Goal: Complete application form: Complete application form

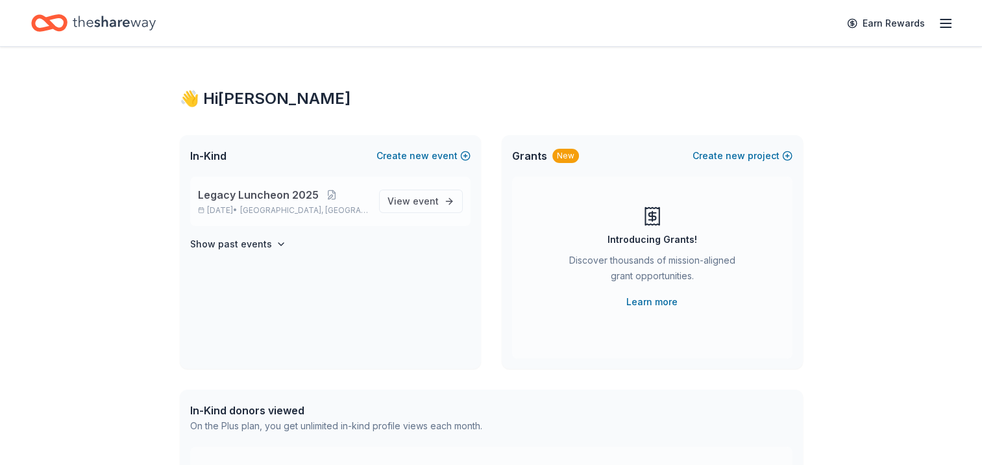
click at [279, 190] on span "Legacy Luncheon 2025" at bounding box center [258, 195] width 121 height 16
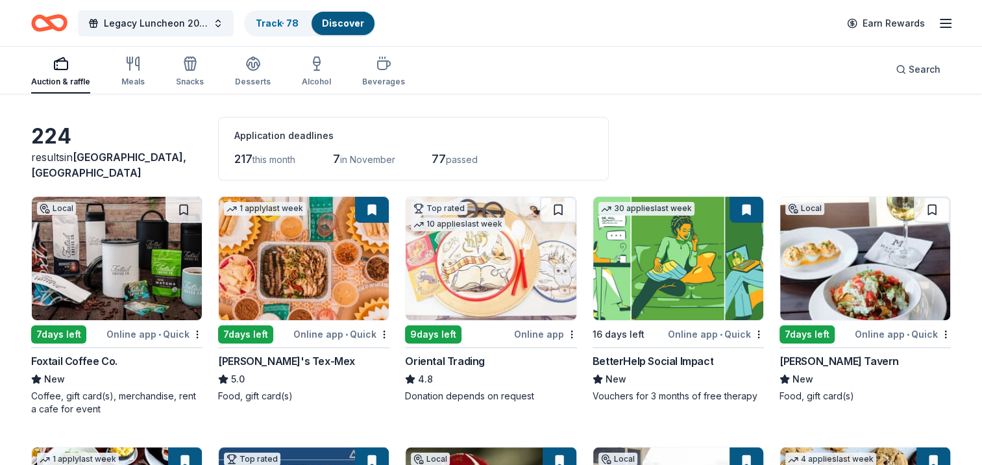
scroll to position [65, 0]
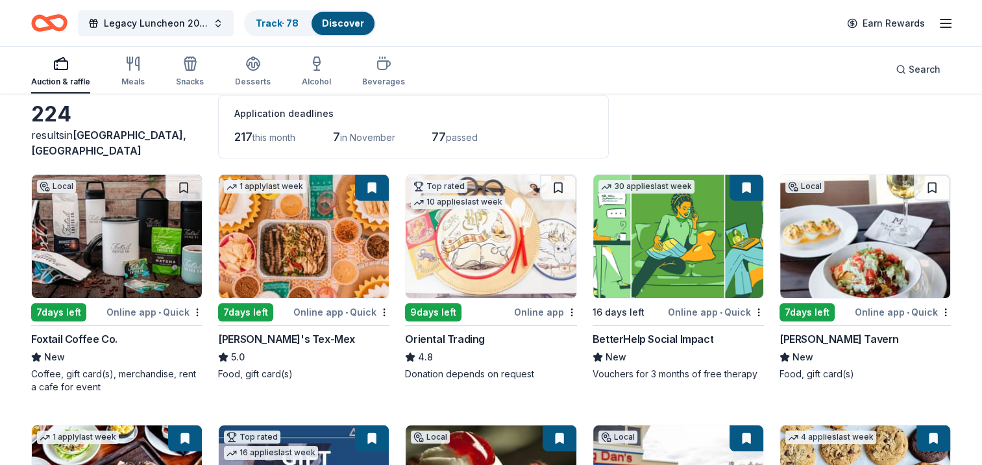
click at [99, 247] on img at bounding box center [117, 236] width 170 height 123
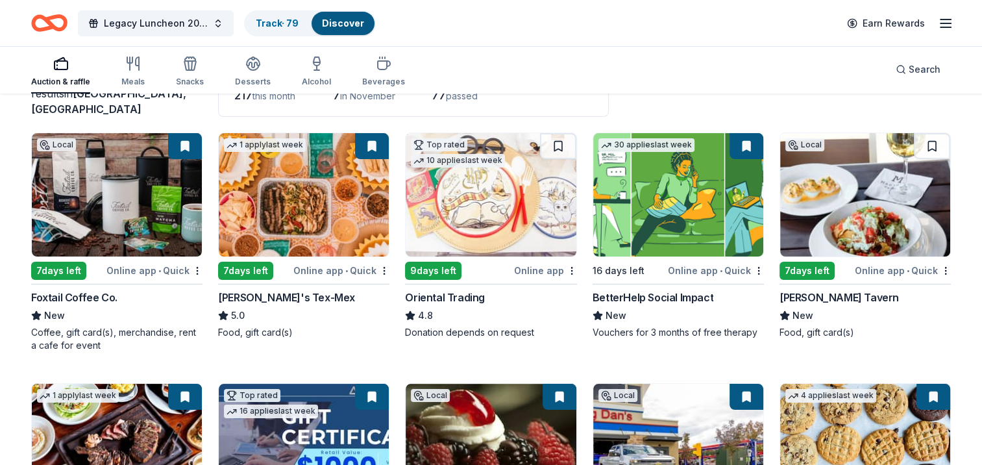
scroll to position [130, 0]
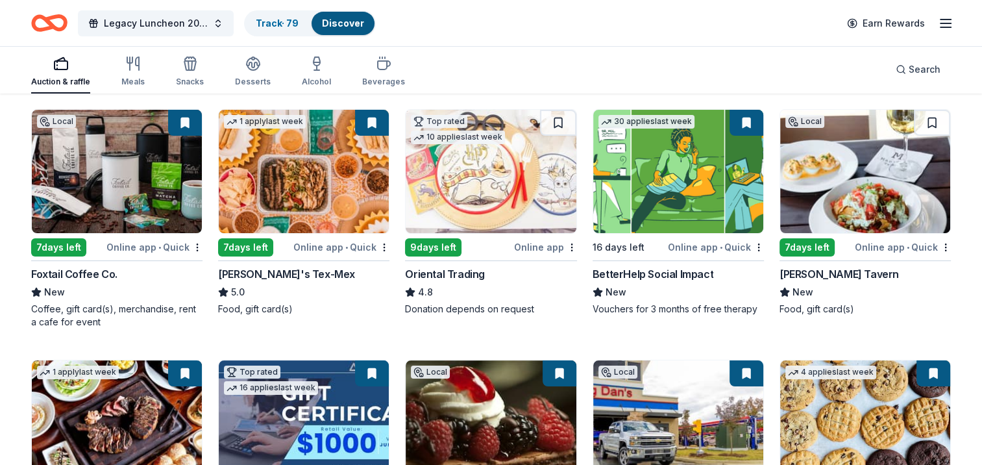
click at [653, 179] on img at bounding box center [678, 171] width 170 height 123
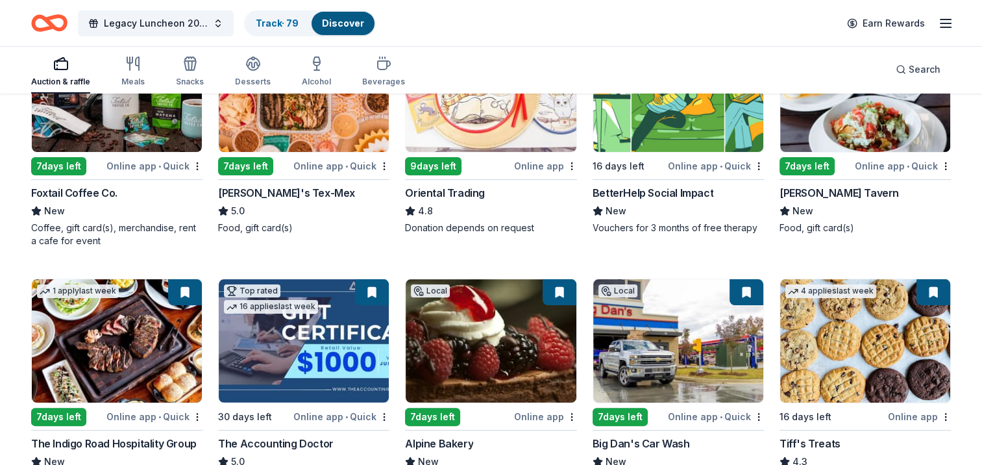
scroll to position [325, 0]
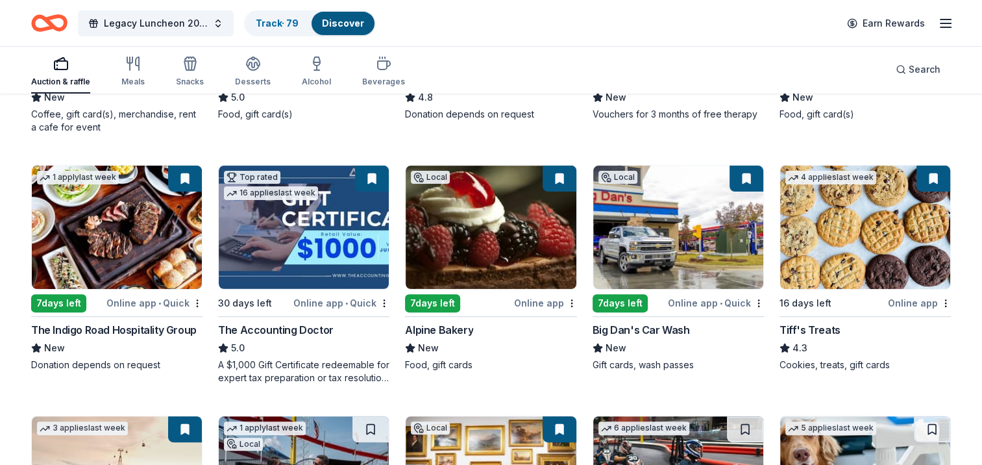
click at [141, 224] on img at bounding box center [117, 227] width 170 height 123
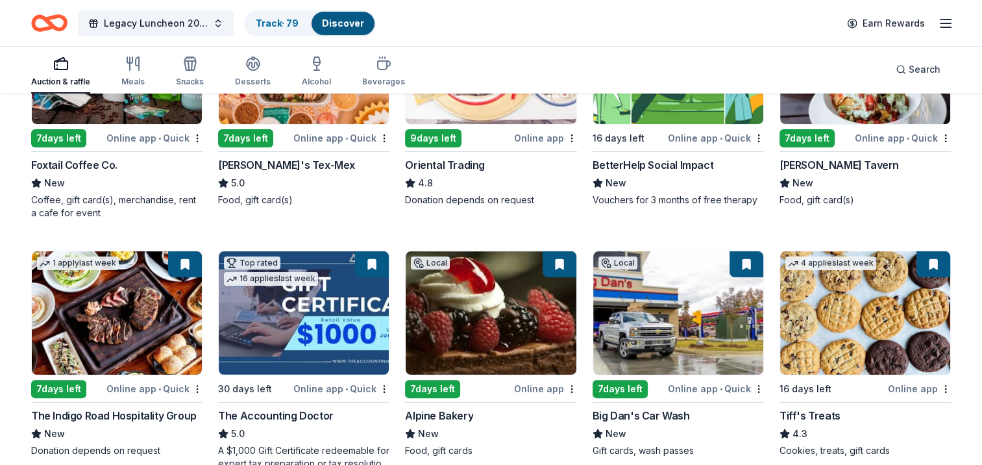
scroll to position [260, 0]
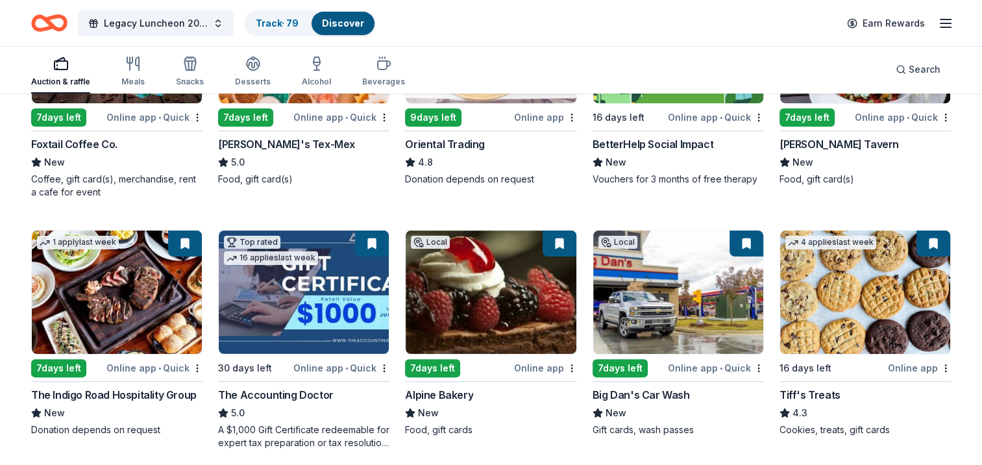
click at [269, 289] on img at bounding box center [304, 291] width 170 height 123
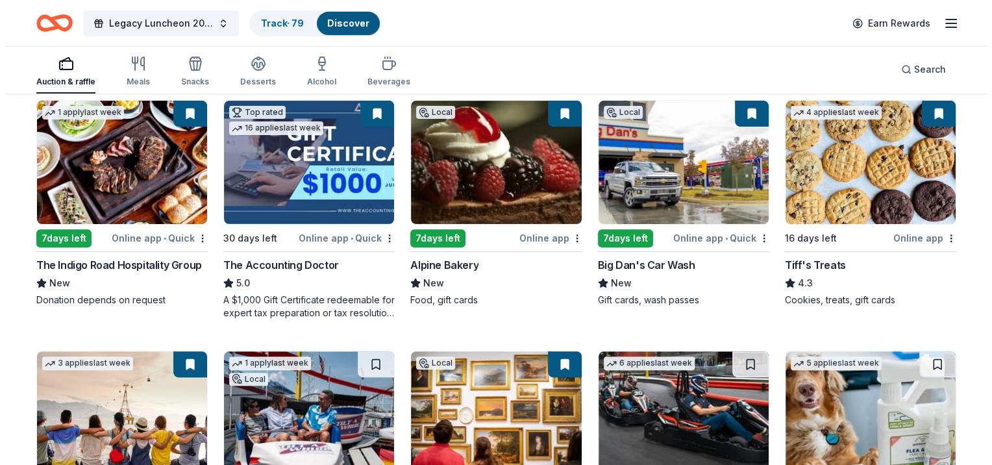
scroll to position [0, 0]
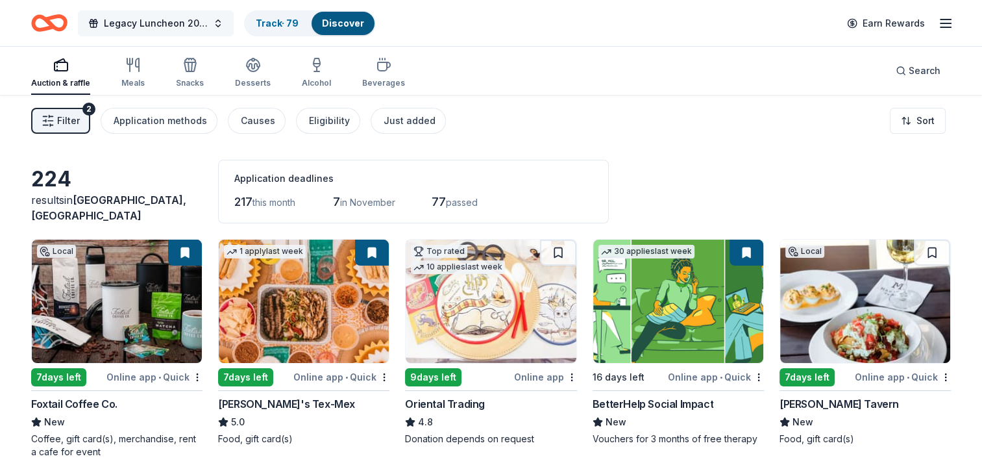
click at [166, 23] on span "Legacy Luncheon 2025" at bounding box center [156, 24] width 104 height 16
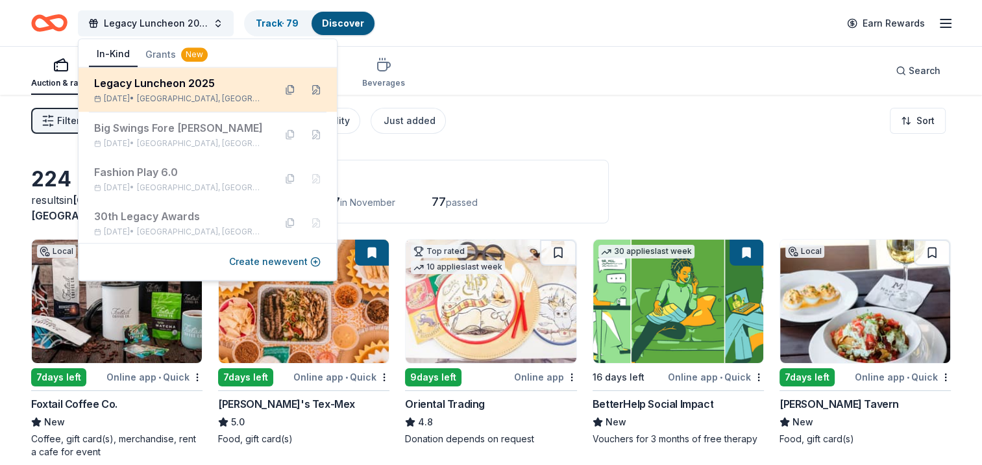
click at [173, 99] on span "Atlanta, GA" at bounding box center [200, 98] width 127 height 10
click at [306, 88] on button at bounding box center [316, 89] width 21 height 21
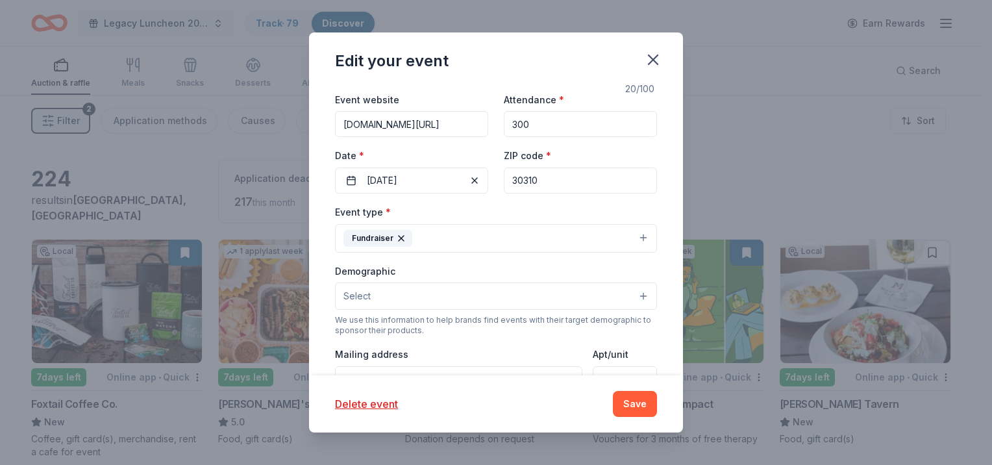
scroll to position [195, 0]
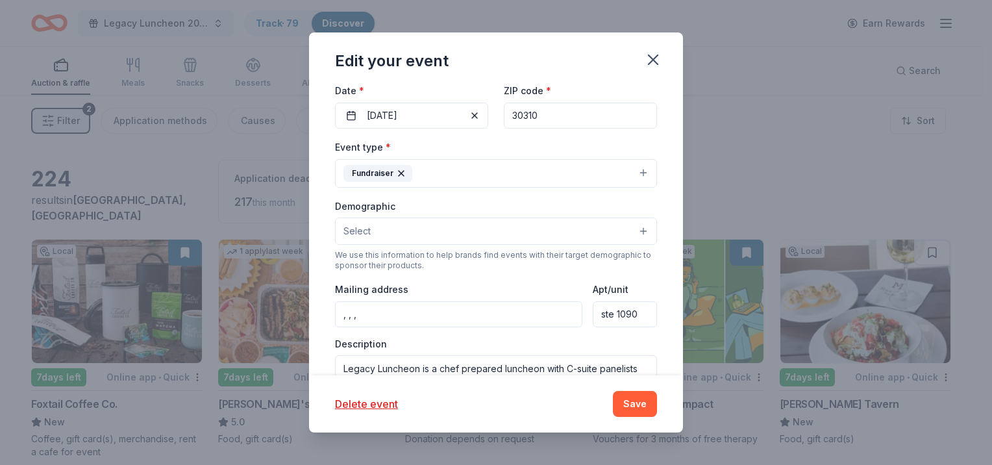
click at [631, 223] on button "Select" at bounding box center [496, 231] width 322 height 27
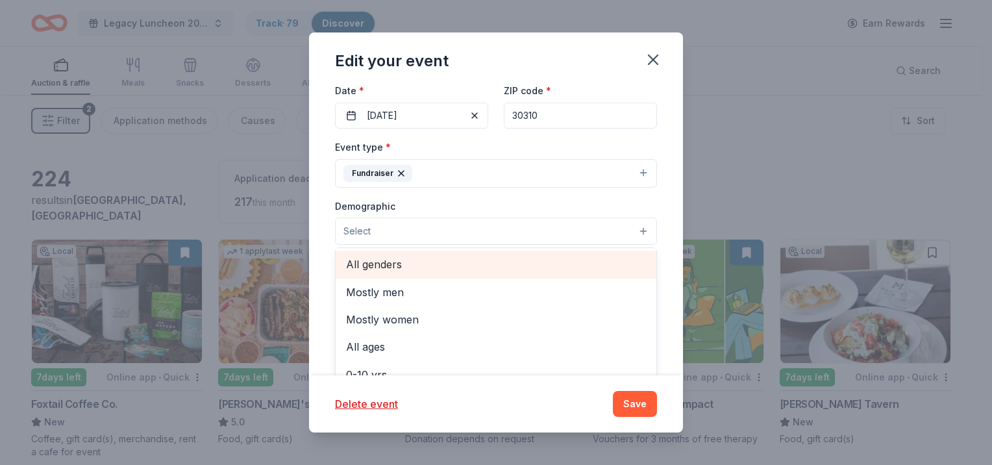
click at [416, 268] on span "All genders" at bounding box center [496, 264] width 300 height 17
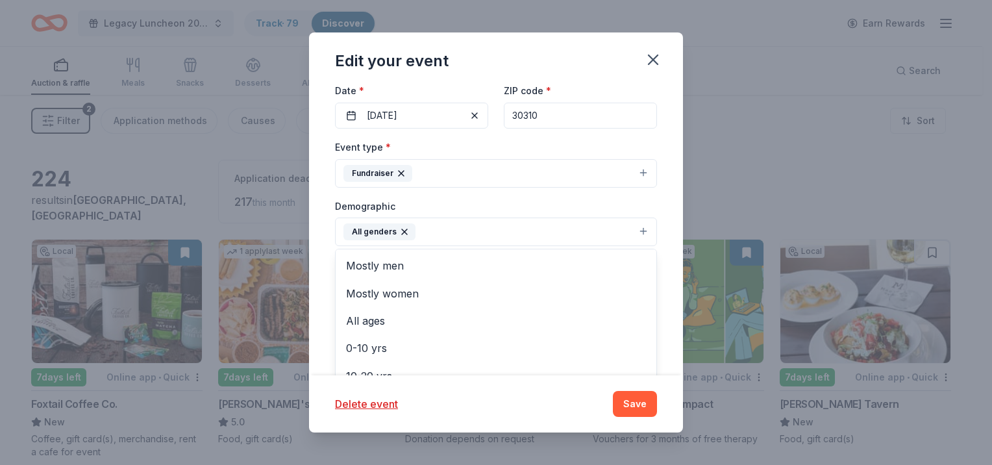
click at [490, 203] on div "Demographic All genders Mostly men Mostly women All ages 0-10 yrs 10-20 yrs 20-…" at bounding box center [496, 222] width 322 height 49
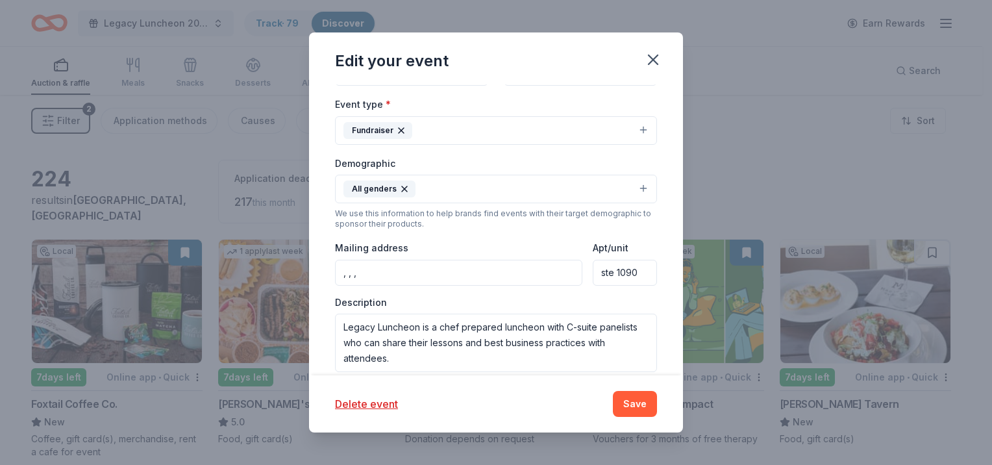
scroll to position [260, 0]
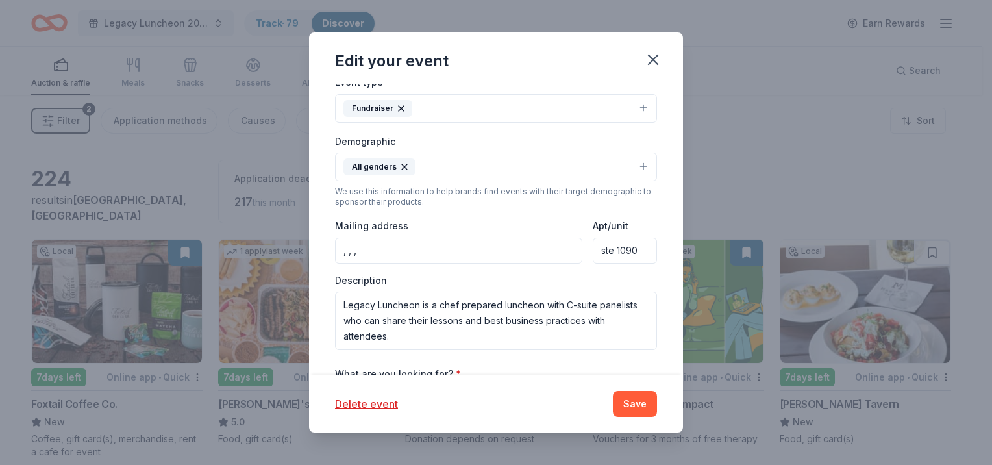
click at [388, 253] on input ", , ," at bounding box center [458, 251] width 247 height 26
type input "680 Murphy Ave SW ste 1090 Atlanta, GA 30310"
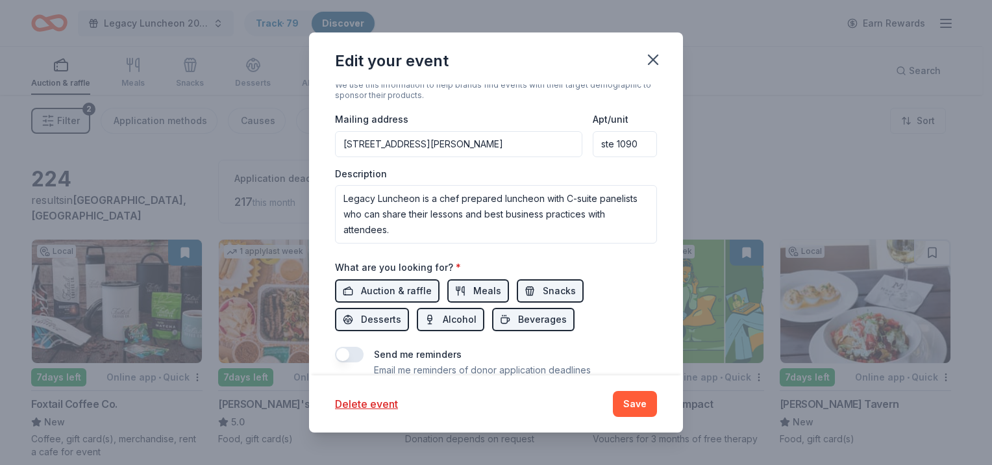
scroll to position [347, 0]
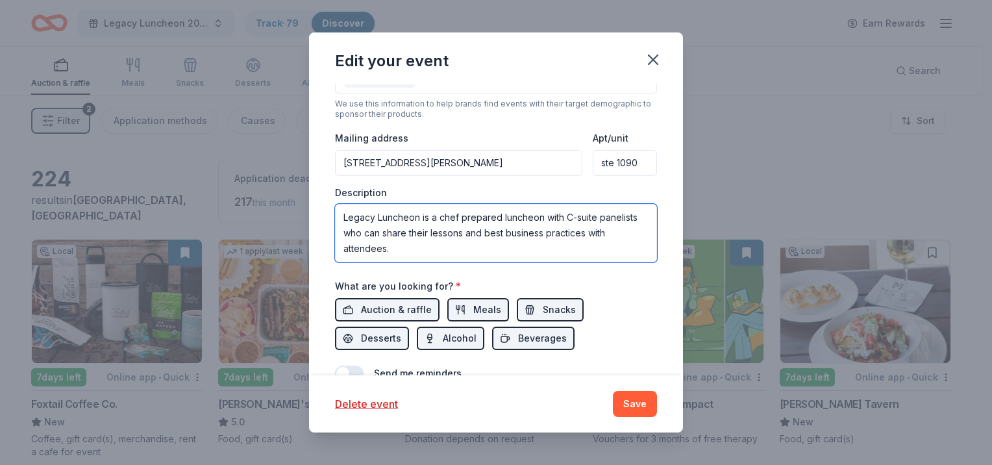
click at [404, 253] on textarea "Legacy Luncheon is a chef prepared luncheon with C-suite panelists who can shar…" at bounding box center [496, 233] width 322 height 58
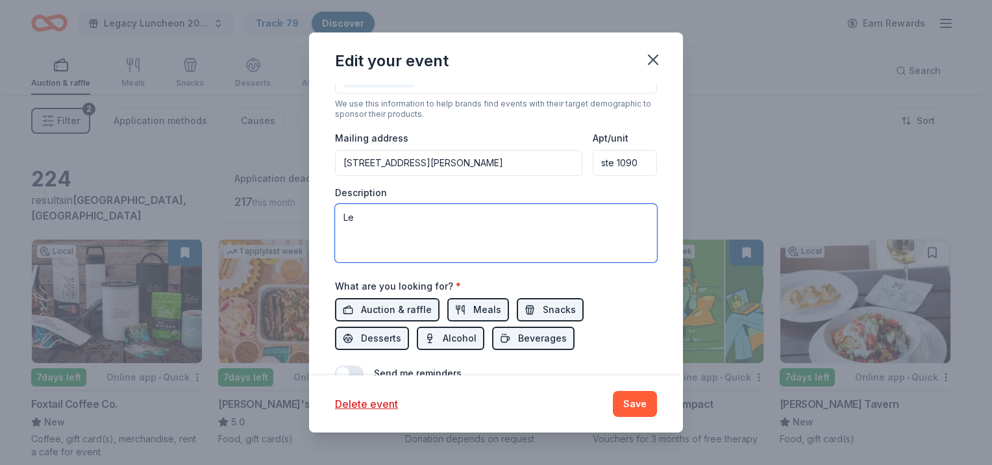
type textarea "L"
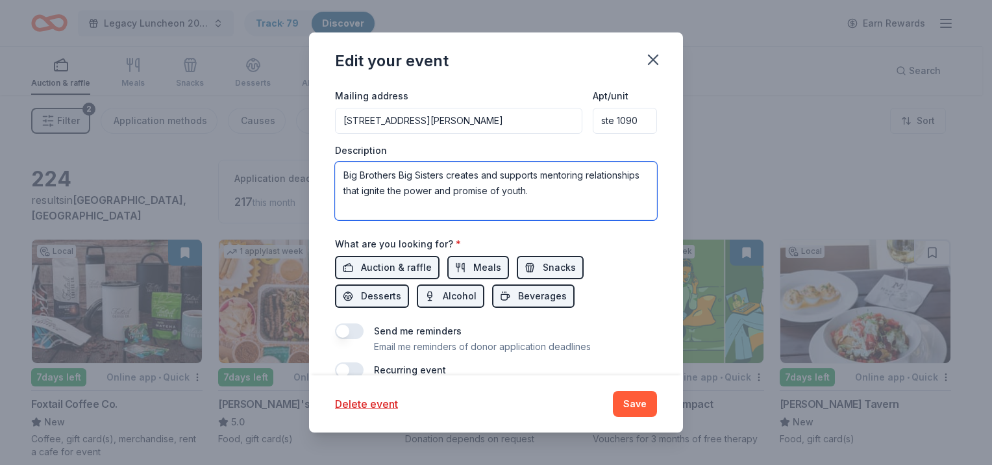
scroll to position [412, 0]
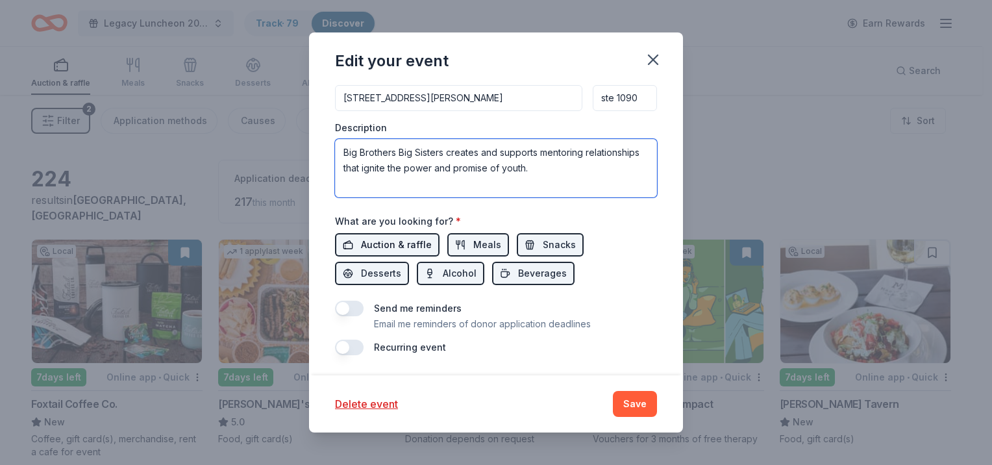
type textarea "Big Brothers Big Sisters creates and supports mentoring relationships that igni…"
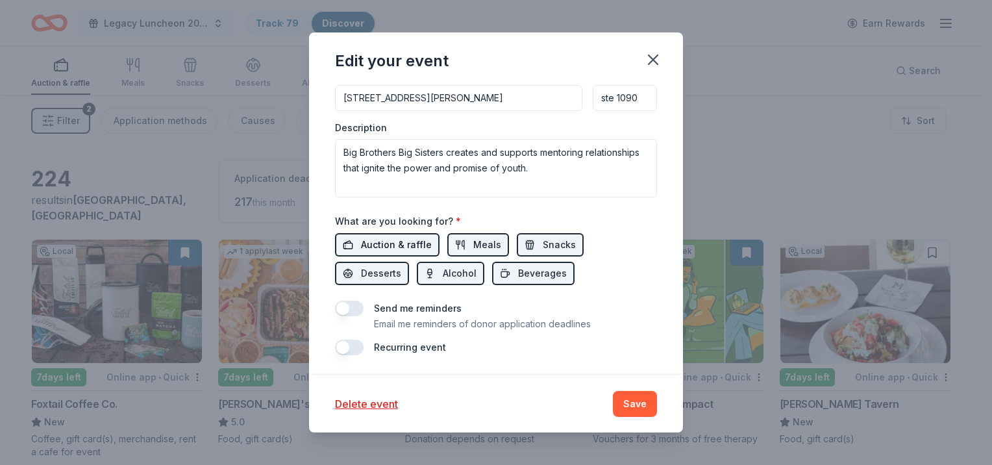
click at [370, 247] on span "Auction & raffle" at bounding box center [396, 245] width 71 height 16
click at [476, 243] on span "Meals" at bounding box center [487, 245] width 28 height 16
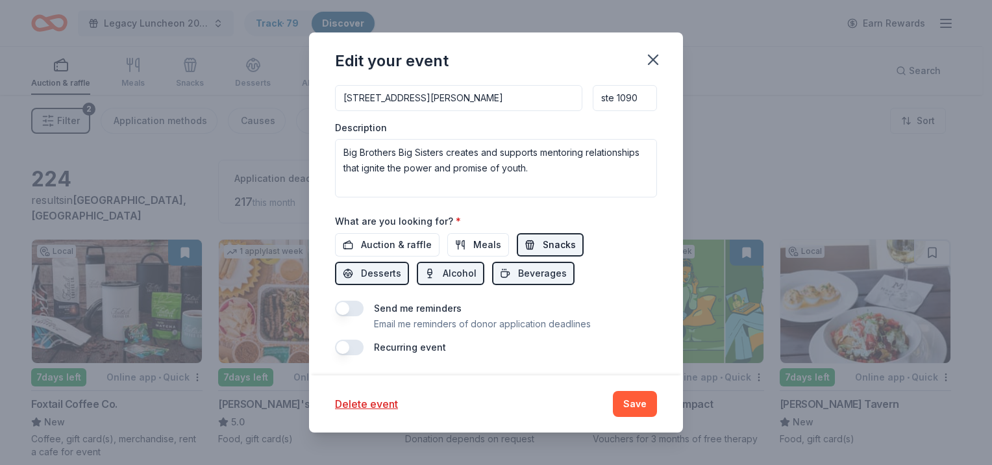
click at [533, 247] on button "Snacks" at bounding box center [550, 244] width 67 height 23
click at [519, 270] on span "Beverages" at bounding box center [542, 274] width 49 height 16
click at [444, 270] on span "Alcohol" at bounding box center [460, 274] width 34 height 16
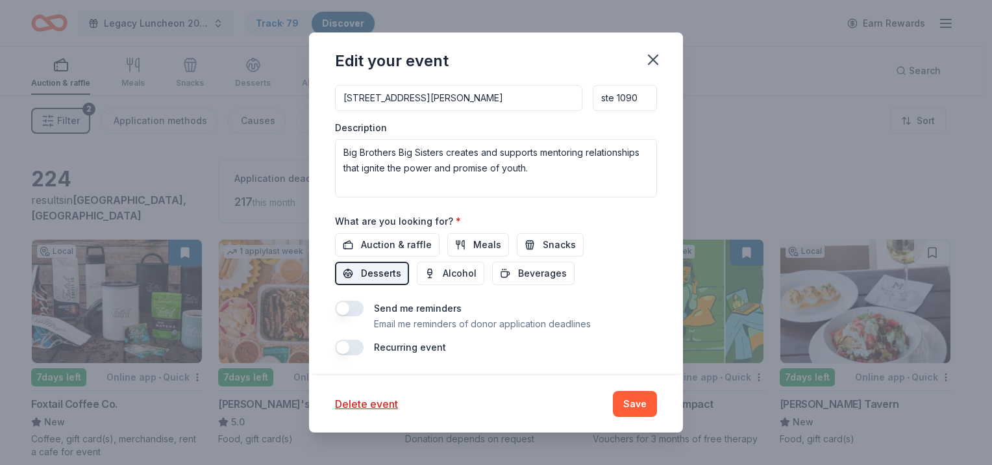
click at [377, 275] on span "Desserts" at bounding box center [381, 274] width 40 height 16
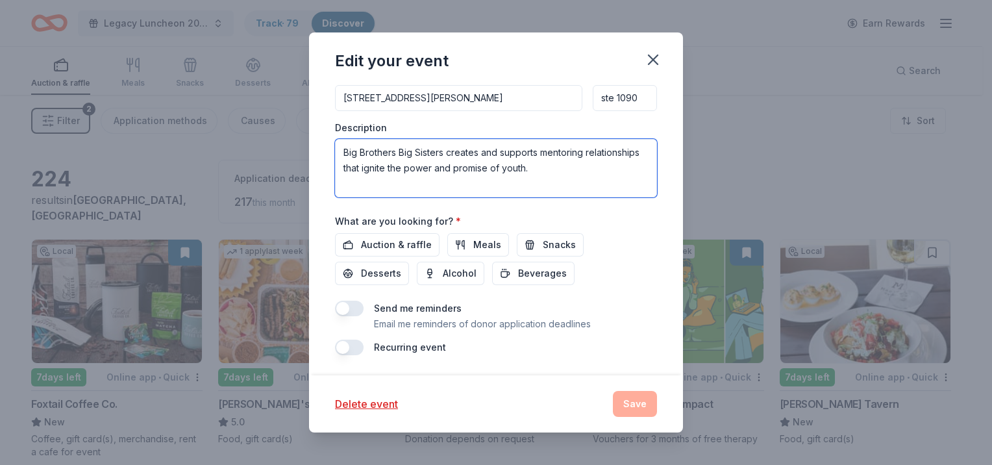
click at [599, 169] on textarea "Big Brothers Big Sisters creates and supports mentoring relationships that igni…" at bounding box center [496, 168] width 322 height 58
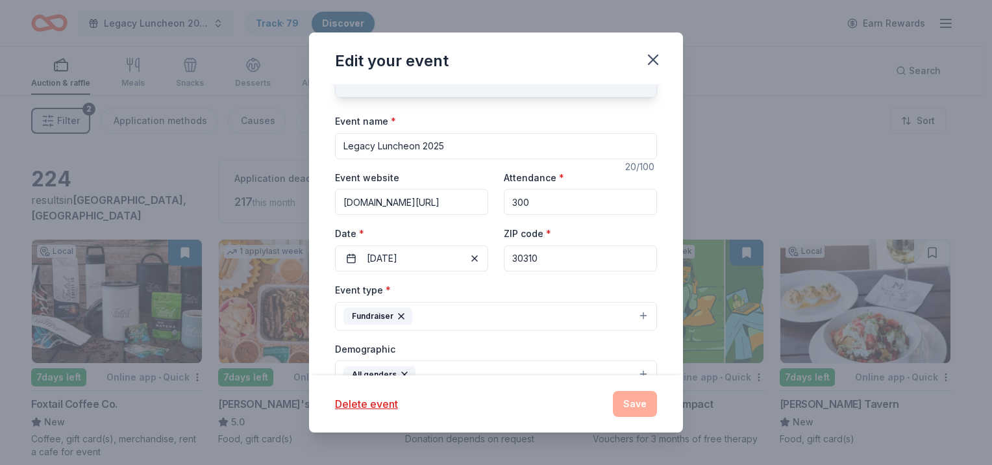
scroll to position [23, 0]
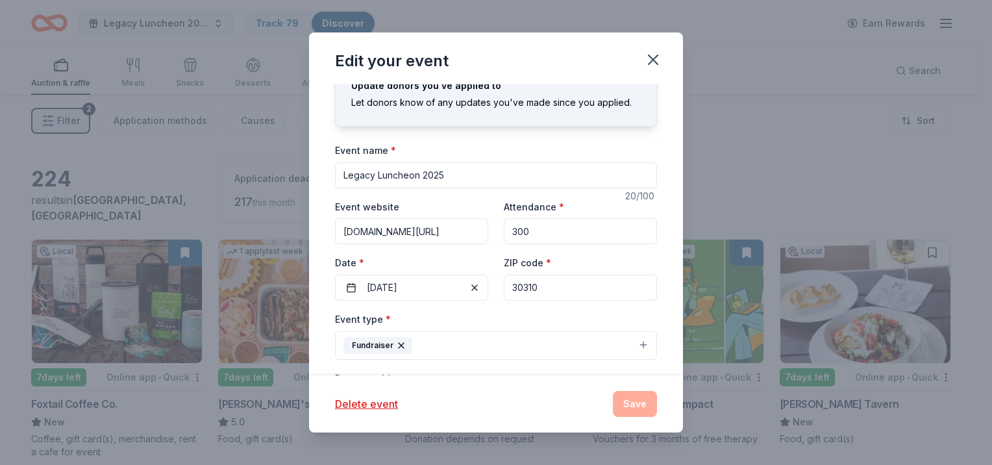
click at [561, 231] on input "300" at bounding box center [580, 231] width 153 height 26
type input "350"
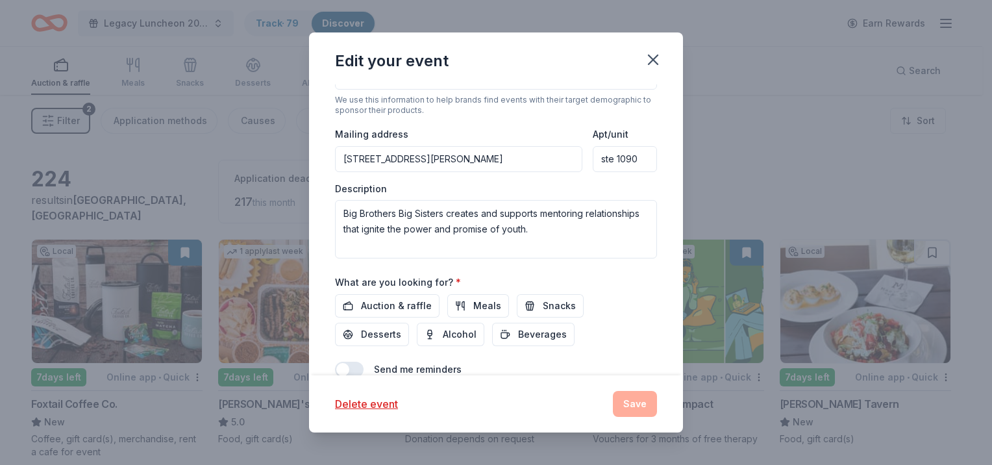
scroll to position [377, 0]
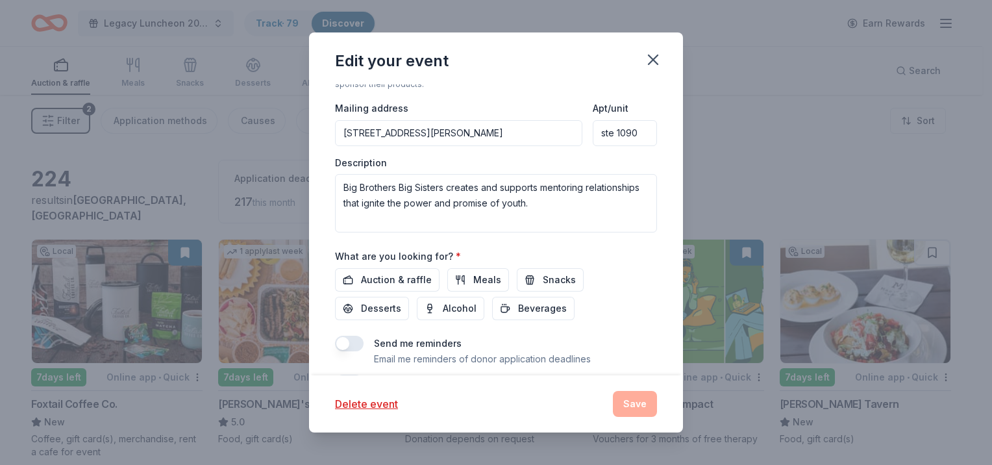
click at [434, 171] on div "Description Big Brothers Big Sisters creates and supports mentoring relationshi…" at bounding box center [496, 194] width 322 height 77
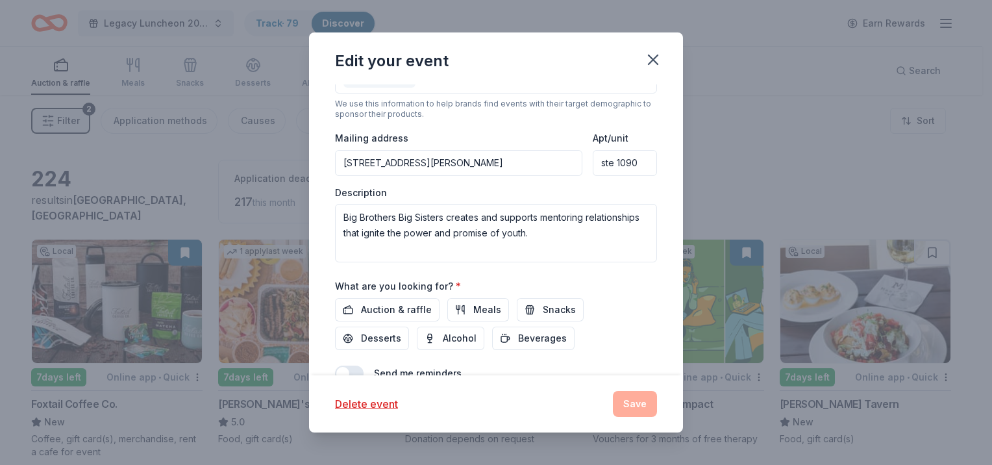
scroll to position [412, 0]
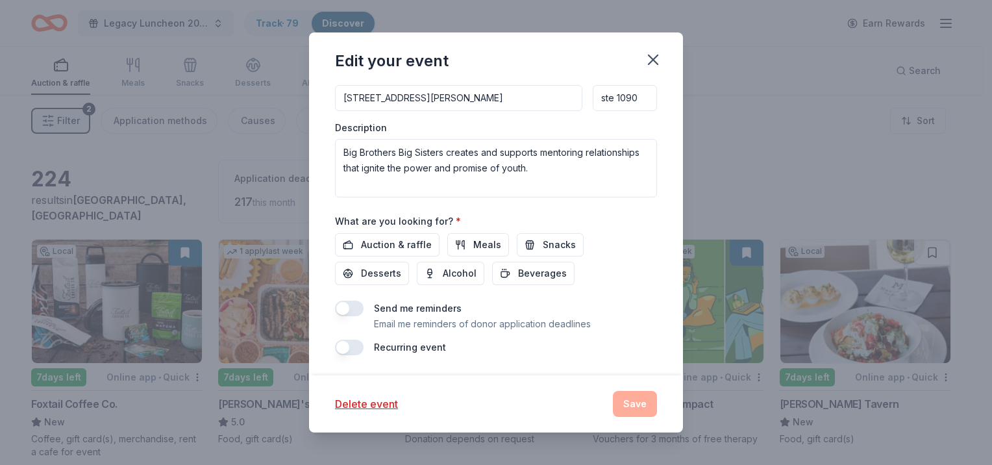
click at [633, 407] on div "Delete event Save" at bounding box center [496, 404] width 322 height 26
click at [654, 60] on icon "button" at bounding box center [653, 59] width 9 height 9
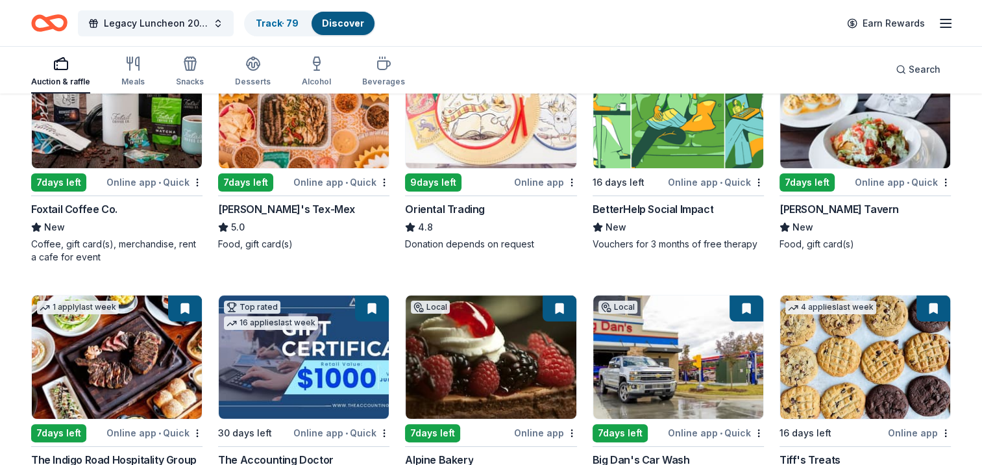
scroll to position [260, 0]
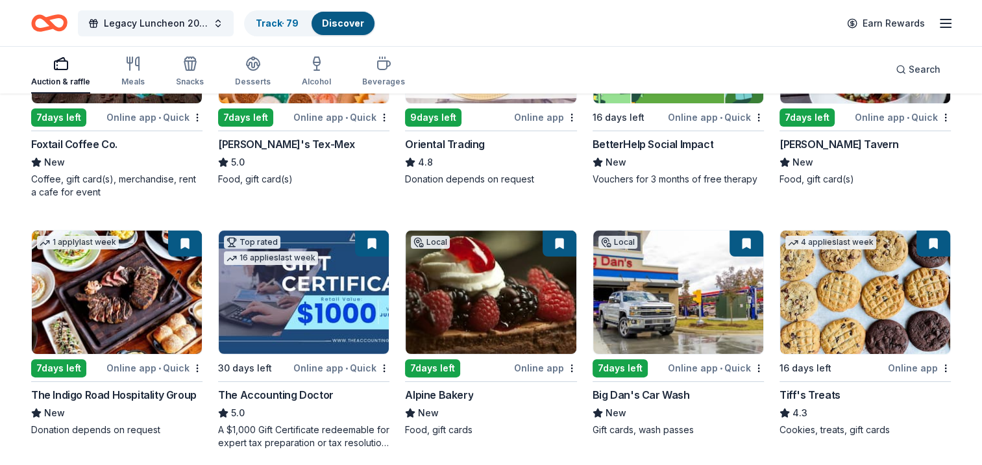
click at [493, 288] on img at bounding box center [491, 291] width 170 height 123
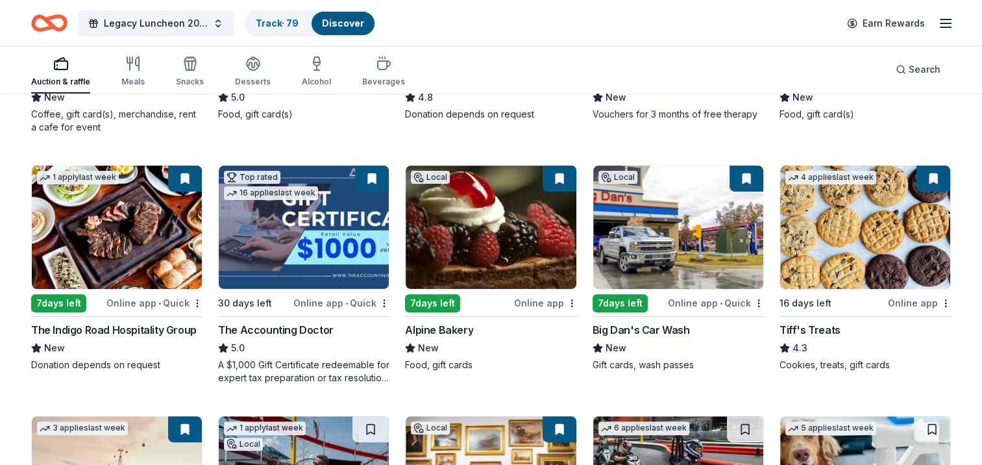
click at [270, 36] on div "Legacy Luncheon 2025 Track · 79 Discover" at bounding box center [203, 23] width 345 height 31
click at [269, 29] on div "Track · 79" at bounding box center [277, 23] width 64 height 23
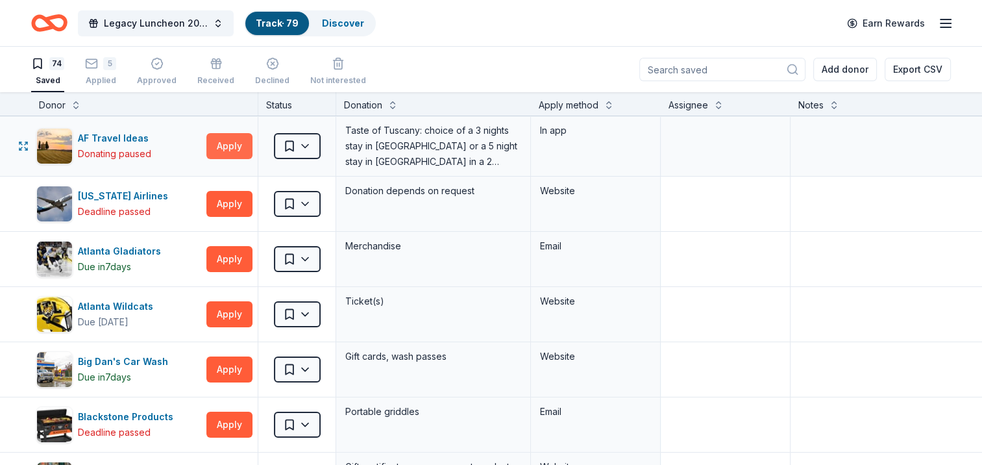
click at [239, 151] on button "Apply" at bounding box center [229, 146] width 46 height 26
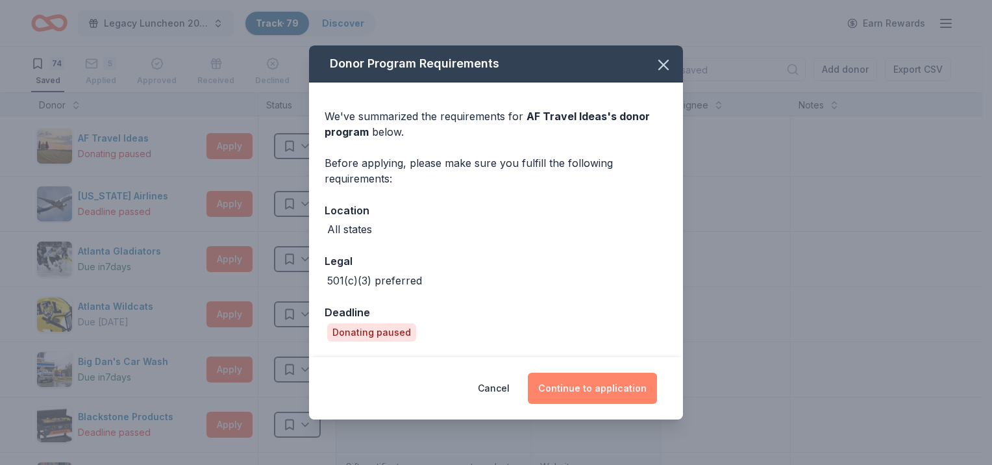
click at [561, 399] on button "Continue to application" at bounding box center [592, 388] width 129 height 31
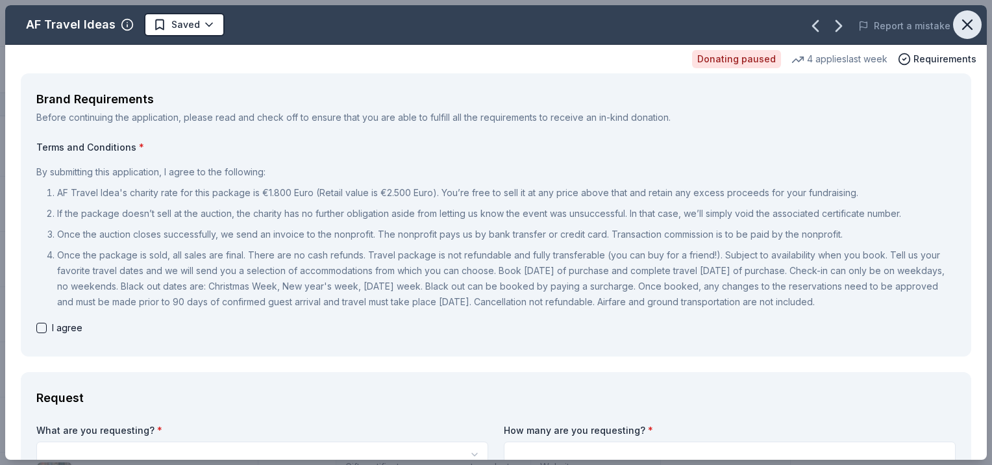
click at [960, 18] on icon "button" at bounding box center [967, 25] width 18 height 18
drag, startPoint x: 966, startPoint y: 30, endPoint x: 552, endPoint y: 43, distance: 414.4
click at [960, 31] on icon "button" at bounding box center [967, 25] width 18 height 18
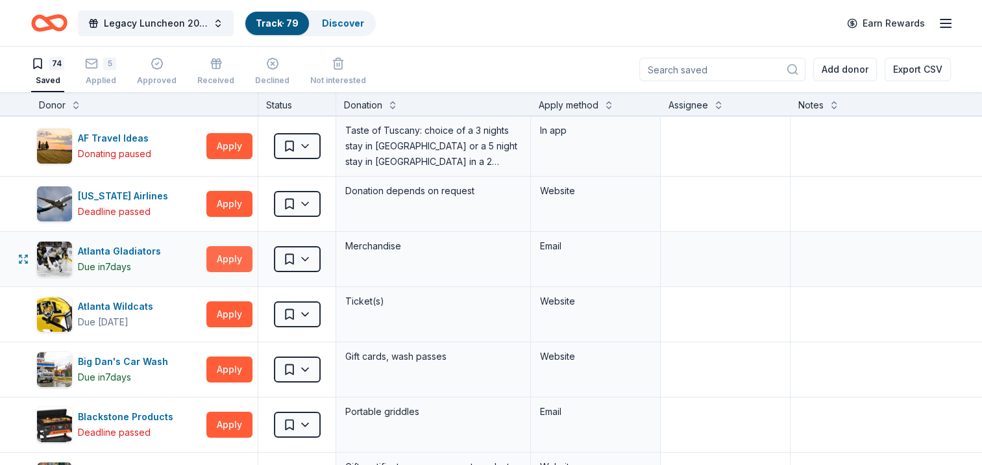
click at [243, 256] on button "Apply" at bounding box center [229, 259] width 46 height 26
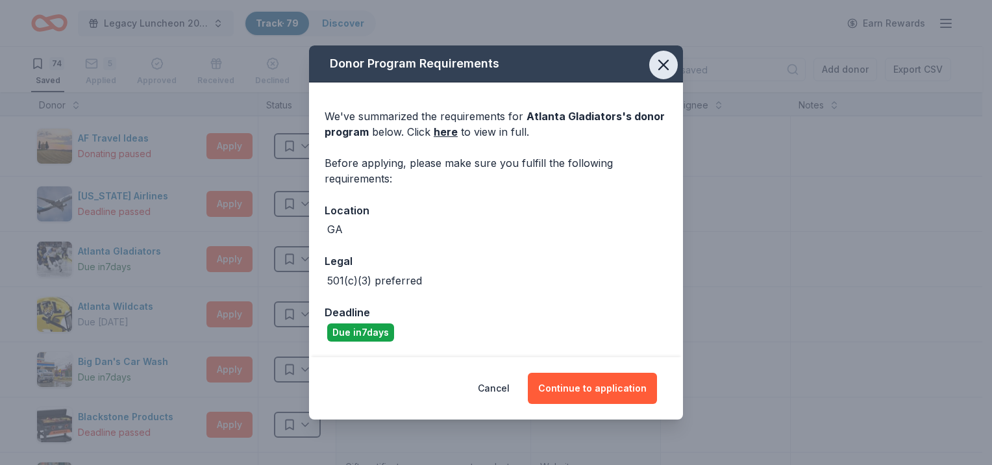
click at [654, 63] on icon "button" at bounding box center [663, 65] width 18 height 18
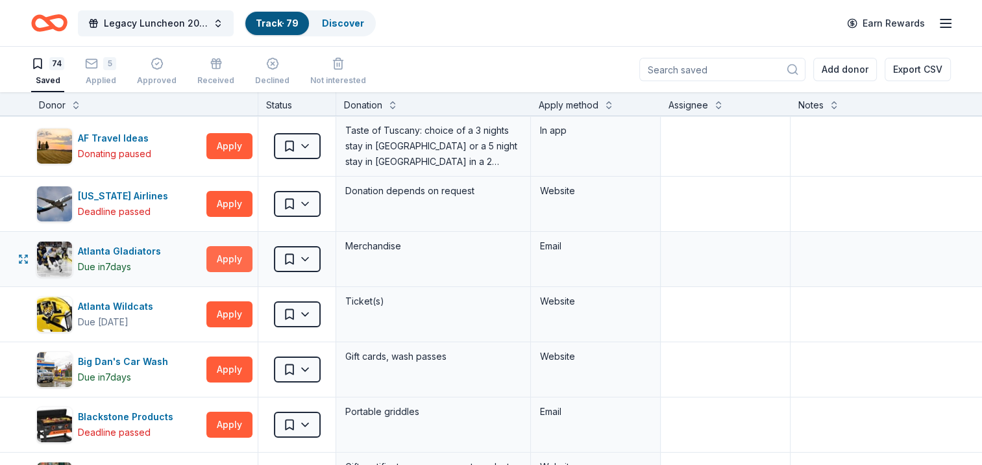
click at [240, 262] on button "Apply" at bounding box center [229, 259] width 46 height 26
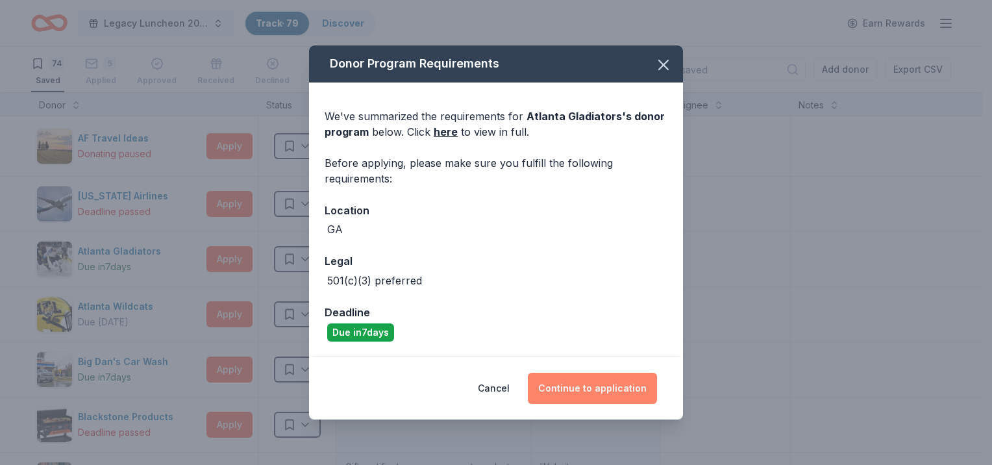
click at [610, 387] on button "Continue to application" at bounding box center [592, 388] width 129 height 31
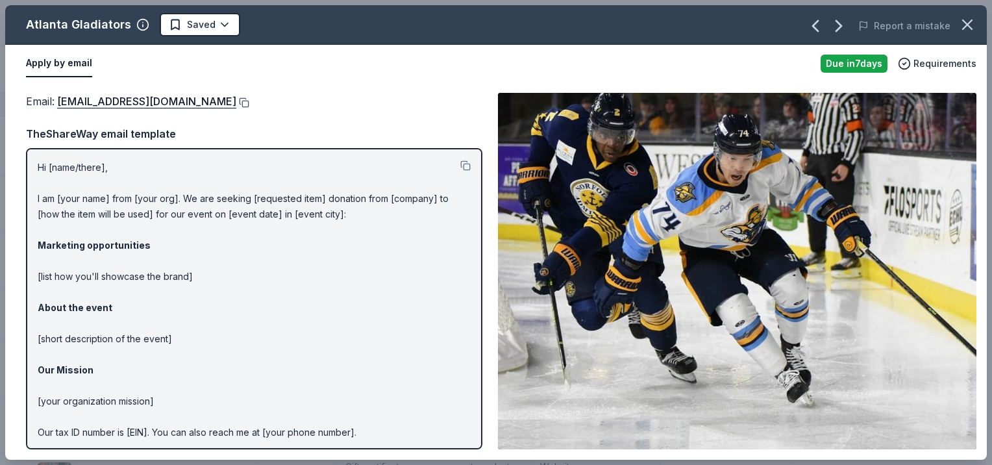
click at [236, 101] on button at bounding box center [242, 102] width 13 height 10
click at [971, 31] on icon "button" at bounding box center [967, 25] width 18 height 18
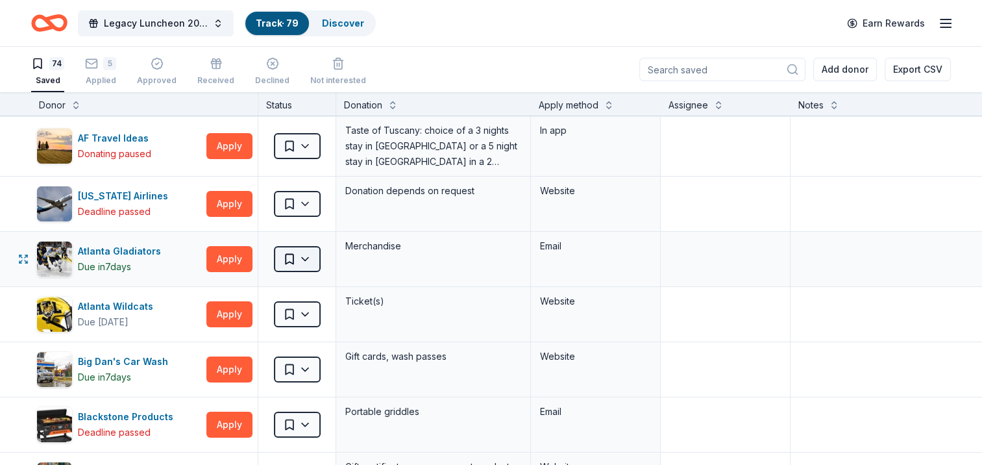
click at [281, 258] on html "Legacy Luncheon 2025 Track · 79 Discover Earn Rewards 74 Saved 5 Applied Approv…" at bounding box center [491, 232] width 982 height 465
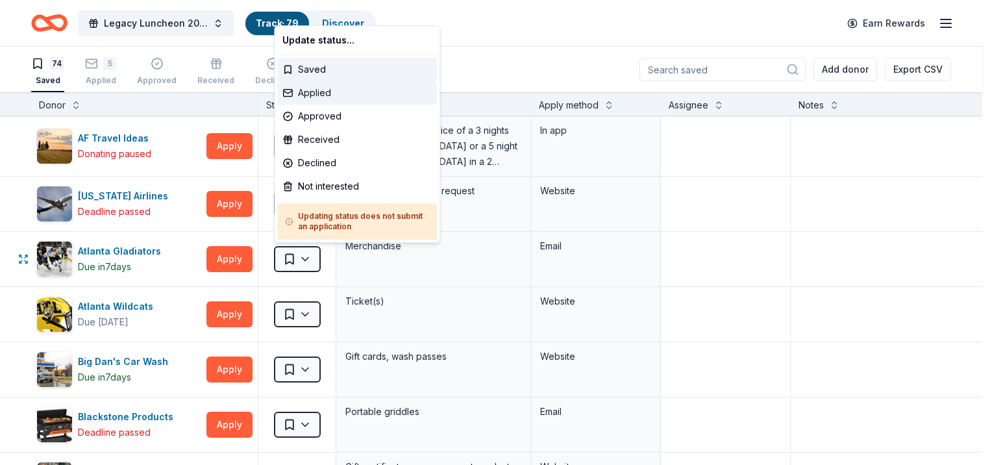
click at [311, 93] on div "Applied" at bounding box center [357, 92] width 160 height 23
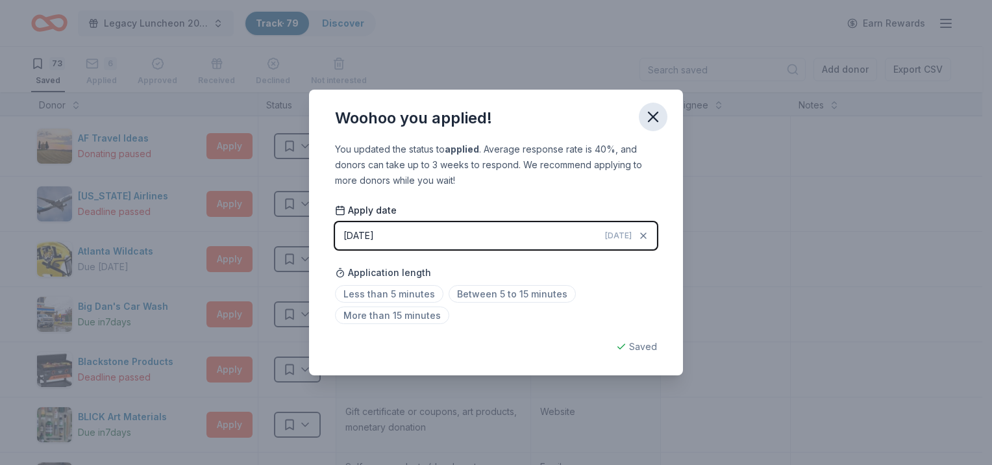
click at [651, 127] on button "button" at bounding box center [653, 117] width 29 height 29
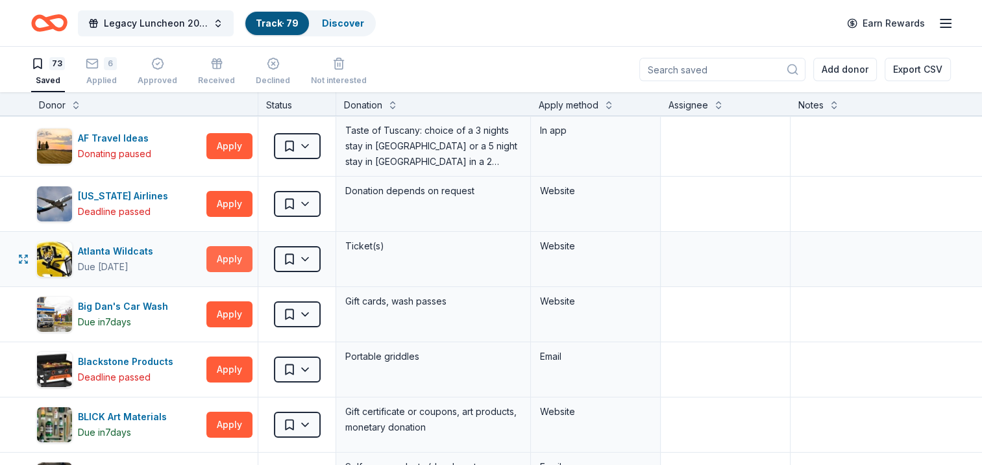
click at [224, 268] on button "Apply" at bounding box center [229, 259] width 46 height 26
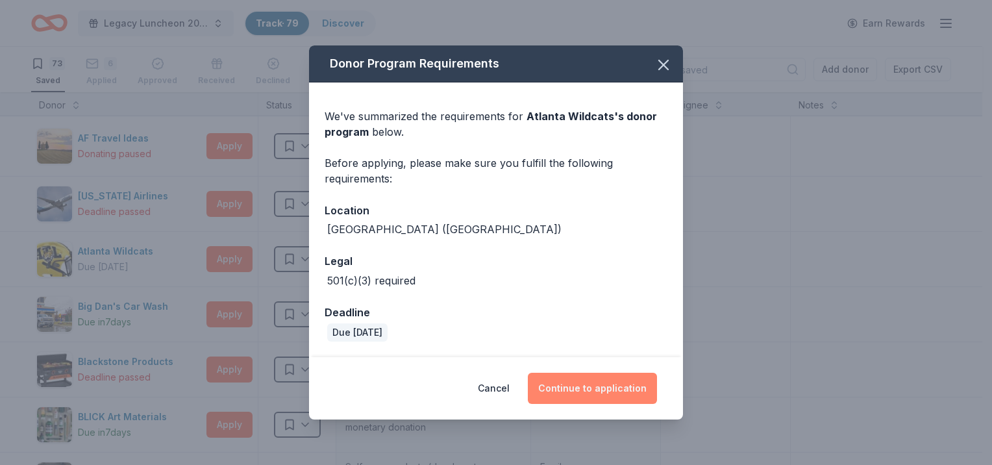
click at [630, 395] on button "Continue to application" at bounding box center [592, 388] width 129 height 31
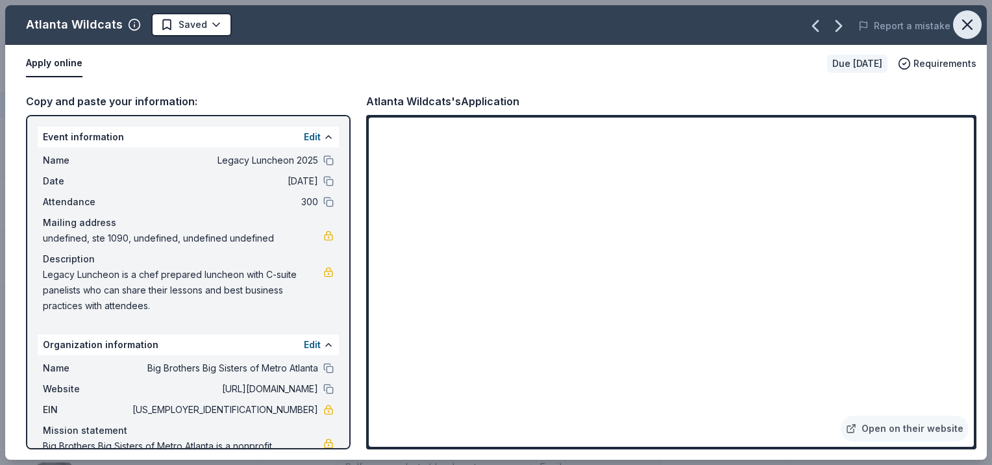
click at [964, 27] on icon "button" at bounding box center [967, 24] width 9 height 9
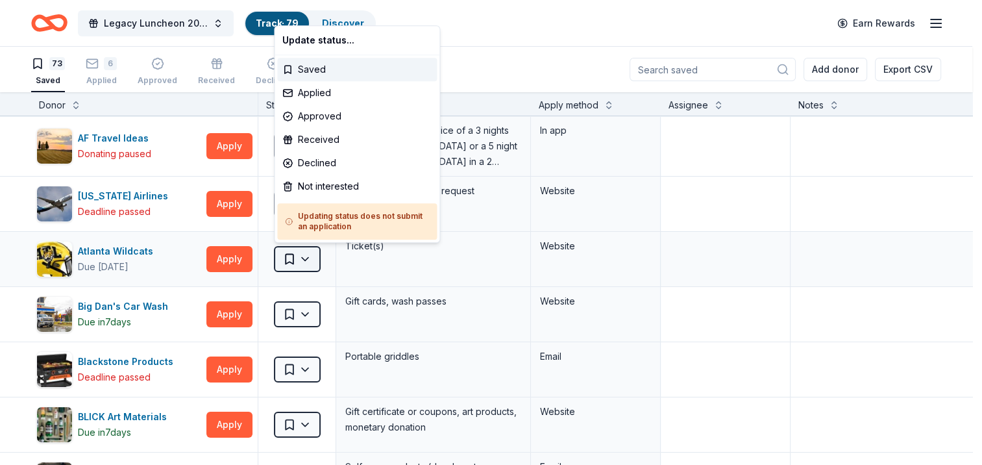
click at [304, 260] on html "Legacy Luncheon 2025 Track · 79 Discover Earn Rewards 73 Saved 6 Applied Approv…" at bounding box center [491, 232] width 982 height 465
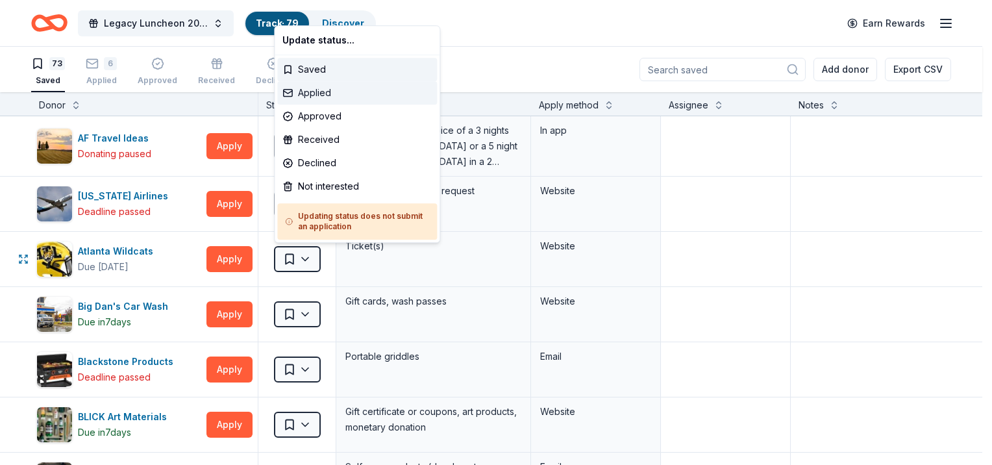
click at [338, 89] on div "Applied" at bounding box center [357, 92] width 160 height 23
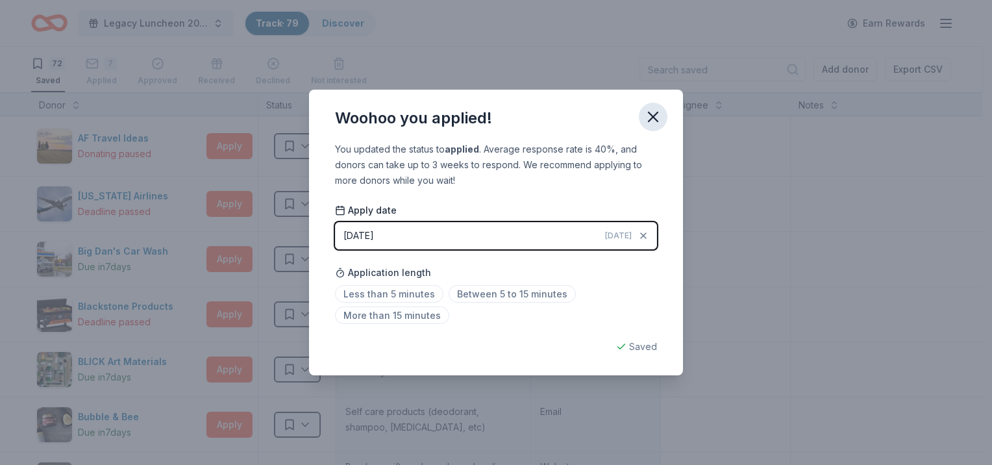
click at [653, 112] on icon "button" at bounding box center [653, 117] width 18 height 18
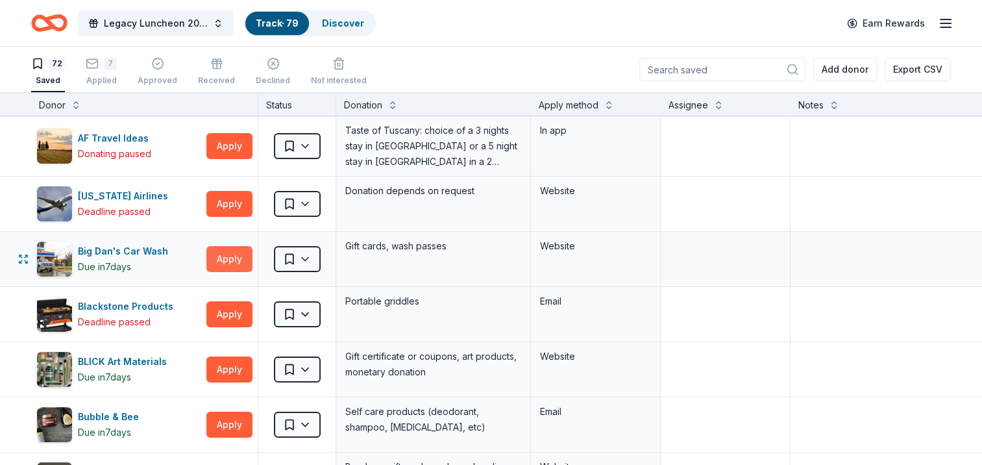
click at [239, 260] on button "Apply" at bounding box center [229, 259] width 46 height 26
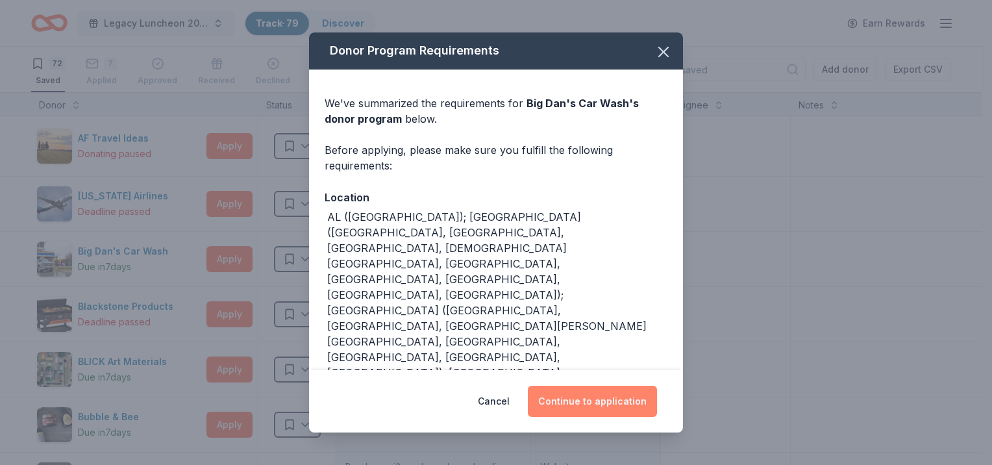
click at [588, 393] on button "Continue to application" at bounding box center [592, 401] width 129 height 31
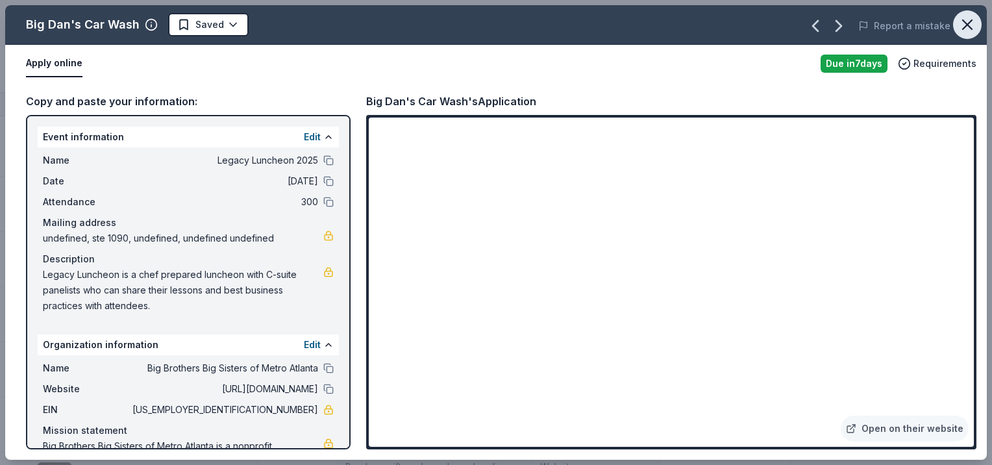
click at [975, 24] on icon "button" at bounding box center [967, 25] width 18 height 18
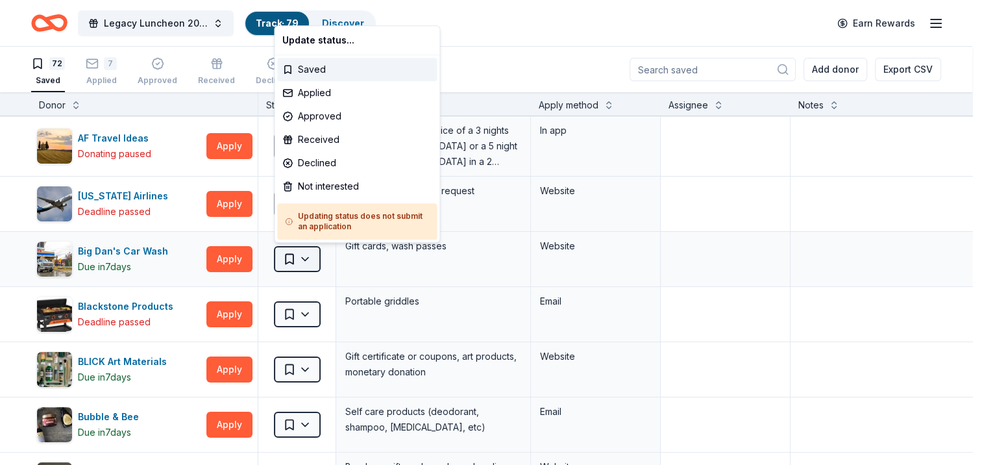
click at [302, 255] on html "Legacy Luncheon 2025 Track · 79 Discover Earn Rewards 72 Saved 7 Applied Approv…" at bounding box center [491, 232] width 982 height 465
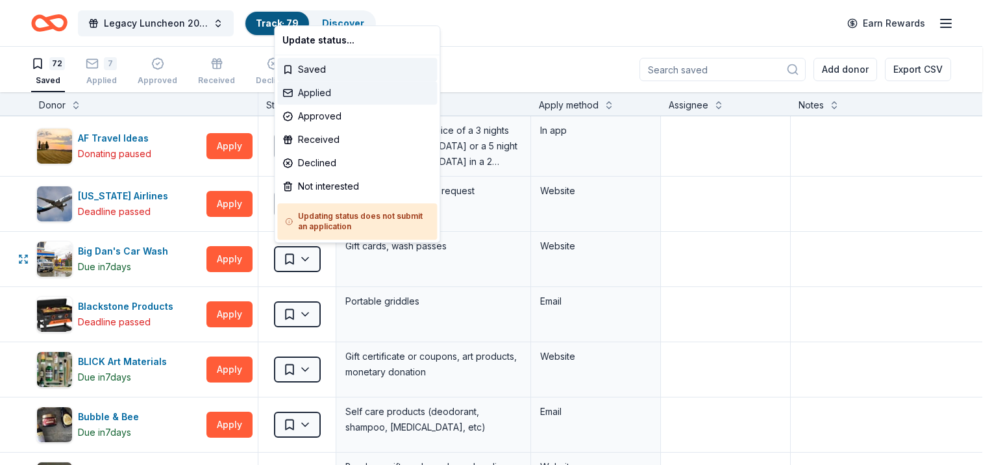
click at [324, 101] on div "Applied" at bounding box center [357, 92] width 160 height 23
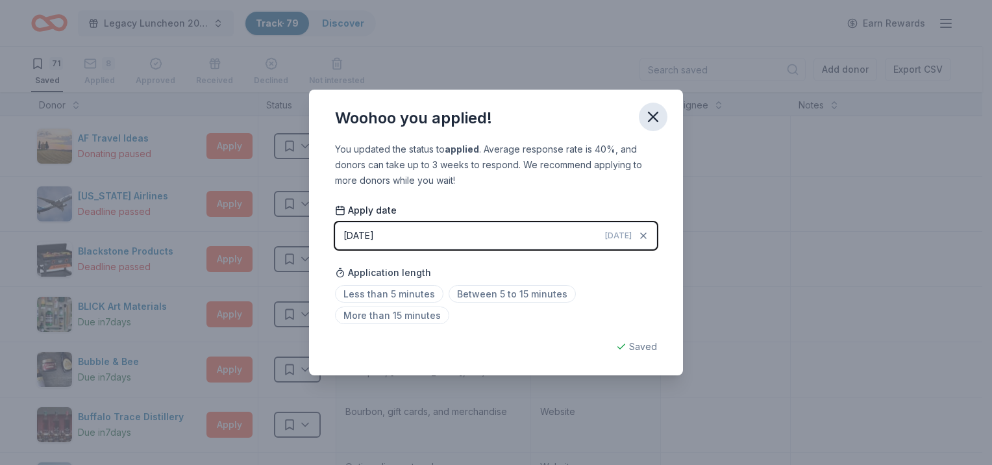
click at [649, 113] on icon "button" at bounding box center [653, 116] width 9 height 9
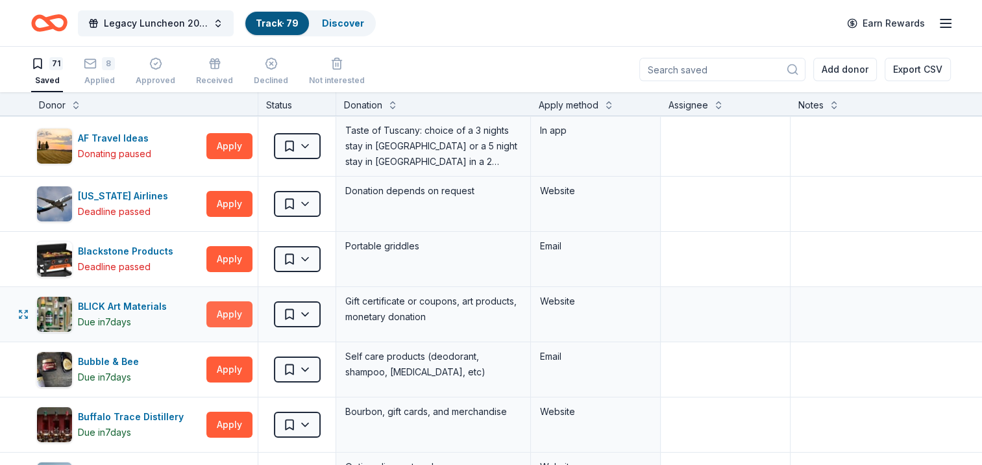
click at [236, 319] on button "Apply" at bounding box center [229, 314] width 46 height 26
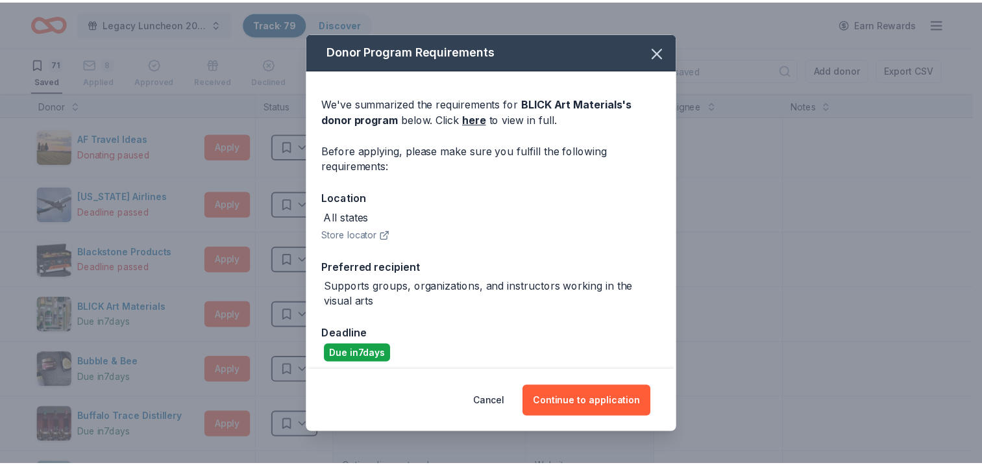
scroll to position [8, 0]
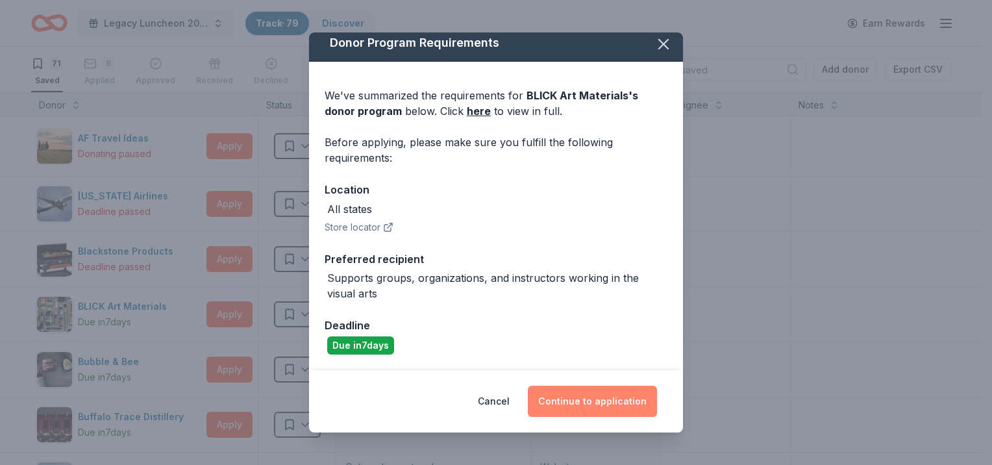
click at [566, 405] on button "Continue to application" at bounding box center [592, 401] width 129 height 31
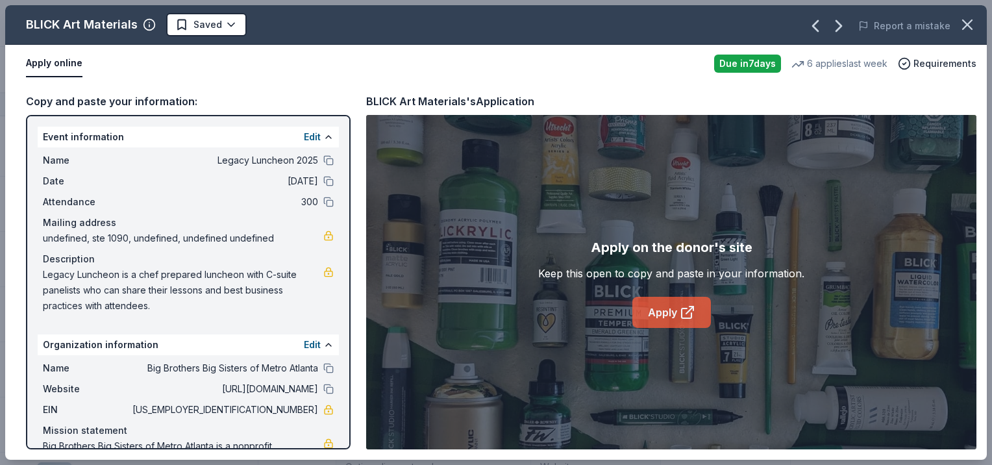
click at [673, 307] on link "Apply" at bounding box center [671, 312] width 79 height 31
click at [969, 29] on icon "button" at bounding box center [967, 25] width 18 height 18
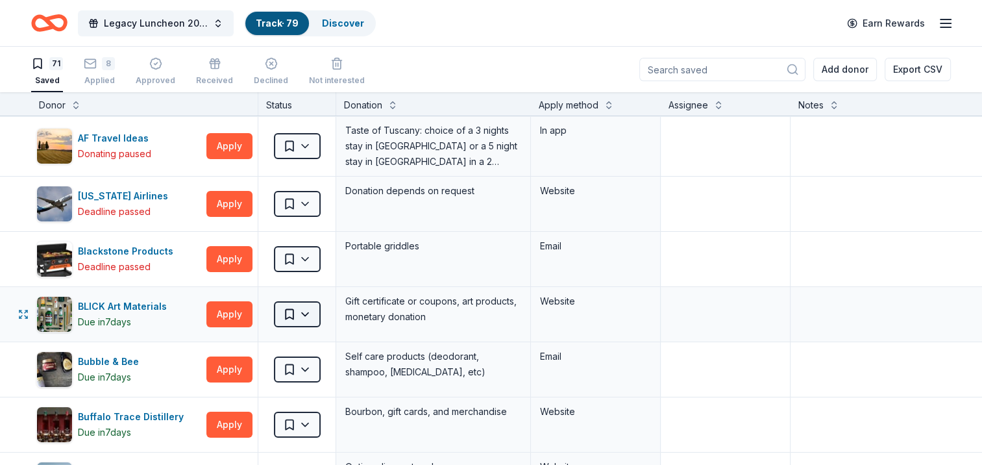
click at [299, 317] on html "Legacy Luncheon 2025 Track · 79 Discover Earn Rewards 71 Saved 8 Applied Approv…" at bounding box center [491, 232] width 982 height 465
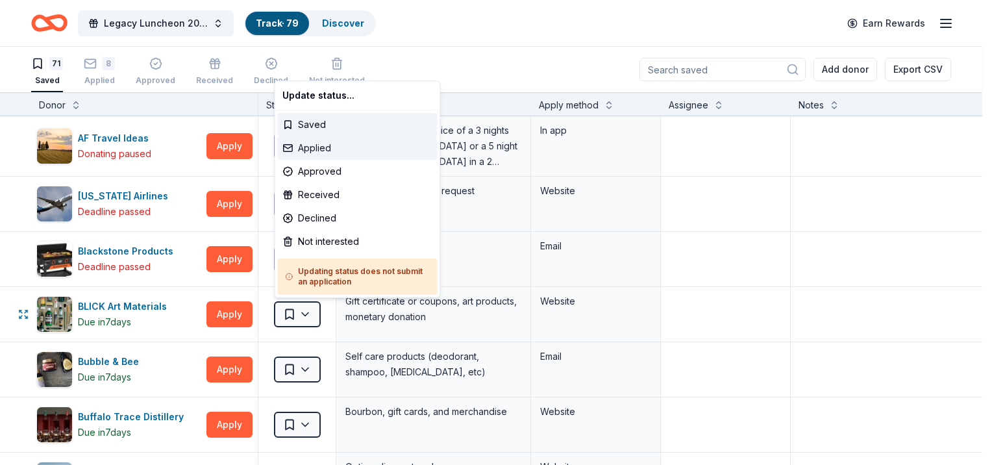
click at [330, 152] on div "Applied" at bounding box center [357, 147] width 160 height 23
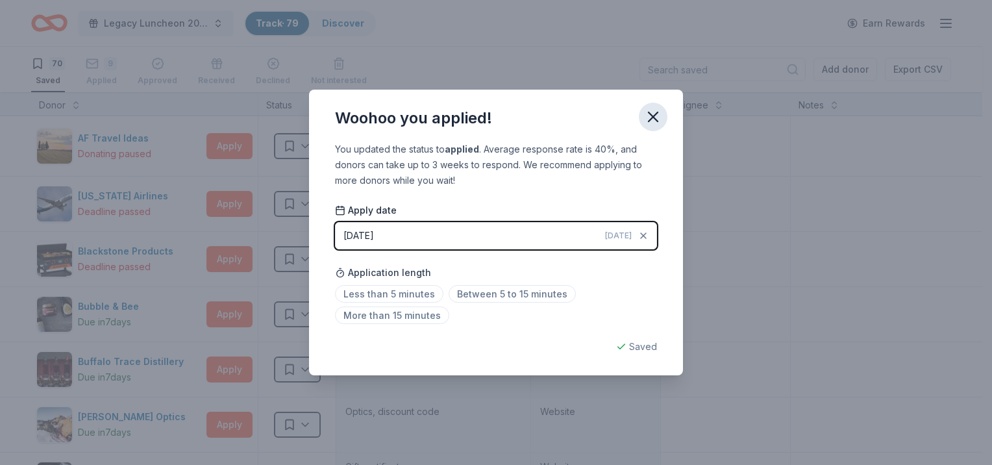
click at [654, 115] on icon "button" at bounding box center [653, 116] width 9 height 9
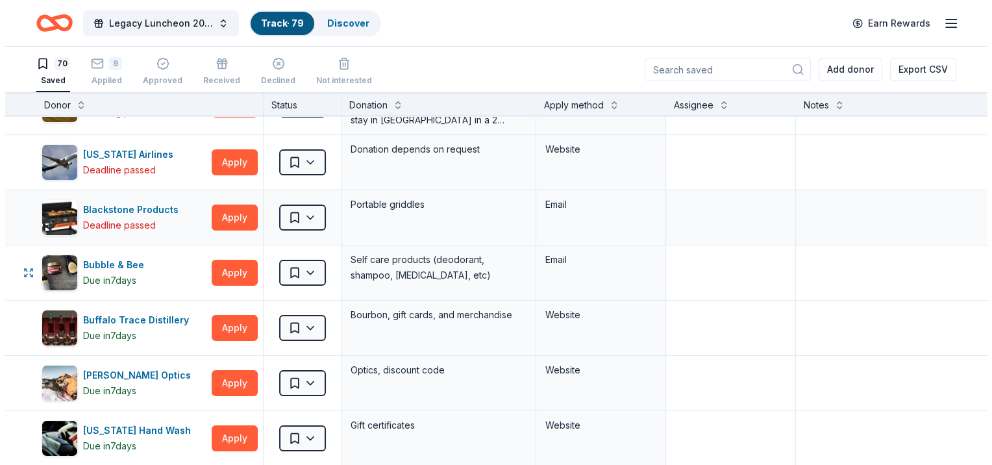
scroll to position [65, 0]
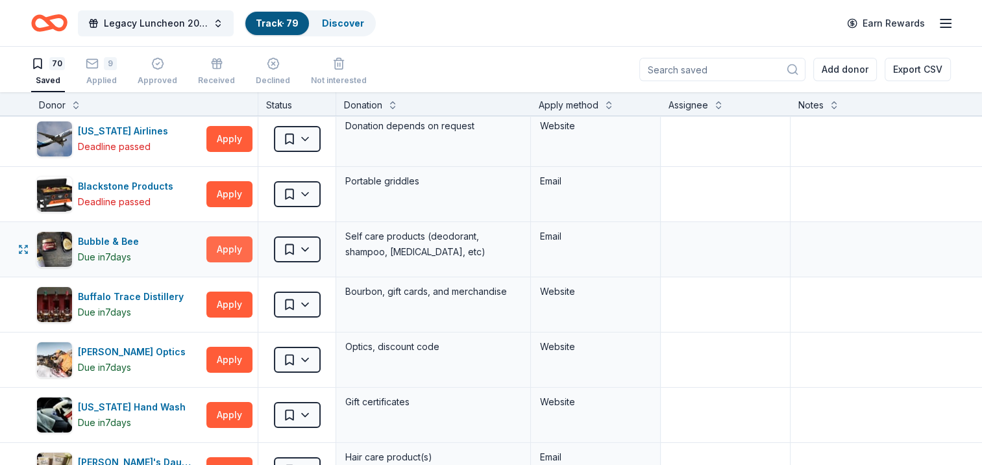
click at [218, 249] on button "Apply" at bounding box center [229, 249] width 46 height 26
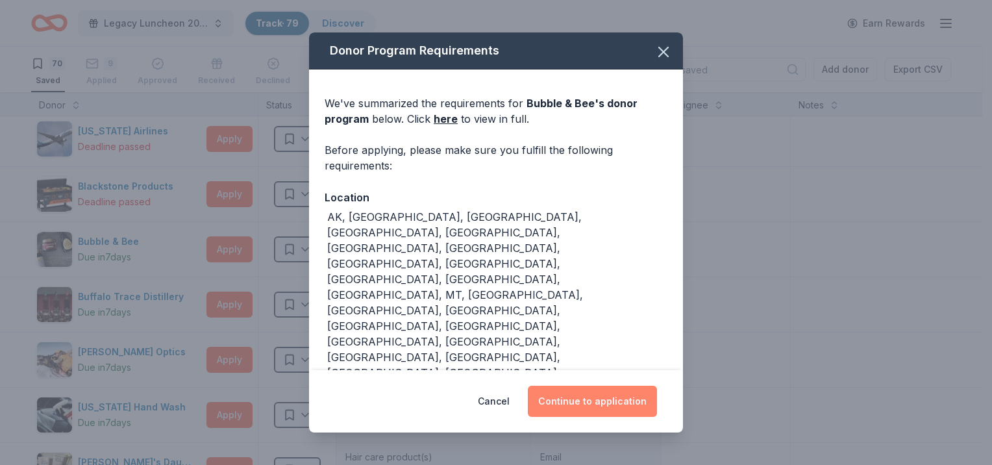
click at [635, 386] on button "Continue to application" at bounding box center [592, 401] width 129 height 31
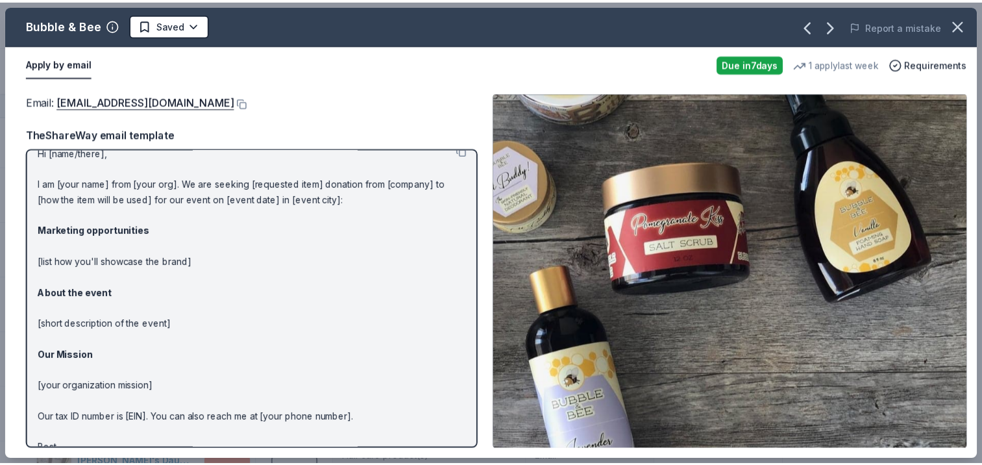
scroll to position [0, 0]
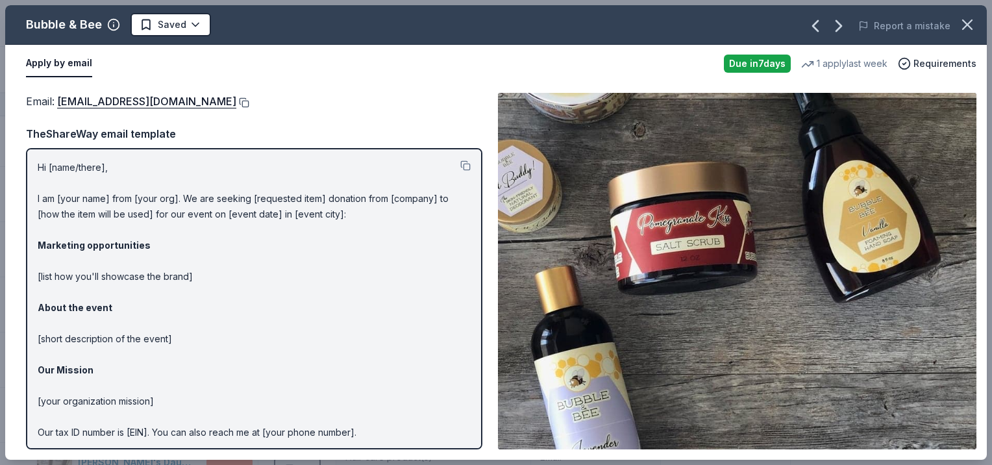
click at [236, 104] on button at bounding box center [242, 102] width 13 height 10
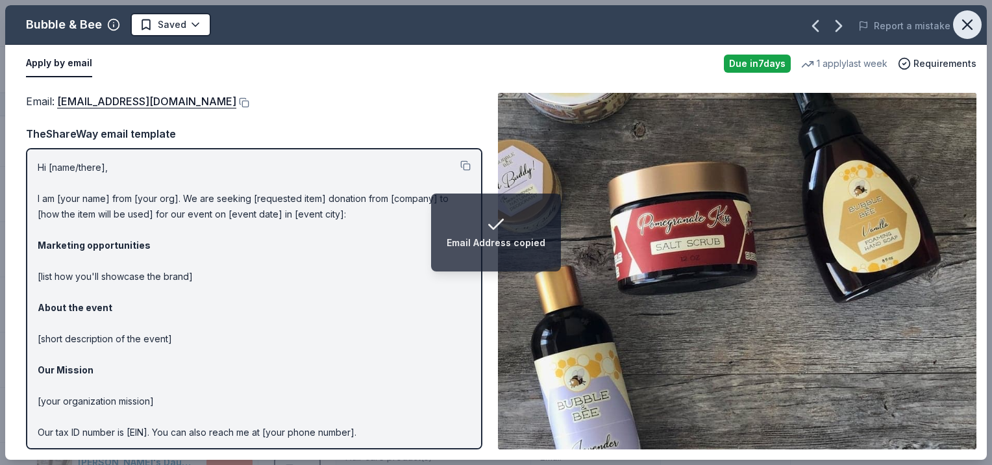
click at [966, 25] on icon "button" at bounding box center [967, 24] width 9 height 9
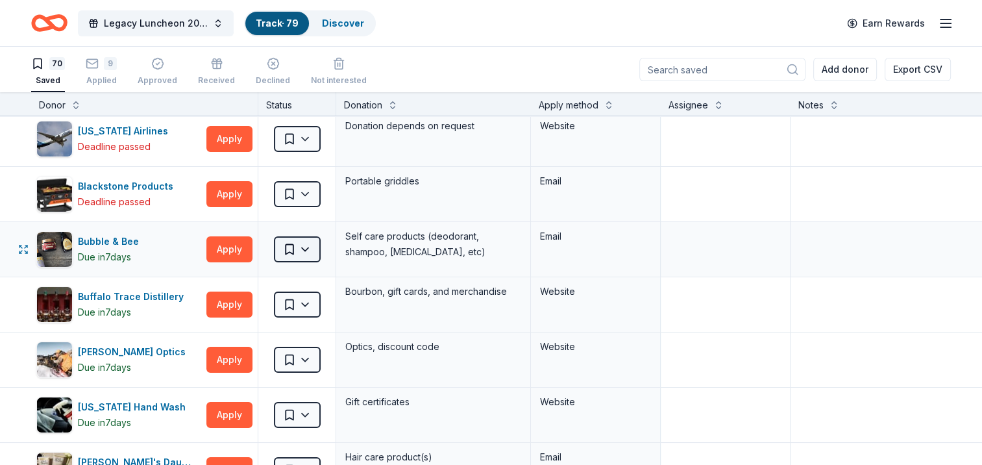
click at [310, 248] on html "Legacy Luncheon 2025 Track · 79 Discover Earn Rewards 70 Saved 9 Applied Approv…" at bounding box center [491, 232] width 982 height 465
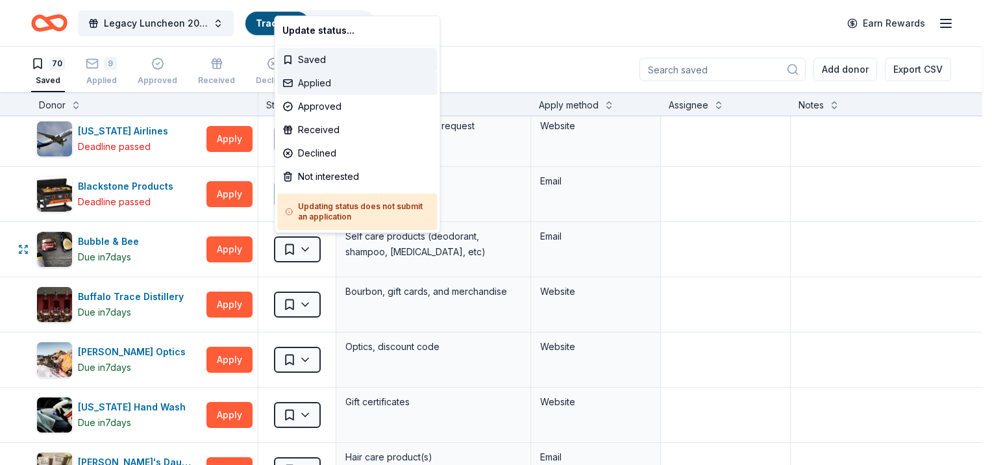
click at [327, 88] on div "Applied" at bounding box center [357, 82] width 160 height 23
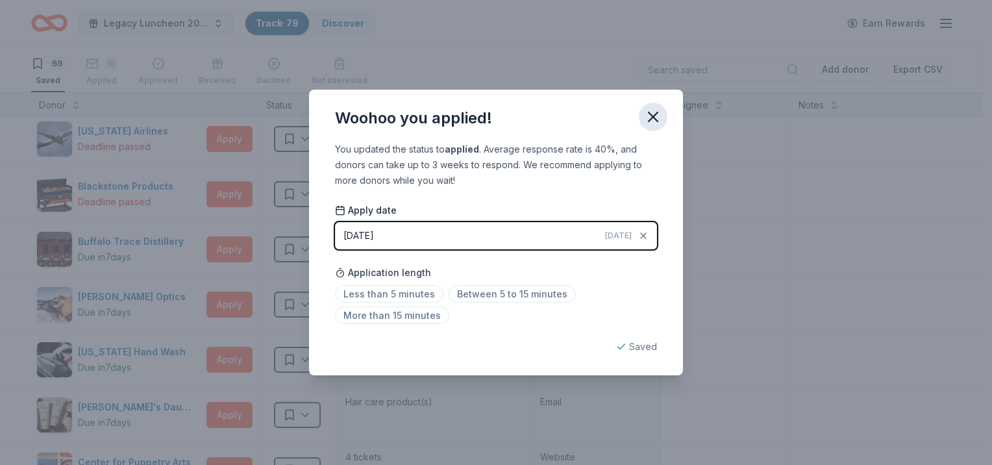
click at [651, 121] on icon "button" at bounding box center [653, 117] width 18 height 18
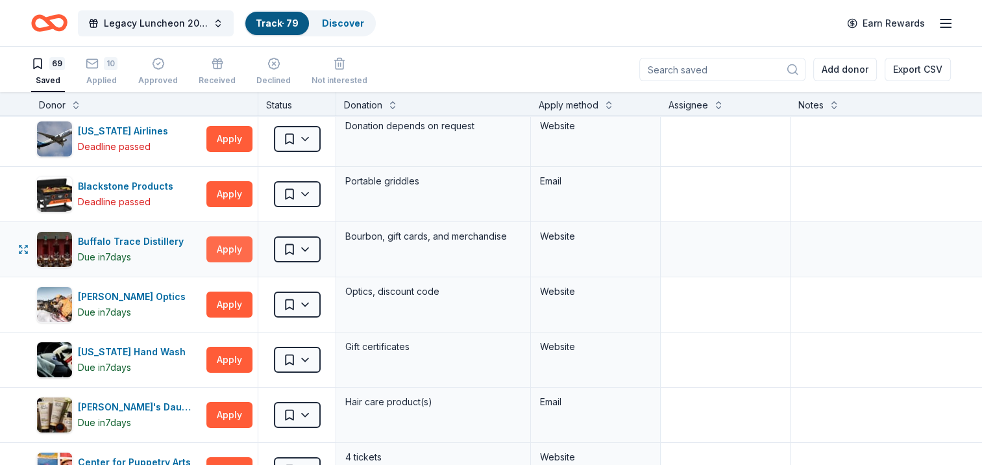
click at [236, 249] on button "Apply" at bounding box center [229, 249] width 46 height 26
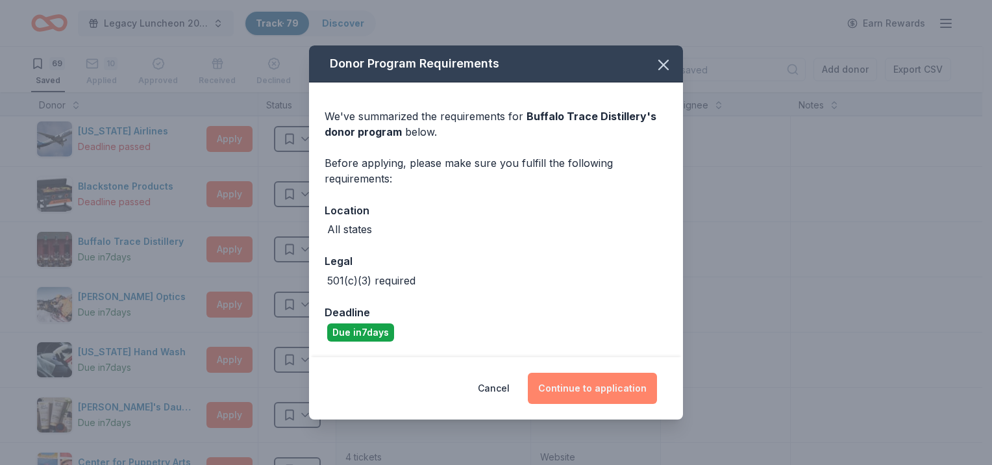
click at [610, 394] on button "Continue to application" at bounding box center [592, 388] width 129 height 31
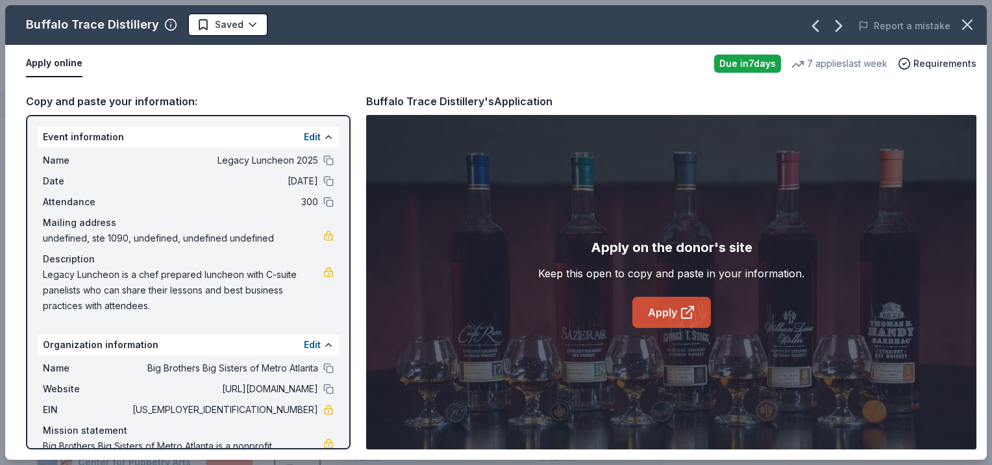
click at [643, 308] on link "Apply" at bounding box center [671, 312] width 79 height 31
click at [958, 27] on button "button" at bounding box center [967, 24] width 29 height 29
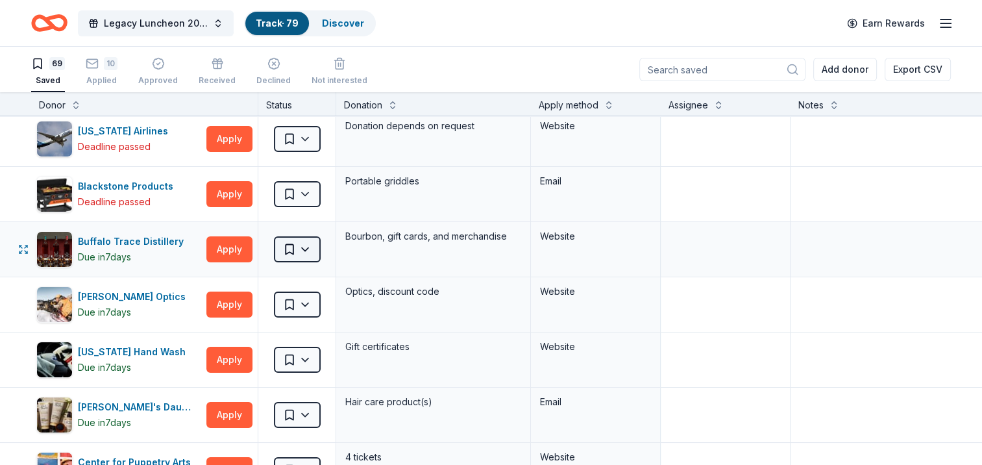
click at [297, 249] on html "Legacy Luncheon 2025 Track · 79 Discover Earn Rewards 69 Saved 10 Applied Appro…" at bounding box center [491, 232] width 982 height 465
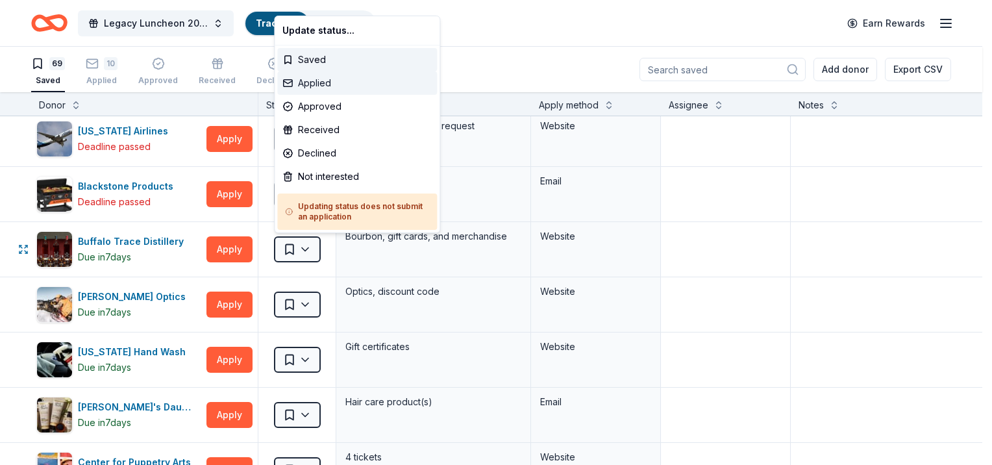
click at [317, 84] on div "Applied" at bounding box center [357, 82] width 160 height 23
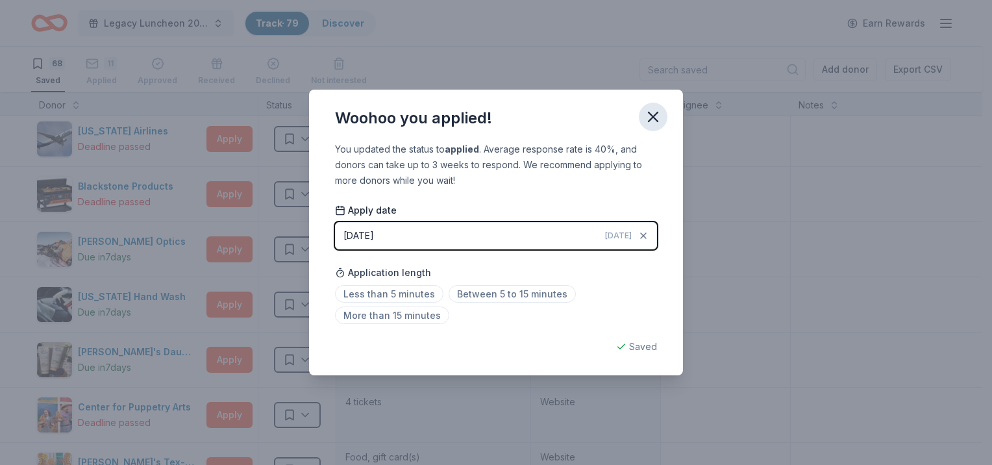
click at [648, 117] on icon "button" at bounding box center [653, 117] width 18 height 18
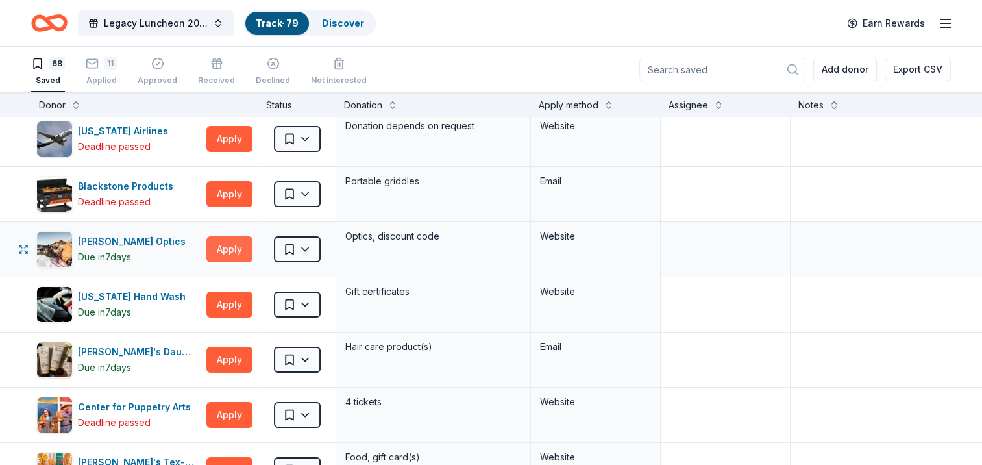
click at [245, 253] on button "Apply" at bounding box center [229, 249] width 46 height 26
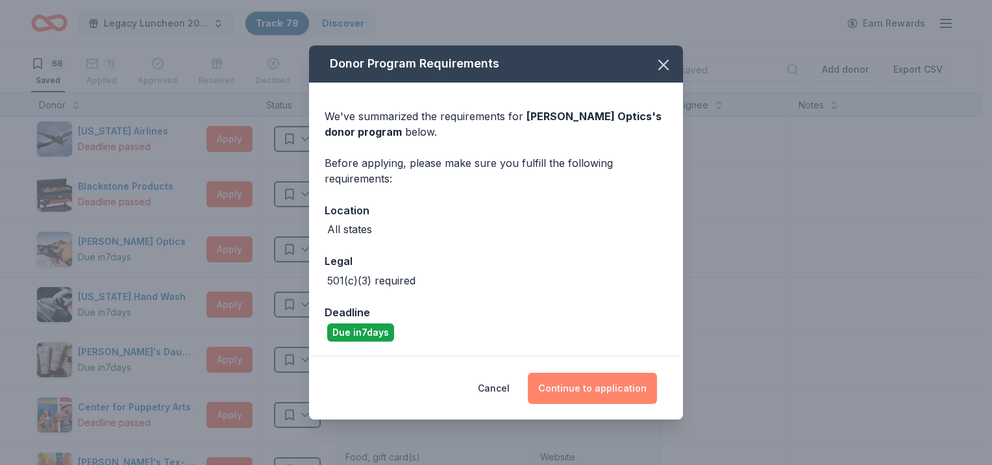
click at [556, 399] on button "Continue to application" at bounding box center [592, 388] width 129 height 31
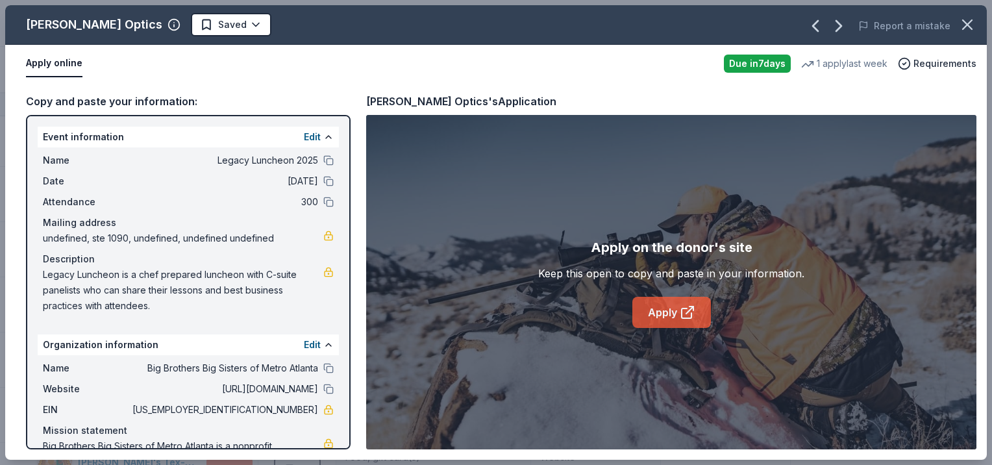
click at [651, 313] on link "Apply" at bounding box center [671, 312] width 79 height 31
click at [652, 312] on link "Apply" at bounding box center [671, 312] width 79 height 31
click at [972, 23] on icon "button" at bounding box center [967, 25] width 18 height 18
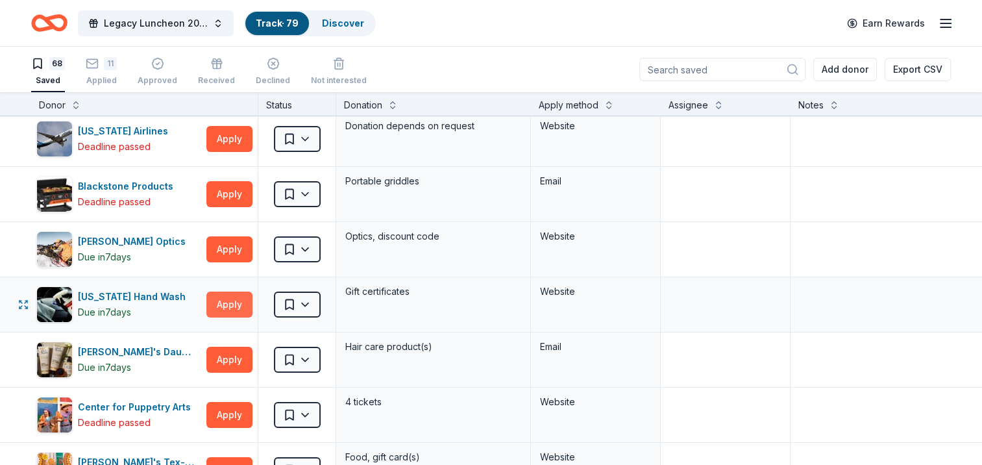
click at [230, 315] on button "Apply" at bounding box center [229, 305] width 46 height 26
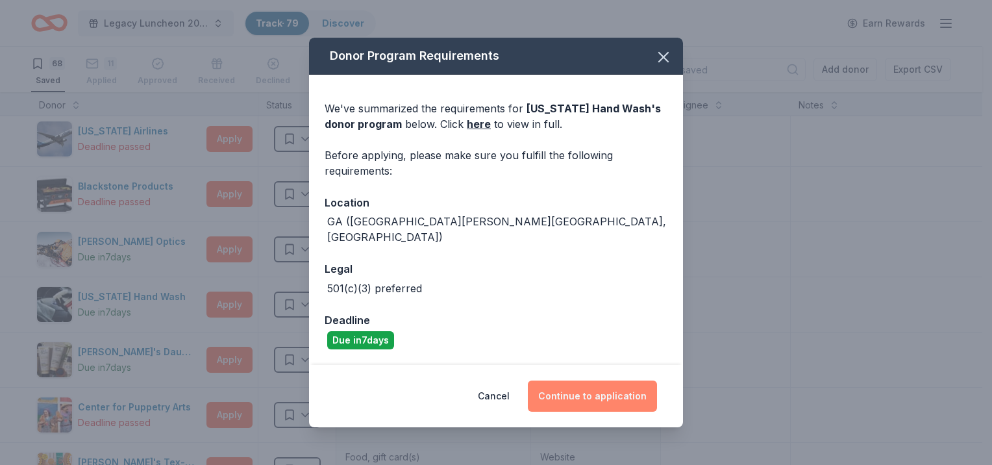
click at [552, 382] on button "Continue to application" at bounding box center [592, 395] width 129 height 31
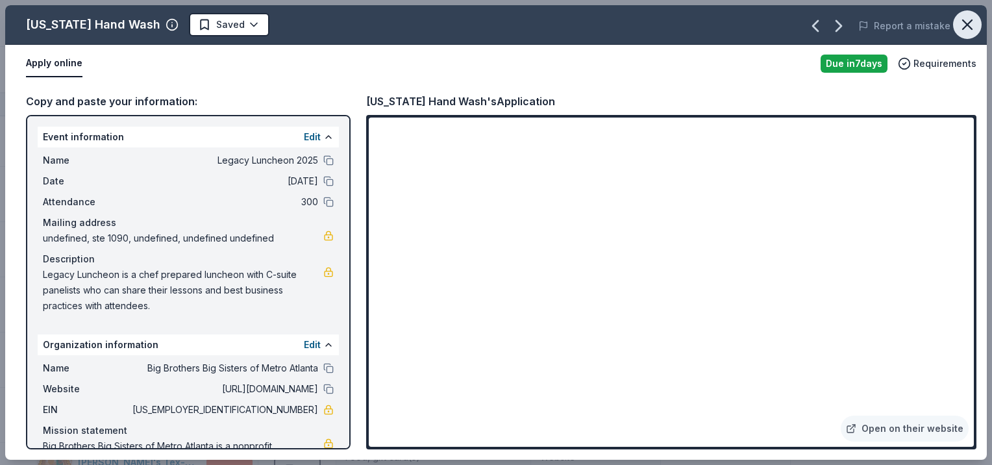
click at [962, 28] on icon "button" at bounding box center [967, 25] width 18 height 18
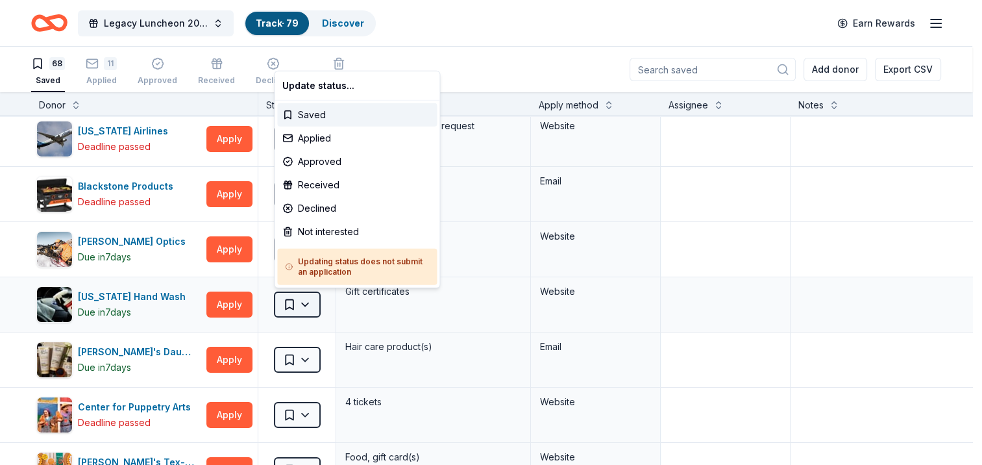
click at [291, 302] on html "Legacy Luncheon 2025 Track · 79 Discover Earn Rewards 68 Saved 11 Applied Appro…" at bounding box center [491, 232] width 982 height 465
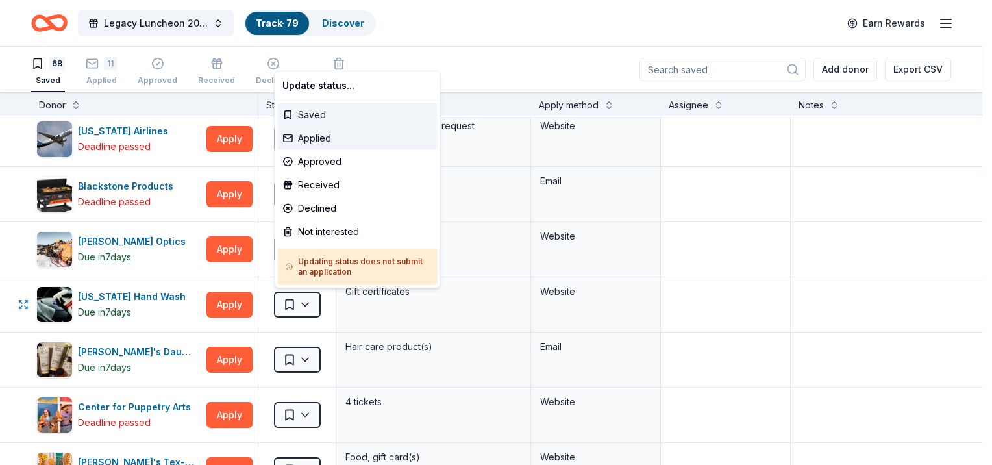
click at [314, 138] on div "Applied" at bounding box center [357, 138] width 160 height 23
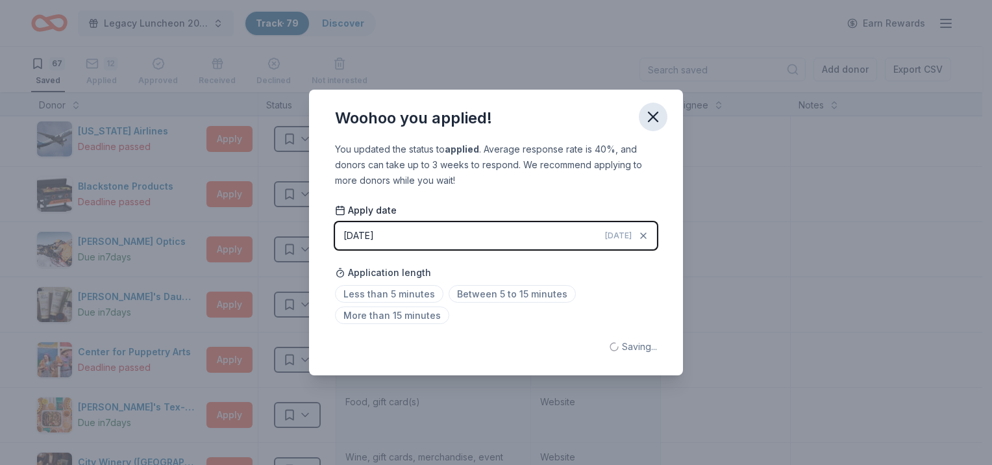
click at [650, 113] on icon "button" at bounding box center [653, 116] width 9 height 9
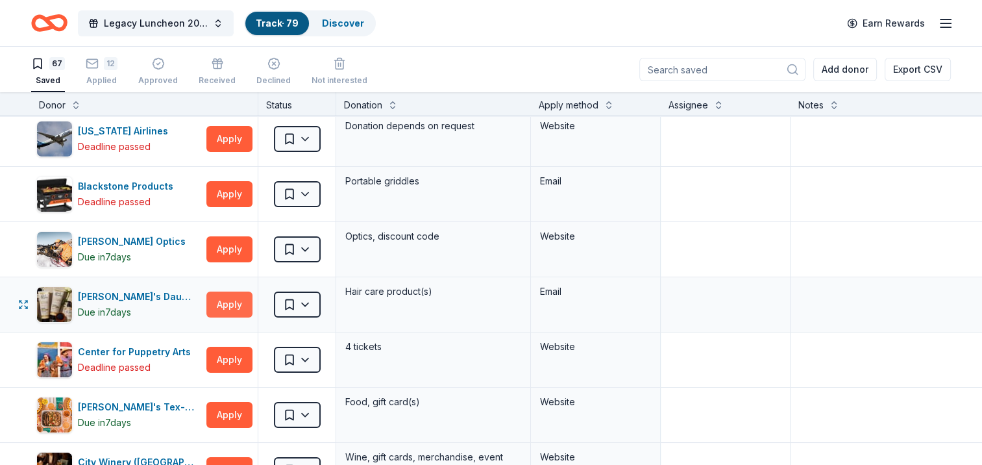
click at [221, 305] on button "Apply" at bounding box center [229, 305] width 46 height 26
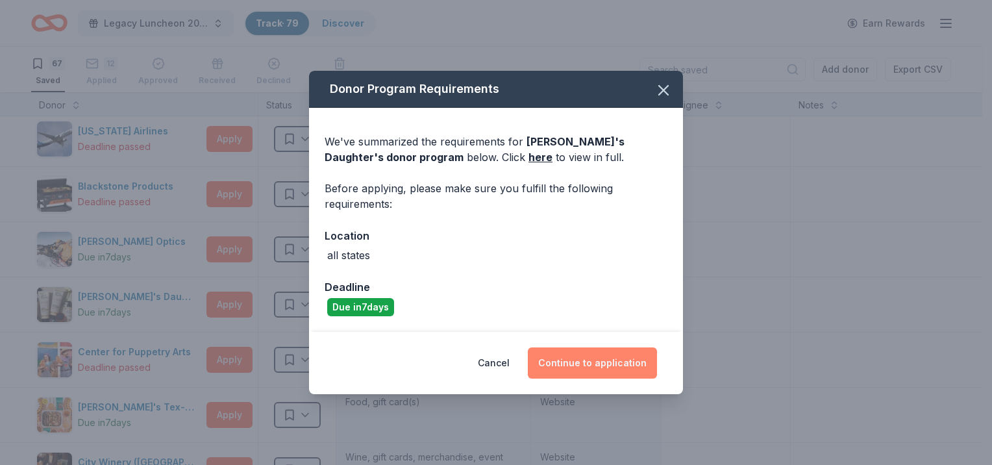
click at [568, 367] on button "Continue to application" at bounding box center [592, 362] width 129 height 31
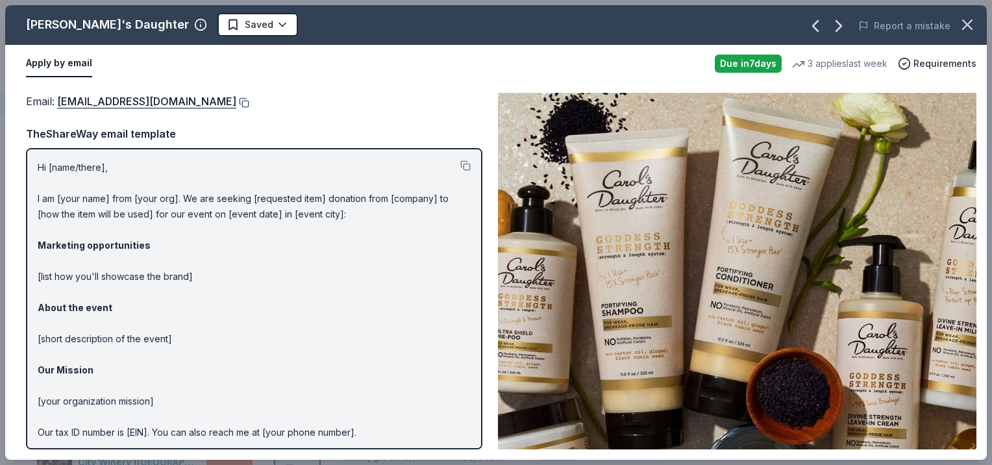
click at [244, 106] on button at bounding box center [242, 102] width 13 height 10
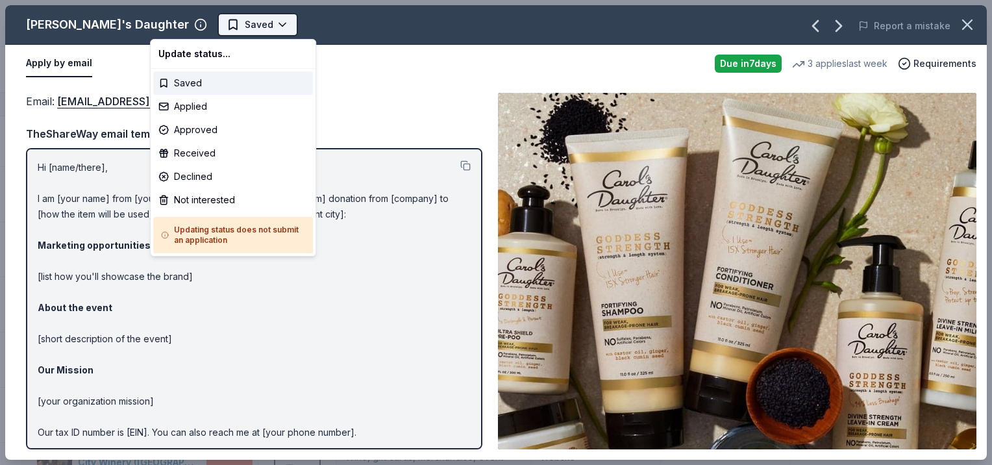
click at [188, 31] on html "Legacy Luncheon 2025 Track · 79 Discover Earn Rewards 67 Saved 12 Applied Appro…" at bounding box center [496, 232] width 992 height 465
click at [192, 114] on div "Applied" at bounding box center [233, 106] width 160 height 23
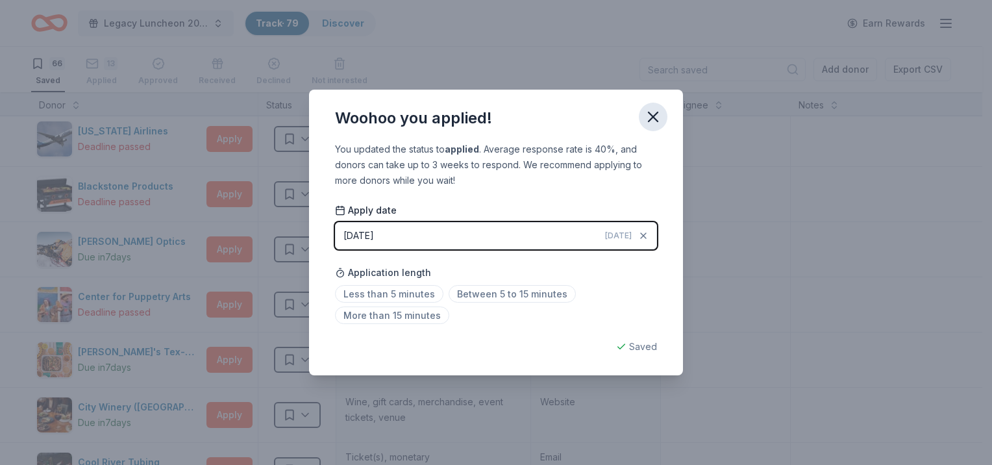
click at [650, 119] on icon "button" at bounding box center [653, 117] width 18 height 18
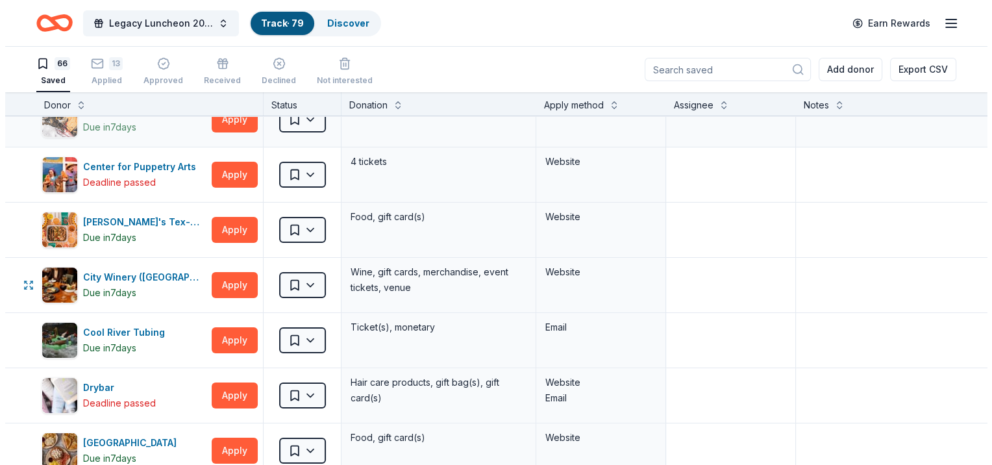
scroll to position [260, 0]
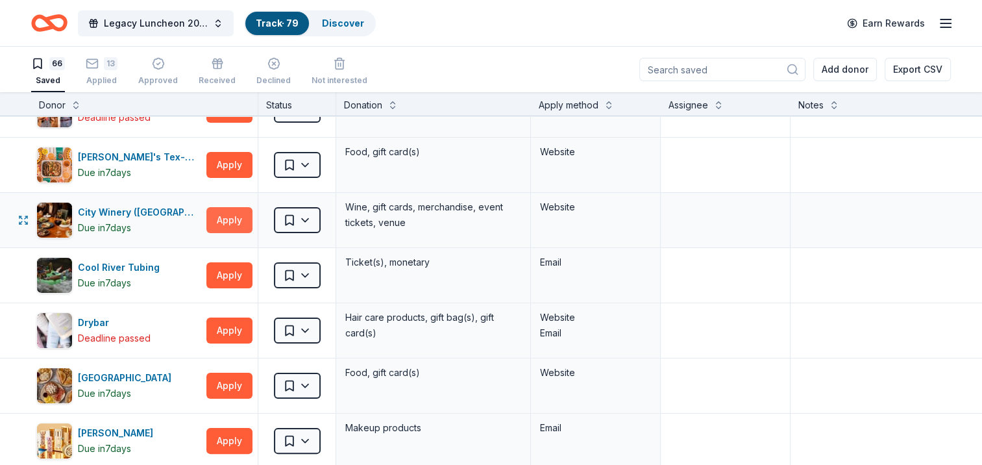
click at [238, 218] on button "Apply" at bounding box center [229, 220] width 46 height 26
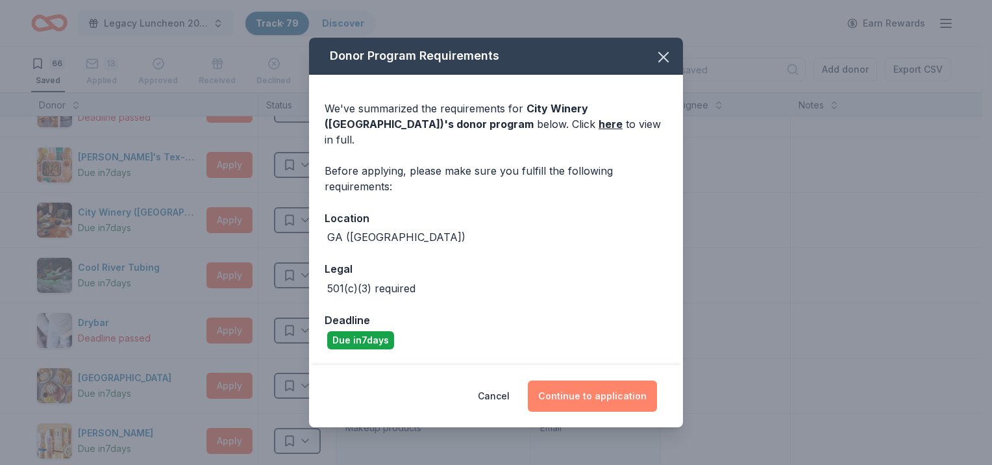
click at [569, 387] on button "Continue to application" at bounding box center [592, 395] width 129 height 31
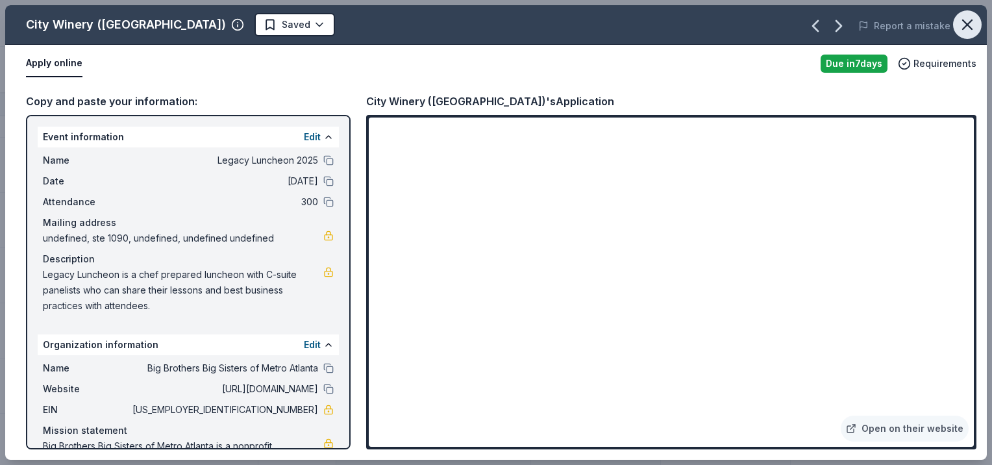
click at [976, 29] on button "button" at bounding box center [967, 24] width 29 height 29
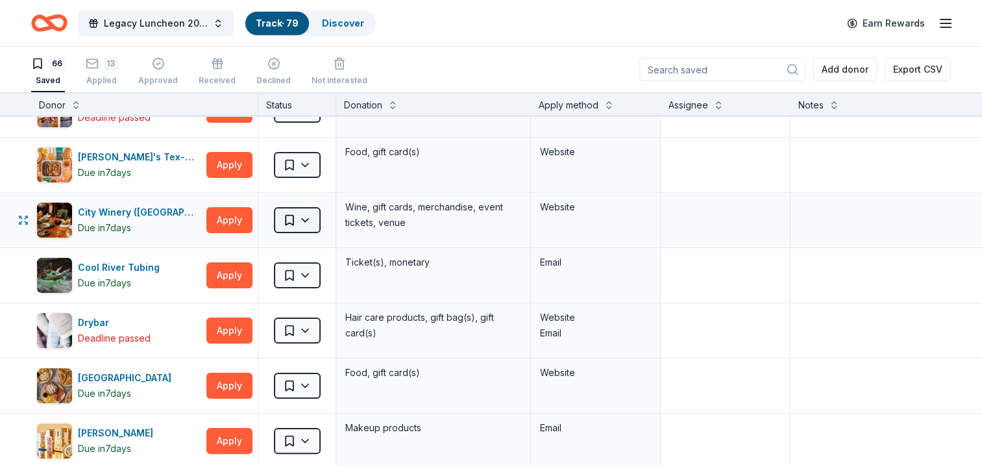
click at [294, 221] on html "Legacy Luncheon 2025 Track · 79 Discover Earn Rewards 66 Saved 13 Applied Appro…" at bounding box center [491, 232] width 982 height 465
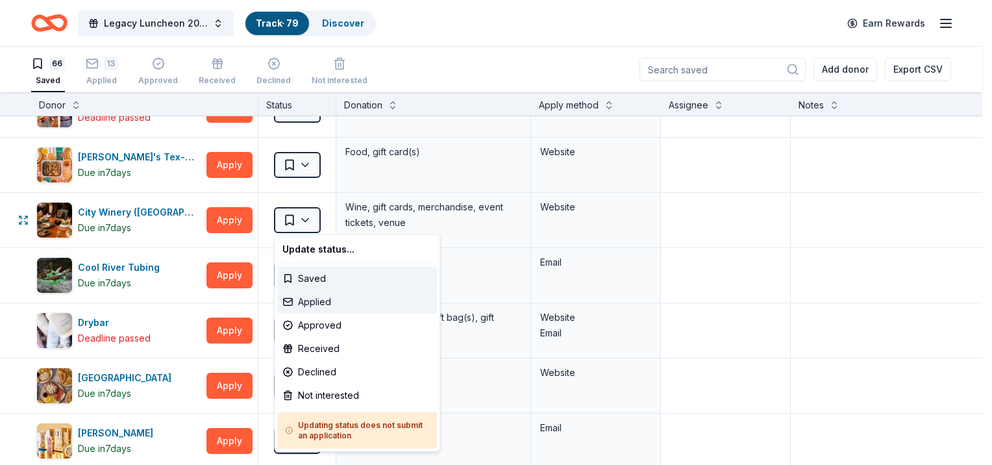
click at [317, 299] on div "Applied" at bounding box center [357, 301] width 160 height 23
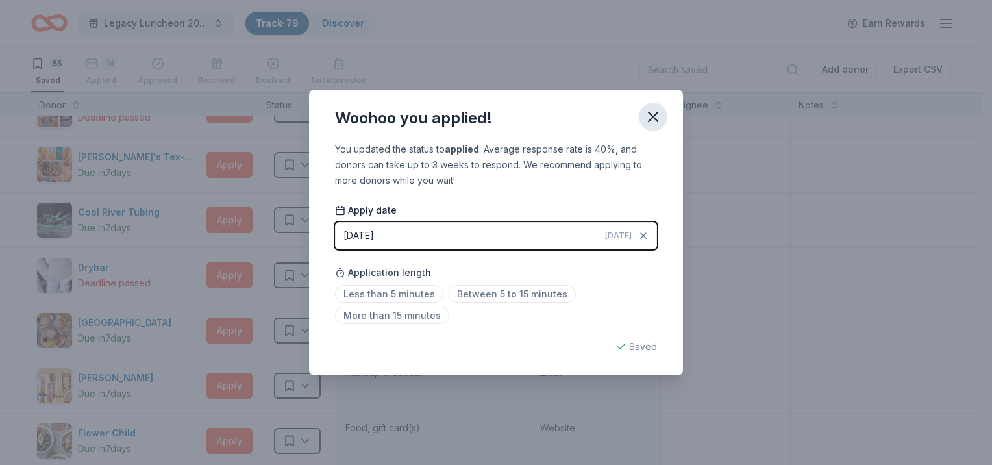
click at [657, 114] on icon "button" at bounding box center [653, 116] width 9 height 9
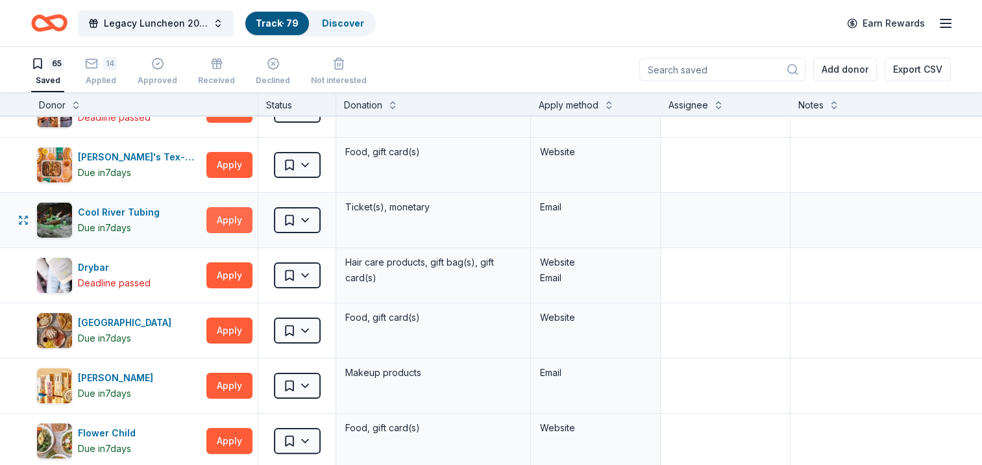
click at [234, 223] on button "Apply" at bounding box center [229, 220] width 46 height 26
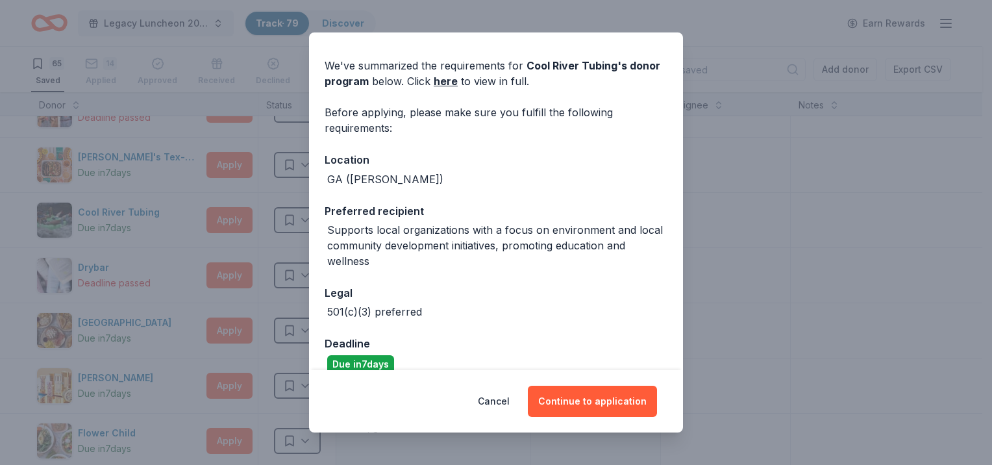
scroll to position [56, 0]
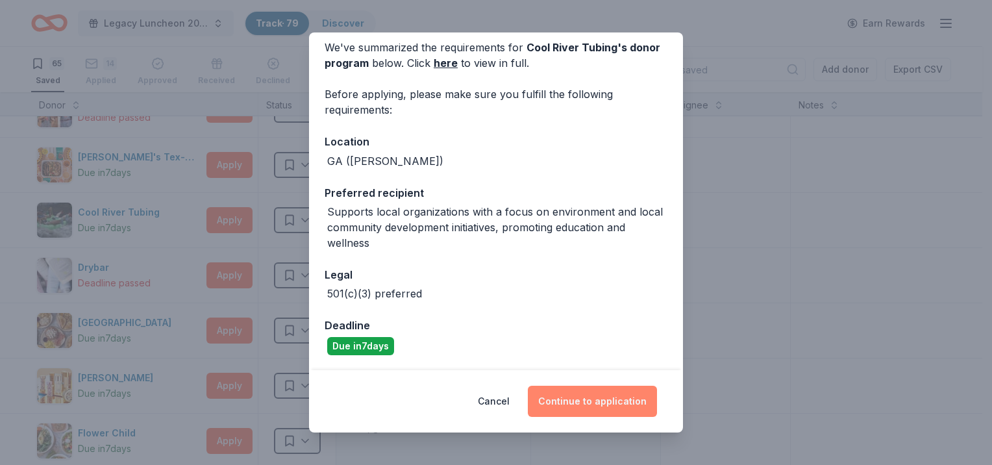
click at [583, 398] on button "Continue to application" at bounding box center [592, 401] width 129 height 31
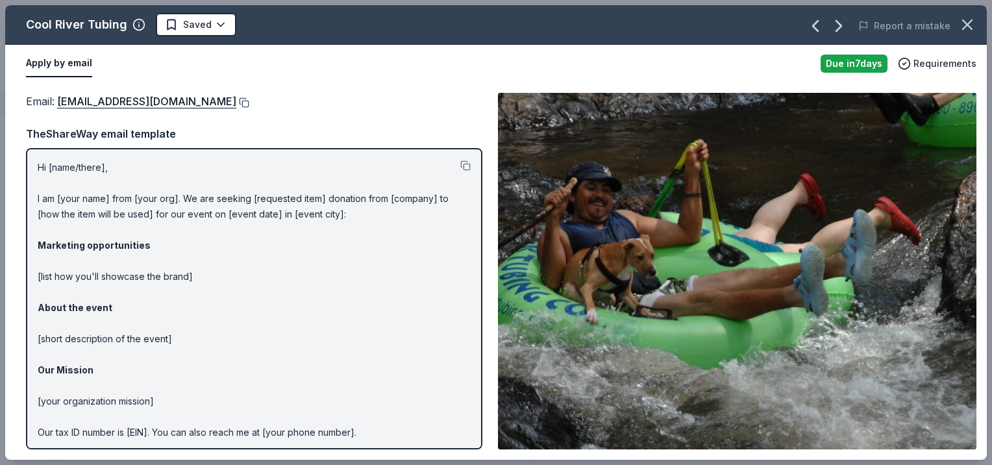
click at [236, 97] on button at bounding box center [242, 102] width 13 height 10
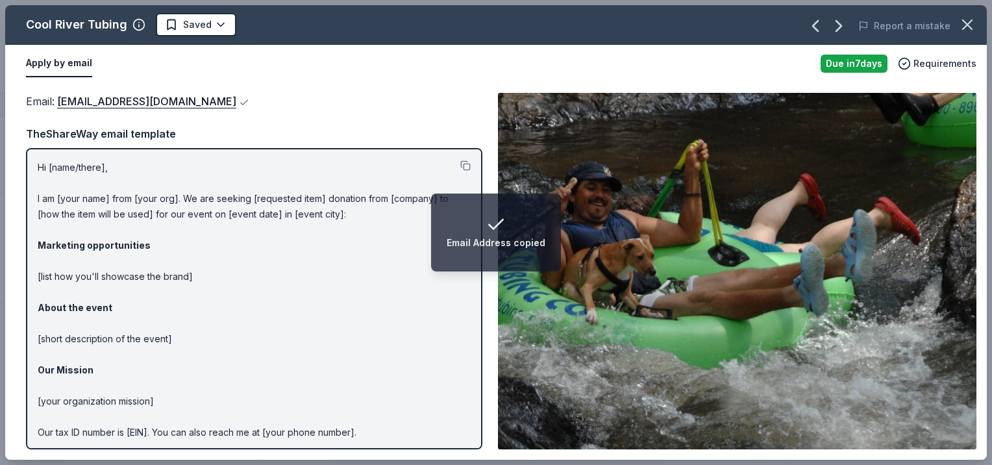
scroll to position [48, 0]
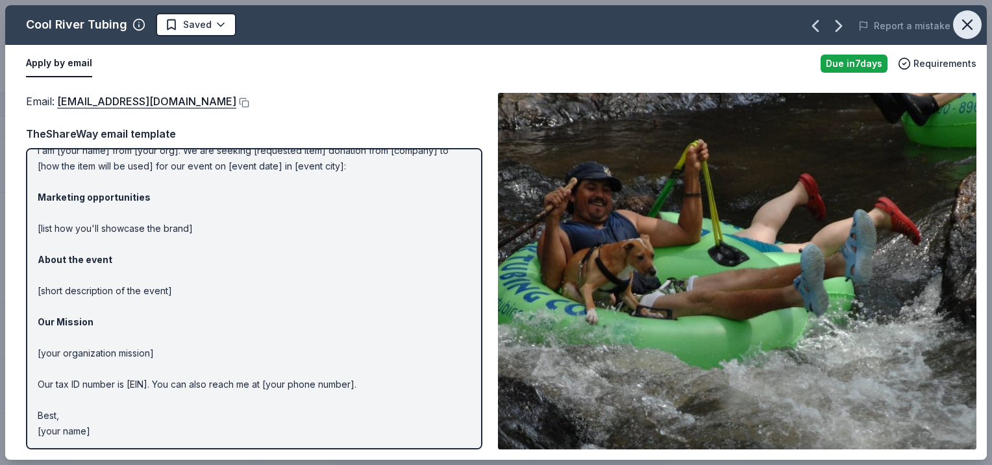
click at [961, 26] on icon "button" at bounding box center [967, 25] width 18 height 18
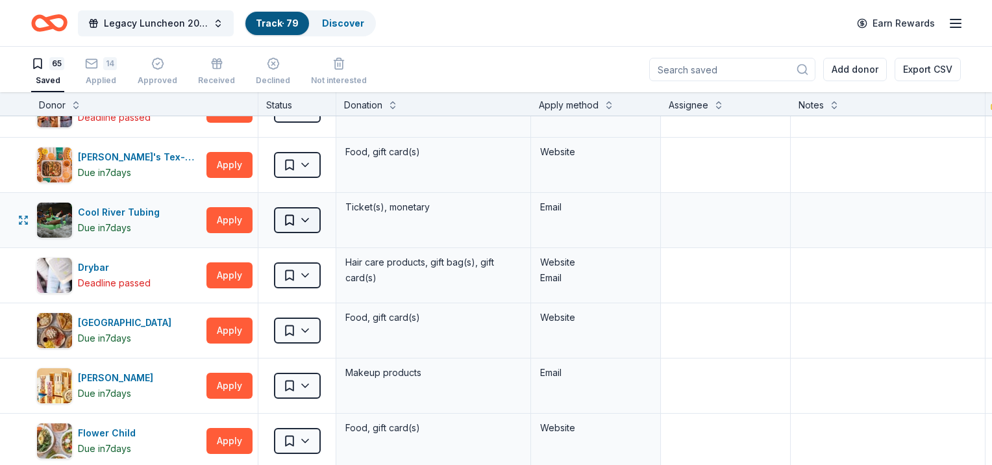
click at [308, 218] on html "Legacy Luncheon 2025 Track · 79 Discover Earn Rewards 65 Saved 14 Applied Appro…" at bounding box center [496, 232] width 992 height 465
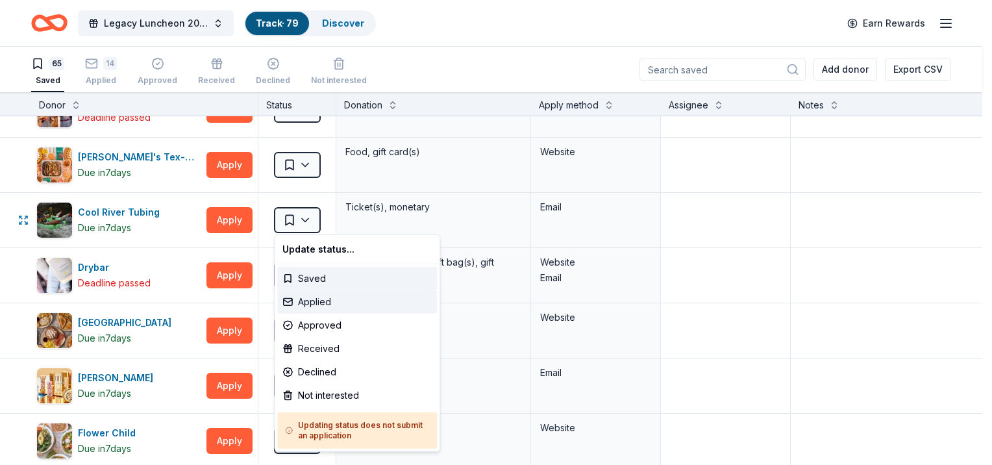
click at [319, 300] on div "Applied" at bounding box center [357, 301] width 160 height 23
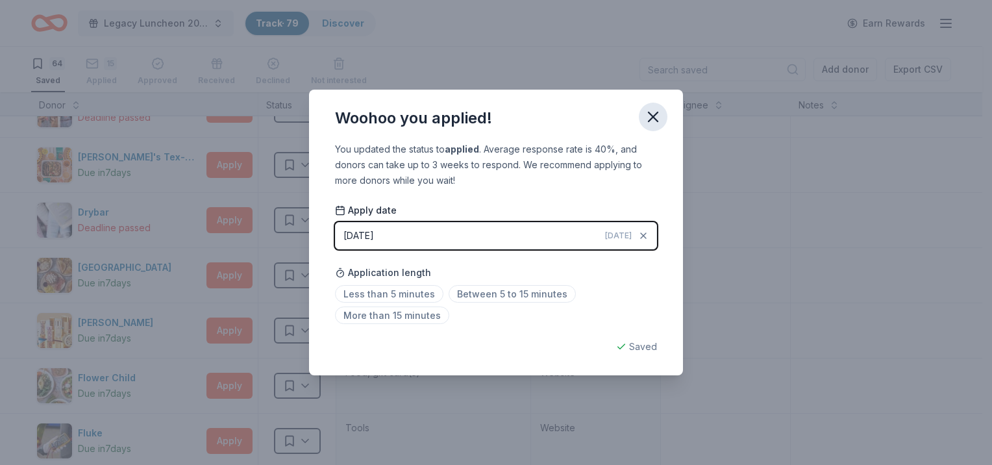
click at [660, 119] on icon "button" at bounding box center [653, 117] width 18 height 18
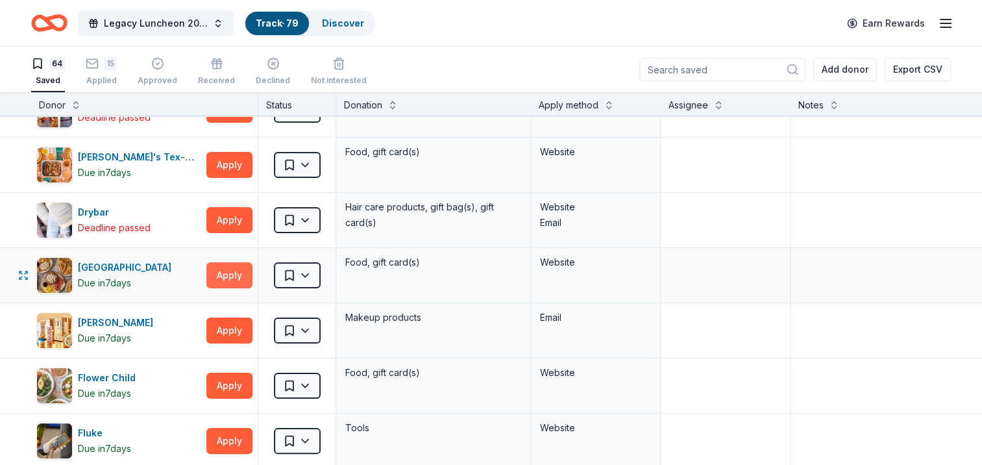
click at [229, 274] on button "Apply" at bounding box center [229, 275] width 46 height 26
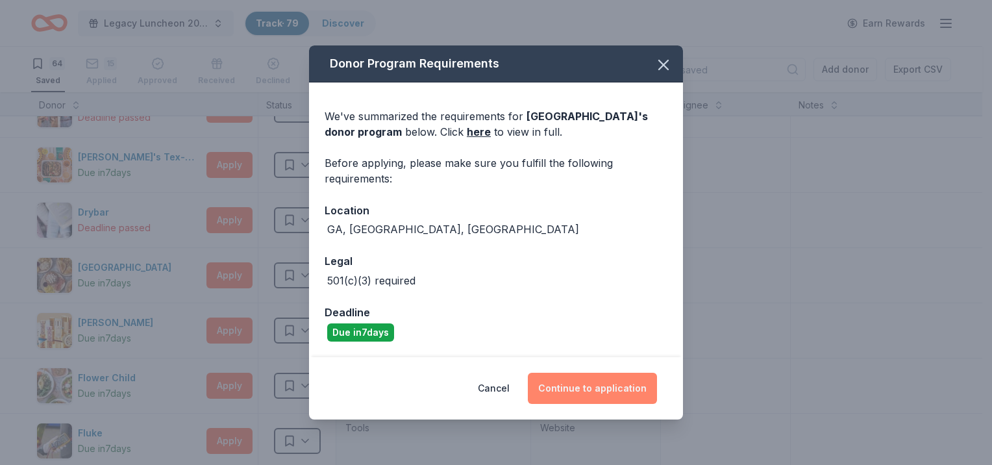
click at [618, 390] on button "Continue to application" at bounding box center [592, 388] width 129 height 31
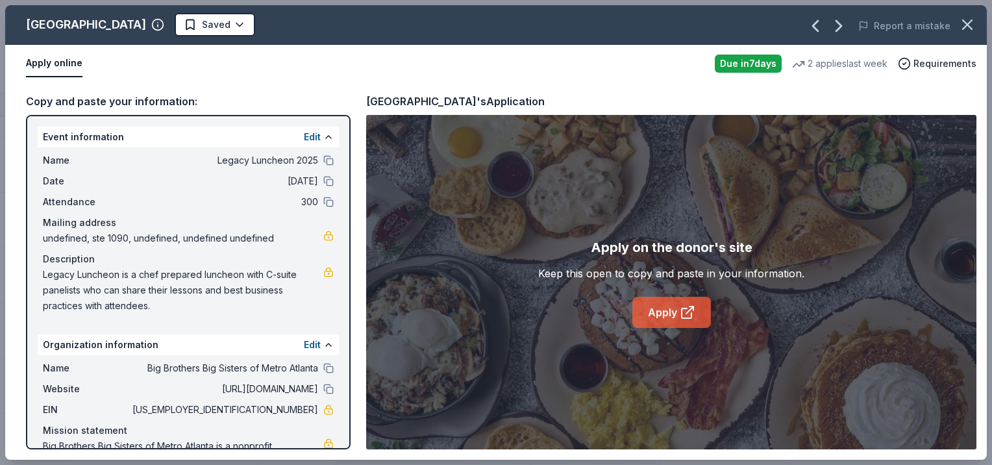
click at [672, 317] on link "Apply" at bounding box center [671, 312] width 79 height 31
click at [961, 24] on icon "button" at bounding box center [967, 25] width 18 height 18
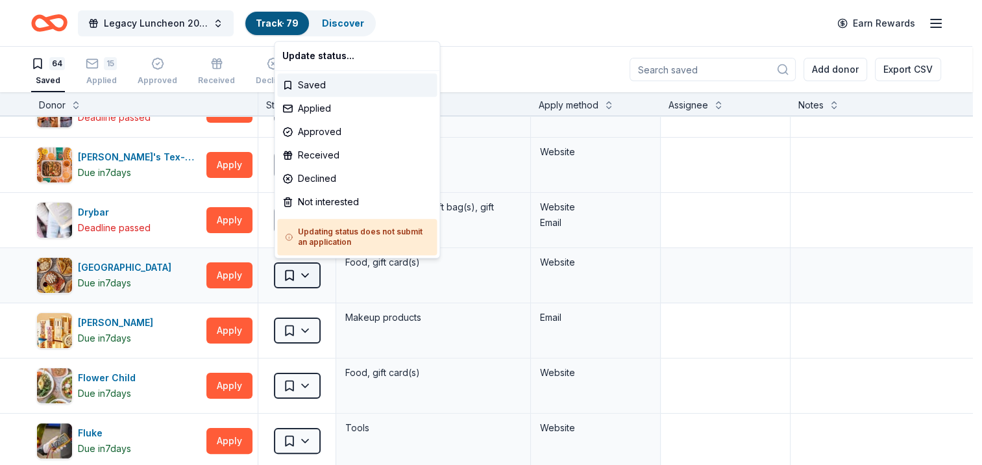
click at [290, 275] on html "Legacy Luncheon 2025 Track · 79 Discover Earn Rewards 64 Saved 15 Applied Appro…" at bounding box center [491, 232] width 982 height 465
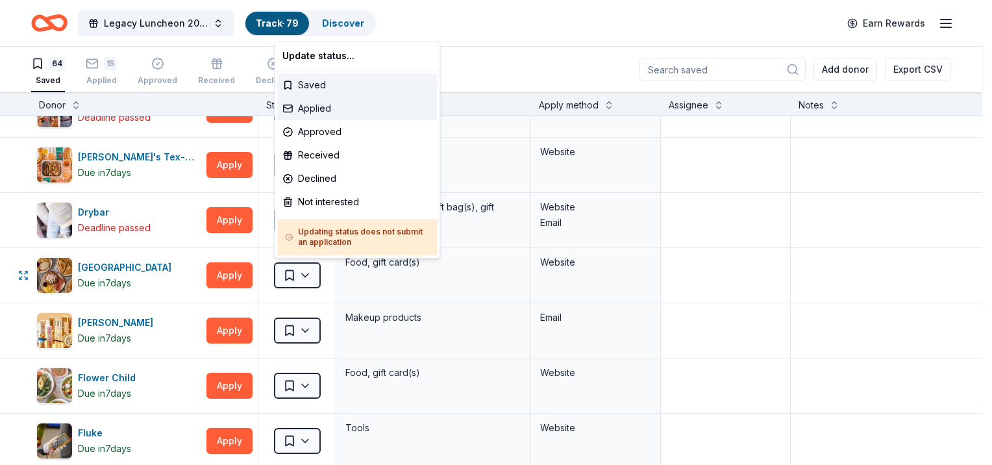
click at [318, 109] on div "Applied" at bounding box center [357, 108] width 160 height 23
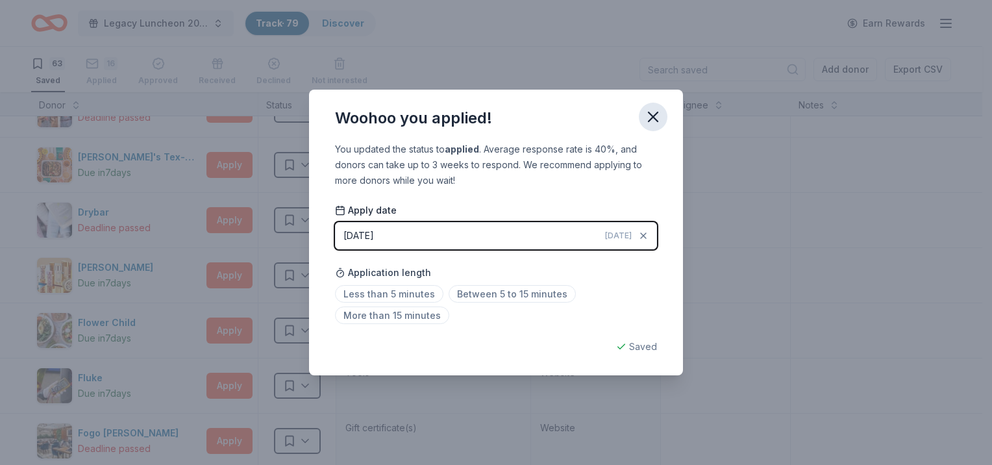
click at [658, 118] on icon "button" at bounding box center [653, 117] width 18 height 18
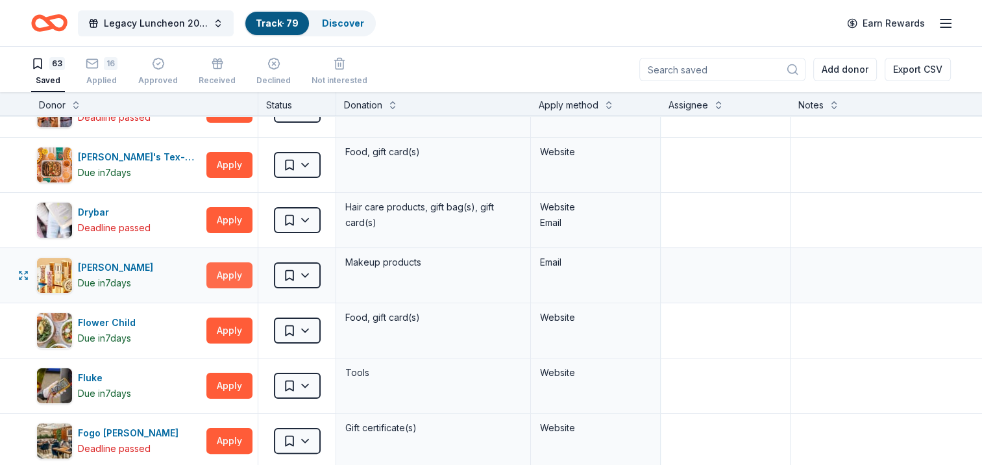
click at [218, 280] on button "Apply" at bounding box center [229, 275] width 46 height 26
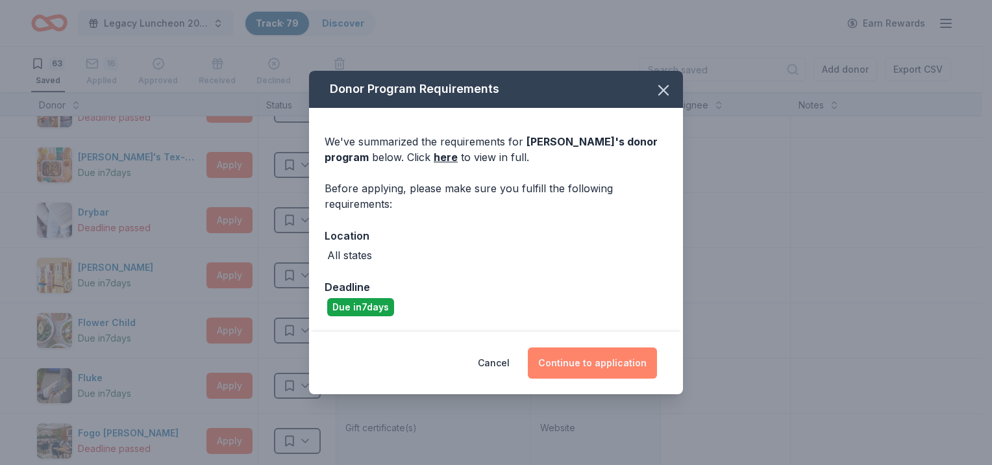
click at [561, 369] on button "Continue to application" at bounding box center [592, 362] width 129 height 31
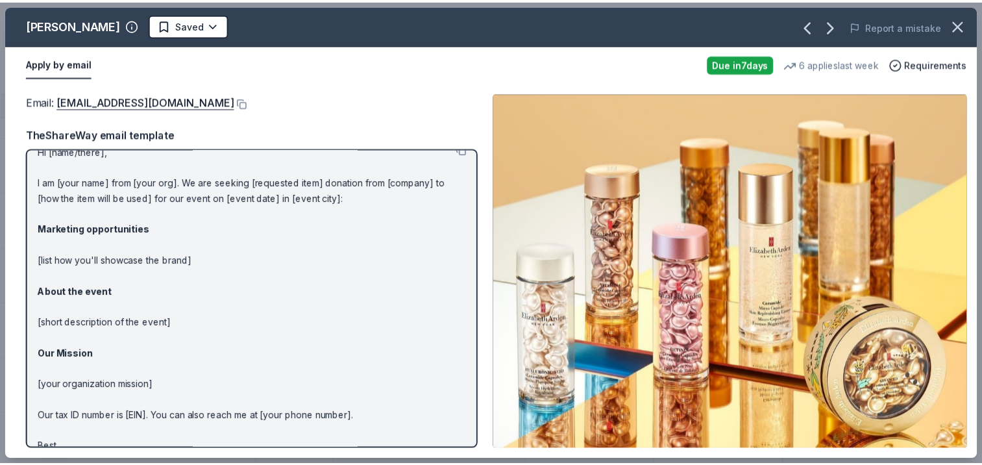
scroll to position [0, 0]
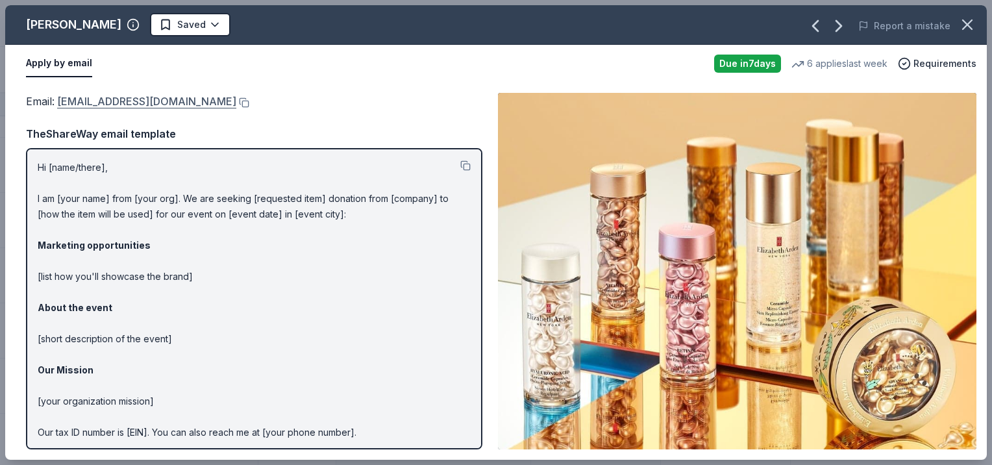
click at [147, 98] on link "publicrelations@elizabetharden.com" at bounding box center [146, 101] width 179 height 17
click at [247, 106] on button at bounding box center [242, 102] width 13 height 10
click at [971, 25] on icon "button" at bounding box center [967, 25] width 18 height 18
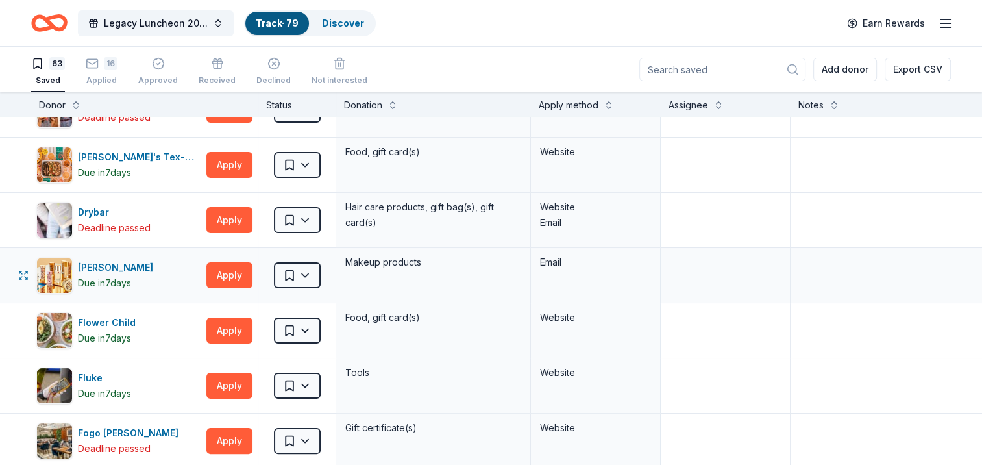
click at [325, 273] on div "Saved" at bounding box center [296, 275] width 77 height 55
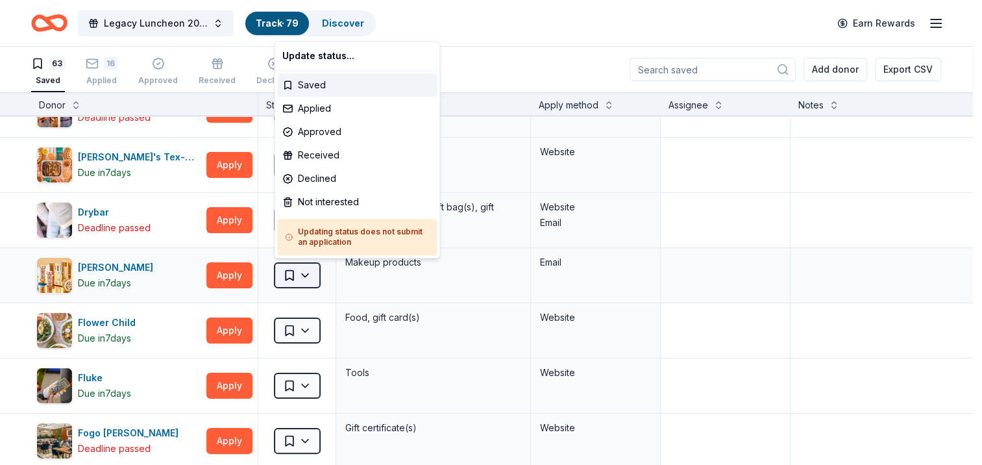
click at [289, 277] on html "Legacy Luncheon 2025 Track · 79 Discover Earn Rewards 63 Saved 16 Applied Appro…" at bounding box center [491, 232] width 982 height 465
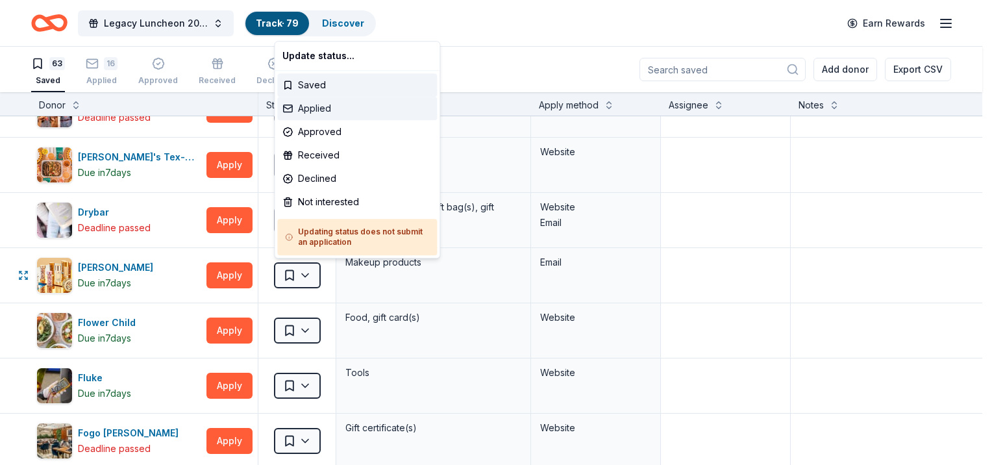
click at [304, 104] on div "Applied" at bounding box center [357, 108] width 160 height 23
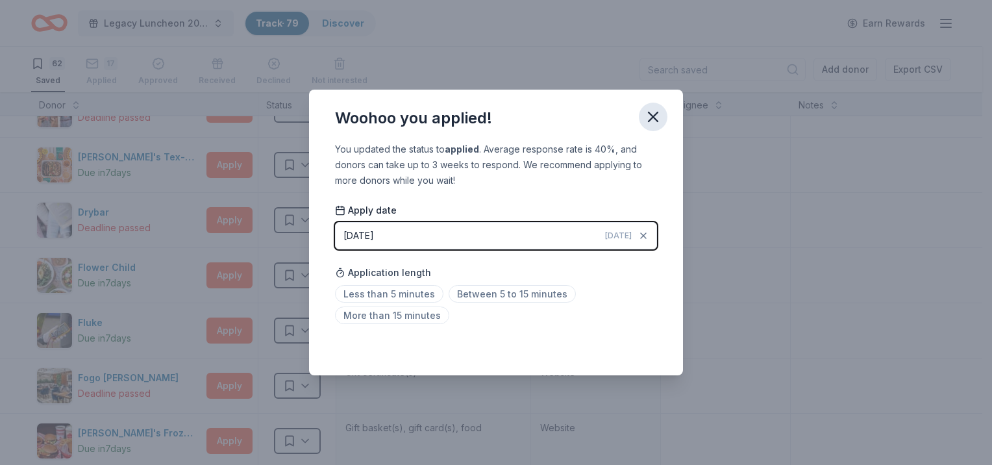
click at [662, 121] on button "button" at bounding box center [653, 117] width 29 height 29
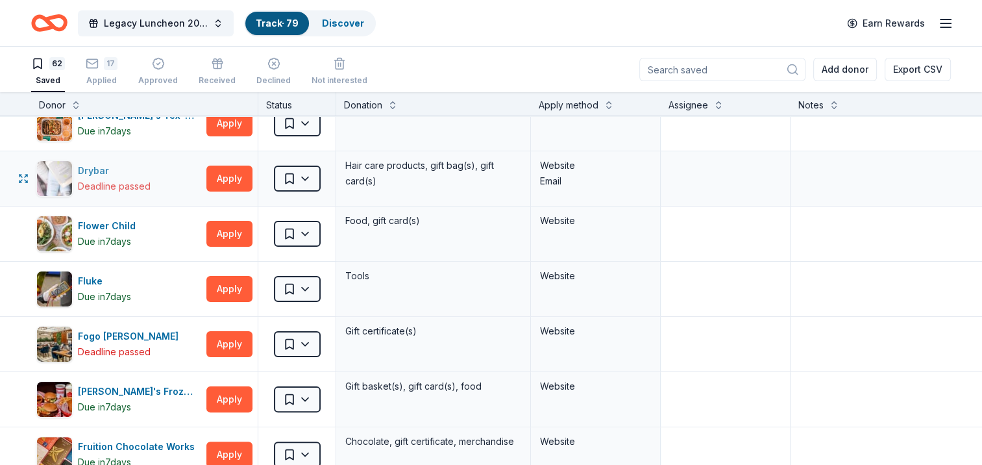
scroll to position [325, 0]
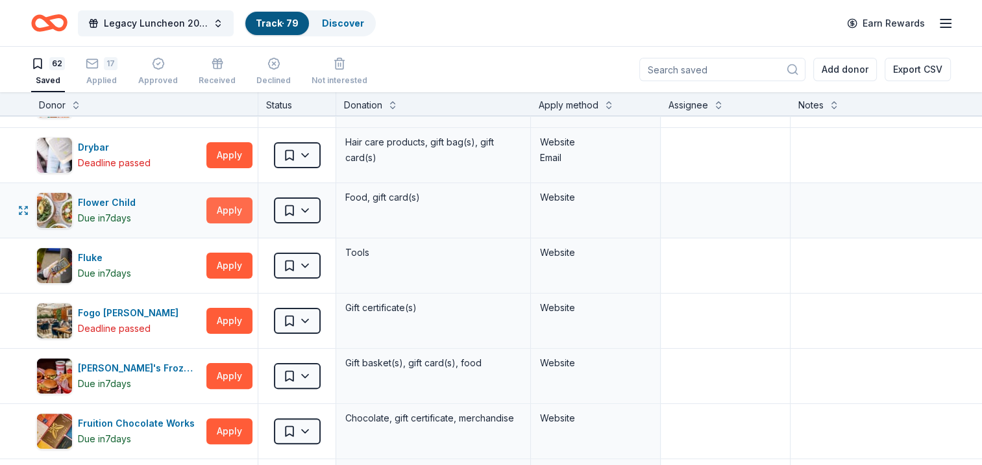
click at [219, 210] on button "Apply" at bounding box center [229, 210] width 46 height 26
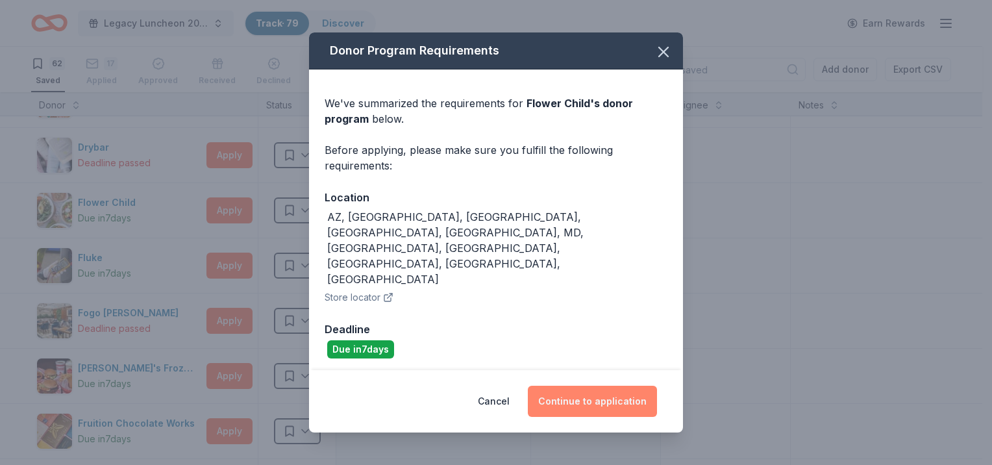
click at [634, 386] on button "Continue to application" at bounding box center [592, 401] width 129 height 31
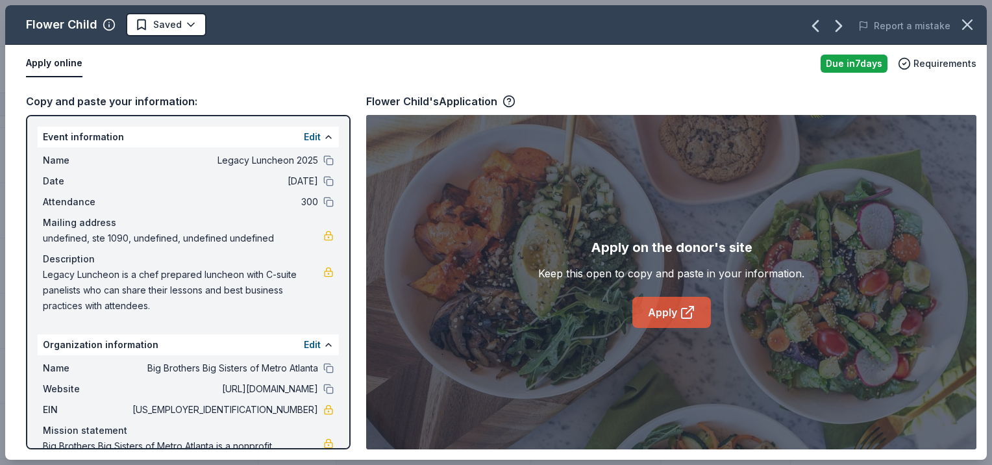
click at [653, 311] on link "Apply" at bounding box center [671, 312] width 79 height 31
click at [965, 24] on icon "button" at bounding box center [967, 25] width 18 height 18
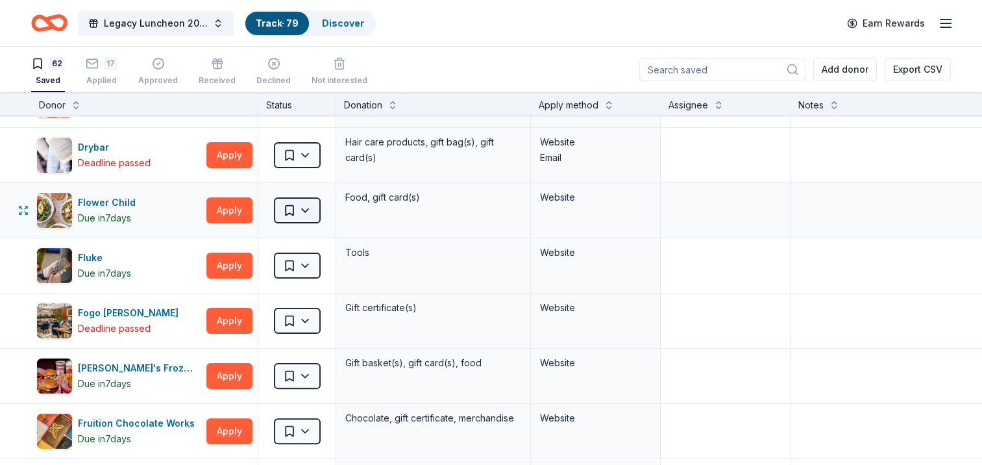
click at [312, 218] on html "Legacy Luncheon 2025 Track · 79 Discover Earn Rewards 62 Saved 17 Applied Appro…" at bounding box center [491, 232] width 982 height 465
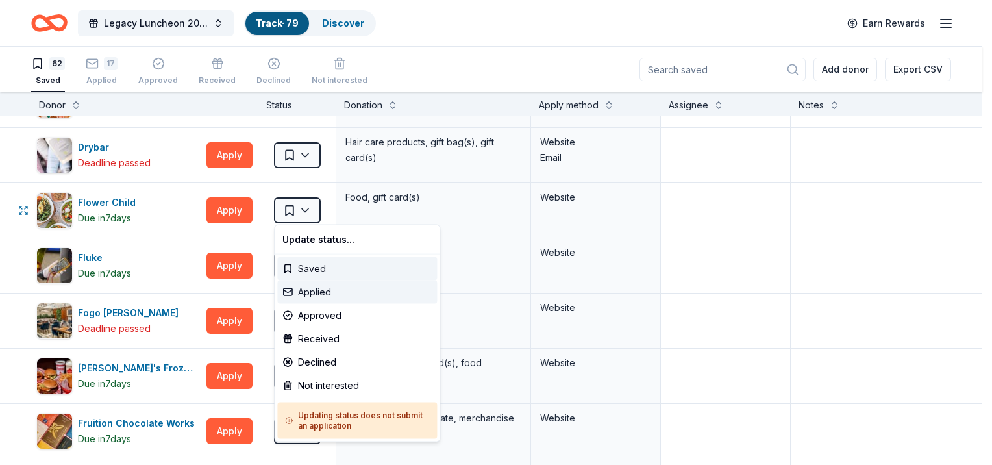
click at [314, 295] on div "Applied" at bounding box center [357, 291] width 160 height 23
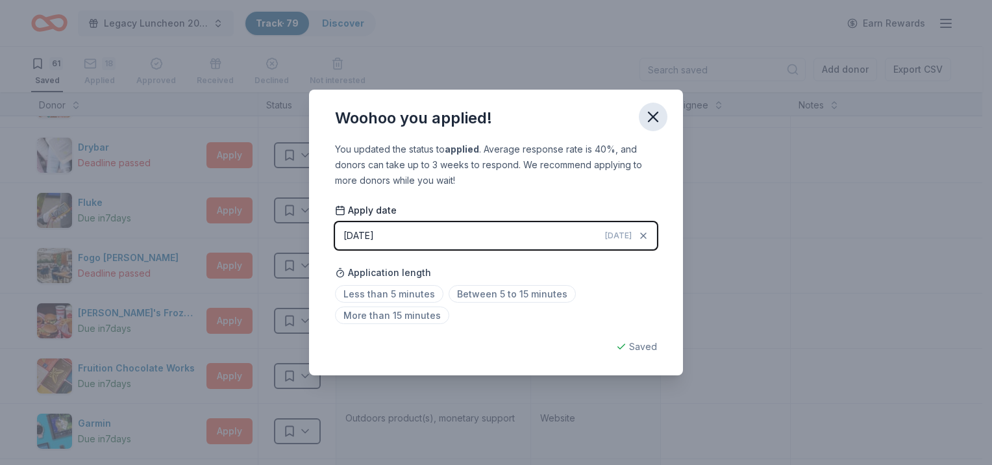
click at [657, 109] on icon "button" at bounding box center [653, 117] width 18 height 18
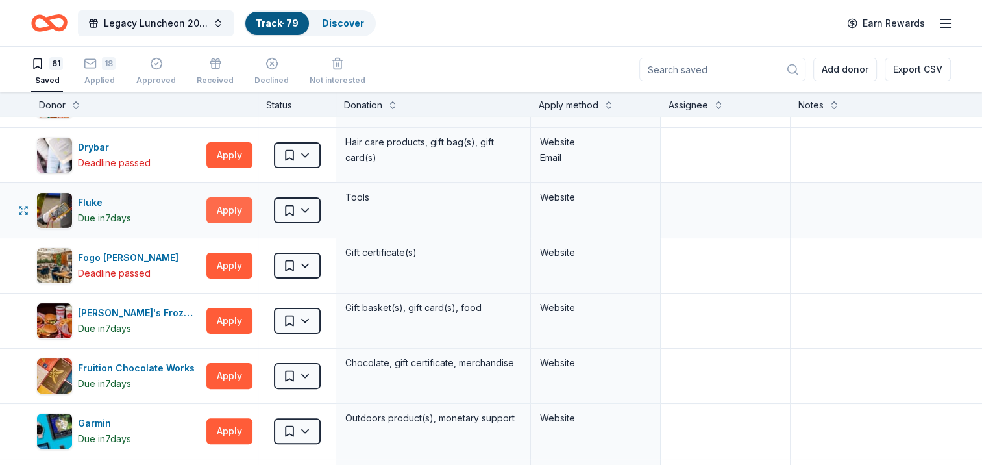
click at [229, 212] on button "Apply" at bounding box center [229, 210] width 46 height 26
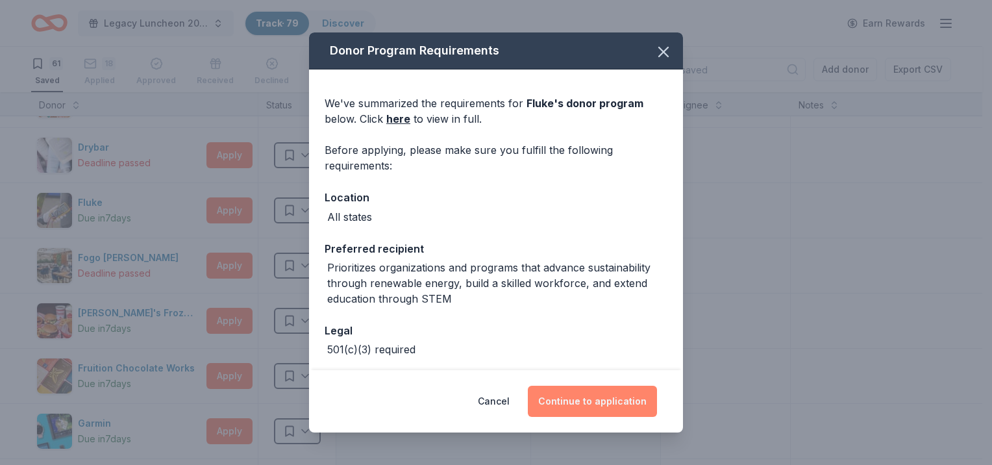
click at [569, 400] on button "Continue to application" at bounding box center [592, 401] width 129 height 31
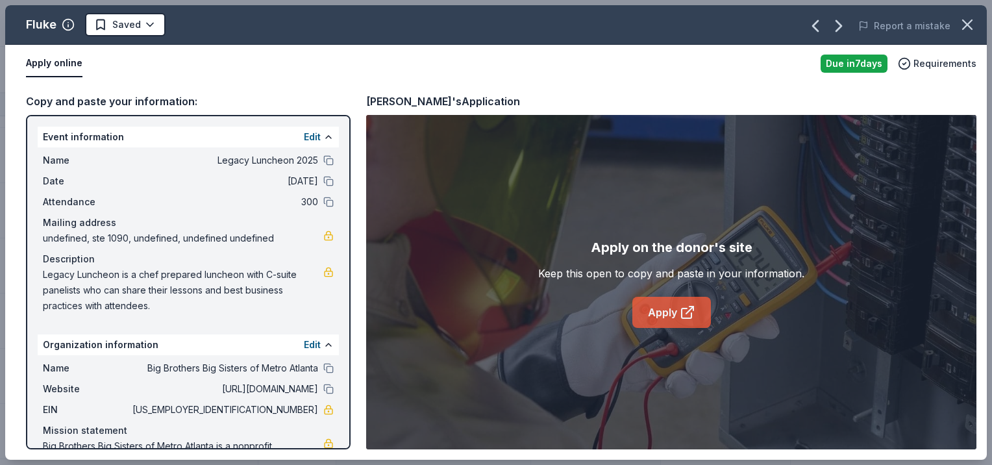
click at [668, 314] on link "Apply" at bounding box center [671, 312] width 79 height 31
click at [973, 27] on icon "button" at bounding box center [967, 25] width 18 height 18
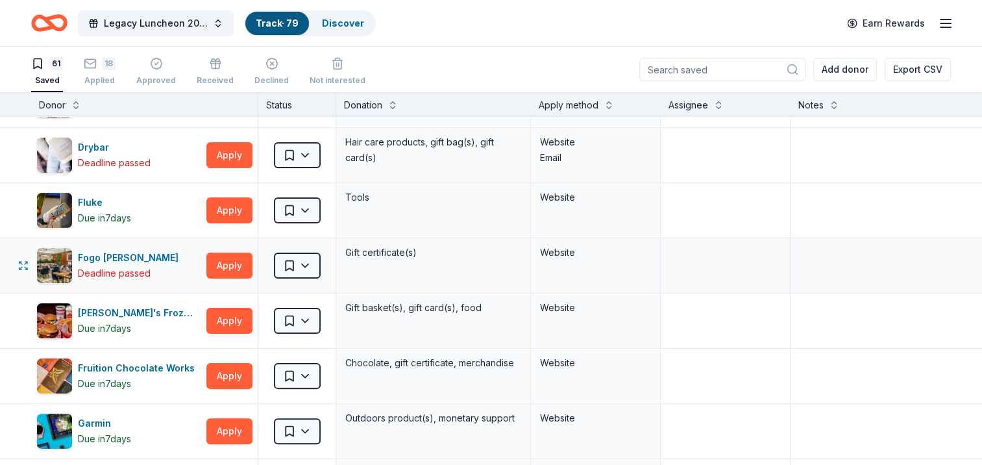
scroll to position [390, 0]
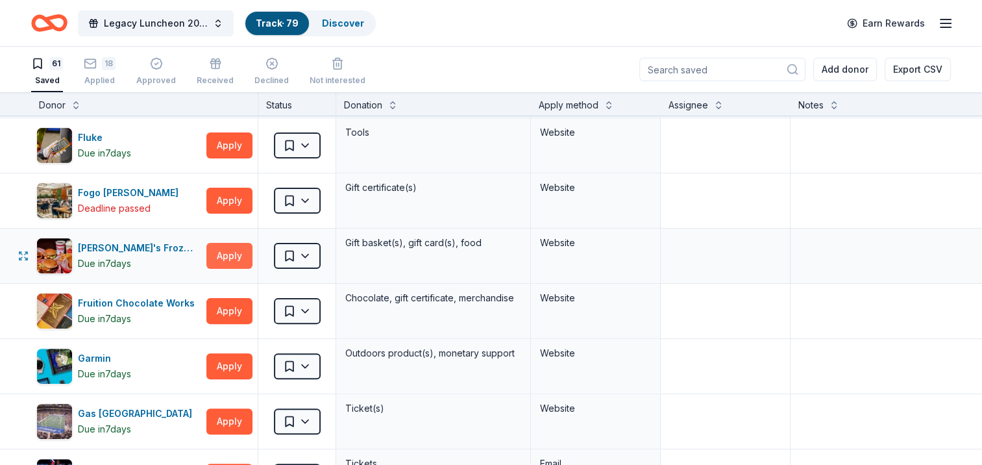
click at [215, 252] on button "Apply" at bounding box center [229, 256] width 46 height 26
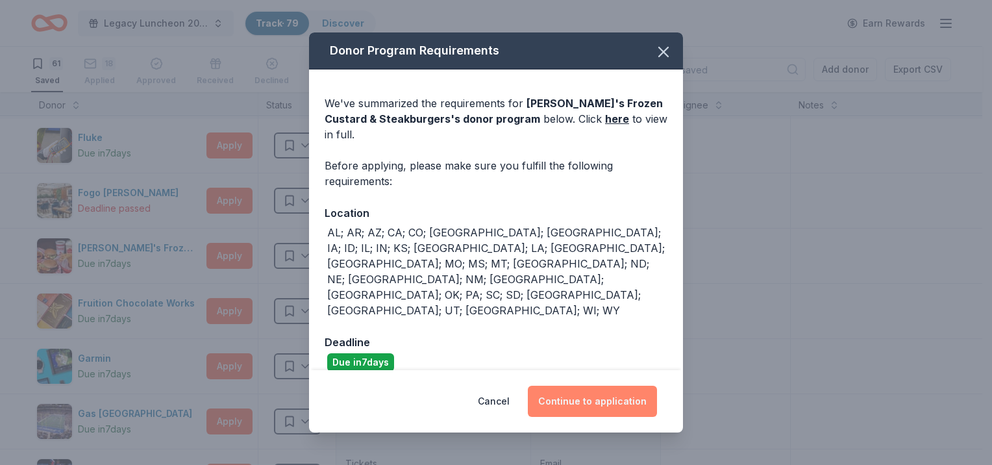
click at [589, 386] on button "Continue to application" at bounding box center [592, 401] width 129 height 31
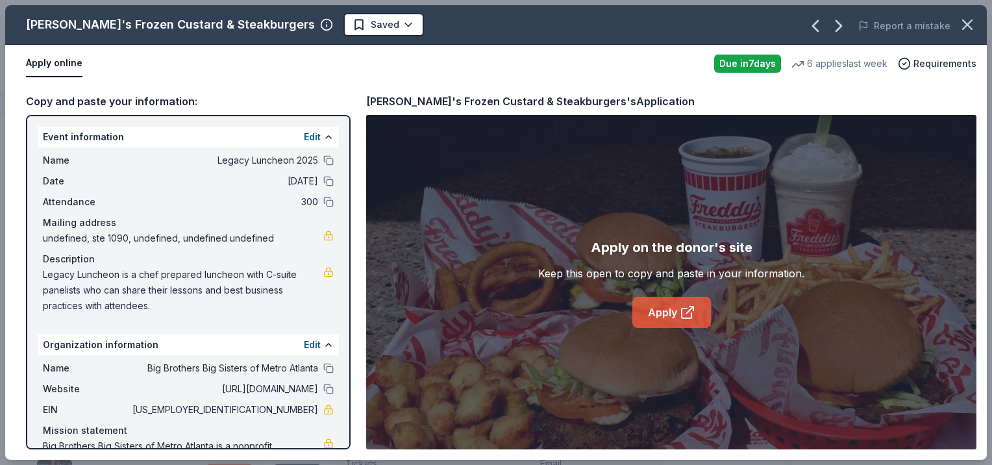
click at [649, 305] on link "Apply" at bounding box center [671, 312] width 79 height 31
click at [965, 29] on icon "button" at bounding box center [967, 25] width 18 height 18
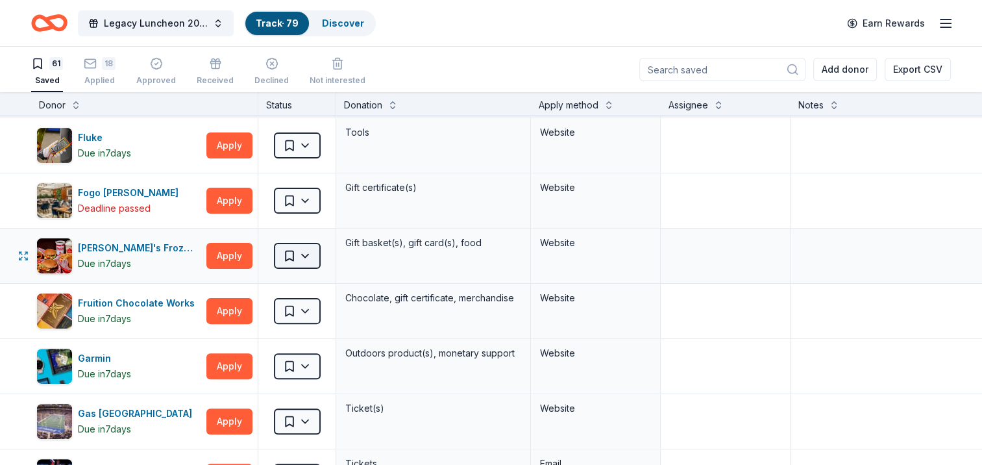
click at [309, 251] on html "Legacy Luncheon 2025 Track · 79 Discover Earn Rewards 61 Saved 18 Applied Appro…" at bounding box center [491, 232] width 982 height 465
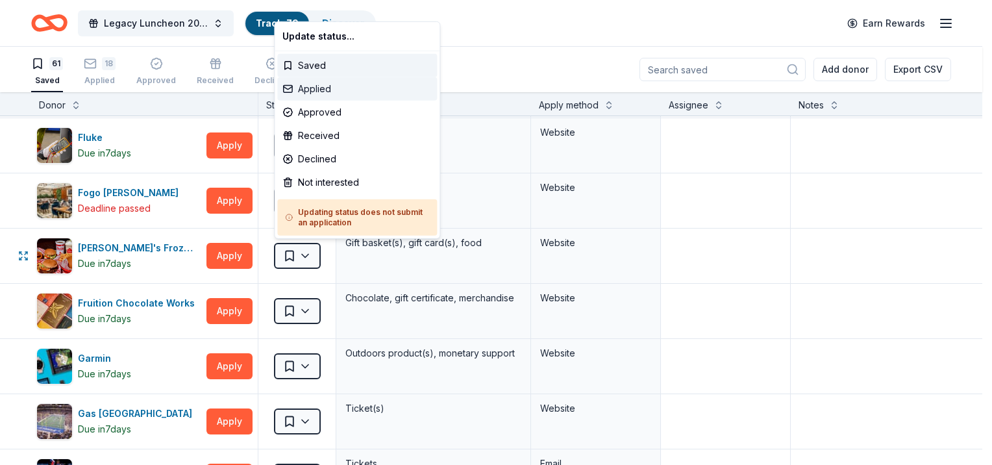
click at [305, 93] on div "Applied" at bounding box center [357, 88] width 160 height 23
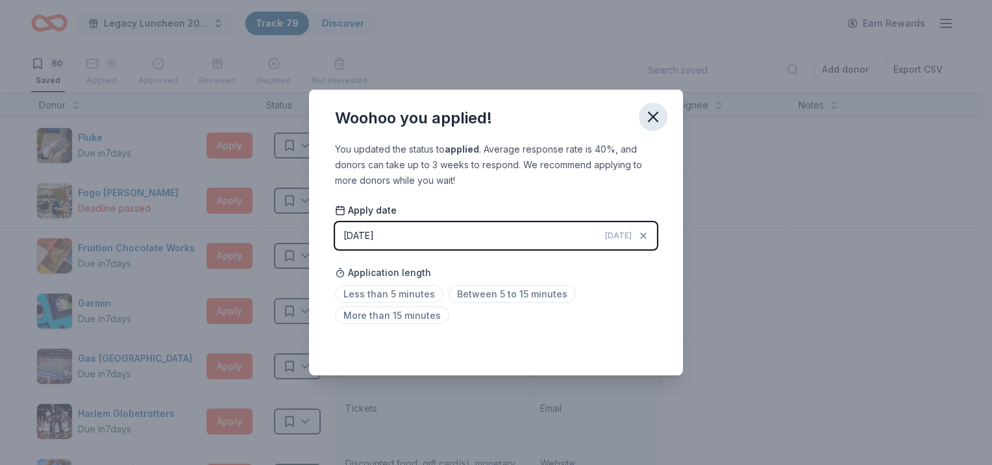
click at [646, 118] on icon "button" at bounding box center [653, 117] width 18 height 18
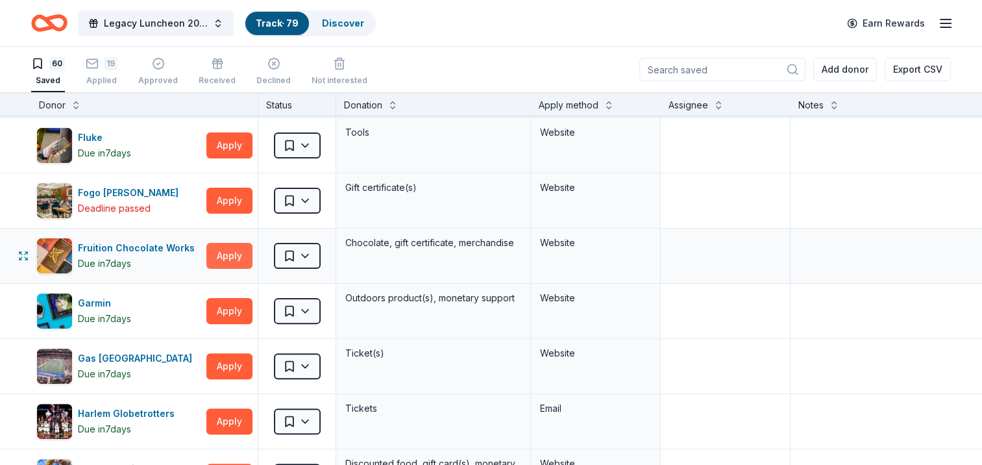
click at [225, 255] on button "Apply" at bounding box center [229, 256] width 46 height 26
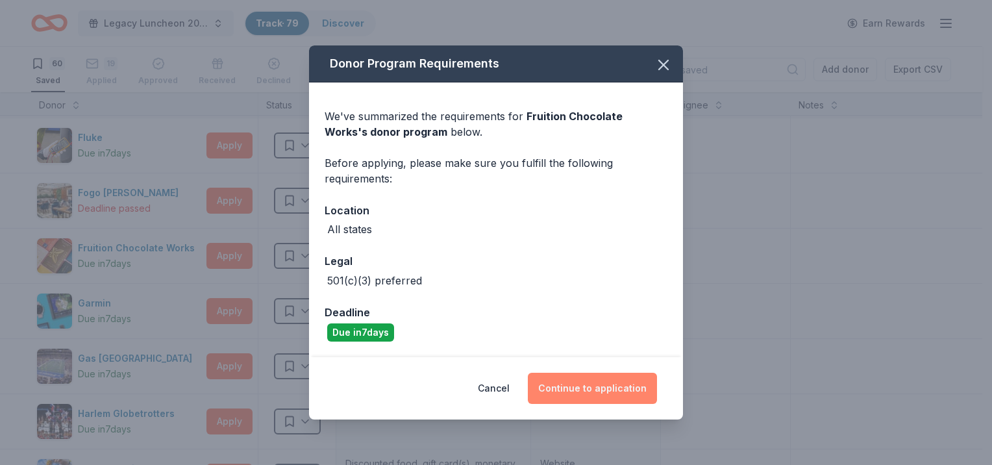
click at [564, 390] on button "Continue to application" at bounding box center [592, 388] width 129 height 31
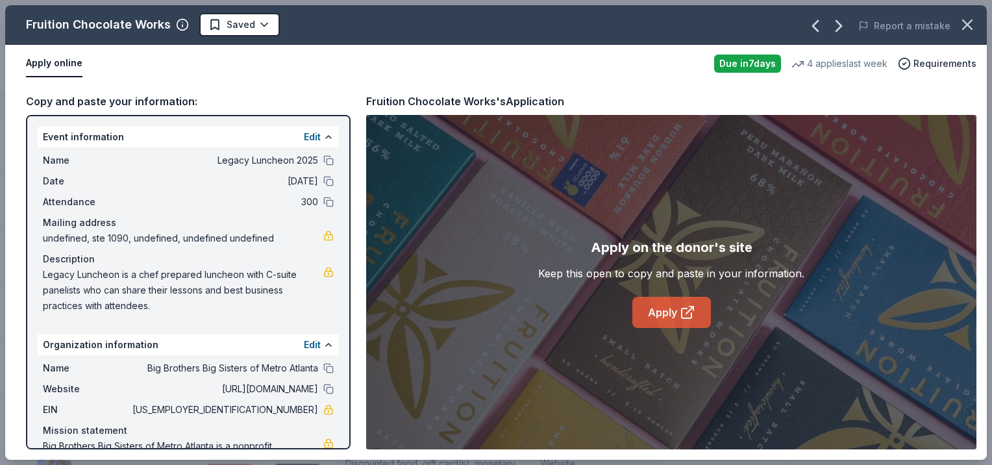
click at [691, 316] on icon at bounding box center [687, 313] width 10 height 10
click at [262, 24] on html "Legacy Luncheon 2025 Track · 79 Discover Earn Rewards 60 Saved 19 Applied Appro…" at bounding box center [496, 232] width 992 height 465
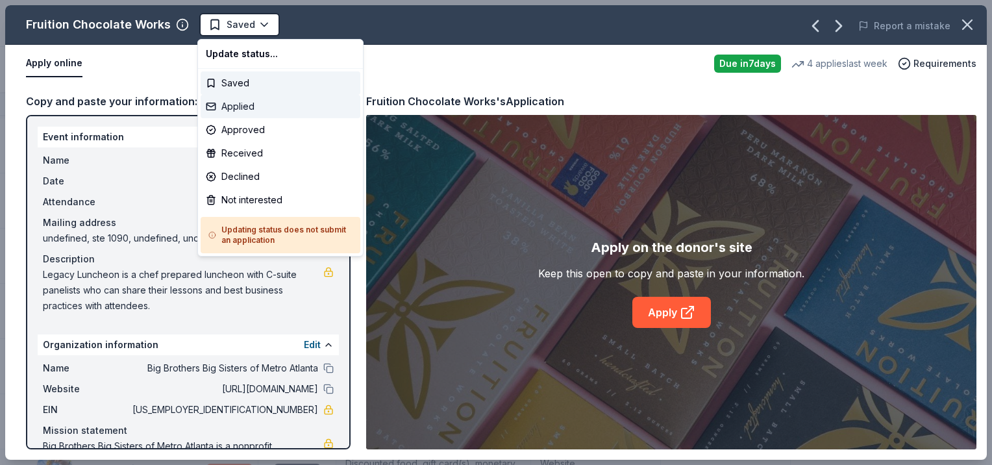
click at [244, 104] on div "Applied" at bounding box center [281, 106] width 160 height 23
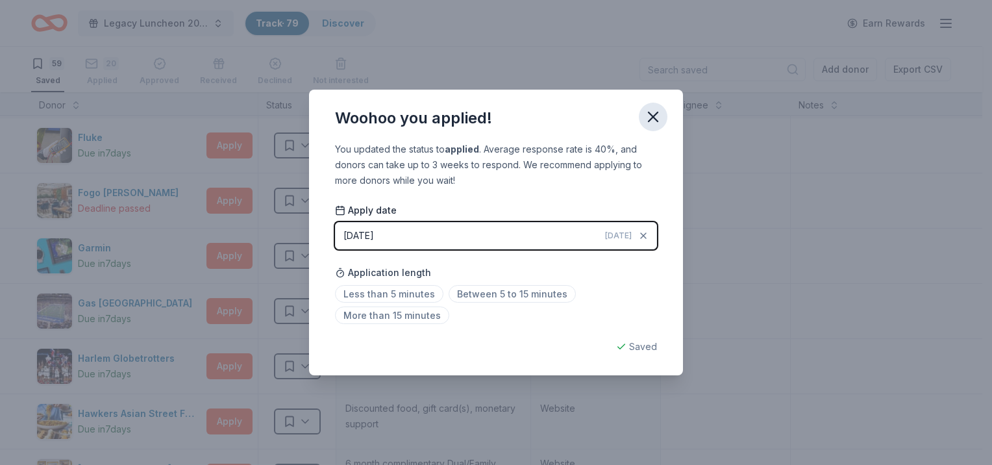
click at [647, 122] on icon "button" at bounding box center [653, 117] width 18 height 18
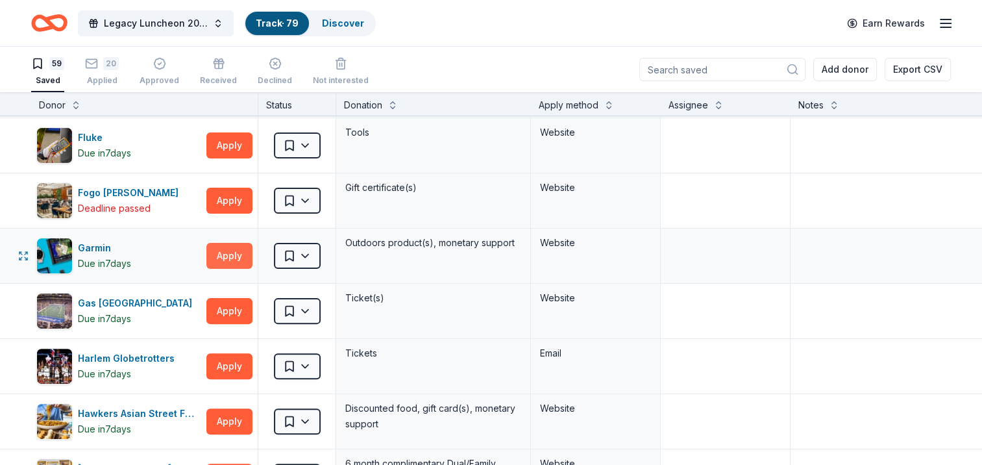
click at [236, 245] on button "Apply" at bounding box center [229, 256] width 46 height 26
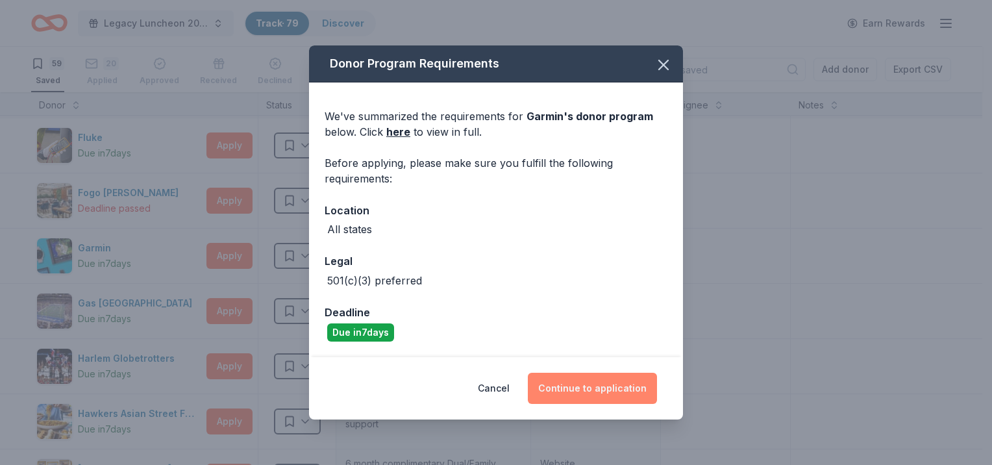
click at [580, 390] on button "Continue to application" at bounding box center [592, 388] width 129 height 31
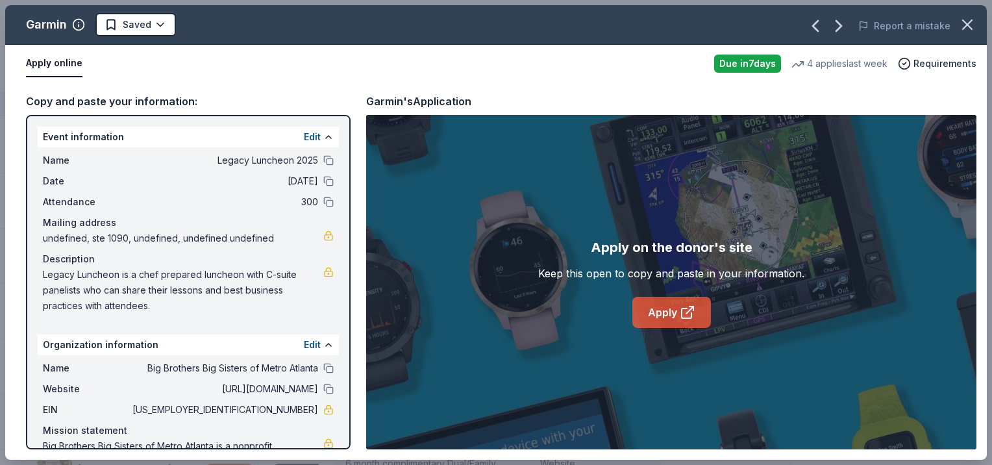
click at [652, 303] on link "Apply" at bounding box center [671, 312] width 79 height 31
click at [153, 22] on html "Legacy Luncheon 2025 Track · 79 Discover Earn Rewards 59 Saved 20 Applied Appro…" at bounding box center [496, 232] width 992 height 465
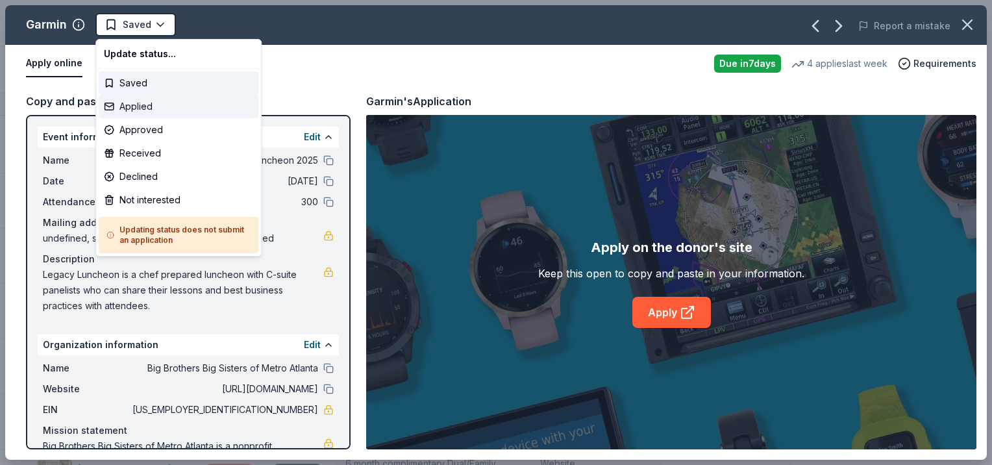
click at [127, 109] on div "Applied" at bounding box center [179, 106] width 160 height 23
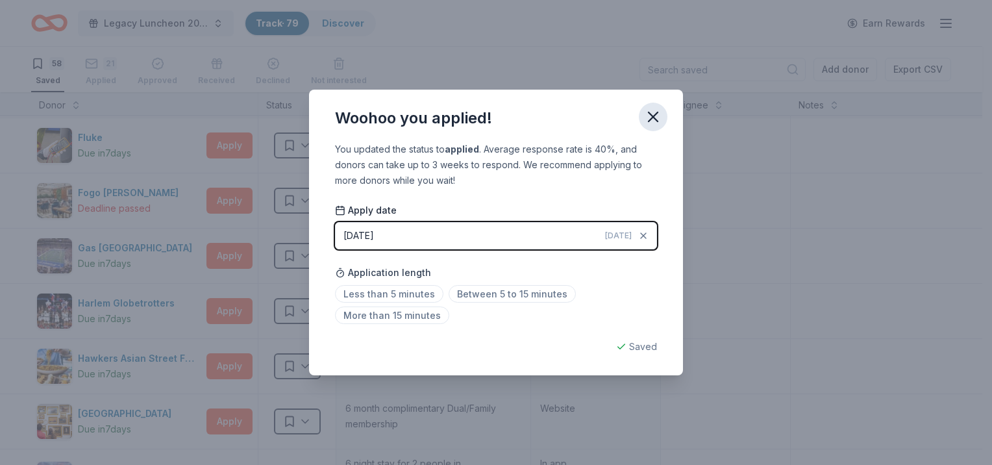
click at [656, 108] on button "button" at bounding box center [653, 117] width 29 height 29
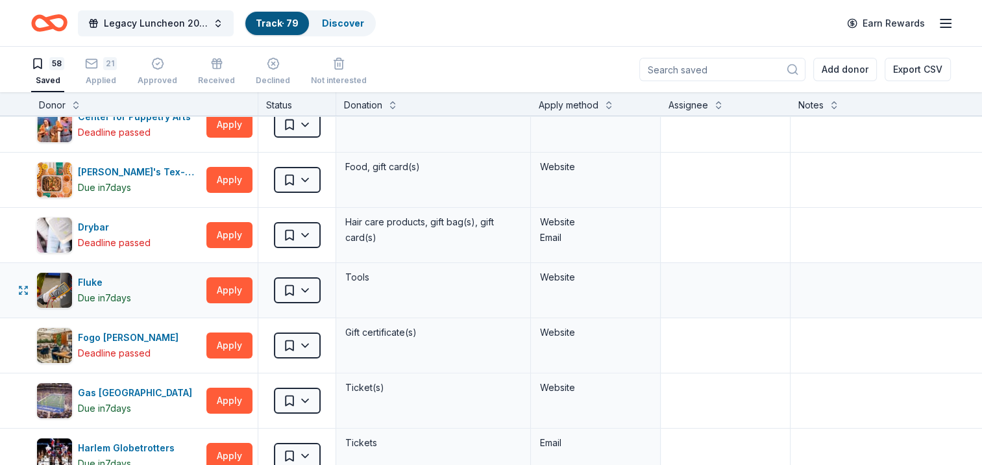
scroll to position [260, 0]
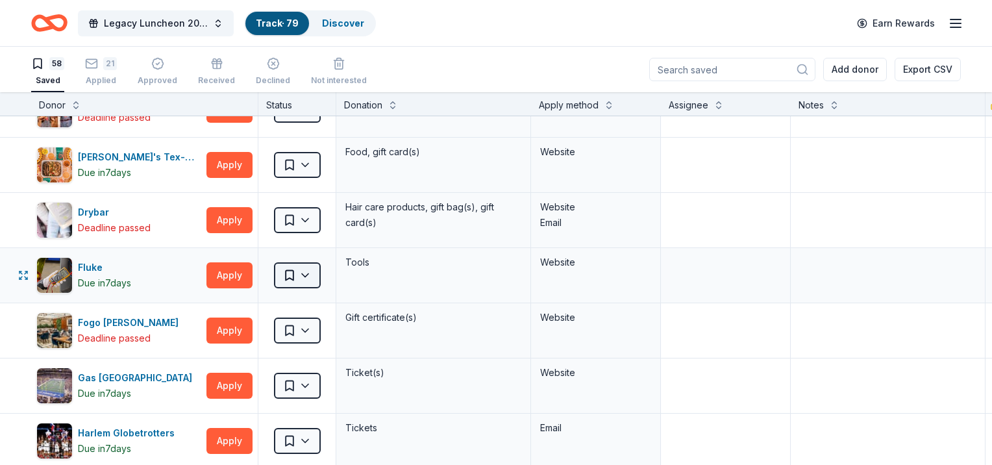
click at [304, 271] on html "Legacy Luncheon 2025 Track · 79 Discover Earn Rewards 58 Saved 21 Applied Appro…" at bounding box center [496, 232] width 992 height 465
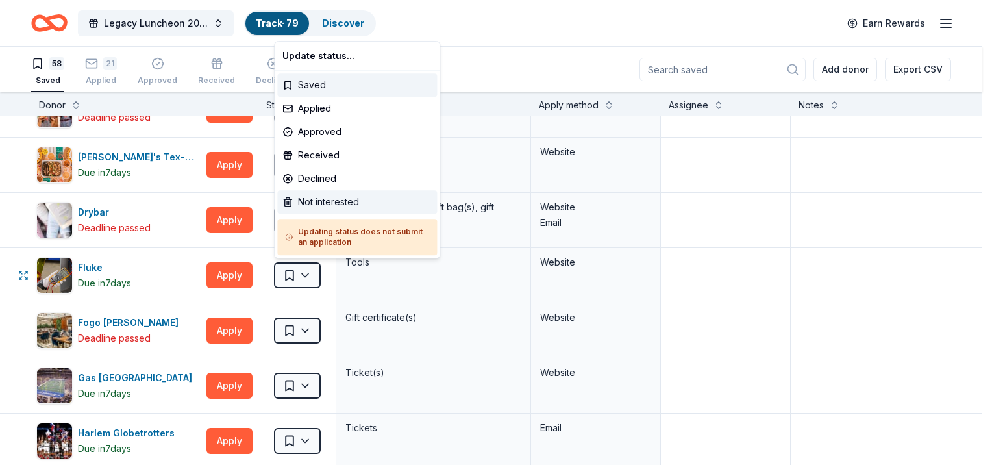
click at [312, 200] on div "Not interested" at bounding box center [357, 201] width 160 height 23
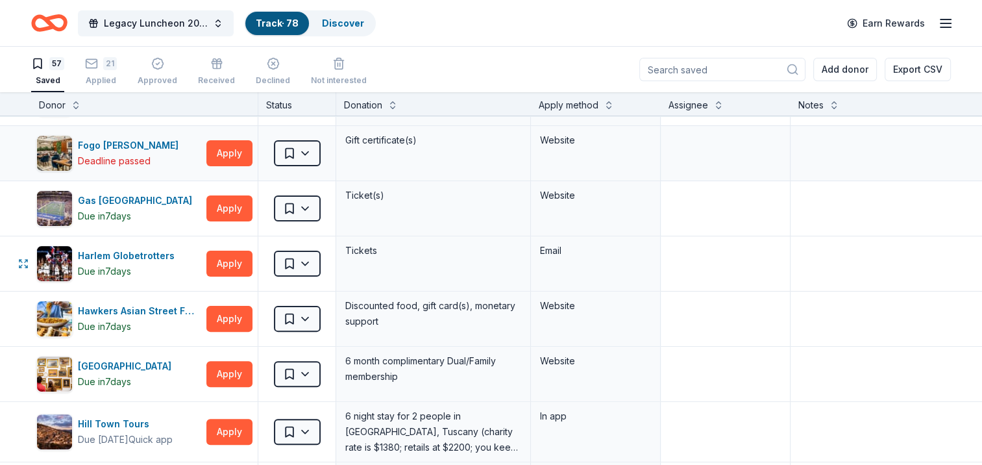
scroll to position [390, 0]
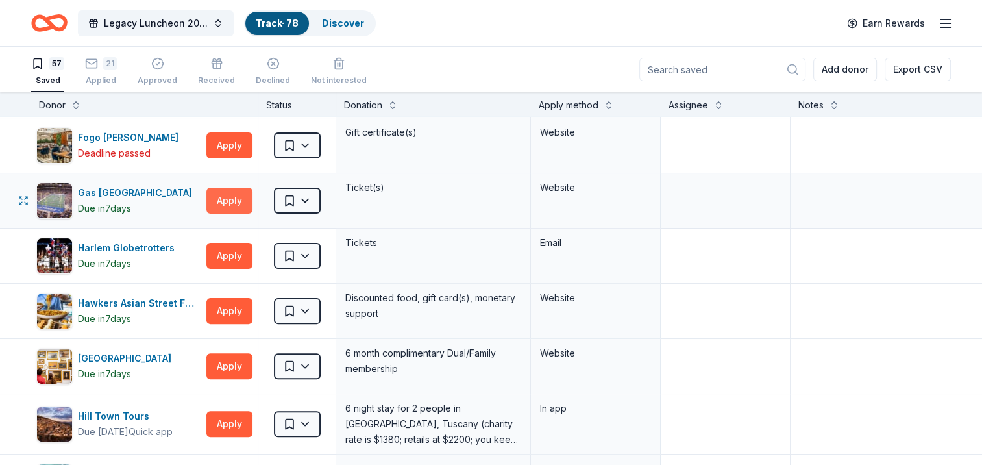
click at [217, 203] on button "Apply" at bounding box center [229, 201] width 46 height 26
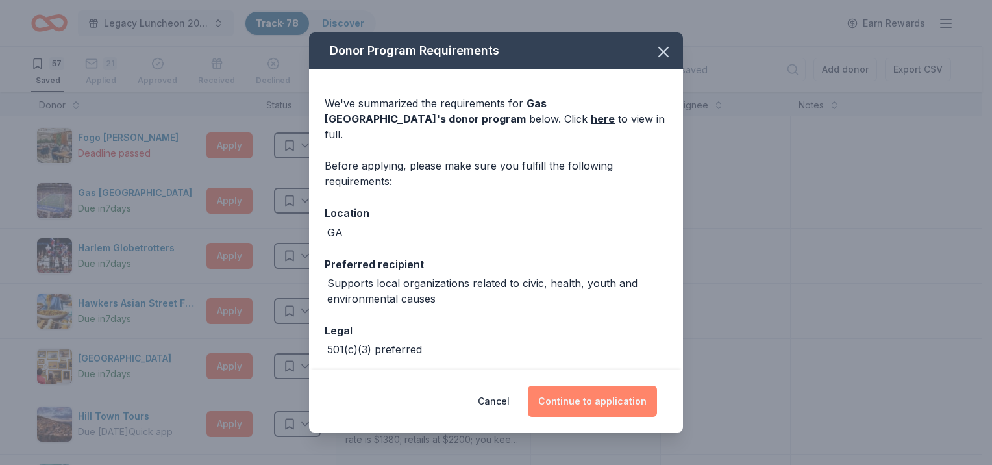
click at [608, 408] on button "Continue to application" at bounding box center [592, 401] width 129 height 31
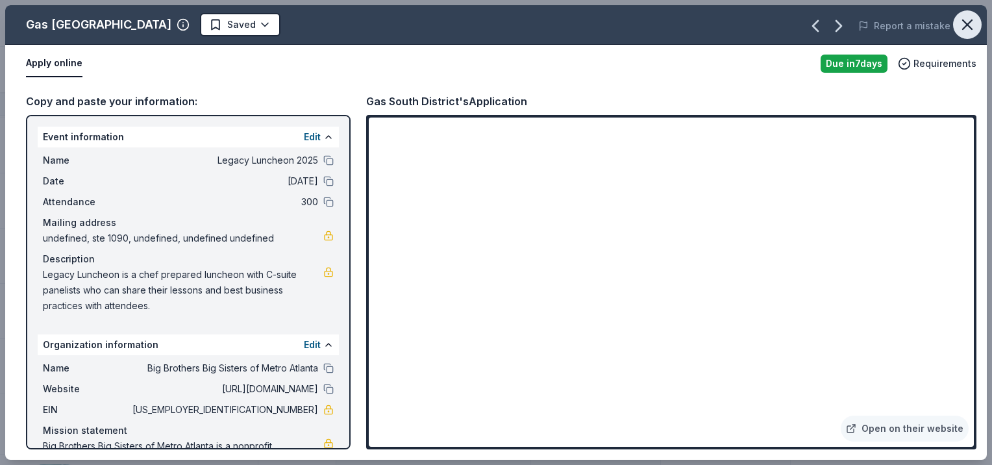
click at [964, 25] on icon "button" at bounding box center [967, 25] width 18 height 18
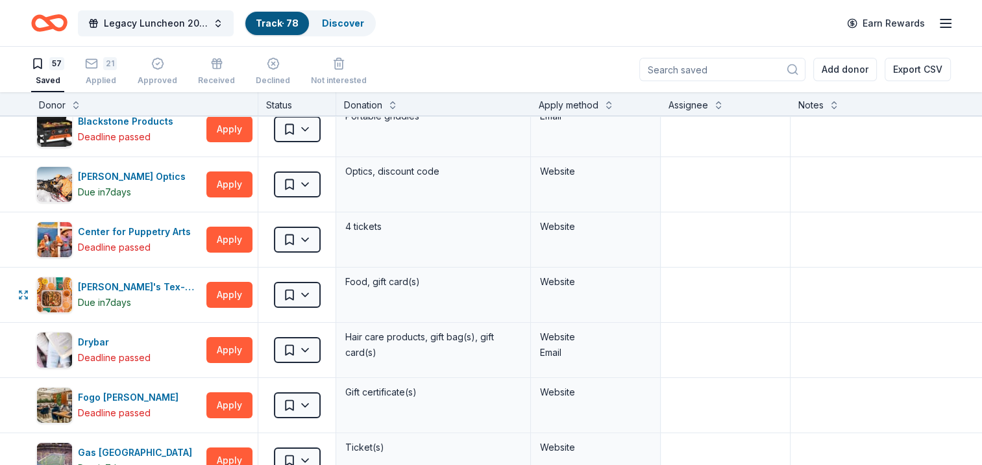
scroll to position [260, 0]
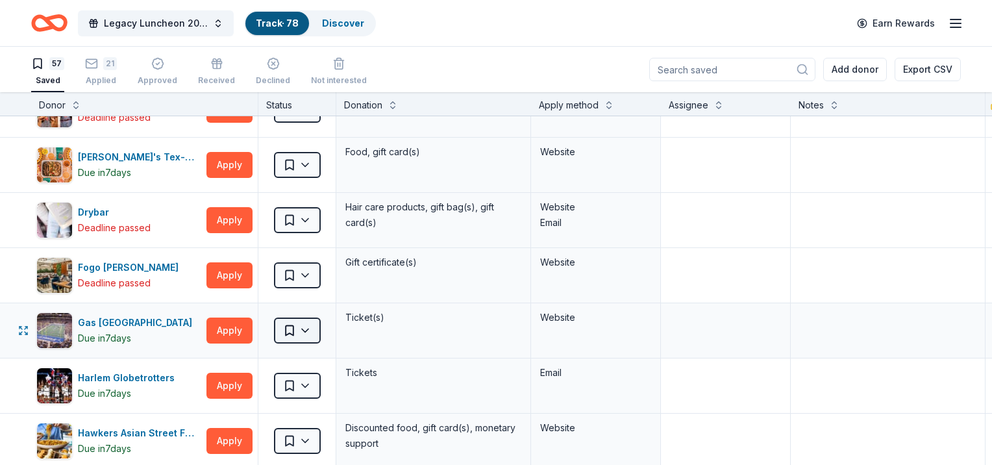
click at [288, 331] on html "Legacy Luncheon 2025 Track · 78 Discover Earn Rewards 57 Saved 21 Applied Appro…" at bounding box center [496, 232] width 992 height 465
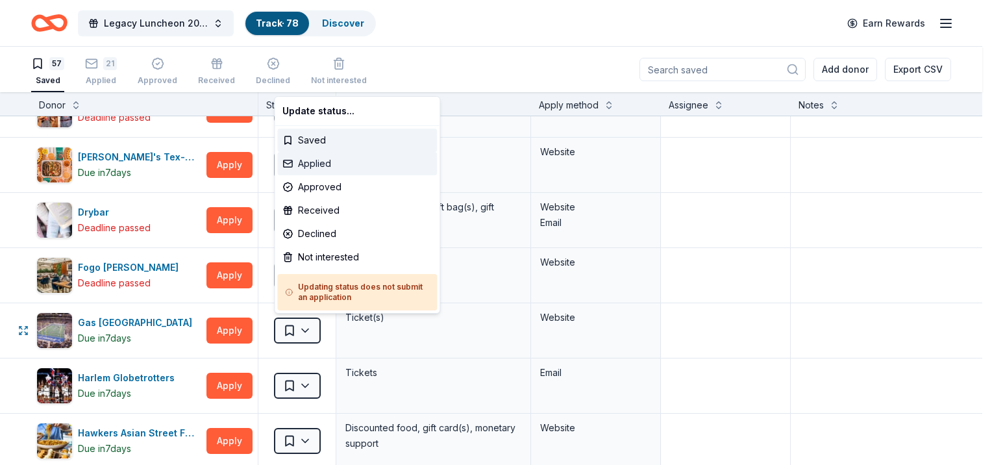
click at [321, 172] on div "Applied" at bounding box center [357, 163] width 160 height 23
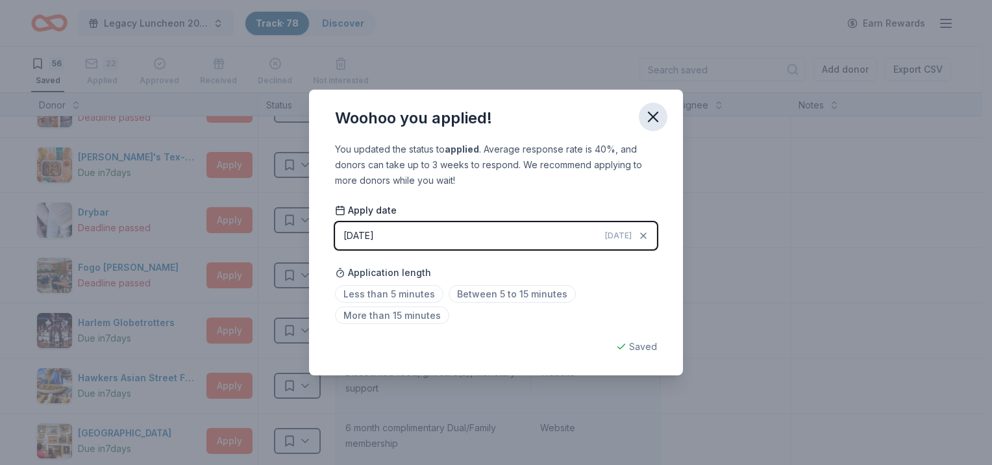
click at [646, 121] on icon "button" at bounding box center [653, 117] width 18 height 18
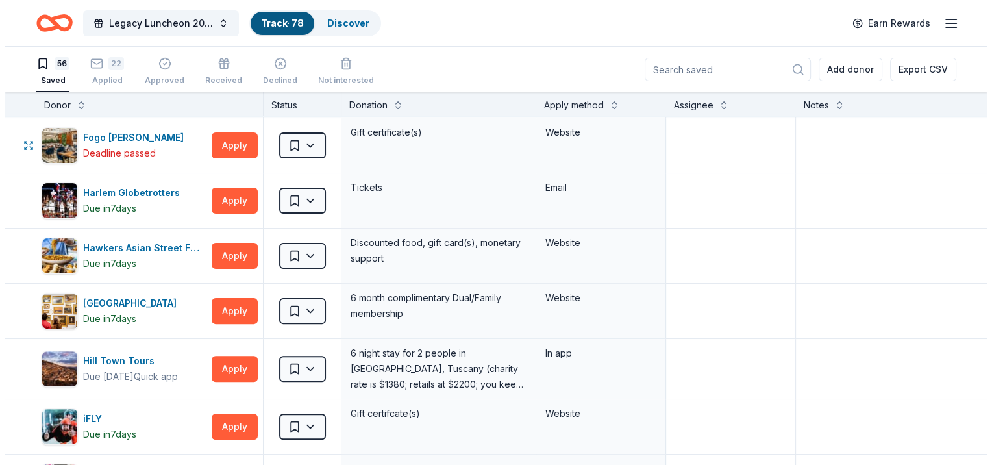
scroll to position [325, 0]
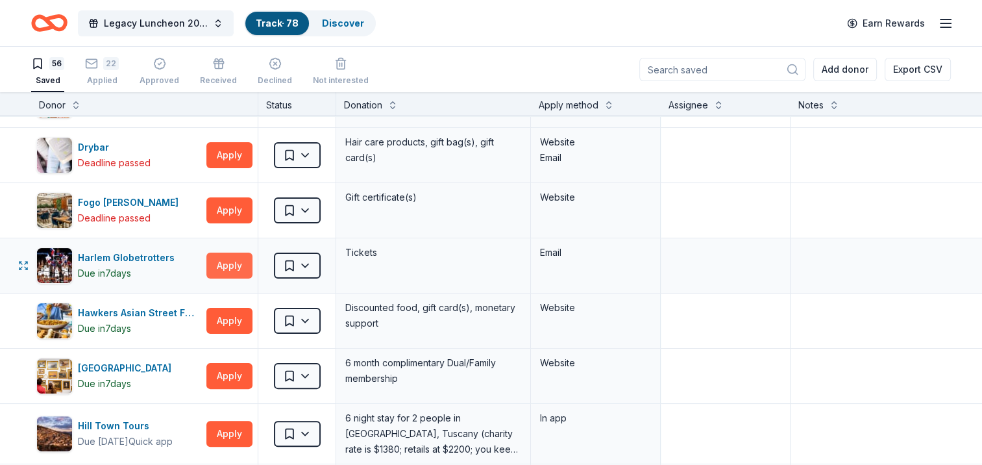
click at [233, 272] on button "Apply" at bounding box center [229, 266] width 46 height 26
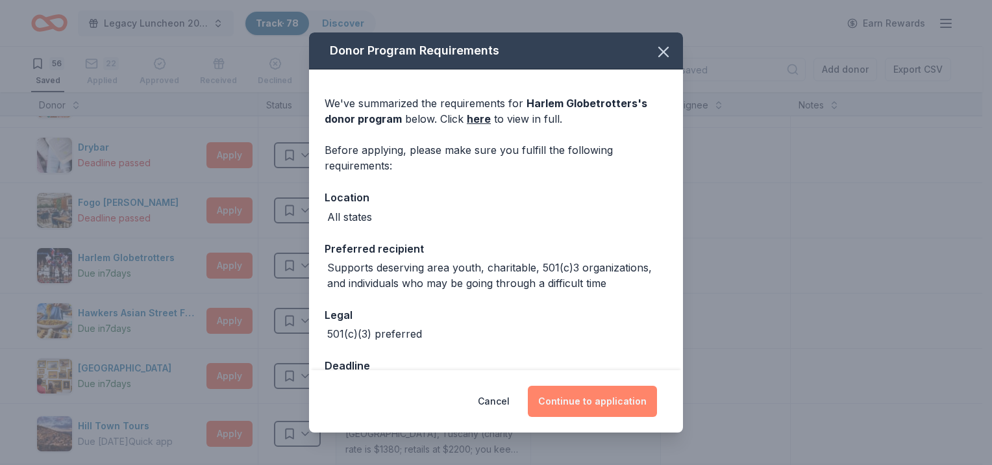
click at [578, 392] on button "Continue to application" at bounding box center [592, 401] width 129 height 31
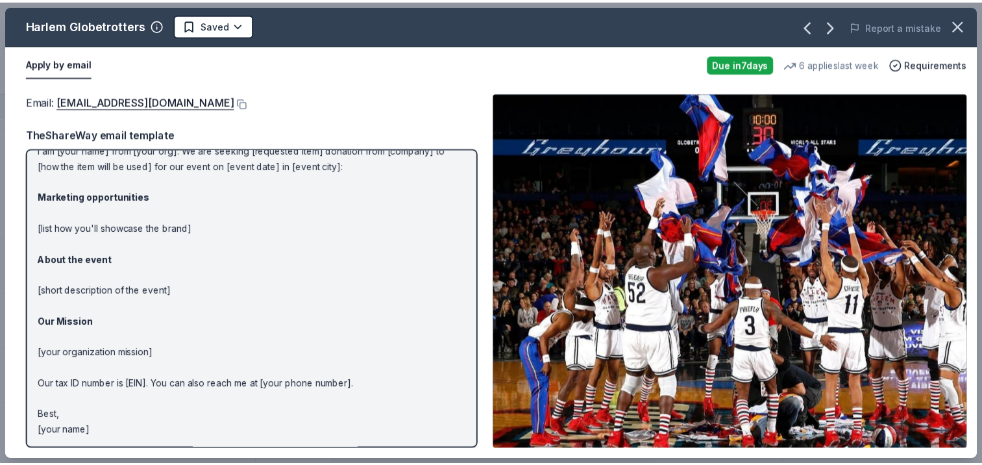
scroll to position [0, 0]
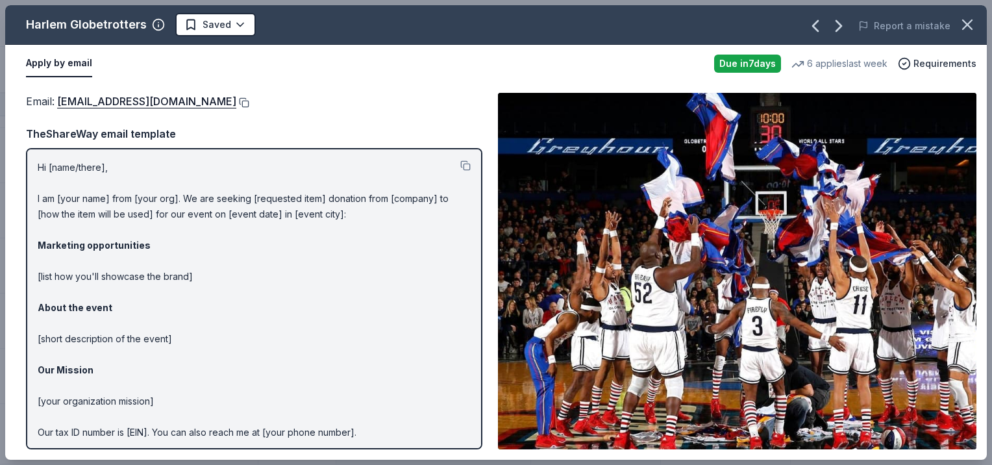
click at [236, 99] on button at bounding box center [242, 102] width 13 height 10
click at [976, 26] on button "button" at bounding box center [967, 24] width 29 height 29
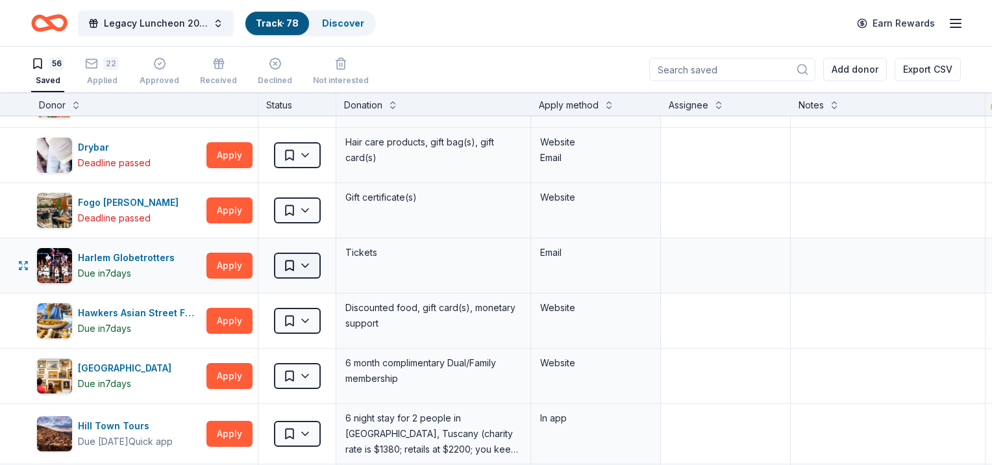
click at [304, 267] on html "Legacy Luncheon 2025 Track · 78 Discover Earn Rewards 56 Saved 22 Applied Appro…" at bounding box center [496, 232] width 992 height 465
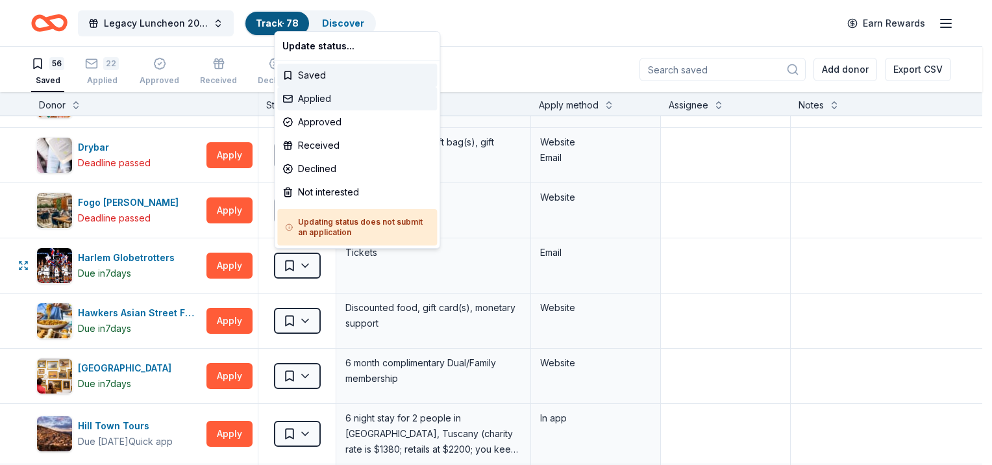
click at [329, 101] on div "Applied" at bounding box center [357, 98] width 160 height 23
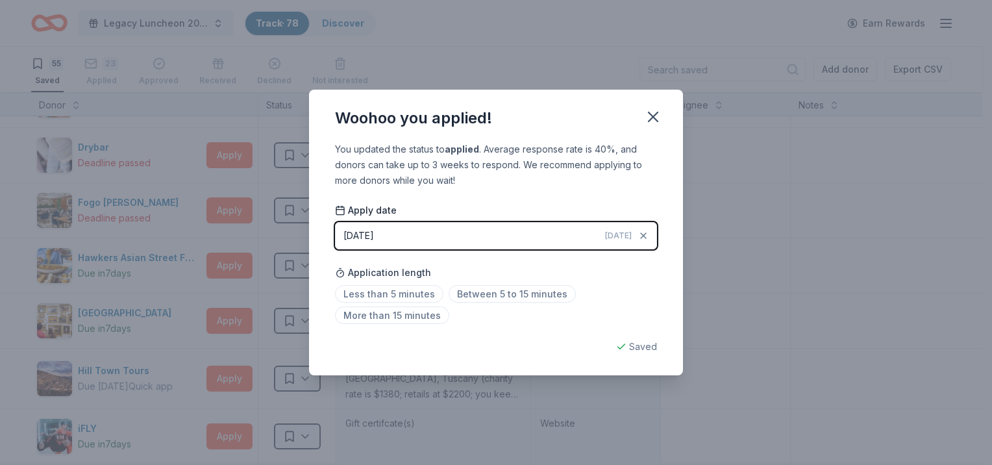
click at [638, 128] on div "Woohoo you applied!" at bounding box center [496, 116] width 374 height 52
click at [647, 117] on icon "button" at bounding box center [653, 117] width 18 height 18
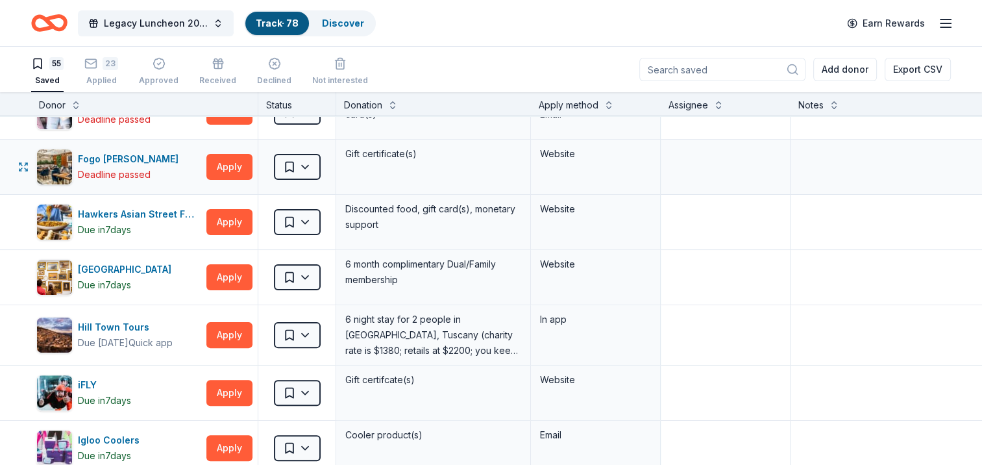
scroll to position [390, 0]
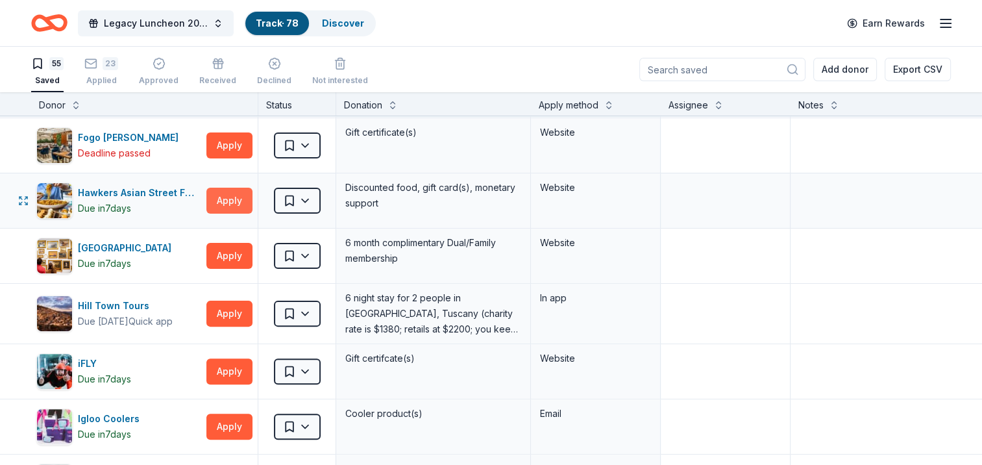
click at [235, 199] on button "Apply" at bounding box center [229, 201] width 46 height 26
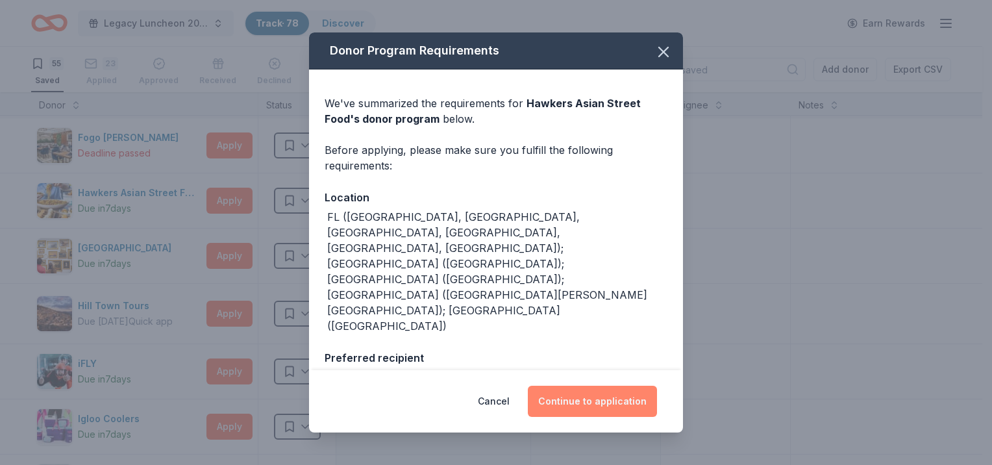
click at [615, 397] on button "Continue to application" at bounding box center [592, 401] width 129 height 31
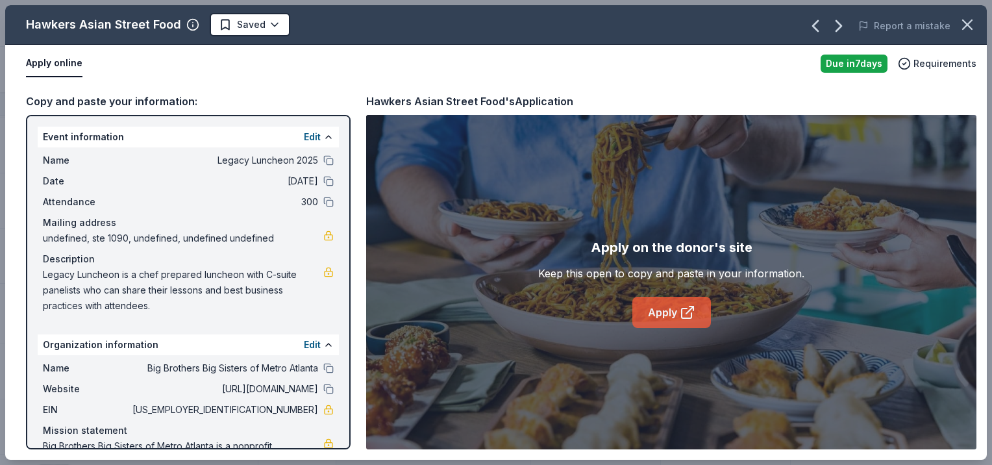
click at [668, 316] on link "Apply" at bounding box center [671, 312] width 79 height 31
click at [972, 34] on button "button" at bounding box center [967, 24] width 29 height 29
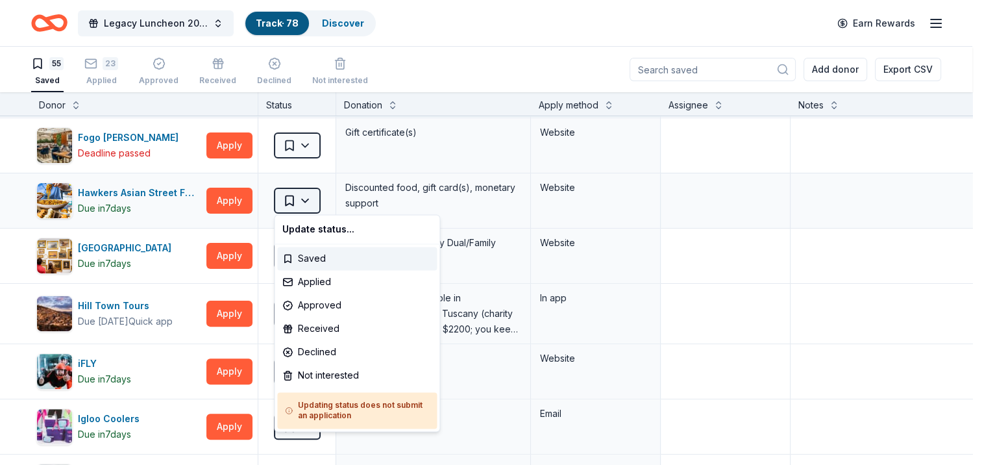
click at [299, 199] on html "Legacy Luncheon 2025 Track · 78 Discover Earn Rewards 55 Saved 23 Applied Appro…" at bounding box center [491, 232] width 982 height 465
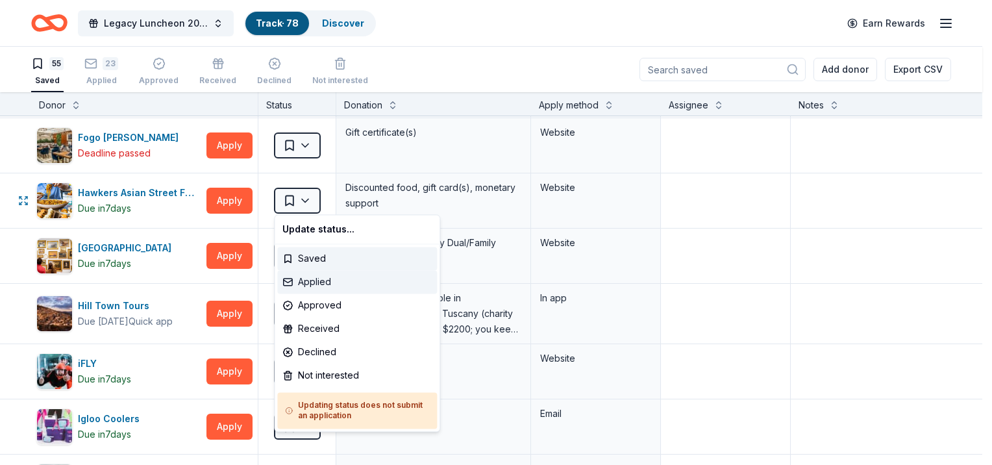
click at [305, 287] on div "Applied" at bounding box center [357, 281] width 160 height 23
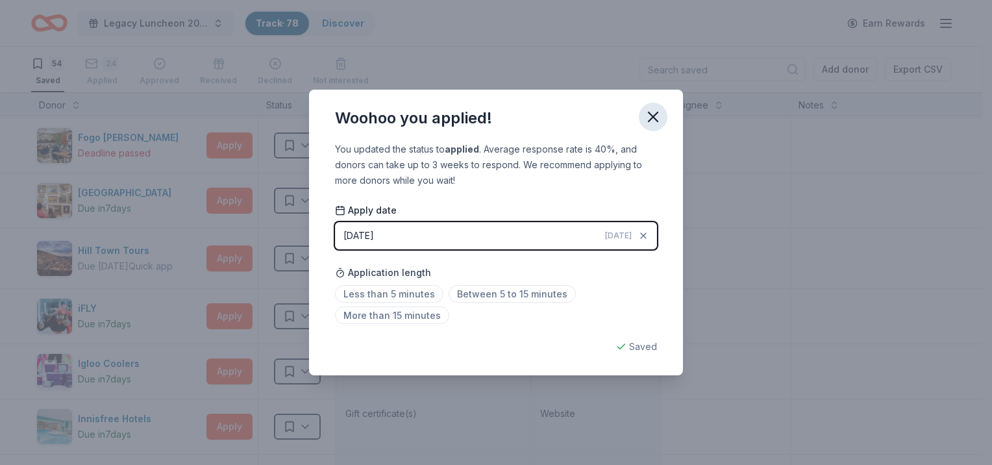
click at [651, 120] on icon "button" at bounding box center [653, 117] width 18 height 18
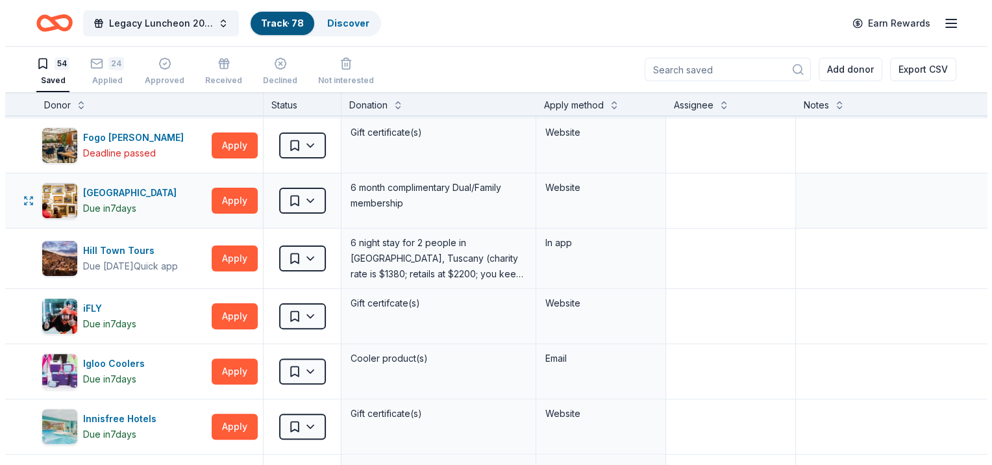
scroll to position [519, 0]
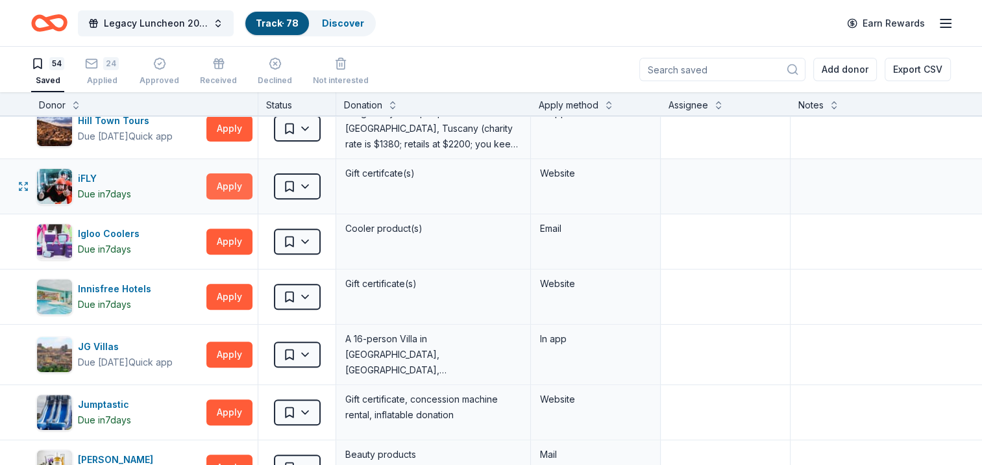
click at [232, 192] on button "Apply" at bounding box center [229, 186] width 46 height 26
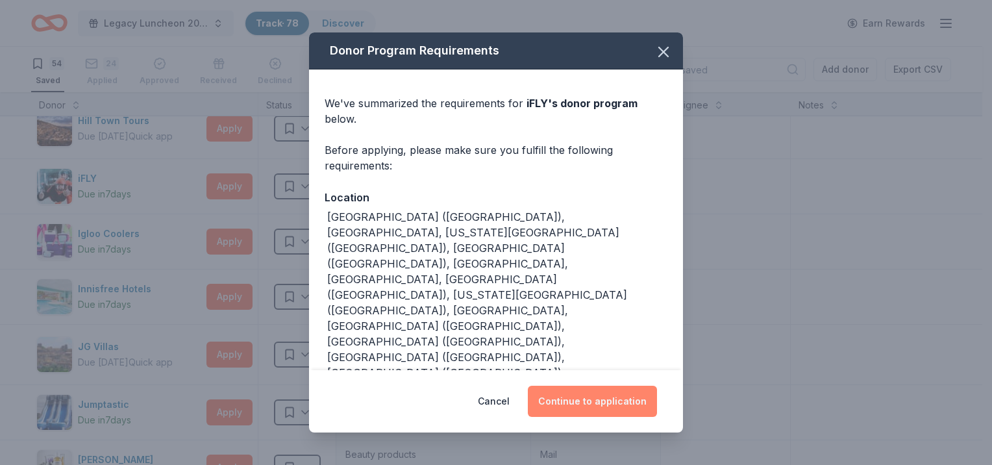
click at [595, 396] on button "Continue to application" at bounding box center [592, 401] width 129 height 31
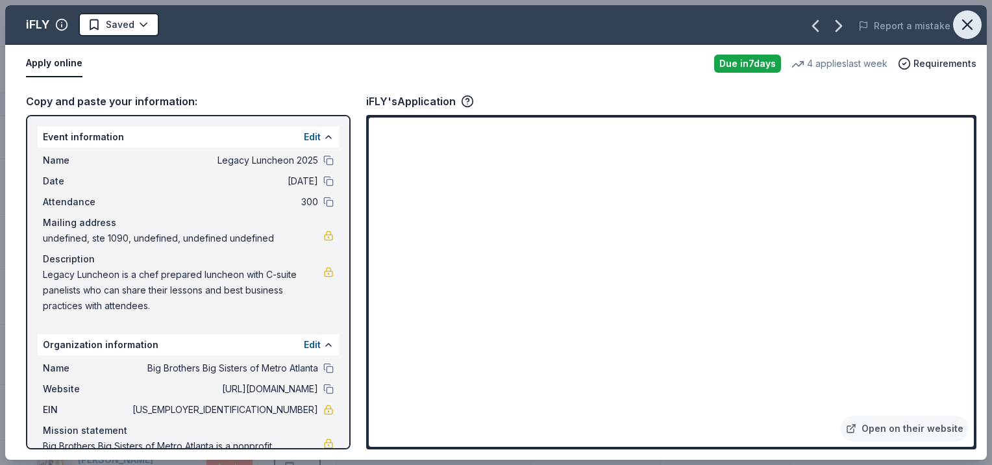
click at [966, 25] on icon "button" at bounding box center [967, 24] width 9 height 9
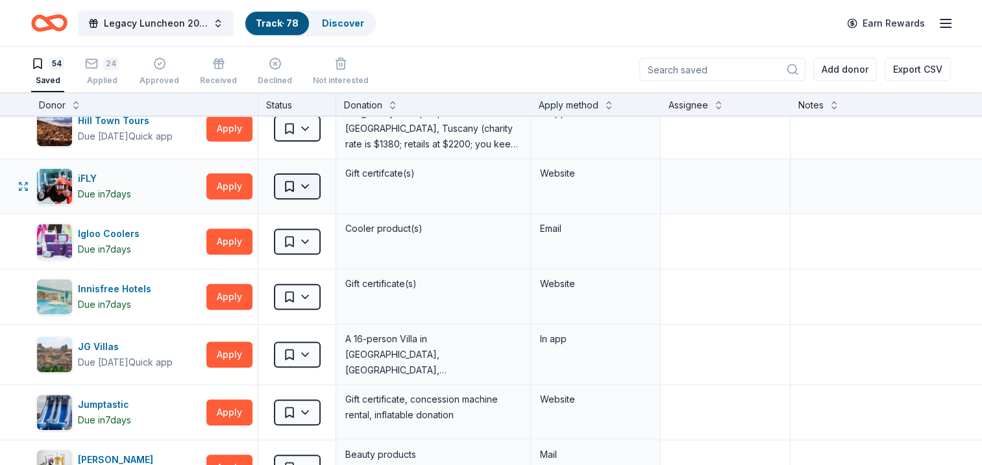
click at [302, 179] on html "Legacy Luncheon 2025 Track · 78 Discover Earn Rewards 54 Saved 24 Applied Appro…" at bounding box center [491, 232] width 982 height 465
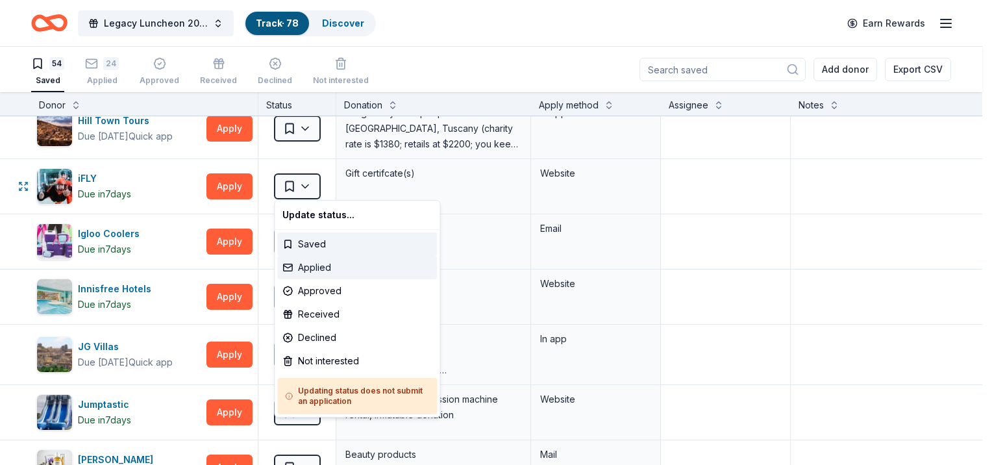
click at [300, 269] on div "Applied" at bounding box center [357, 267] width 160 height 23
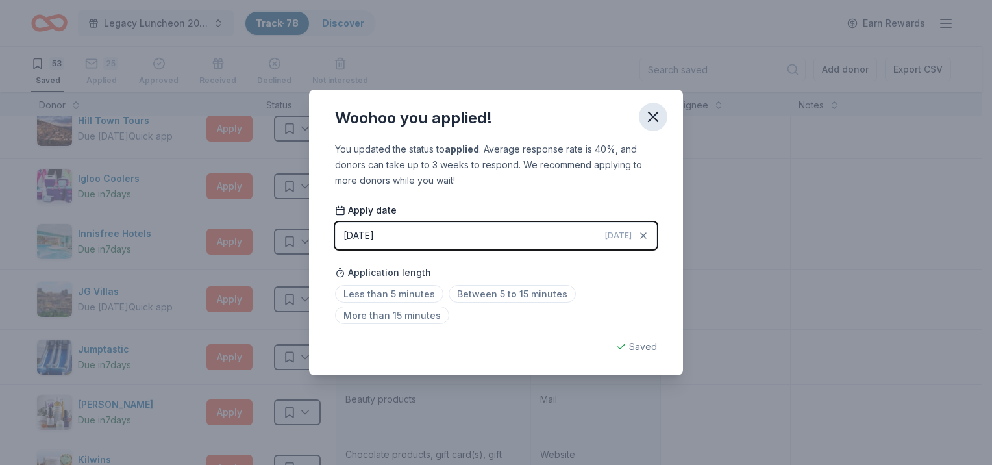
click at [654, 117] on icon "button" at bounding box center [653, 116] width 9 height 9
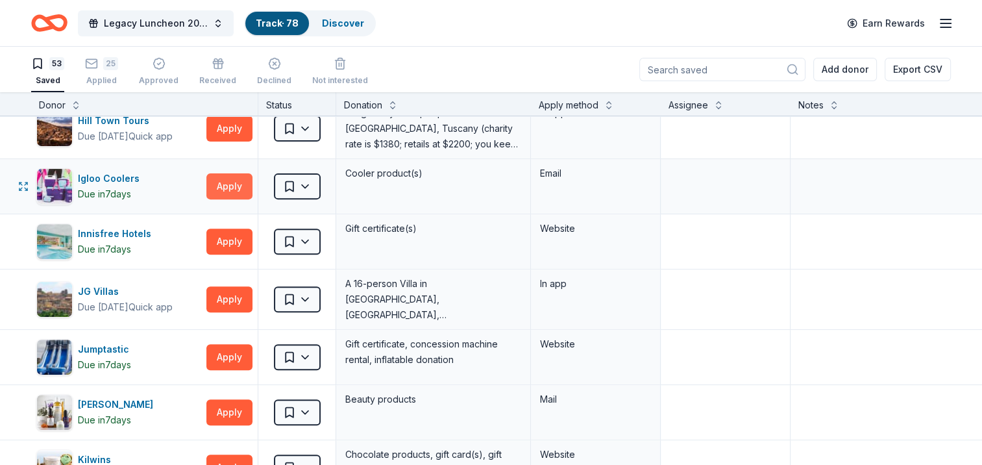
click at [232, 186] on button "Apply" at bounding box center [229, 186] width 46 height 26
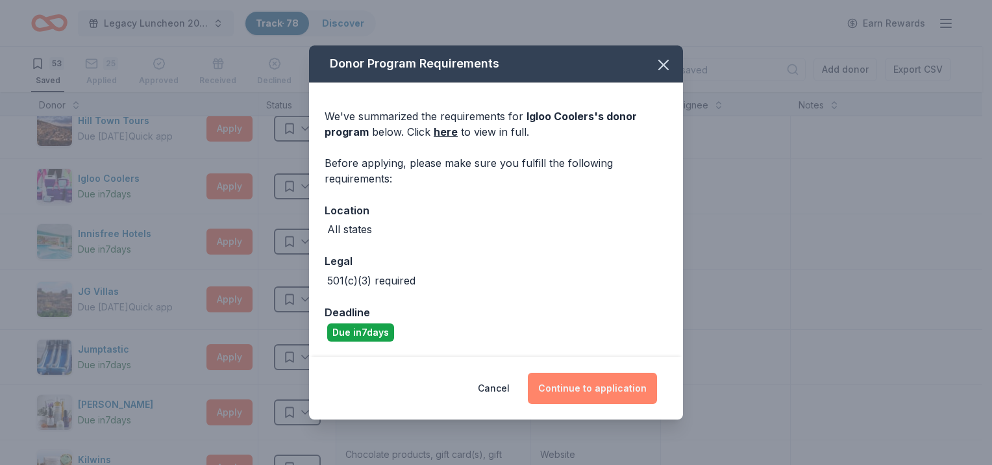
click at [577, 390] on button "Continue to application" at bounding box center [592, 388] width 129 height 31
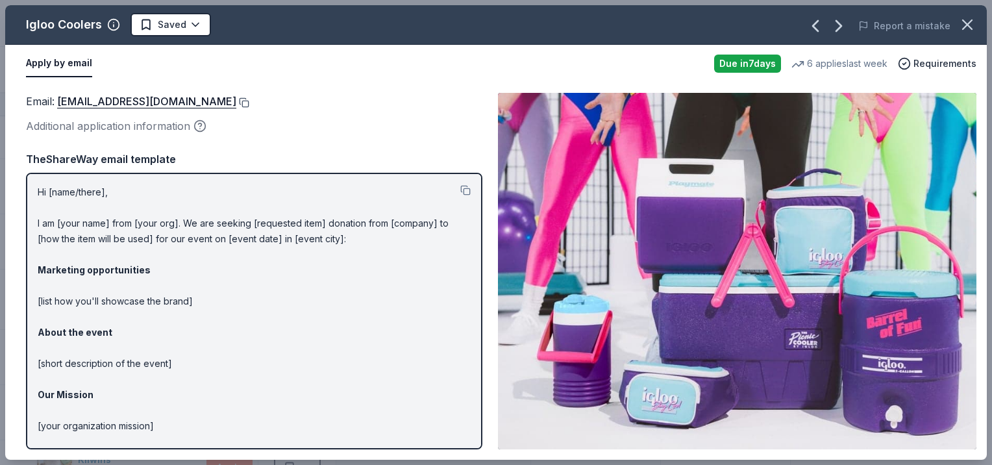
click at [236, 101] on button at bounding box center [242, 102] width 13 height 10
click at [969, 32] on icon "button" at bounding box center [967, 25] width 18 height 18
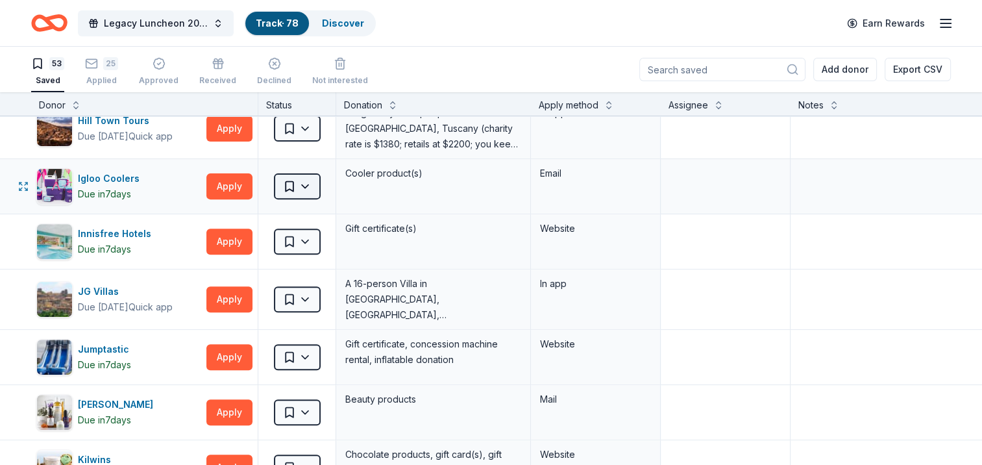
click at [305, 191] on html "Legacy Luncheon 2025 Track · 78 Discover Earn Rewards 53 Saved 25 Applied Appro…" at bounding box center [491, 232] width 982 height 465
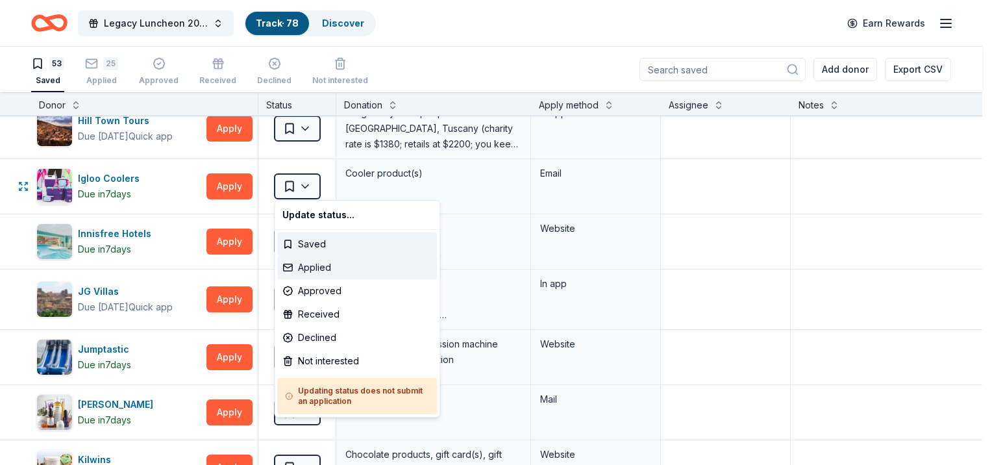
click at [320, 268] on div "Applied" at bounding box center [357, 267] width 160 height 23
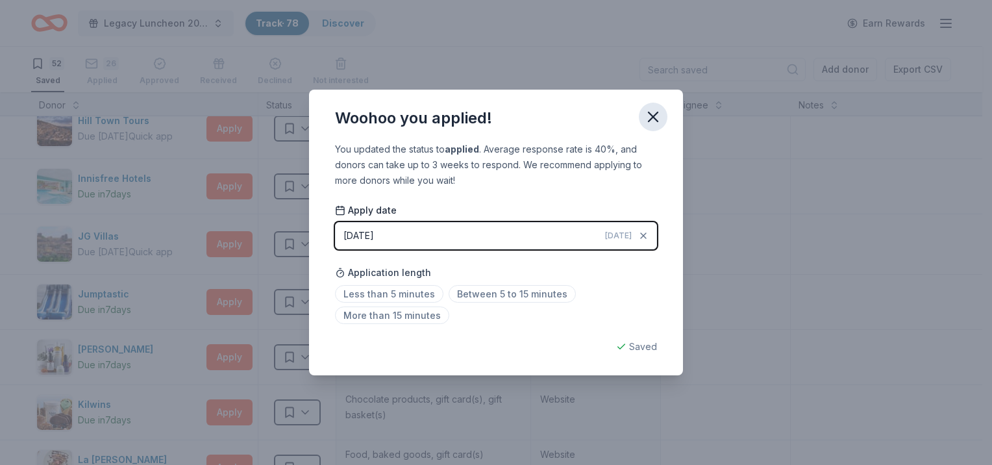
click at [657, 127] on button "button" at bounding box center [653, 117] width 29 height 29
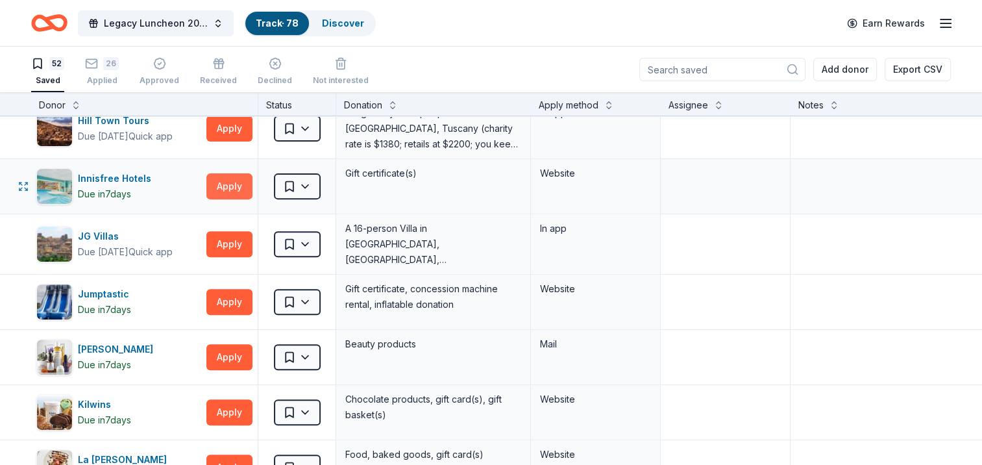
click at [239, 193] on button "Apply" at bounding box center [229, 186] width 46 height 26
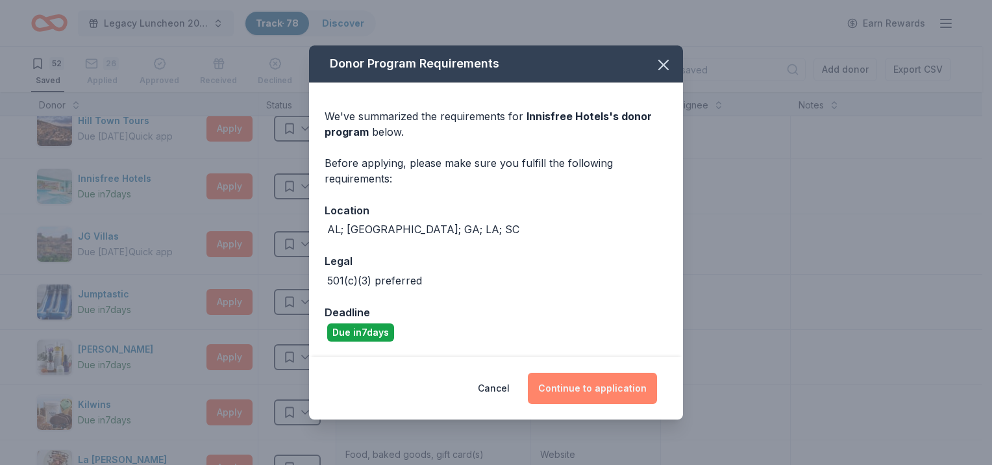
click at [571, 380] on button "Continue to application" at bounding box center [592, 388] width 129 height 31
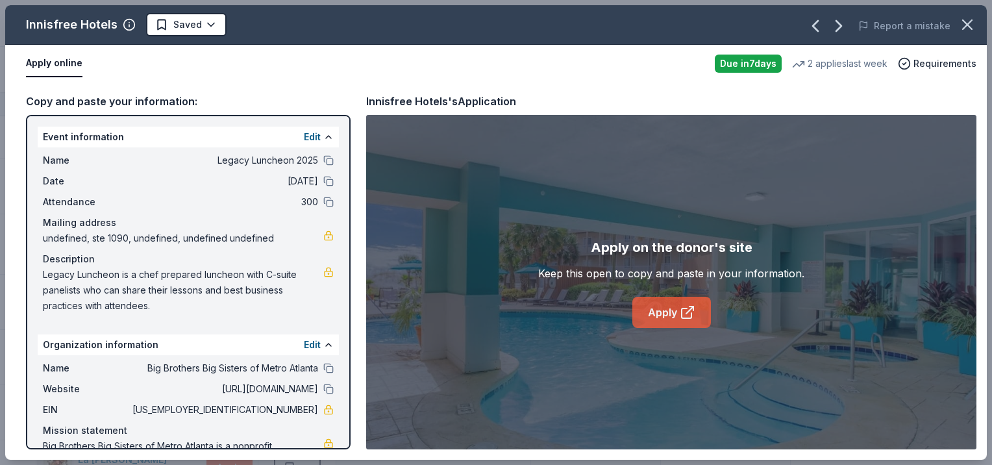
click at [659, 309] on link "Apply" at bounding box center [671, 312] width 79 height 31
click at [968, 25] on icon "button" at bounding box center [967, 24] width 9 height 9
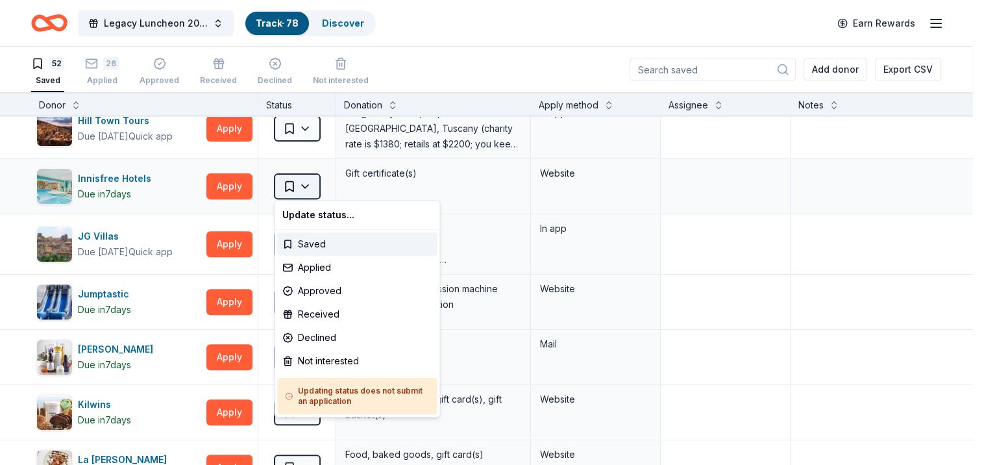
click at [295, 177] on html "Legacy Luncheon 2025 Track · 78 Discover Earn Rewards 52 Saved 26 Applied Appro…" at bounding box center [491, 232] width 982 height 465
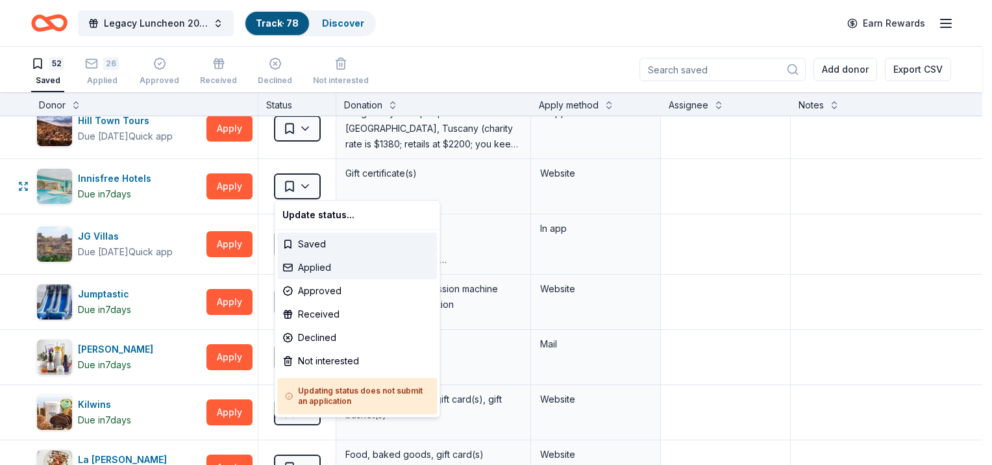
click at [280, 267] on div "Applied" at bounding box center [357, 267] width 160 height 23
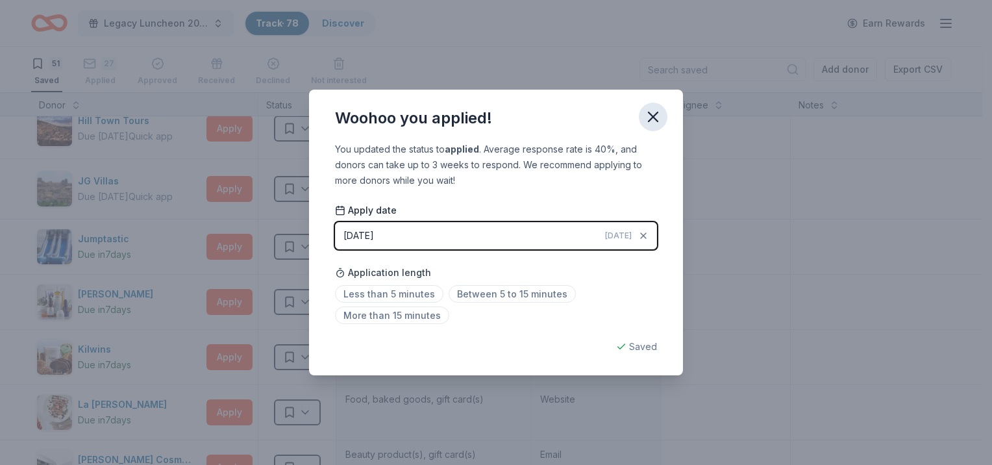
click at [649, 121] on icon "button" at bounding box center [653, 116] width 9 height 9
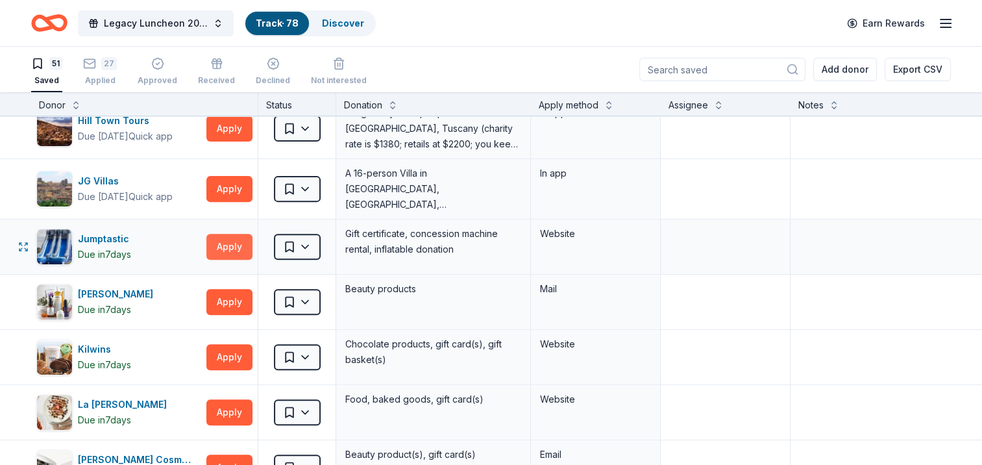
click at [229, 245] on button "Apply" at bounding box center [229, 247] width 46 height 26
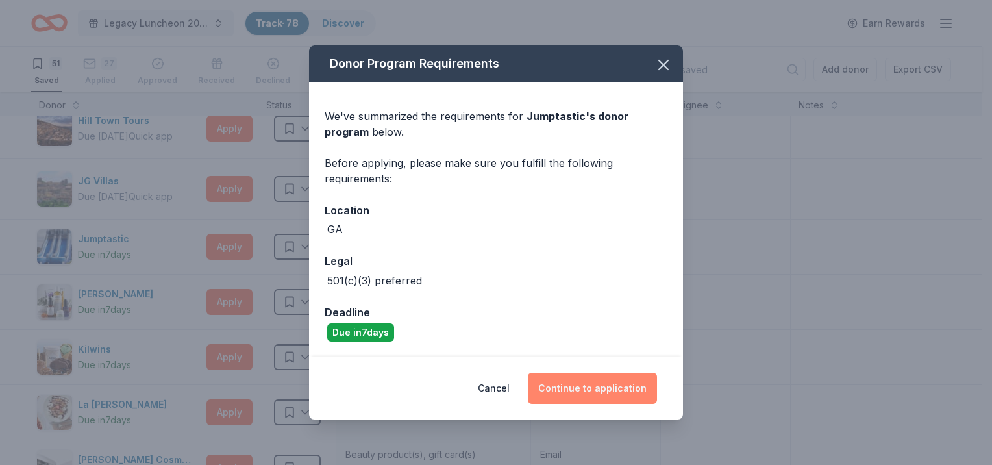
click at [553, 392] on button "Continue to application" at bounding box center [592, 388] width 129 height 31
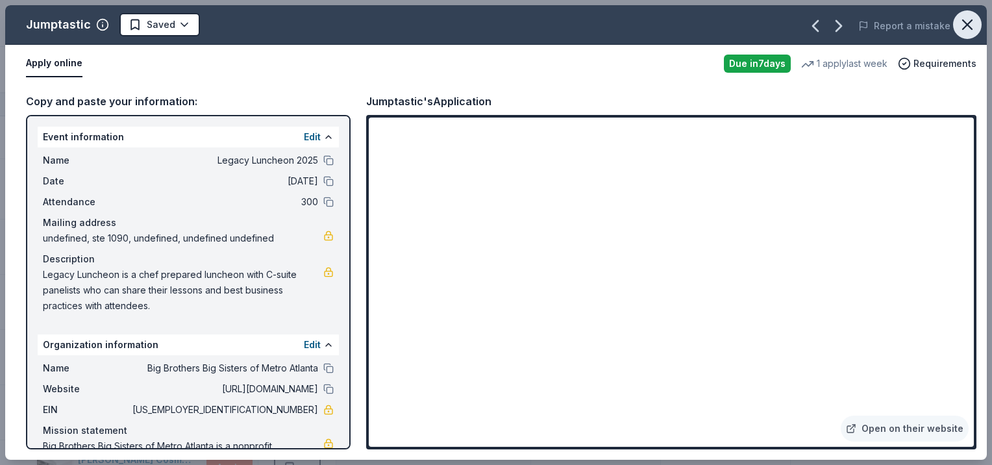
click at [978, 19] on button "button" at bounding box center [967, 24] width 29 height 29
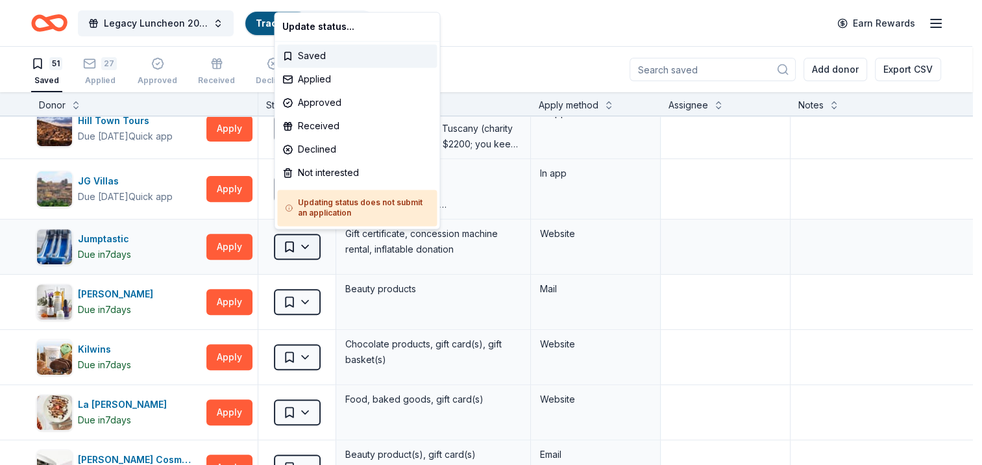
click at [307, 244] on html "Legacy Luncheon 2025 Track · 78 Discover Earn Rewards 51 Saved 27 Applied Appro…" at bounding box center [491, 232] width 982 height 465
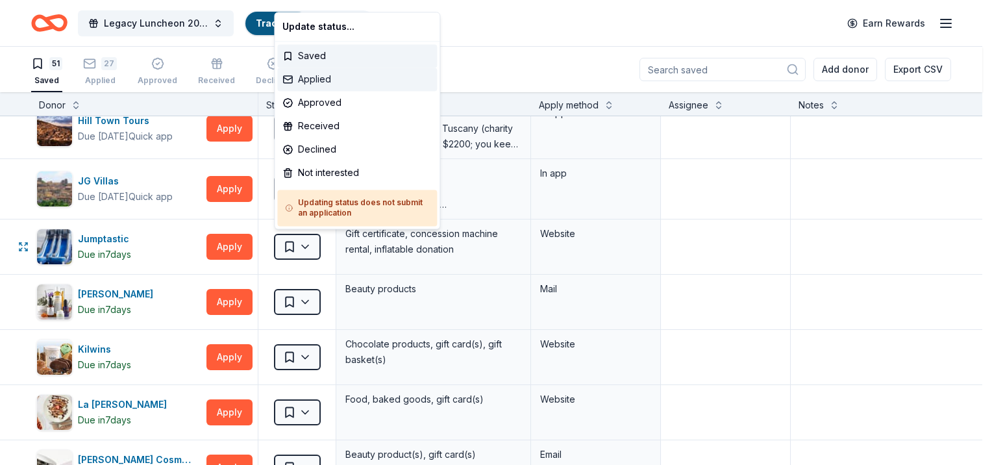
click at [322, 81] on div "Applied" at bounding box center [357, 79] width 160 height 23
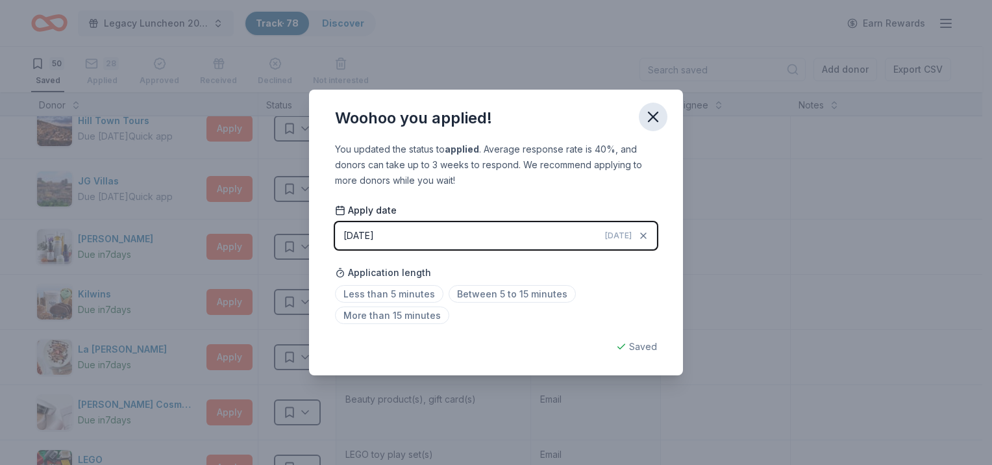
click at [656, 120] on icon "button" at bounding box center [653, 116] width 9 height 9
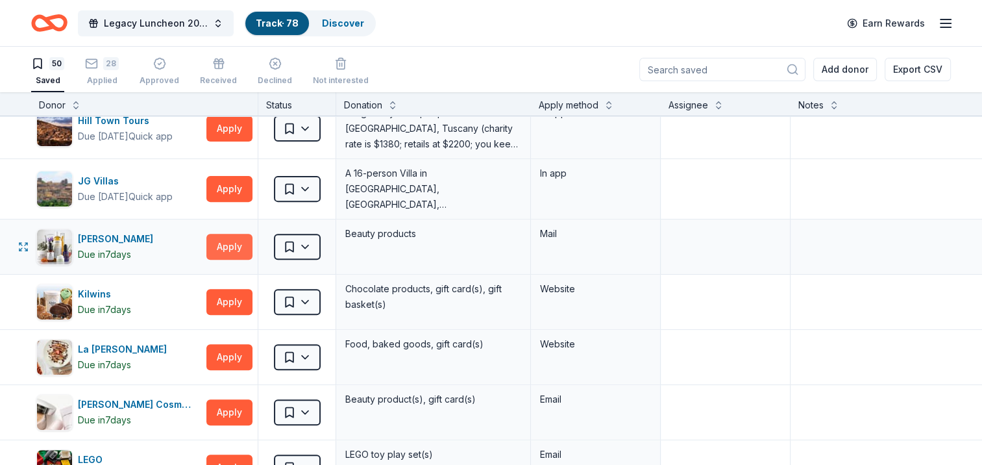
click at [229, 249] on button "Apply" at bounding box center [229, 247] width 46 height 26
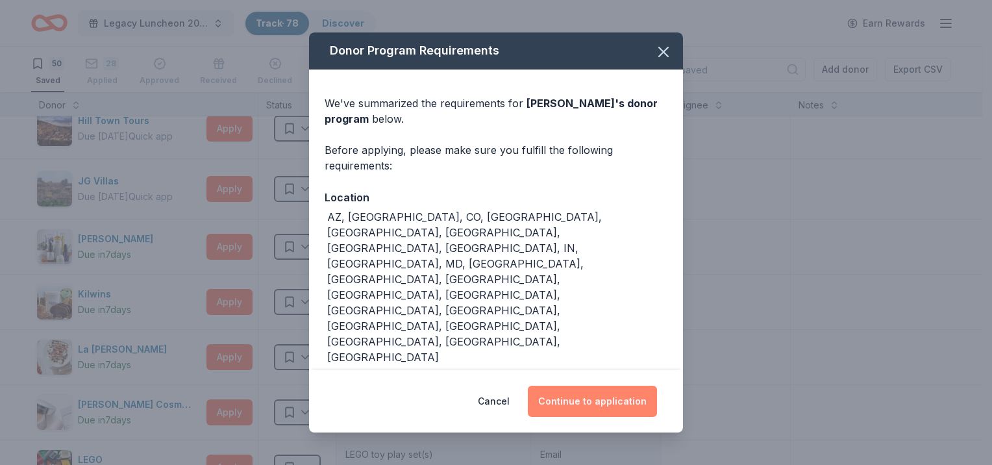
click at [581, 409] on button "Continue to application" at bounding box center [592, 401] width 129 height 31
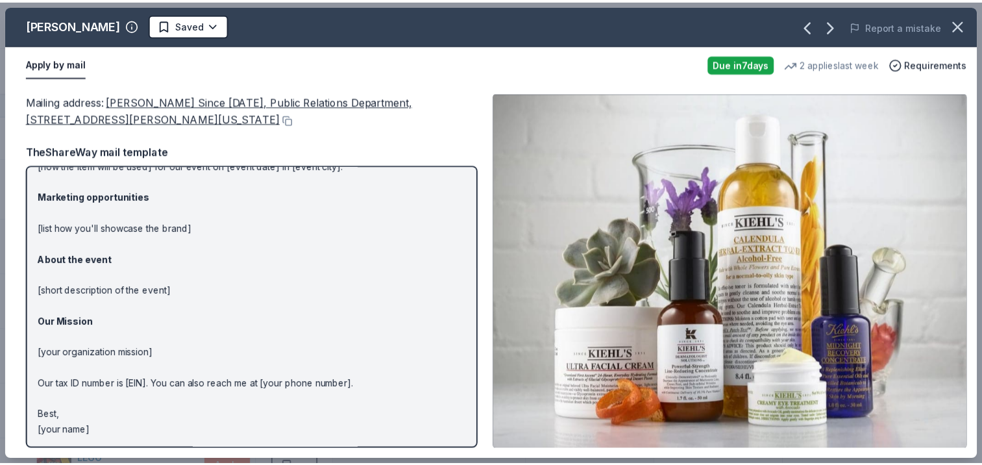
scroll to position [0, 0]
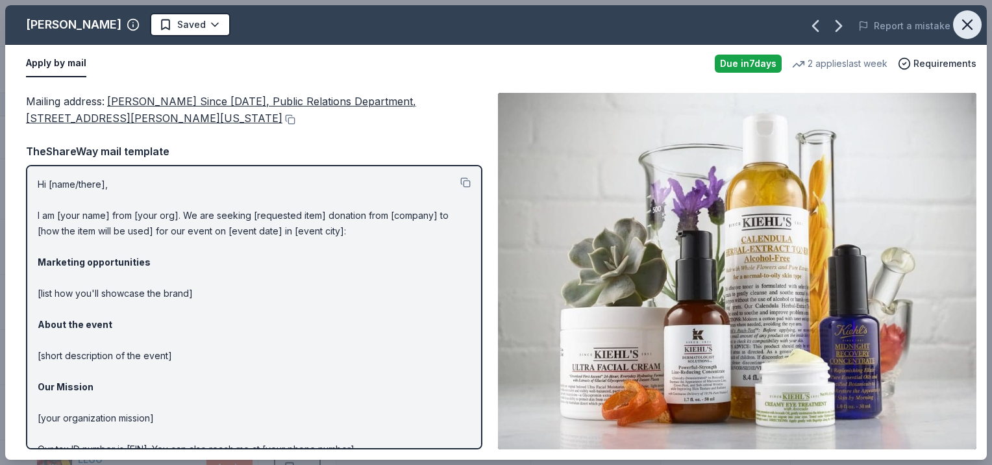
click at [972, 31] on icon "button" at bounding box center [967, 25] width 18 height 18
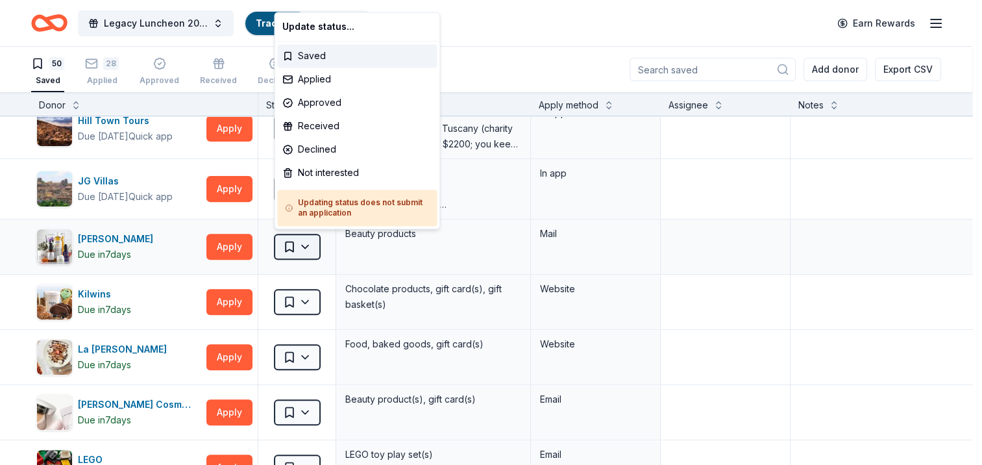
click at [305, 242] on html "Legacy Luncheon 2025 Track · 78 Discover Earn Rewards 50 Saved 28 Applied Appro…" at bounding box center [491, 232] width 982 height 465
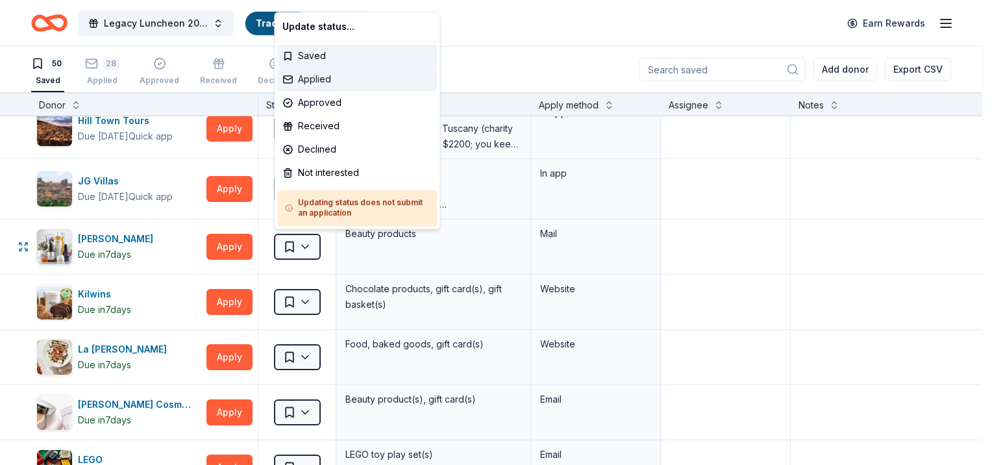
click at [312, 83] on div "Applied" at bounding box center [357, 79] width 160 height 23
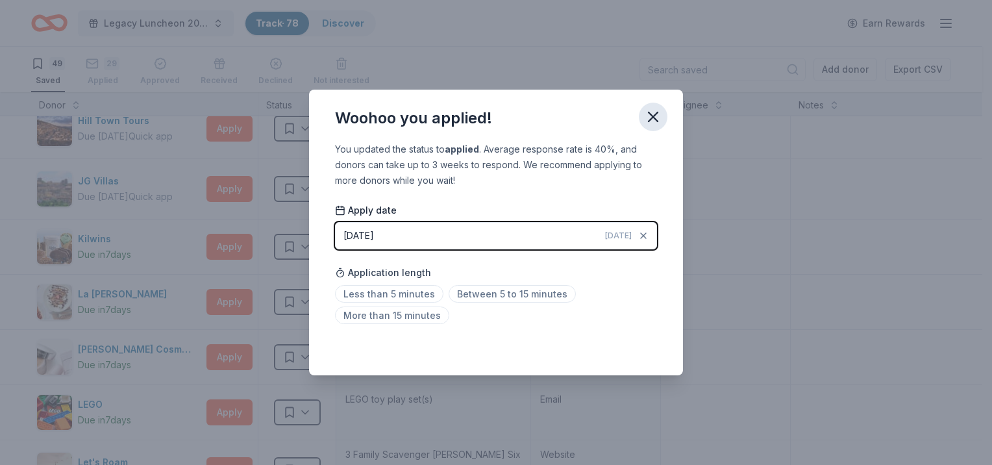
click at [658, 116] on icon "button" at bounding box center [653, 117] width 18 height 18
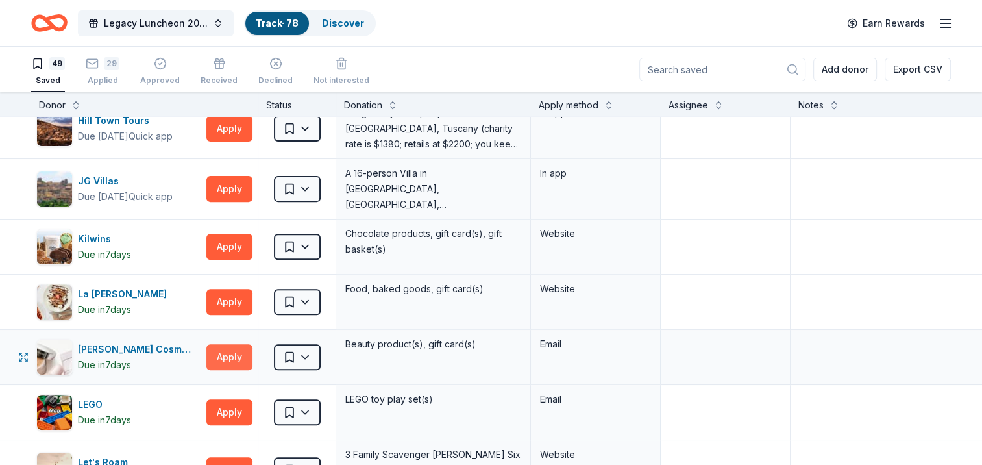
click at [226, 347] on button "Apply" at bounding box center [229, 357] width 46 height 26
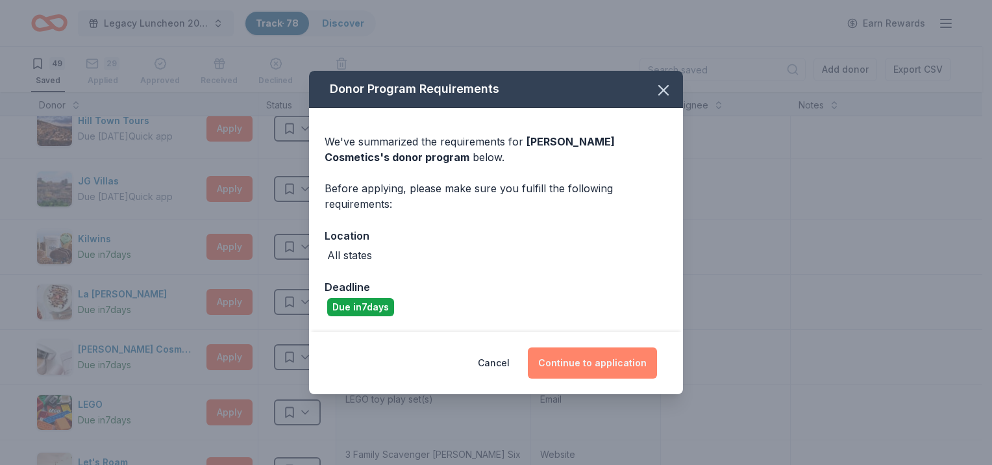
click at [556, 358] on button "Continue to application" at bounding box center [592, 362] width 129 height 31
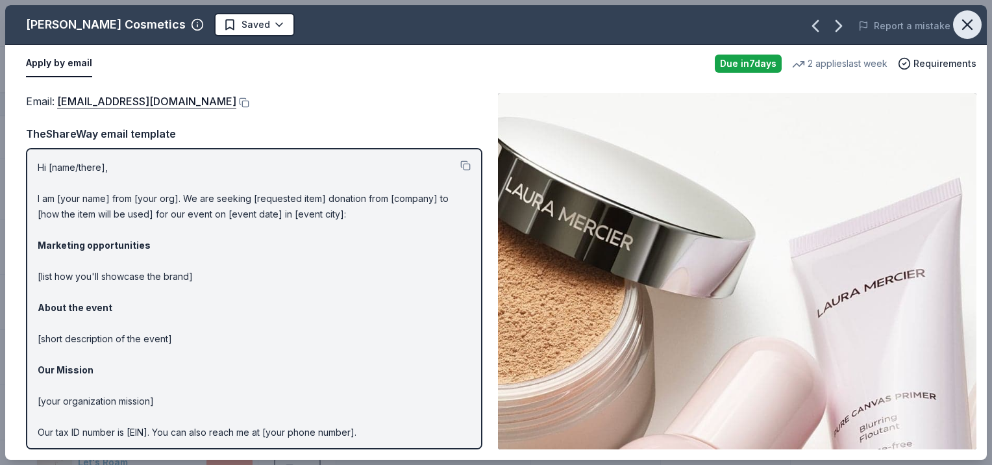
click at [961, 27] on icon "button" at bounding box center [967, 25] width 18 height 18
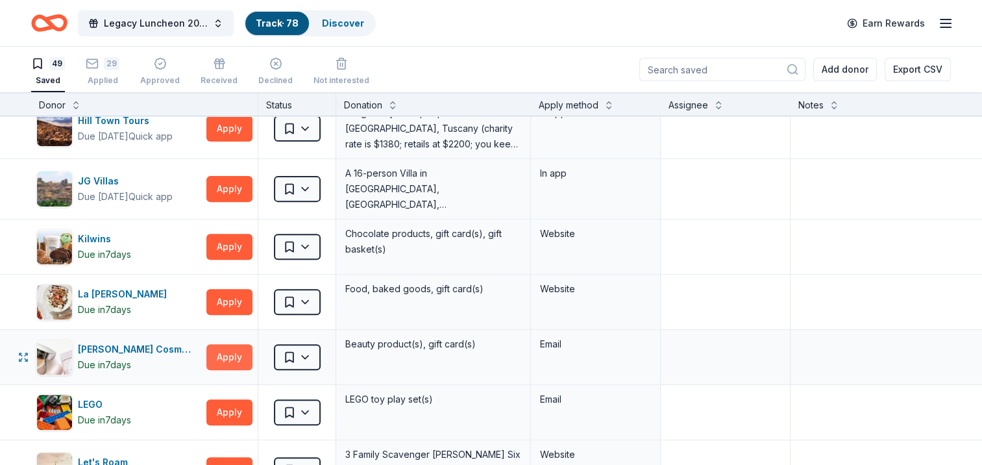
click at [229, 353] on button "Apply" at bounding box center [229, 357] width 46 height 26
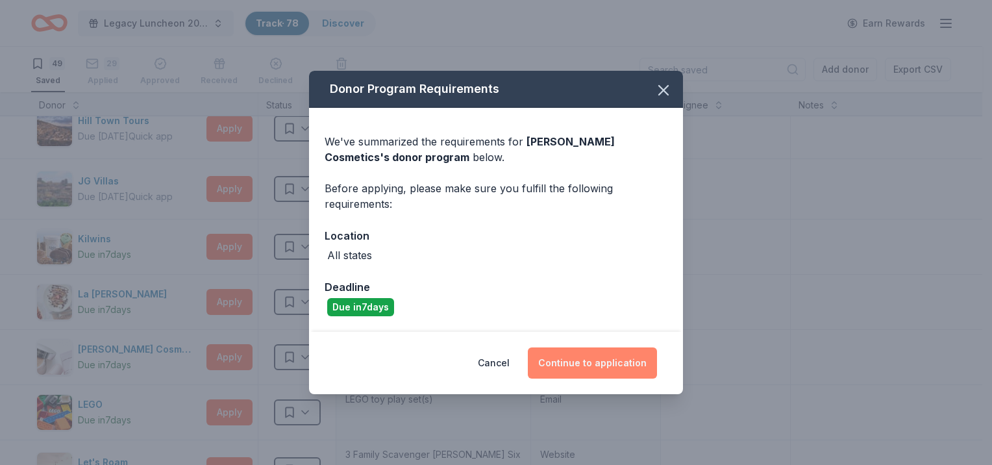
click at [632, 360] on button "Continue to application" at bounding box center [592, 362] width 129 height 31
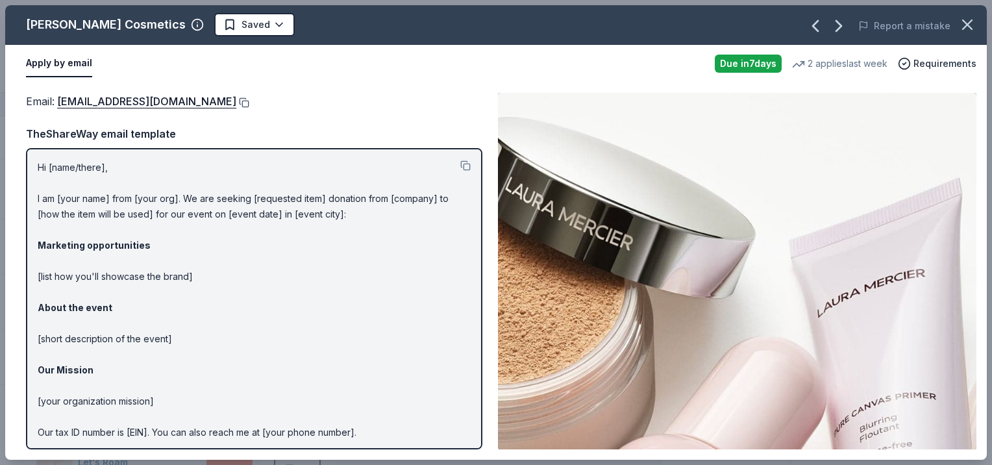
click at [236, 101] on button at bounding box center [242, 102] width 13 height 10
click at [966, 32] on icon "button" at bounding box center [967, 25] width 18 height 18
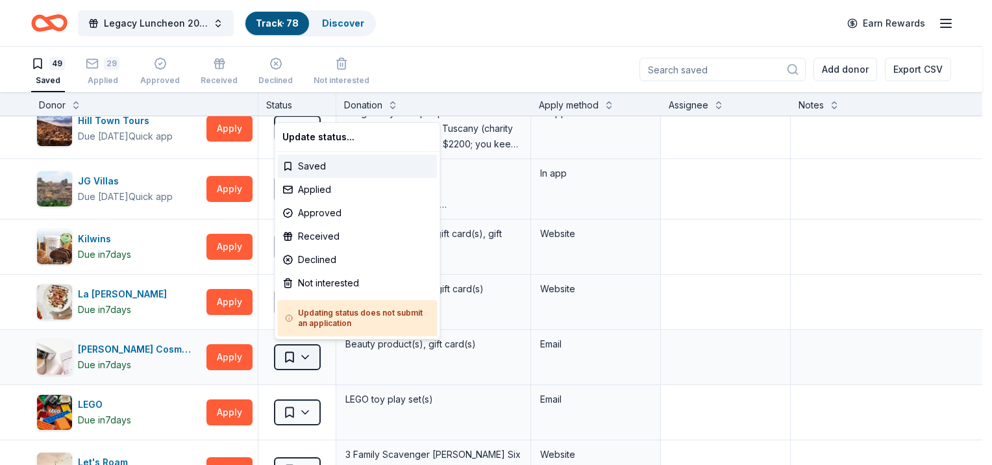
click at [292, 353] on html "Legacy Luncheon 2025 Track · 78 Discover Earn Rewards 49 Saved 29 Applied Appro…" at bounding box center [496, 232] width 992 height 465
click at [312, 192] on div "Applied" at bounding box center [357, 189] width 160 height 23
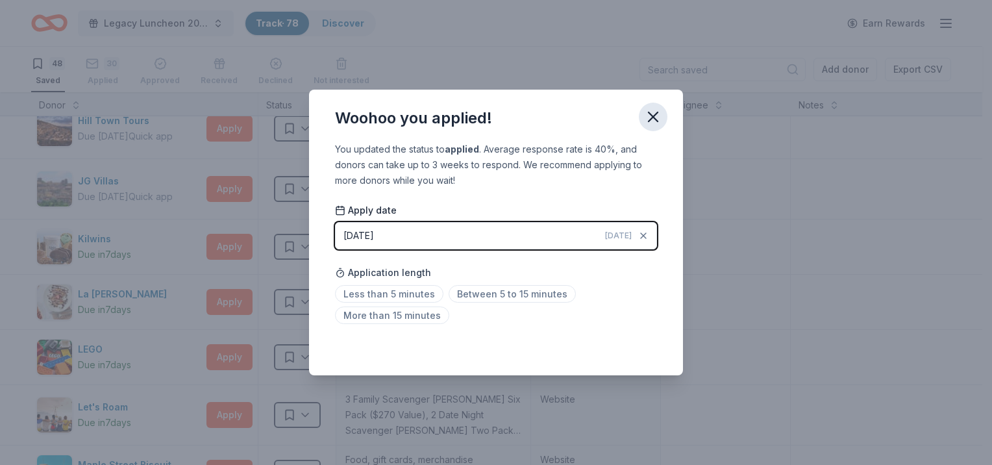
click at [662, 122] on button "button" at bounding box center [653, 117] width 29 height 29
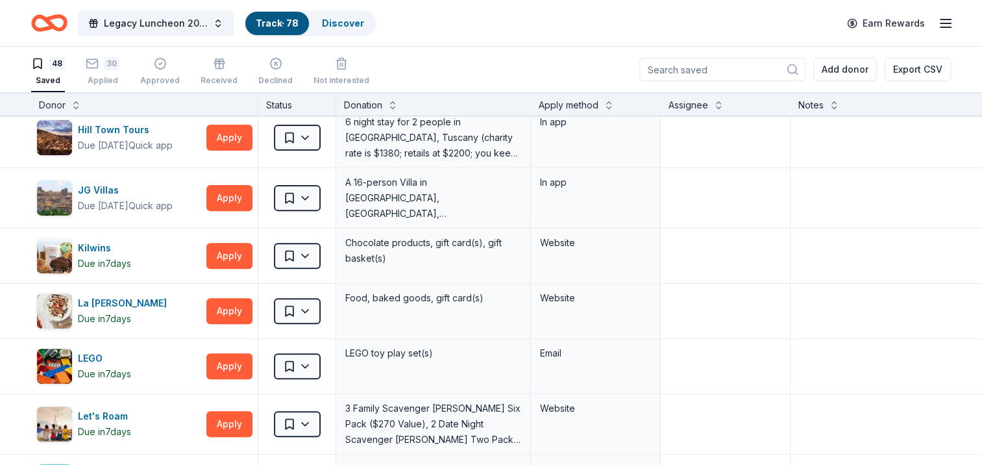
scroll to position [519, 0]
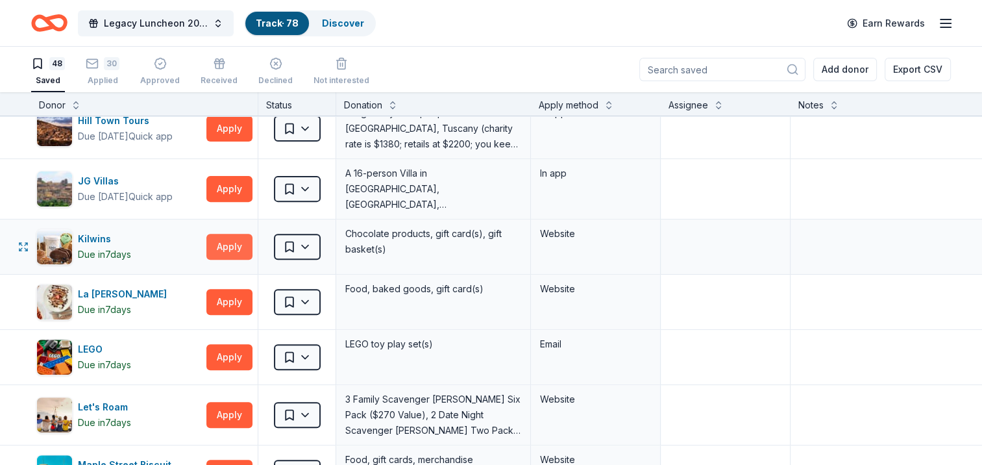
click at [229, 246] on button "Apply" at bounding box center [229, 247] width 46 height 26
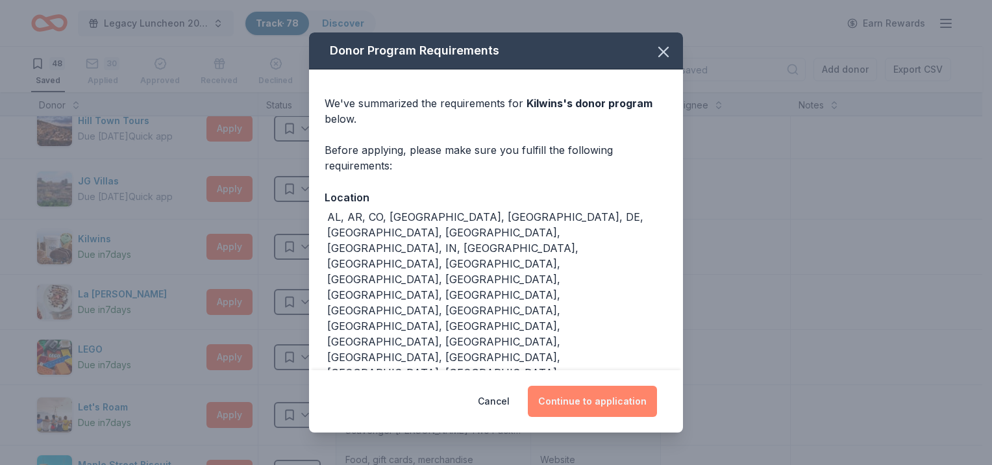
click at [591, 386] on button "Continue to application" at bounding box center [592, 401] width 129 height 31
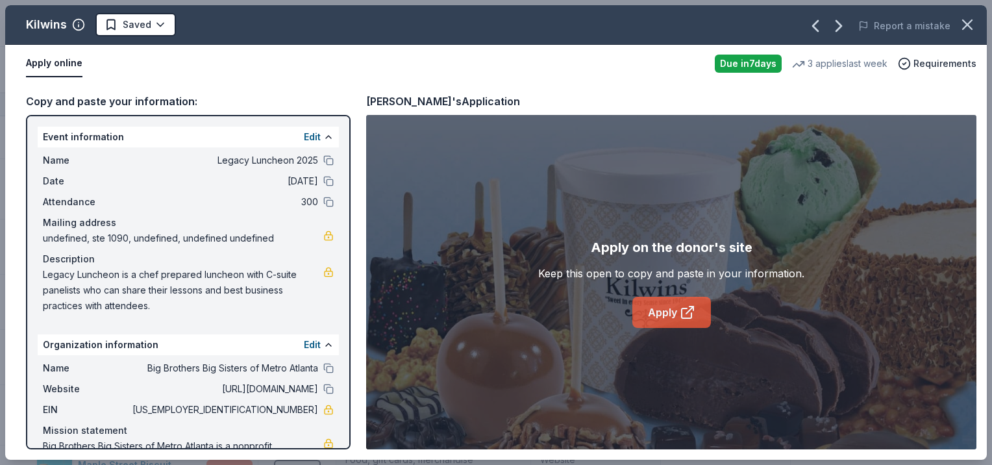
click at [672, 317] on link "Apply" at bounding box center [671, 312] width 79 height 31
click at [975, 28] on icon "button" at bounding box center [967, 25] width 18 height 18
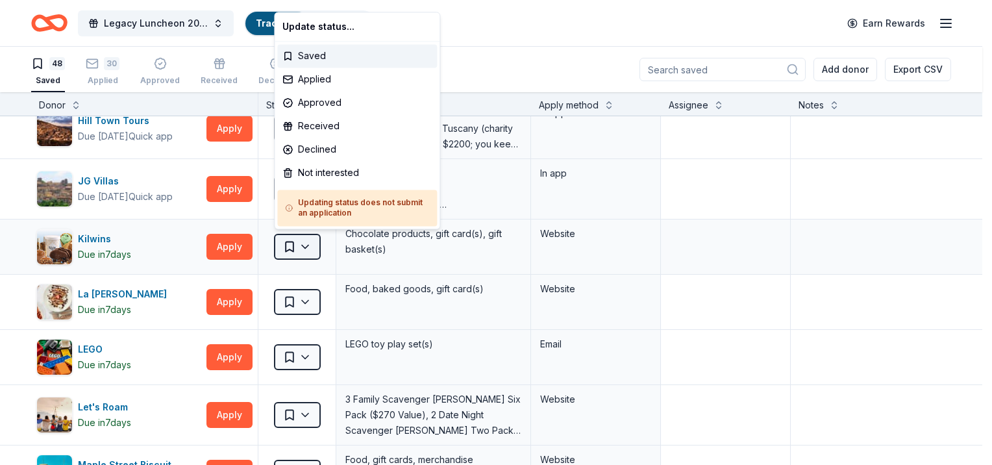
click at [280, 244] on html "Legacy Luncheon 2025 Track · 78 Discover Earn Rewards 48 Saved 30 Applied Appro…" at bounding box center [496, 232] width 992 height 465
click at [309, 81] on div "Applied" at bounding box center [357, 79] width 160 height 23
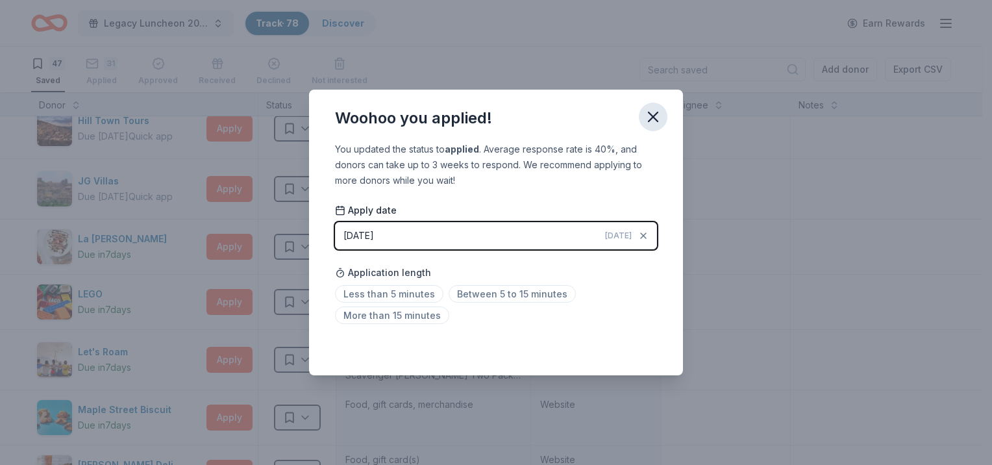
click at [649, 124] on icon "button" at bounding box center [653, 117] width 18 height 18
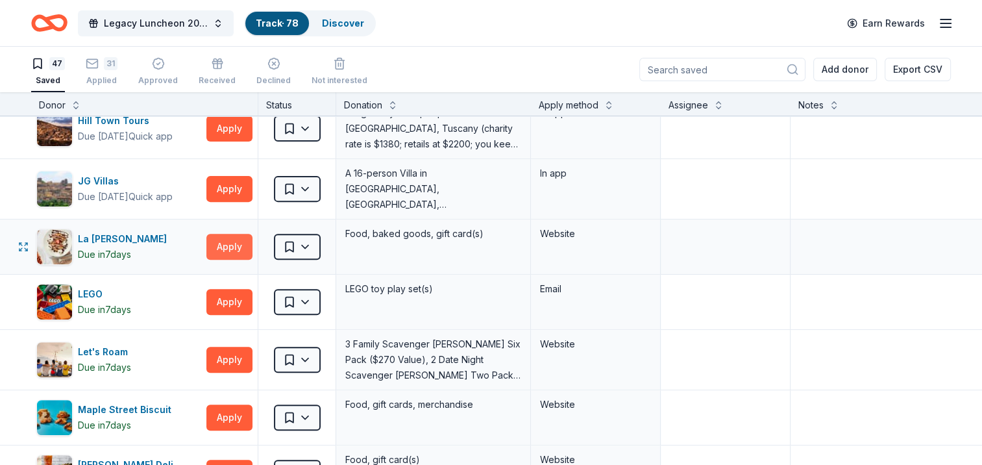
click at [237, 253] on button "Apply" at bounding box center [229, 247] width 46 height 26
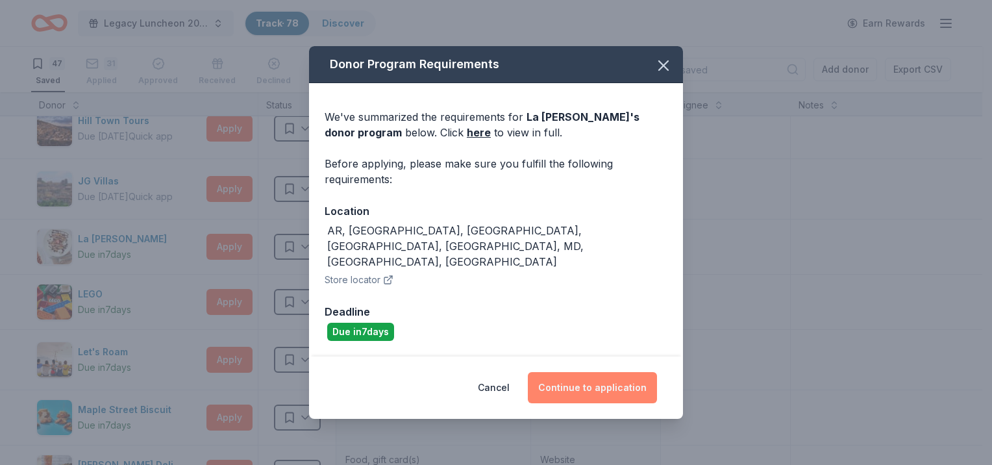
click at [595, 372] on button "Continue to application" at bounding box center [592, 387] width 129 height 31
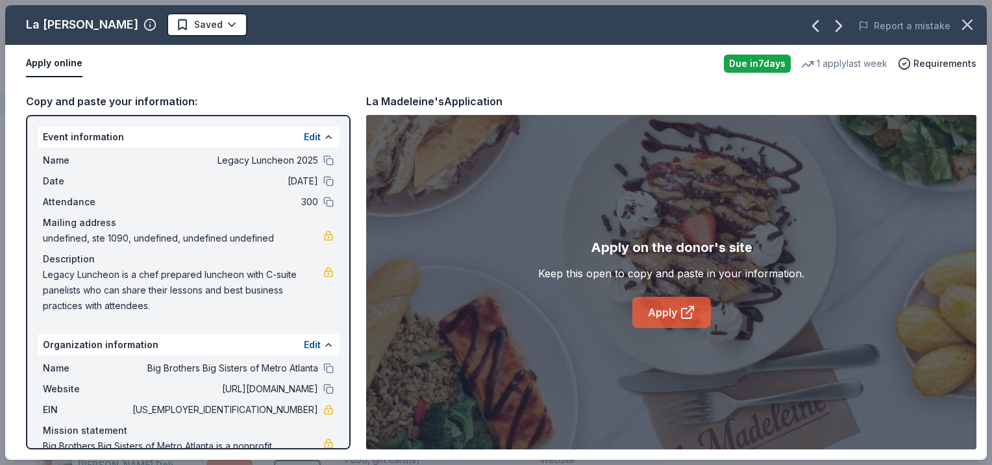
click at [669, 314] on link "Apply" at bounding box center [671, 312] width 79 height 31
click at [964, 31] on icon "button" at bounding box center [967, 25] width 18 height 18
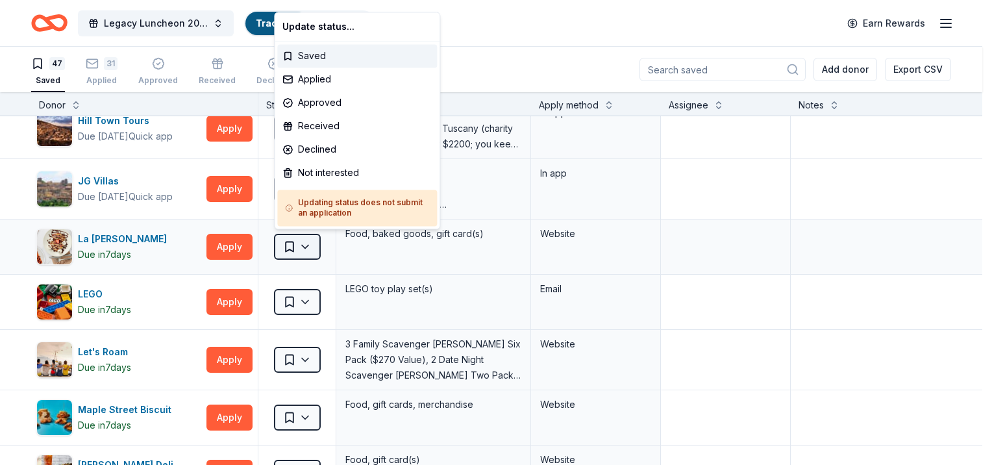
click at [290, 247] on html "Legacy Luncheon 2025 Track · 78 Discover Earn Rewards 47 Saved 31 Applied Appro…" at bounding box center [496, 232] width 992 height 465
click at [314, 82] on div "Applied" at bounding box center [357, 79] width 160 height 23
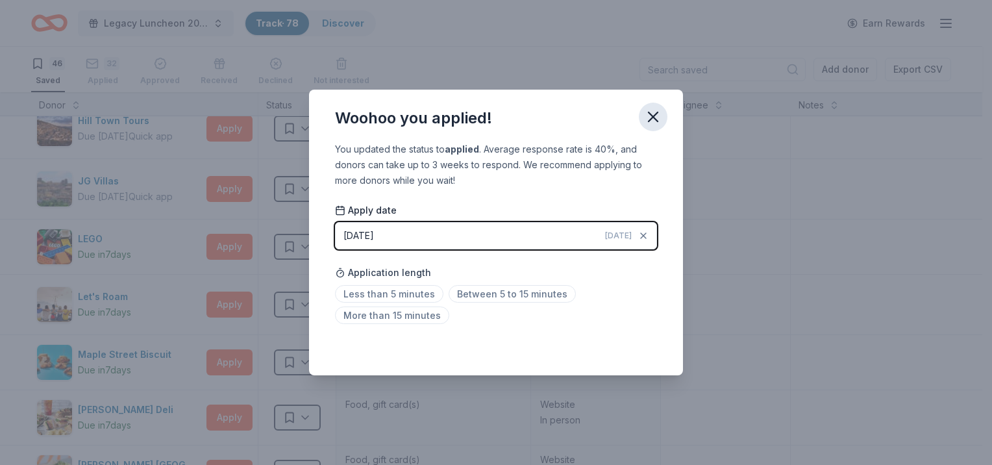
click at [652, 123] on icon "button" at bounding box center [653, 117] width 18 height 18
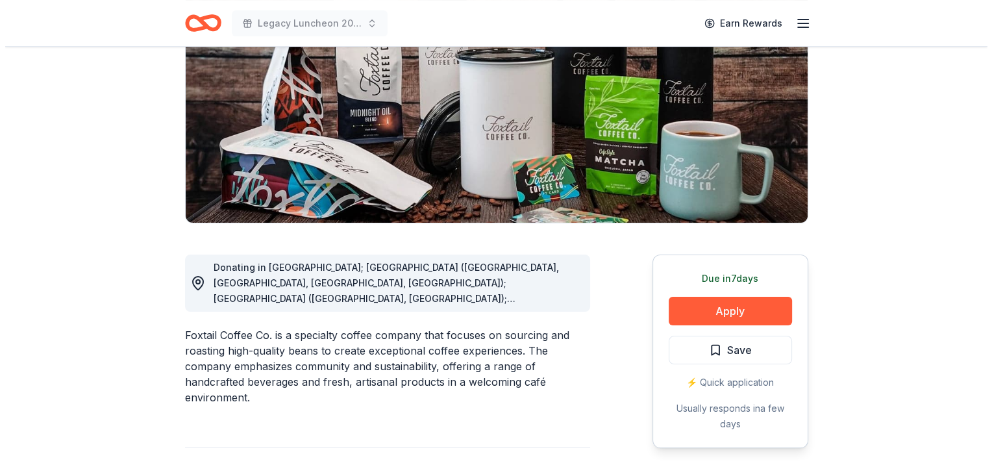
scroll to position [195, 0]
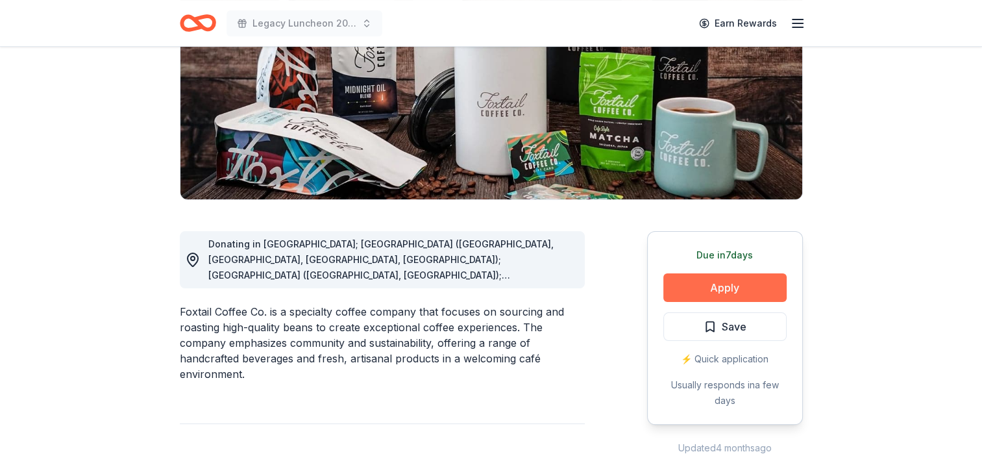
click at [709, 290] on button "Apply" at bounding box center [725, 287] width 123 height 29
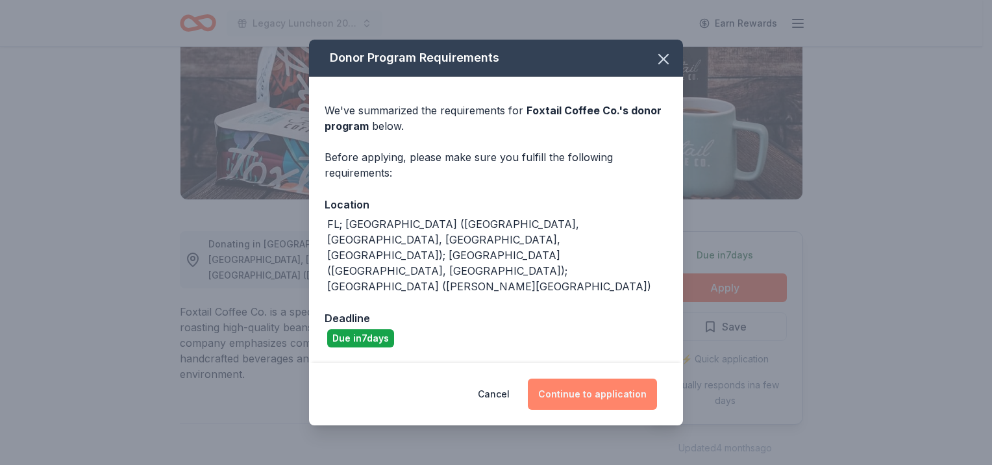
click at [560, 379] on button "Continue to application" at bounding box center [592, 394] width 129 height 31
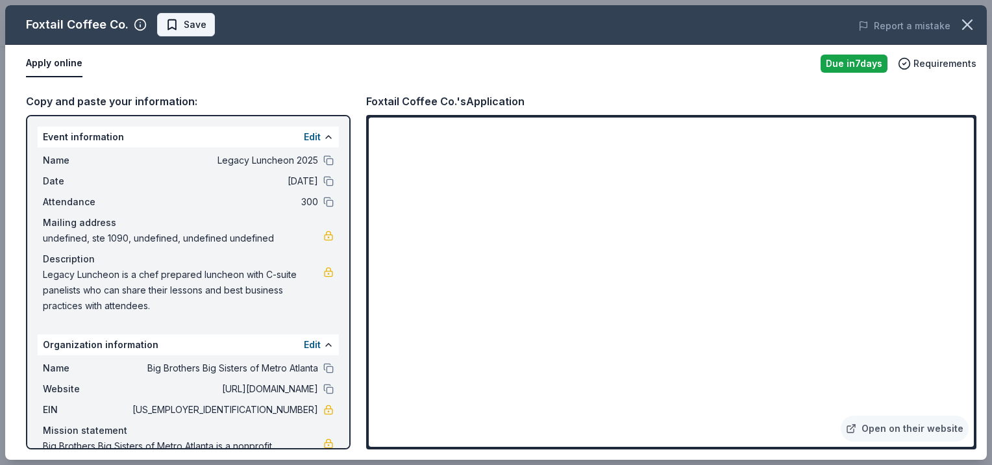
click at [184, 22] on span "Save" at bounding box center [195, 25] width 23 height 16
click at [212, 24] on html "Legacy Luncheon 2025 Earn Rewards Due [DATE] Share Foxtail Coffee Co. New appro…" at bounding box center [496, 37] width 992 height 465
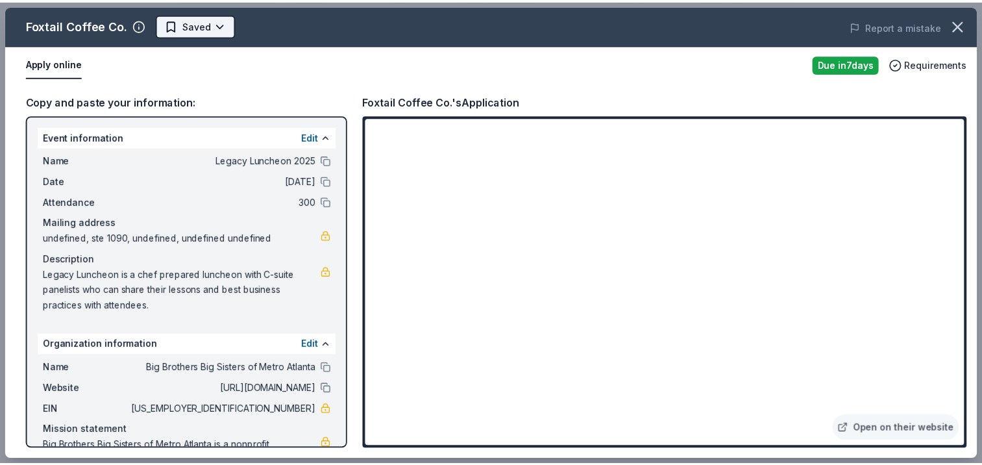
scroll to position [0, 0]
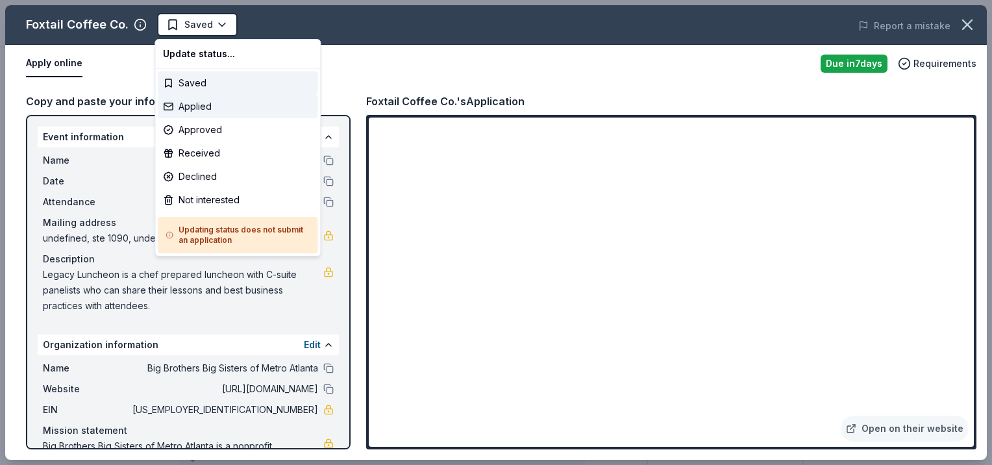
click at [217, 106] on div "Applied" at bounding box center [238, 106] width 160 height 23
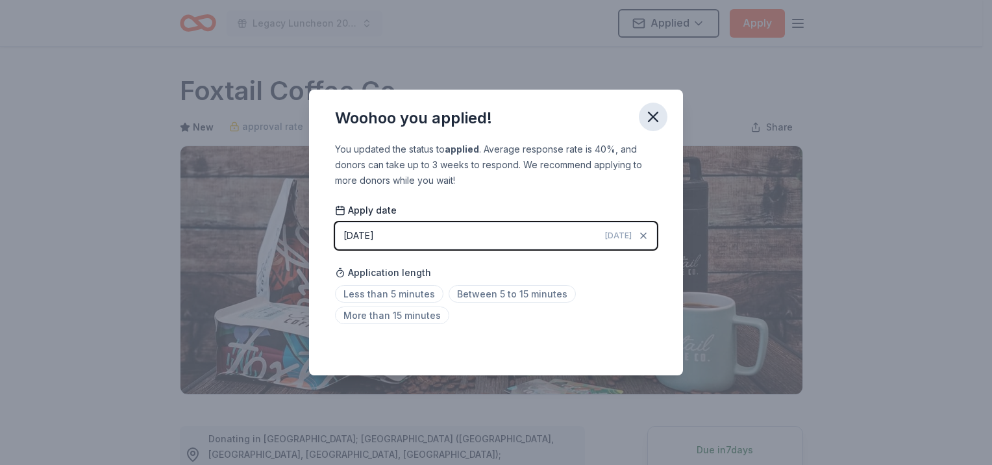
click at [658, 117] on icon "button" at bounding box center [653, 117] width 18 height 18
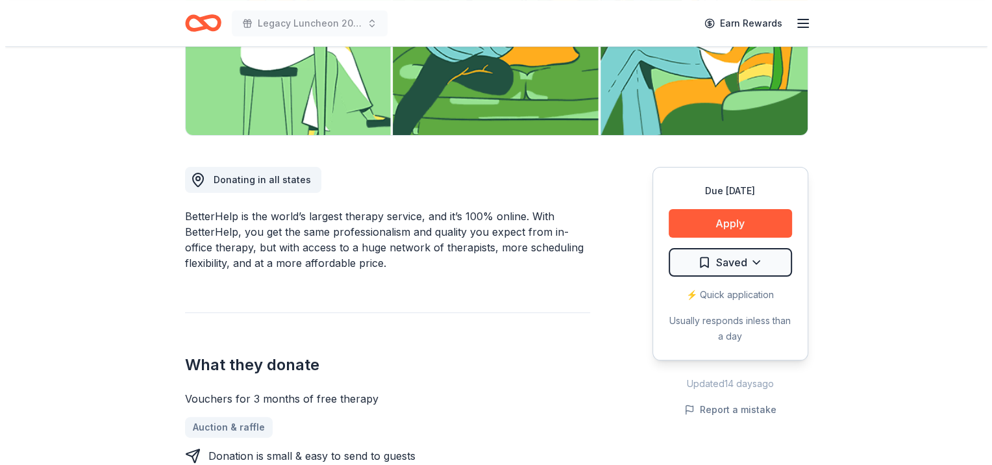
scroll to position [260, 0]
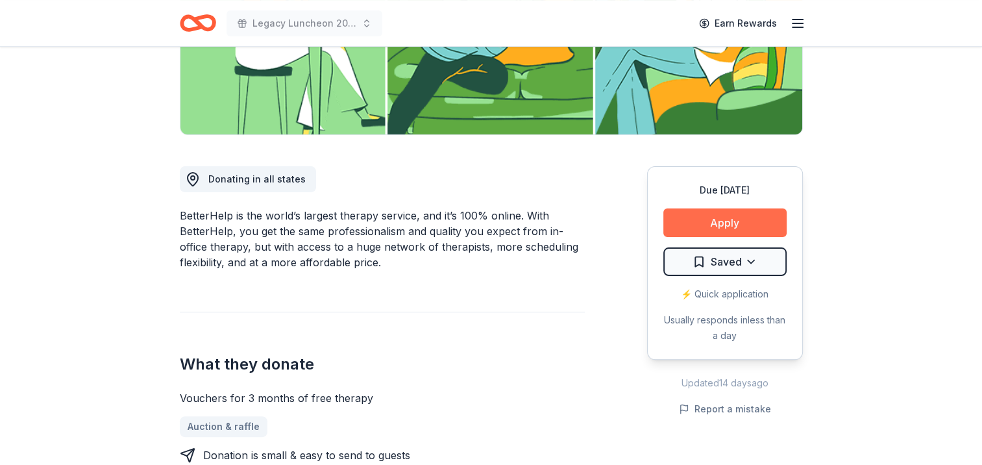
click at [725, 222] on button "Apply" at bounding box center [725, 222] width 123 height 29
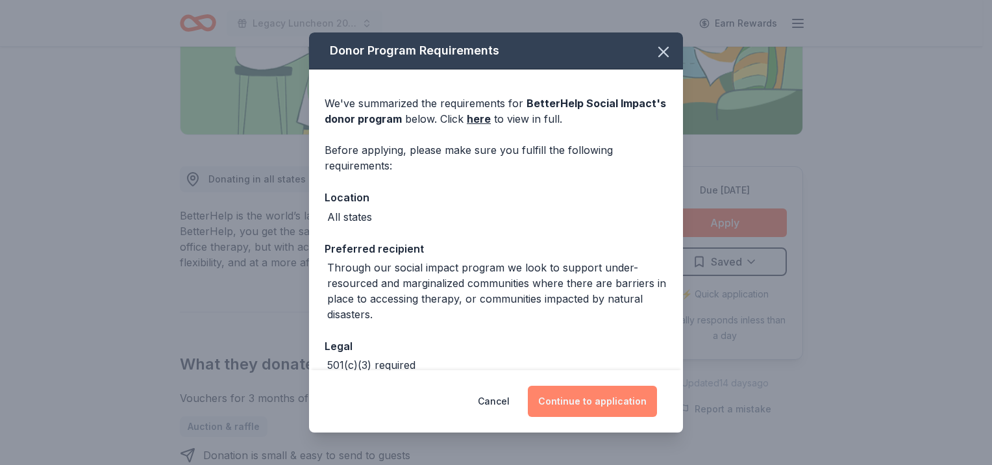
click at [602, 410] on button "Continue to application" at bounding box center [592, 401] width 129 height 31
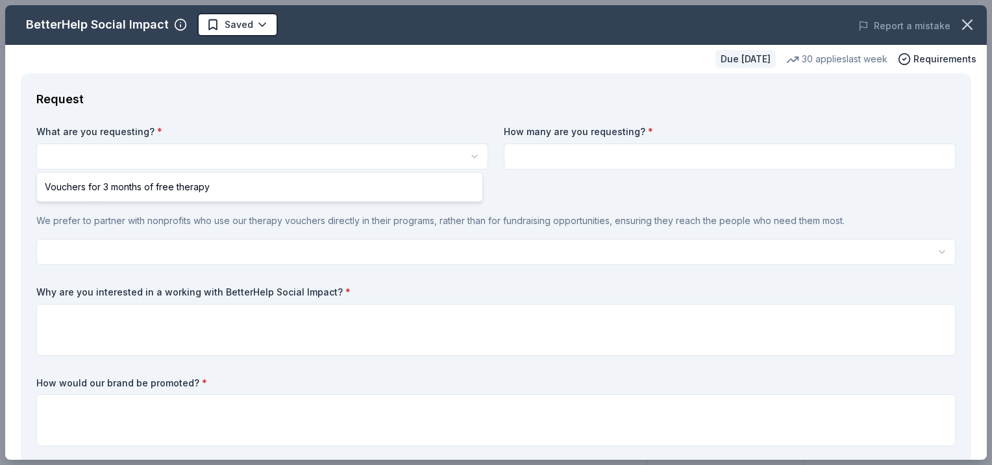
select select "Vouchers for 3 months of free therapy"
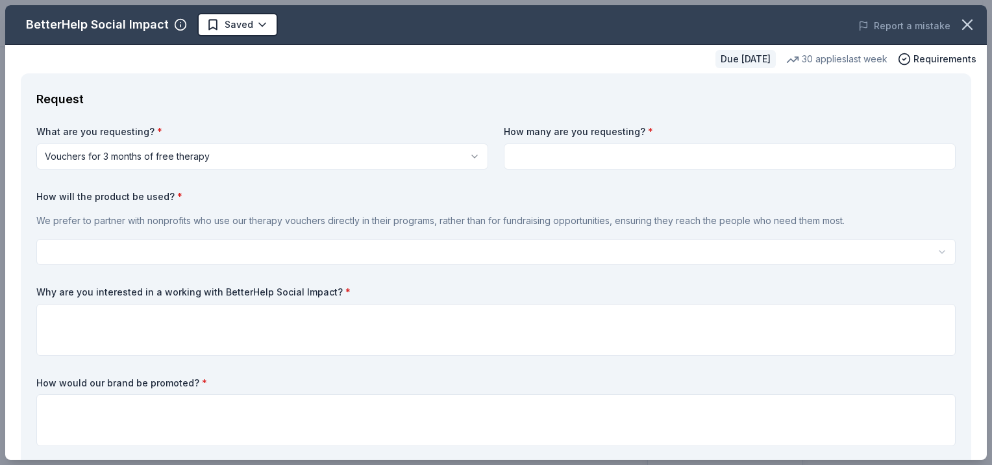
click at [667, 160] on input at bounding box center [730, 156] width 452 height 26
type input "2"
click at [262, 252] on html "Legacy Luncheon 2025 Saved Apply Due in 16 days Share BetterHelp Social Impact …" at bounding box center [496, 232] width 992 height 465
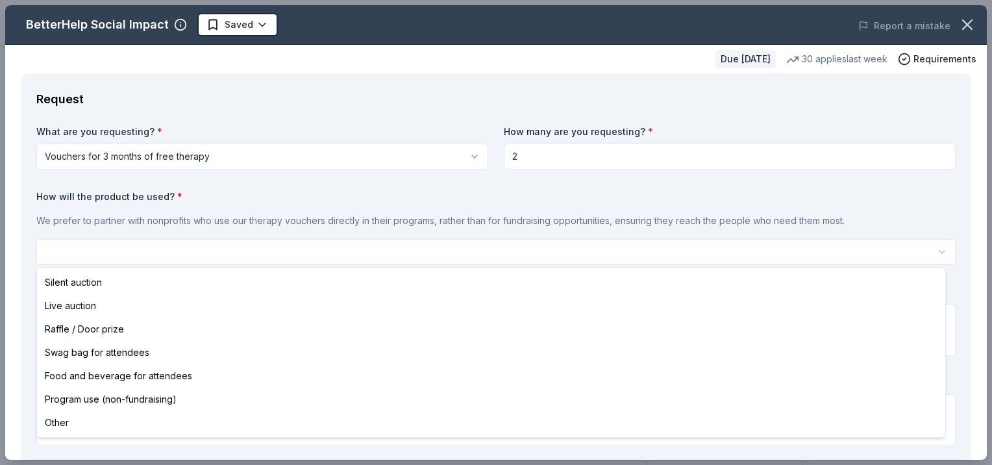
select select "silentAuction"
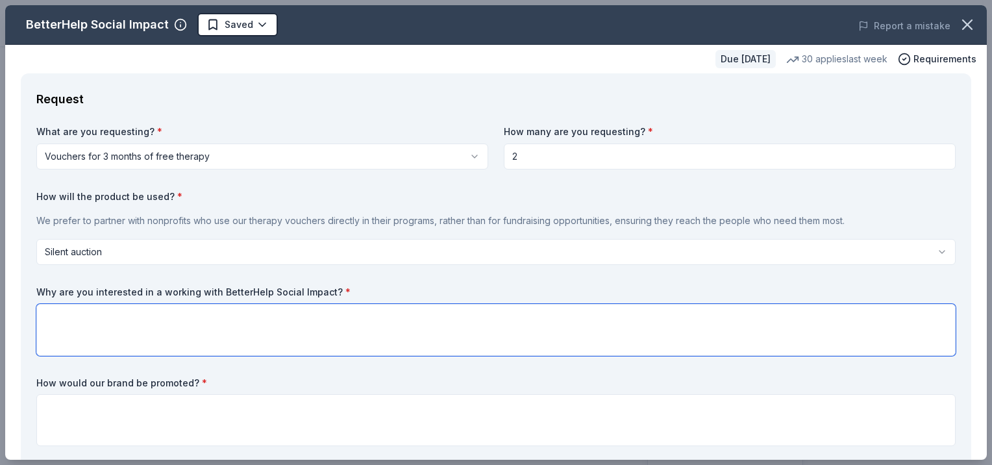
click at [228, 337] on textarea at bounding box center [495, 330] width 919 height 52
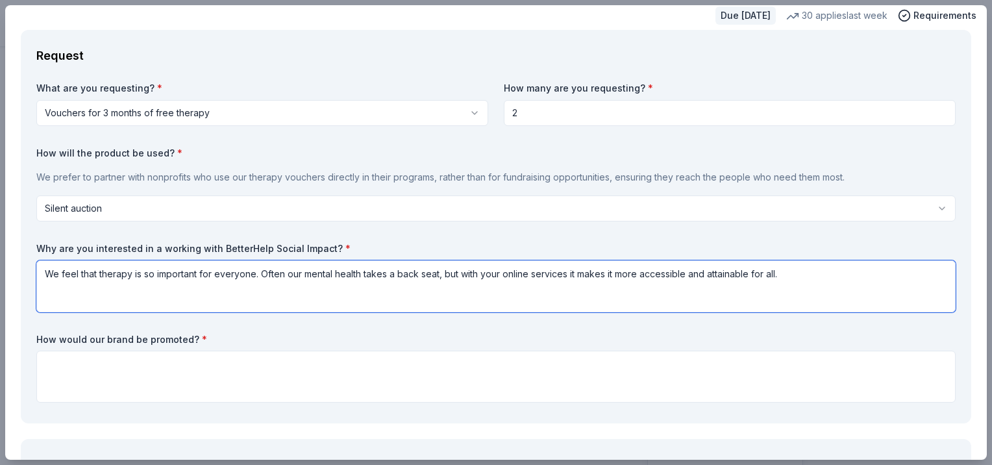
scroll to position [65, 0]
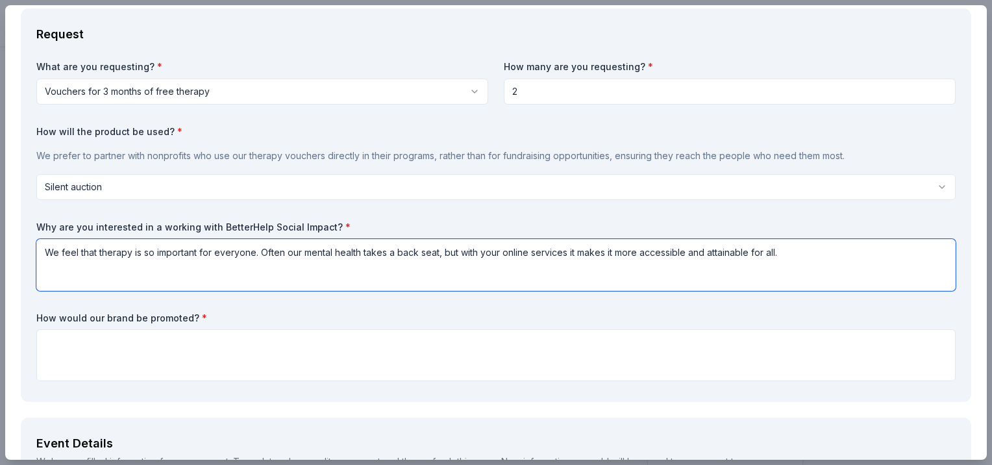
type textarea "We feel that therapy is so important for everyone. Often our mental health take…"
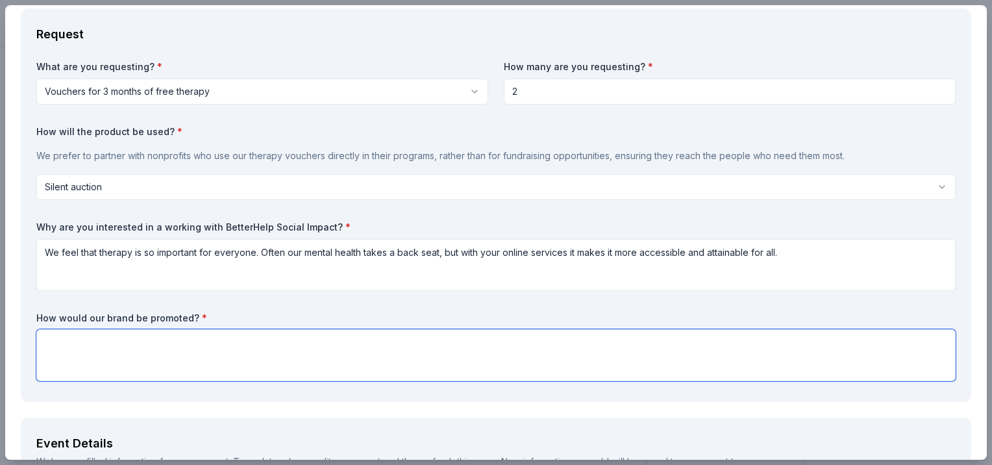
click at [228, 337] on textarea at bounding box center [495, 355] width 919 height 52
type textarea "O"
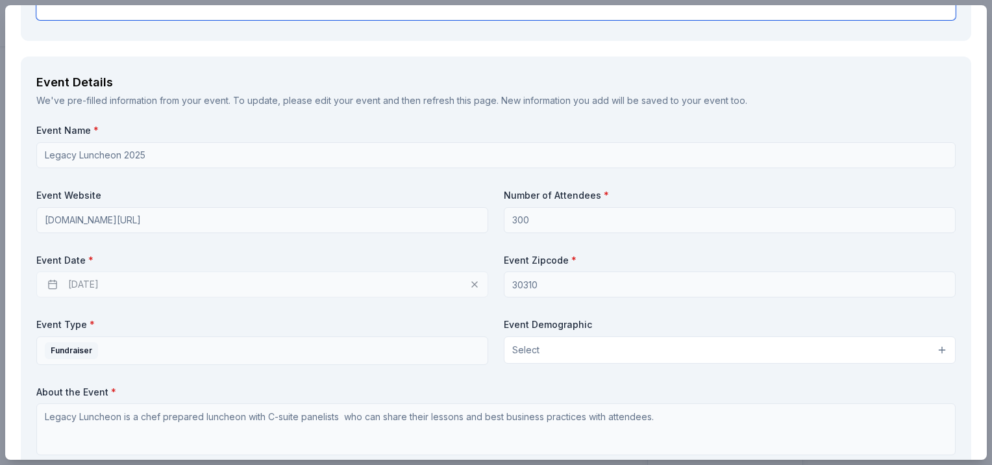
scroll to position [454, 0]
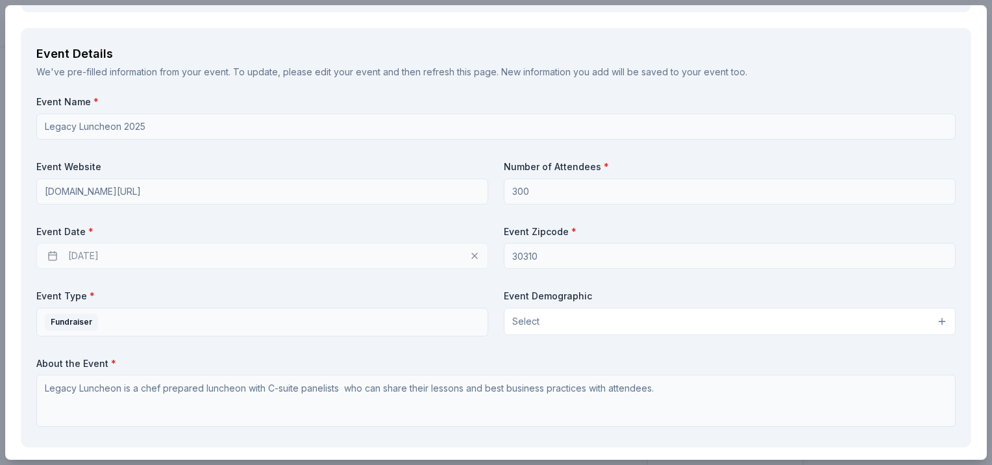
type textarea "In printed event materials, on event signage, listed in our bidding platform."
click at [160, 254] on div "11/11/2025" at bounding box center [262, 256] width 452 height 26
click at [81, 258] on div "11/11/2025" at bounding box center [262, 256] width 452 height 26
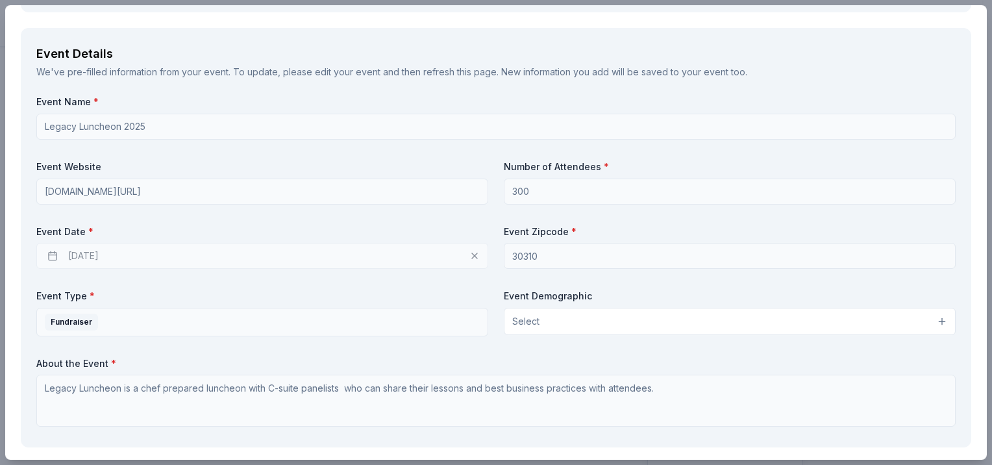
click at [107, 264] on div "11/11/2025" at bounding box center [262, 256] width 452 height 26
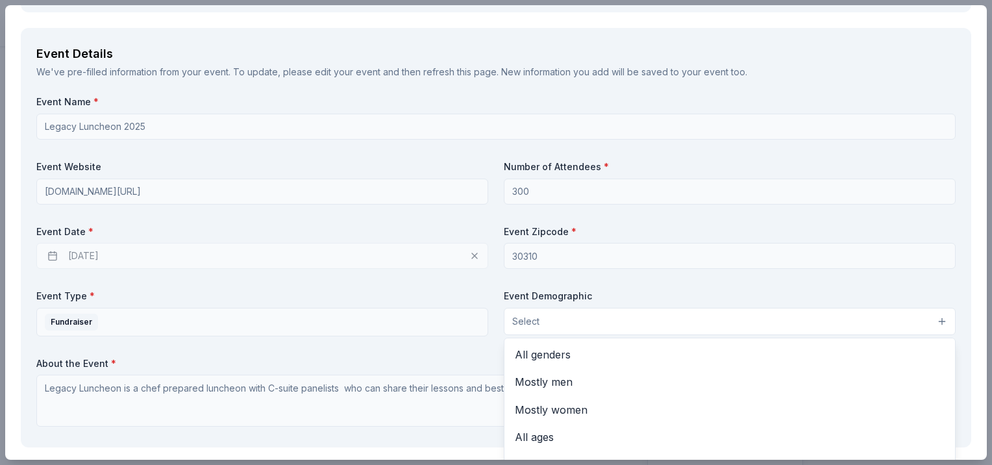
click at [534, 323] on span "Select" at bounding box center [525, 322] width 27 height 16
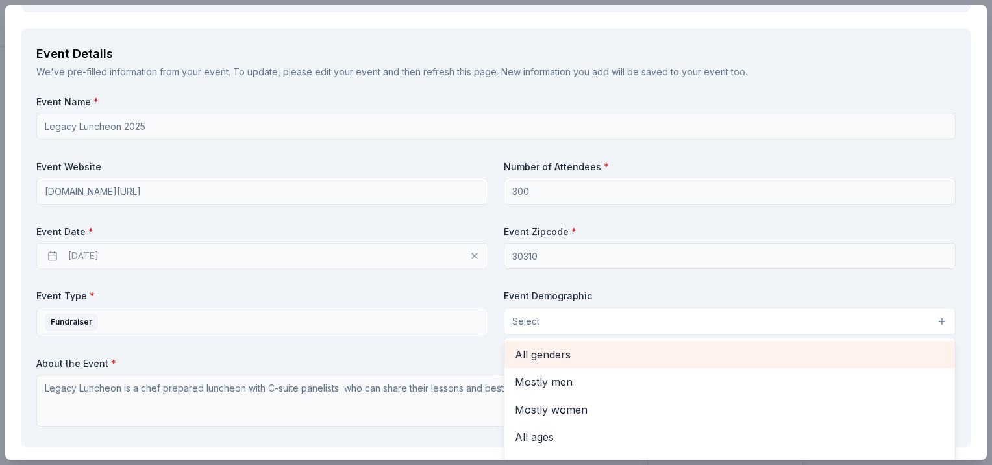
click at [543, 347] on span "All genders" at bounding box center [730, 354] width 430 height 17
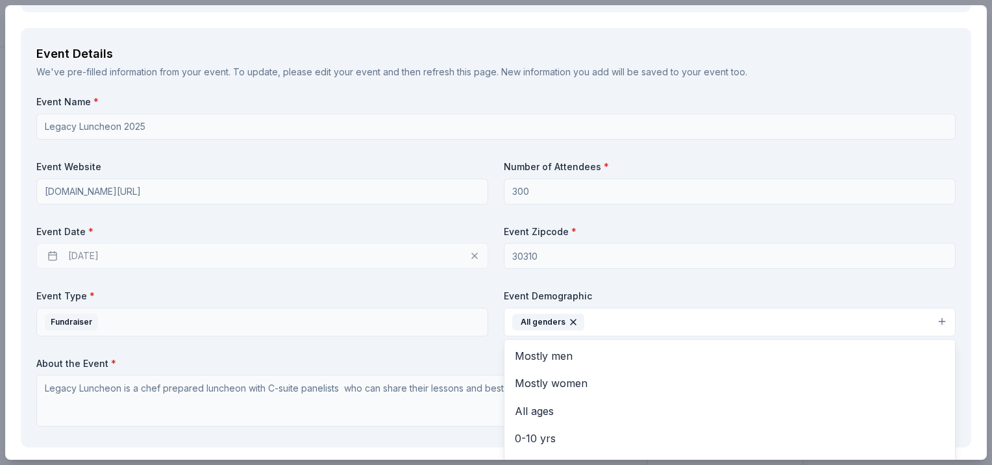
click at [337, 360] on div "Event Name * Legacy Luncheon 2025 Event Website www.bbbsatl.org/legacy Number o…" at bounding box center [495, 263] width 919 height 336
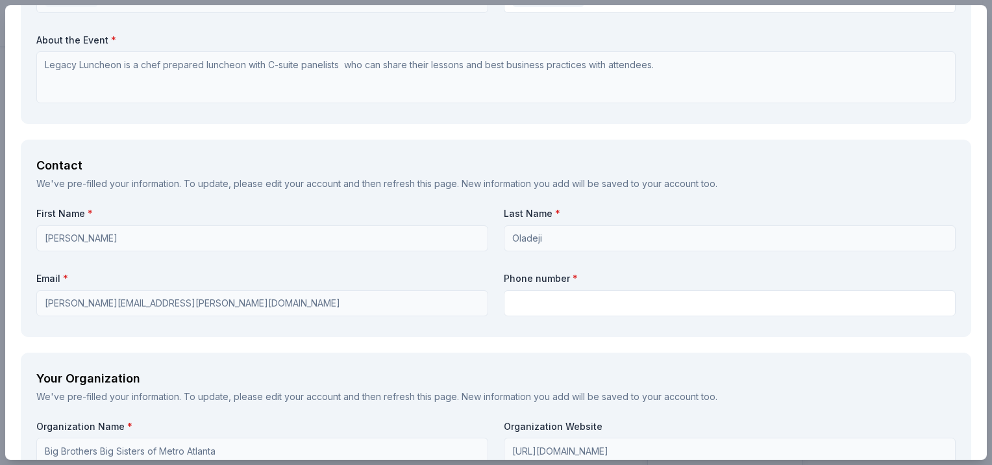
scroll to position [453, 0]
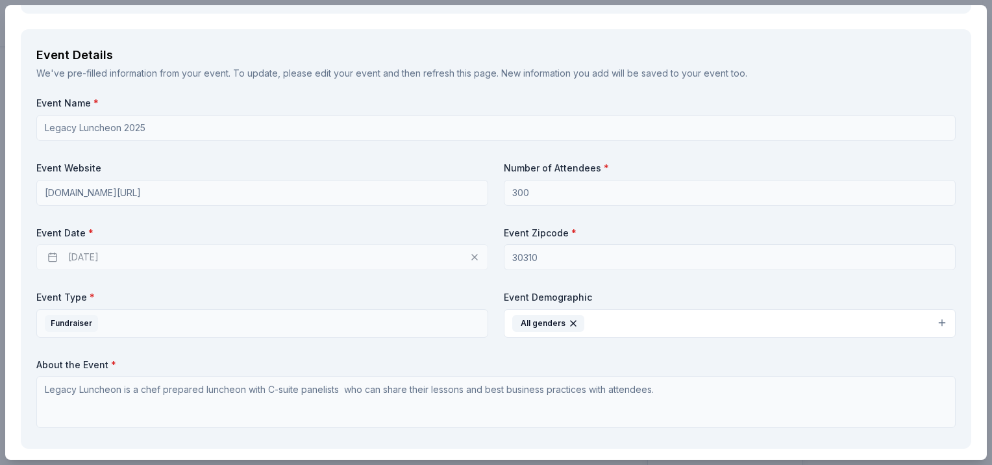
click at [255, 291] on label "Event Type *" at bounding box center [262, 297] width 452 height 13
click at [243, 264] on div "[DATE]" at bounding box center [262, 257] width 452 height 26
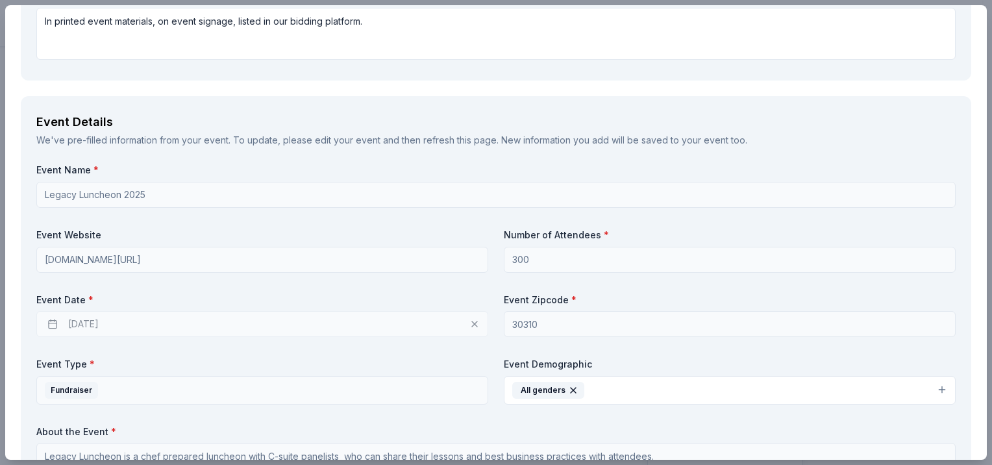
scroll to position [388, 0]
click at [73, 317] on div "[DATE]" at bounding box center [262, 322] width 452 height 26
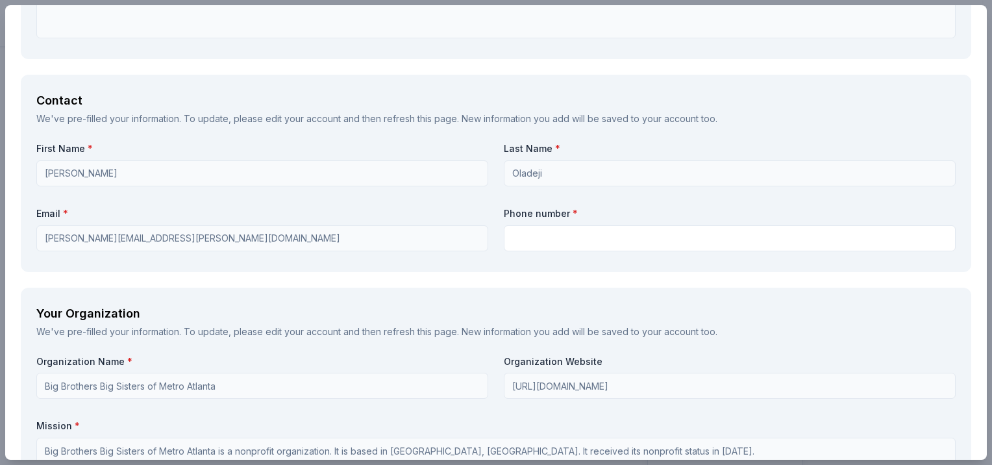
scroll to position [1167, 0]
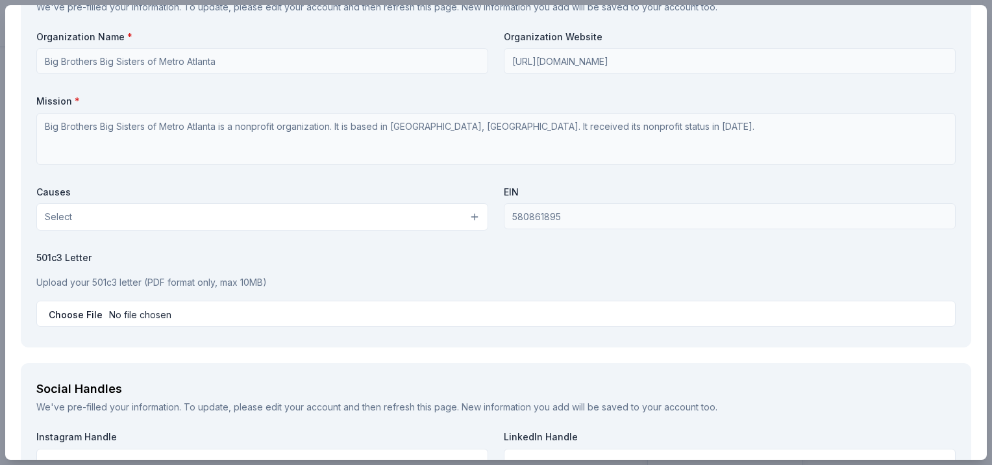
click at [465, 219] on button "Select" at bounding box center [262, 216] width 452 height 27
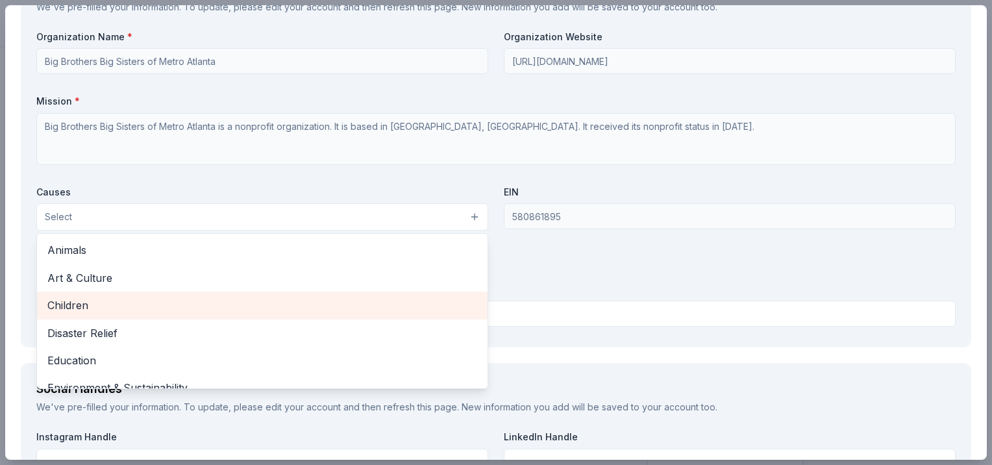
click at [71, 300] on span "Children" at bounding box center [262, 305] width 430 height 17
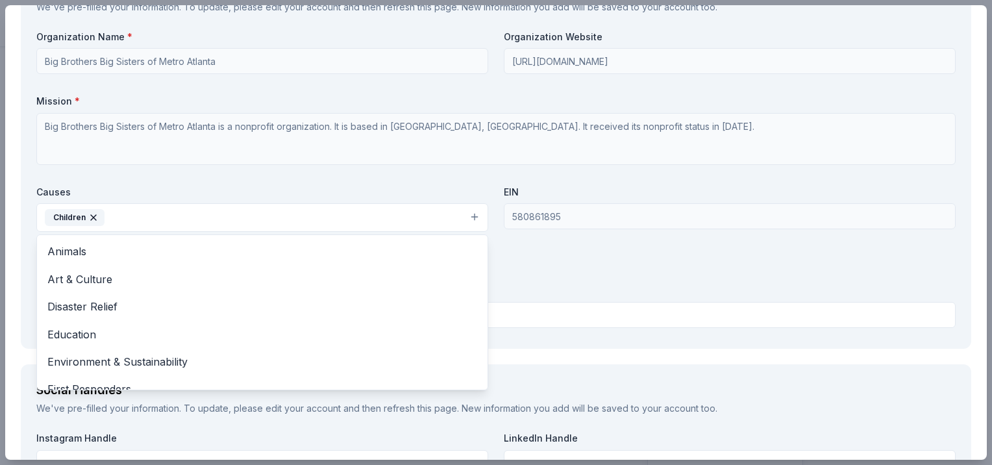
click at [762, 234] on div "Organization Name * Big Brothers Big Sisters of Metro Atlanta Organization Webs…" at bounding box center [495, 182] width 919 height 303
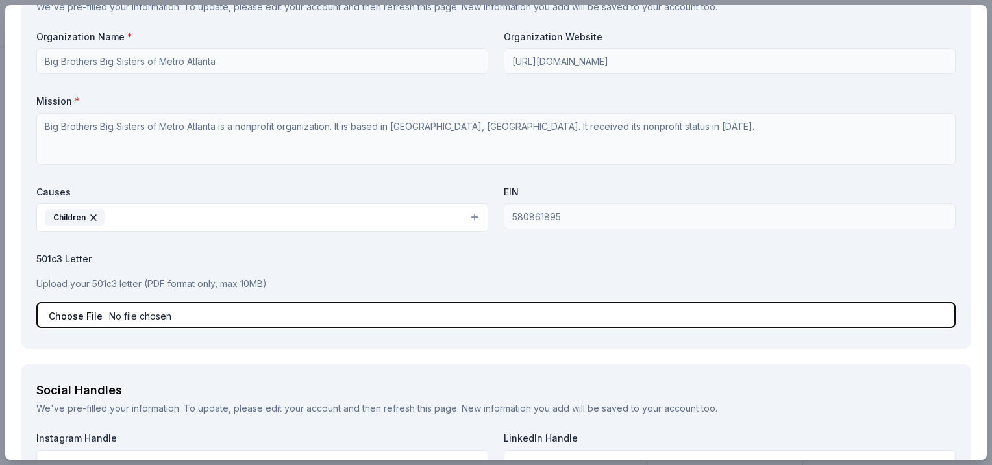
click at [80, 310] on input "file" at bounding box center [495, 315] width 919 height 26
type input "C:\fakepath\501(c)(3) BBBSMA confirm with MET address10 5 2021.pdf"
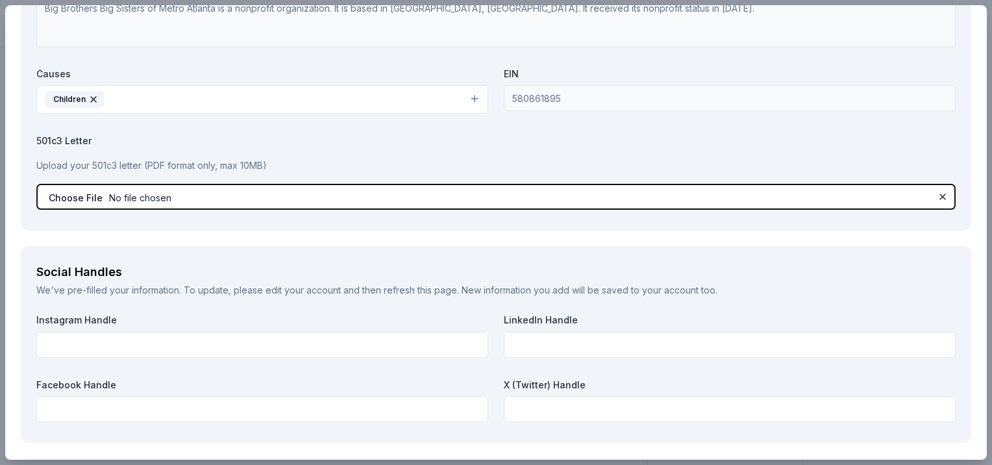
scroll to position [1427, 0]
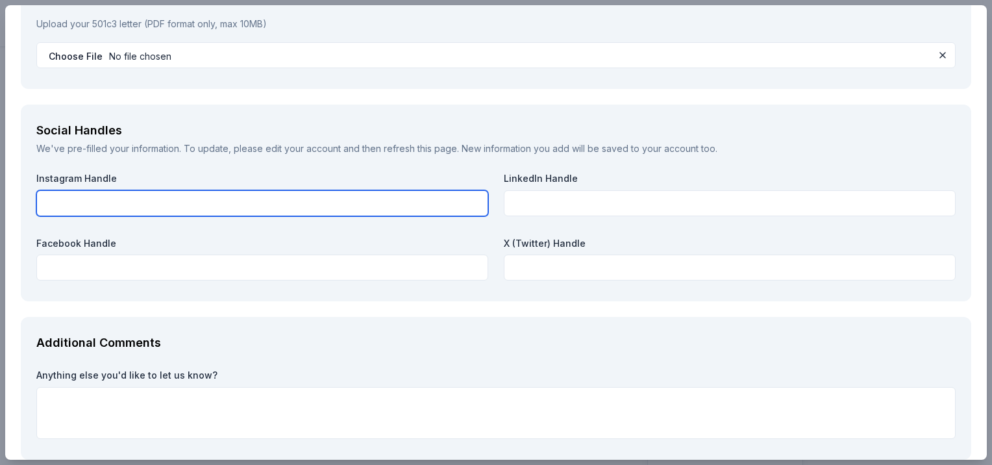
click at [78, 203] on input "text" at bounding box center [262, 203] width 452 height 26
type input "@Bbbsatl"
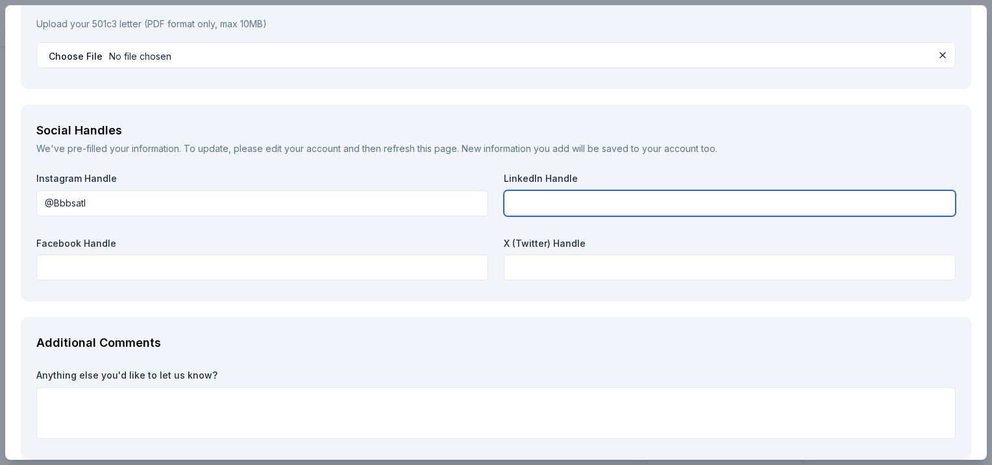
click at [510, 203] on input "text" at bounding box center [730, 203] width 452 height 26
type input "Big Brothers Big Sisters of Metro Atlanta"
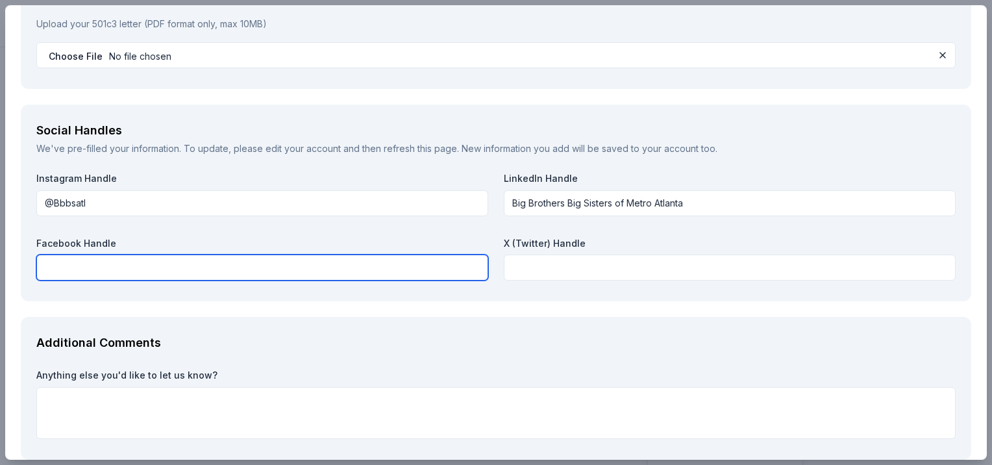
click at [155, 262] on input "text" at bounding box center [262, 268] width 452 height 26
type input "Big Brothers Big Sisters of Metro Atlanta"
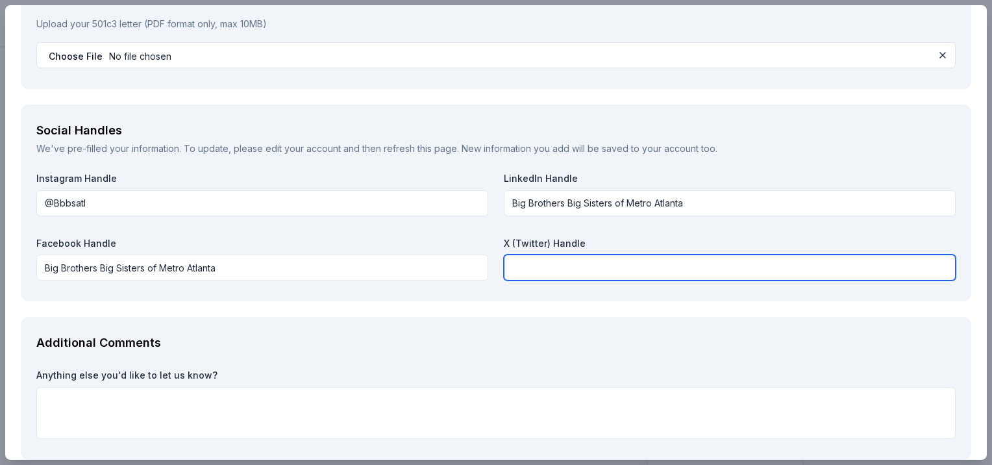
click at [546, 267] on input "text" at bounding box center [730, 268] width 452 height 26
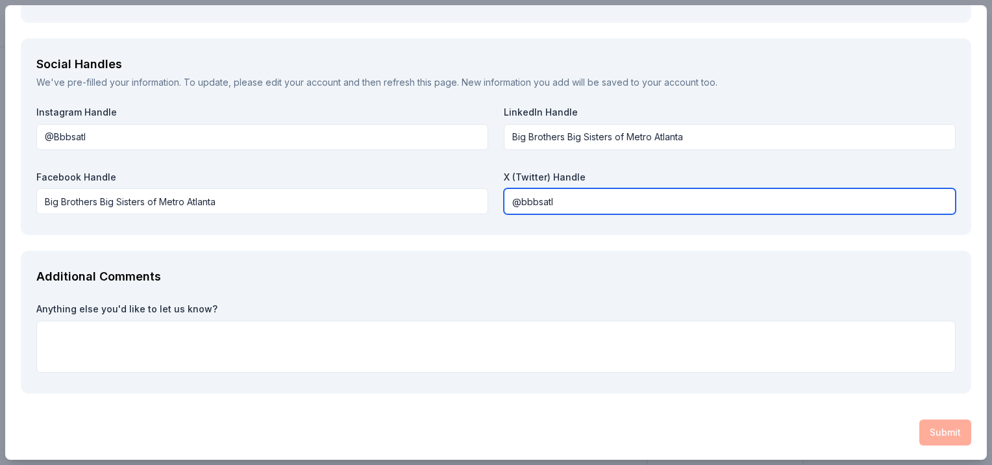
type input "@bbbsatl"
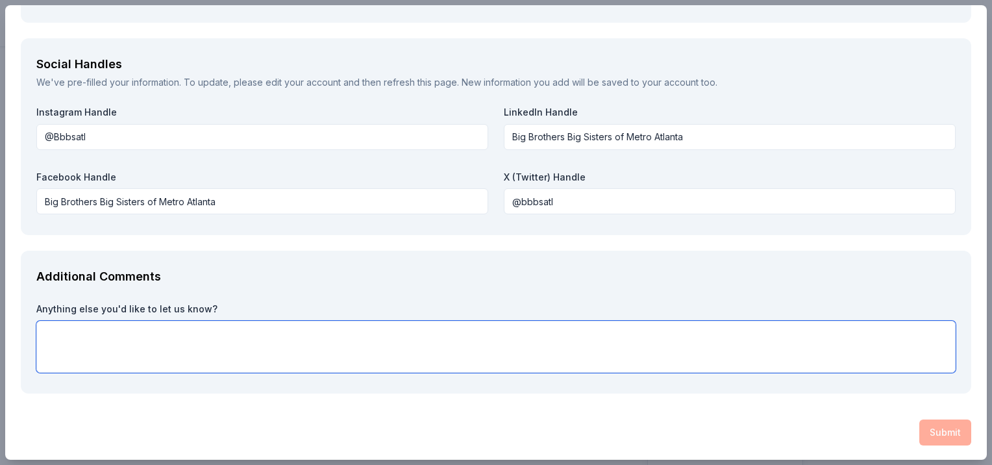
click at [377, 343] on textarea at bounding box center [495, 347] width 919 height 52
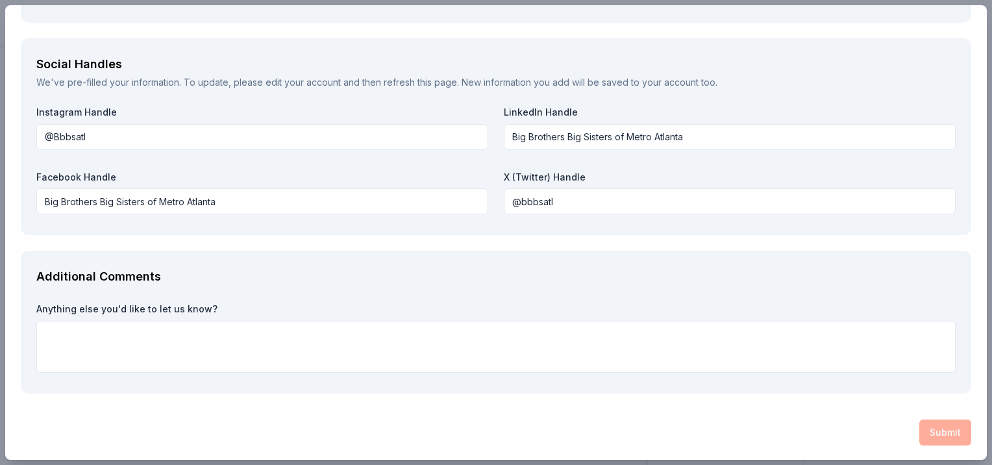
click at [949, 434] on div "Submit" at bounding box center [496, 432] width 951 height 26
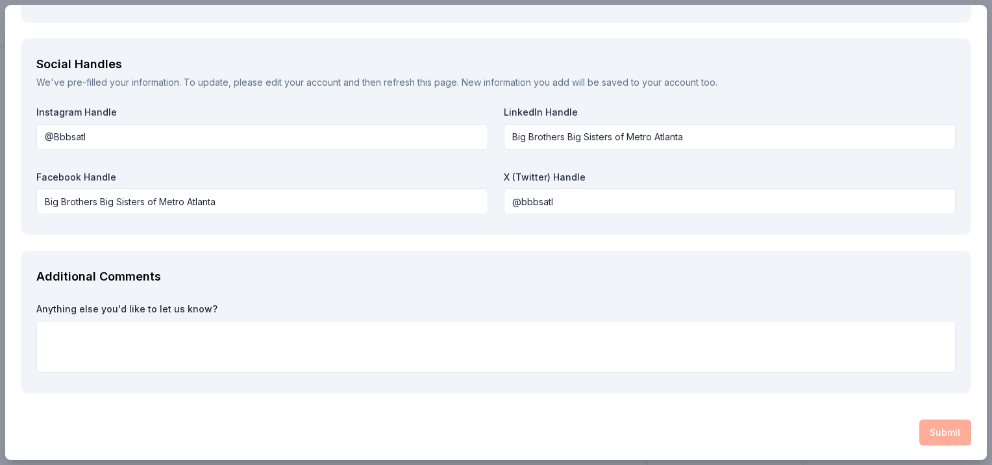
click at [949, 434] on div "Submit" at bounding box center [496, 432] width 951 height 26
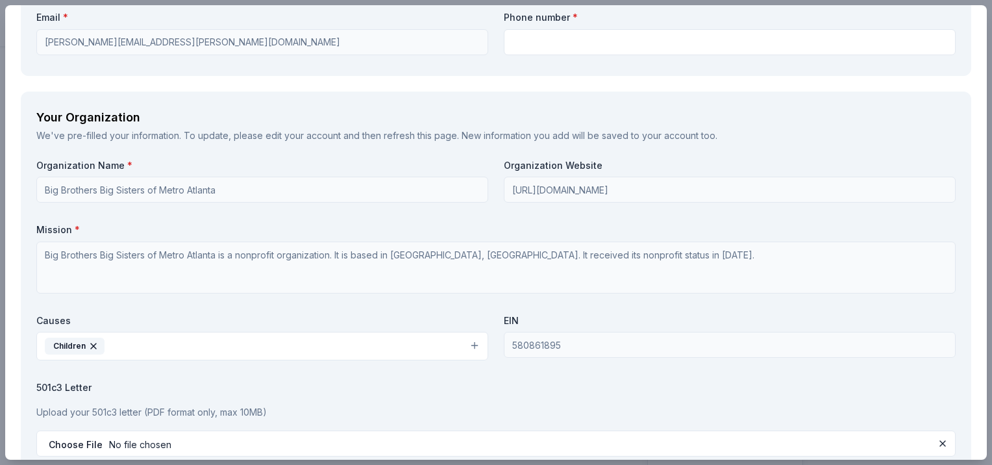
scroll to position [844, 0]
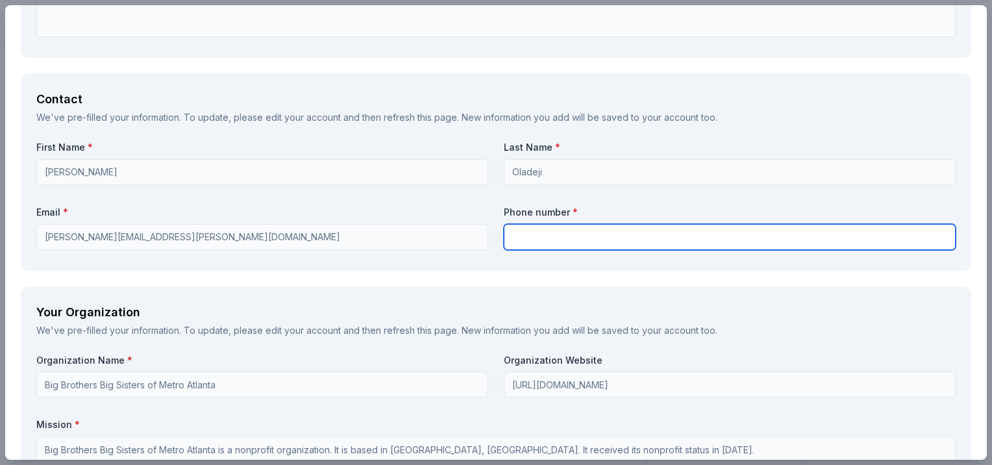
click at [704, 239] on input "text" at bounding box center [730, 237] width 452 height 26
type input "4046017154"
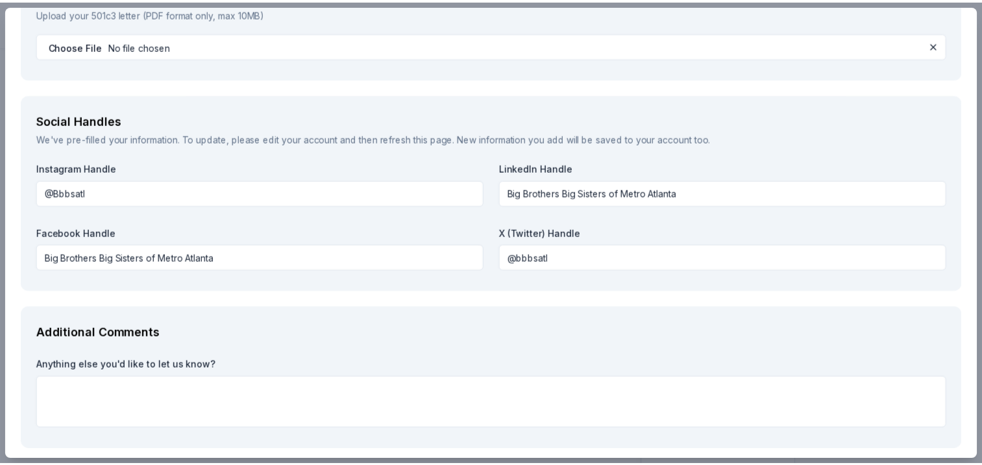
scroll to position [1493, 0]
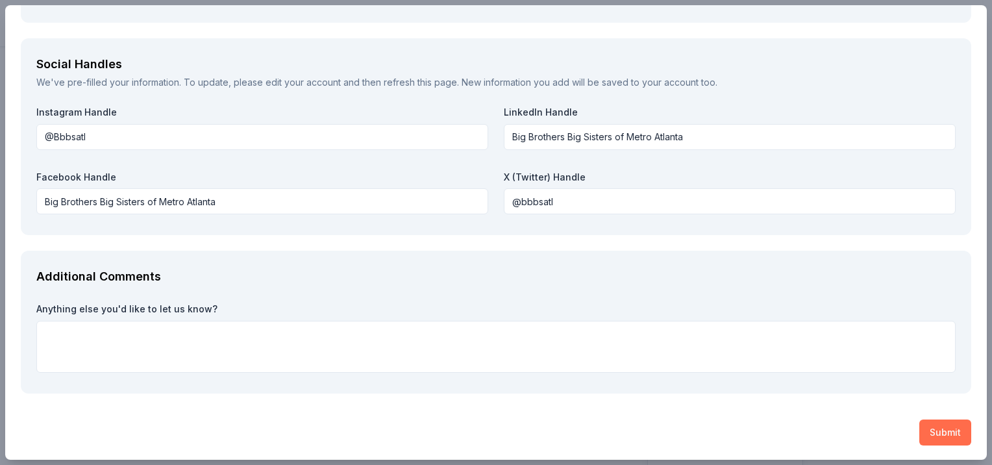
click at [920, 427] on button "Submit" at bounding box center [945, 432] width 52 height 26
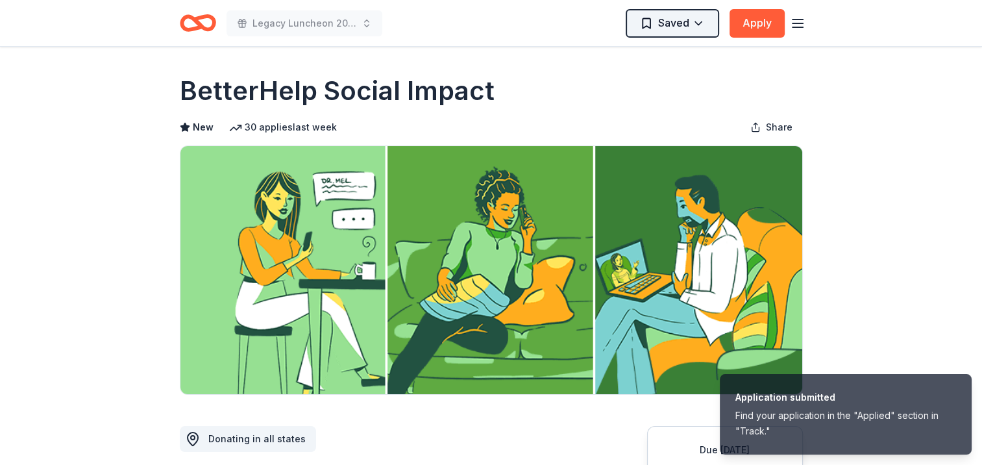
click at [696, 27] on html "Application submitted Find your application in the "Applied" section in "Track.…" at bounding box center [491, 232] width 982 height 465
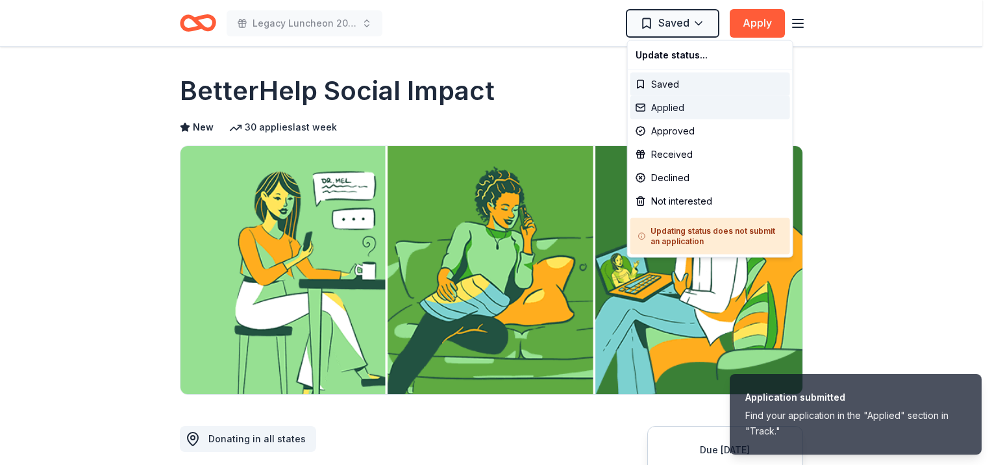
click at [693, 109] on div "Applied" at bounding box center [710, 107] width 160 height 23
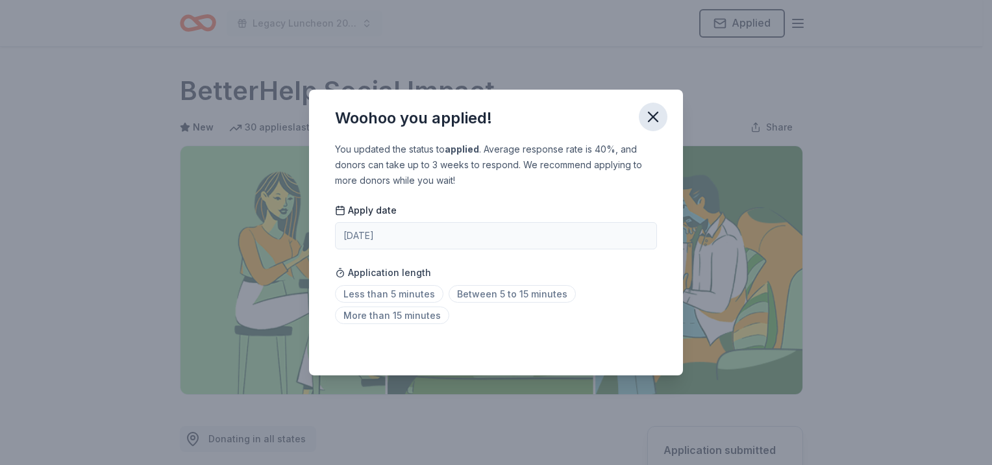
click at [662, 110] on button "button" at bounding box center [653, 117] width 29 height 29
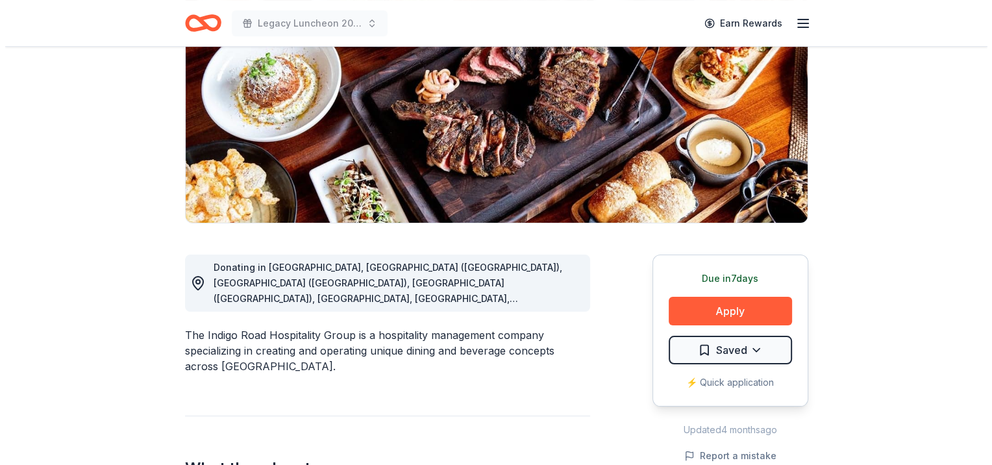
scroll to position [195, 0]
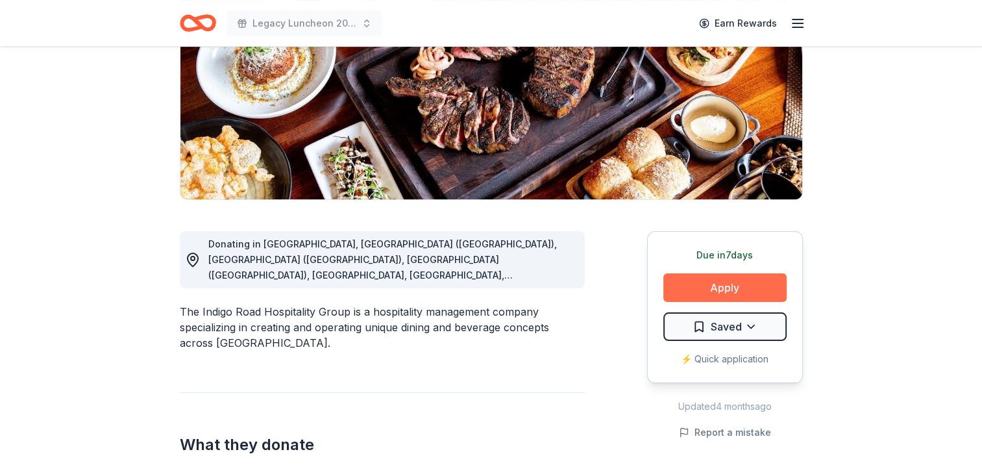
click at [704, 291] on button "Apply" at bounding box center [725, 287] width 123 height 29
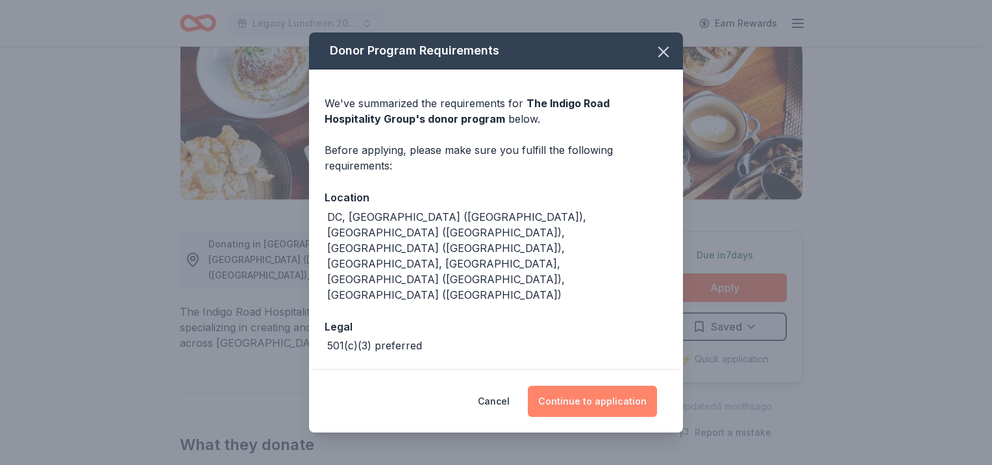
click at [571, 388] on button "Continue to application" at bounding box center [592, 401] width 129 height 31
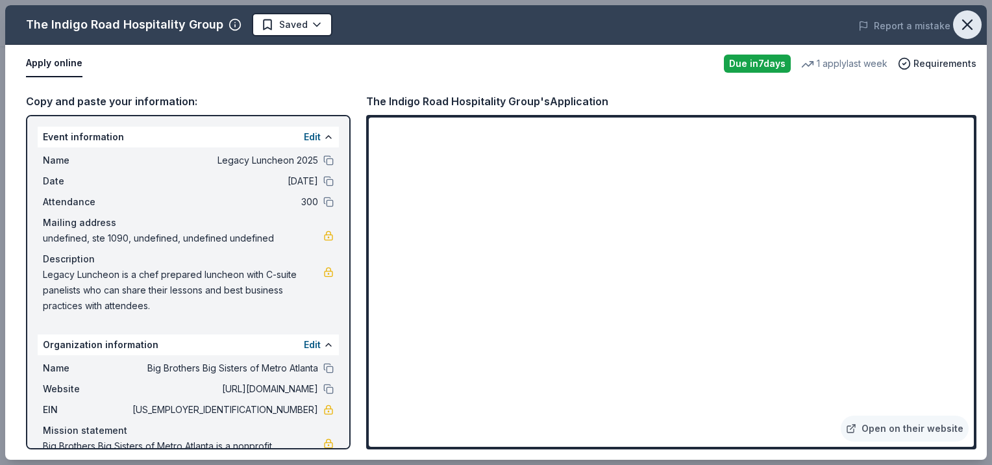
click at [971, 34] on button "button" at bounding box center [967, 24] width 29 height 29
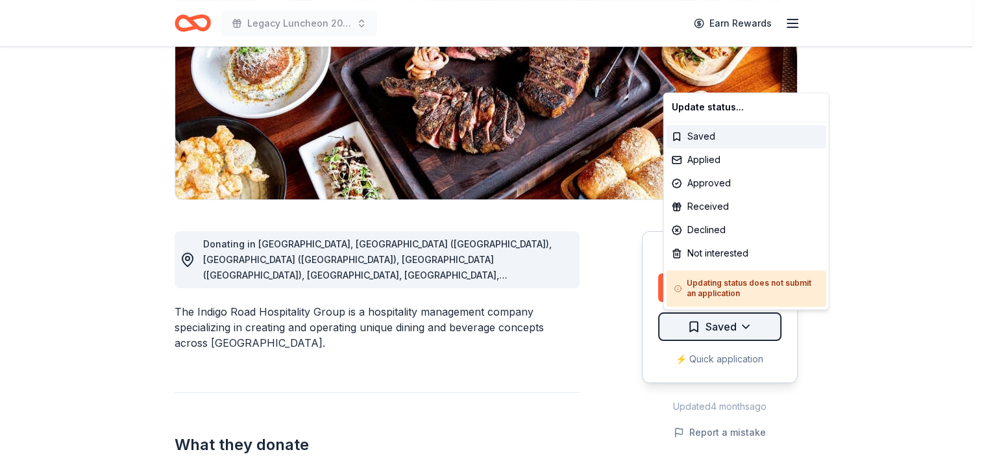
click at [745, 270] on html "Legacy Luncheon 2025 Earn Rewards Due in 7 days Share The Indigo Road Hospitali…" at bounding box center [491, 37] width 982 height 465
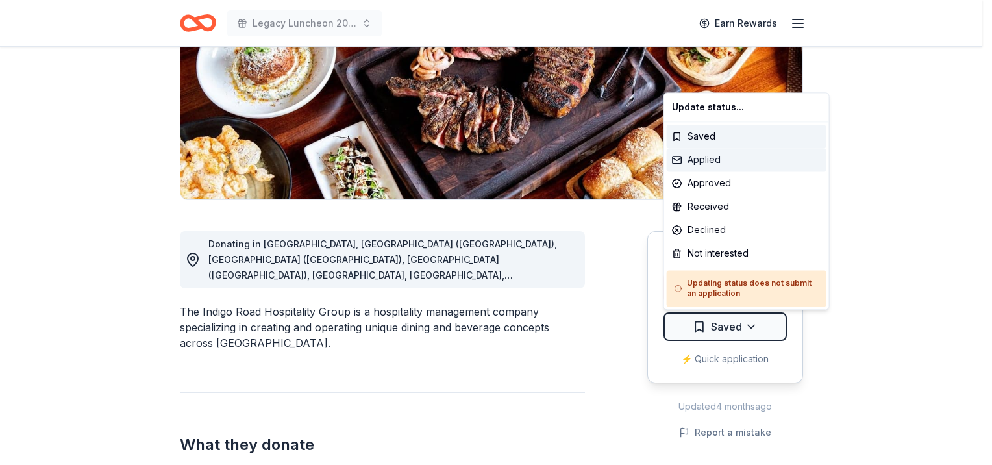
click at [717, 162] on div "Applied" at bounding box center [747, 159] width 160 height 23
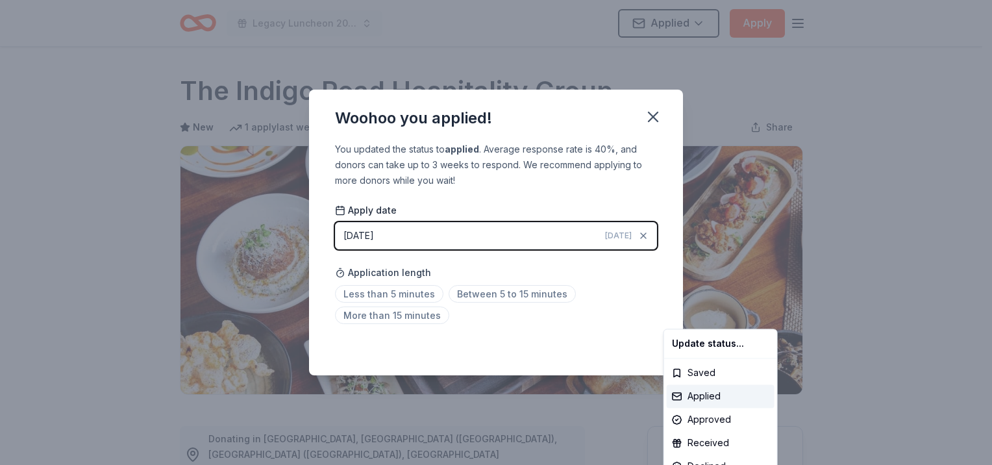
click at [656, 120] on html "Legacy Luncheon 2025 Applied Apply Due in 7 days Share The Indigo Road Hospital…" at bounding box center [496, 232] width 992 height 465
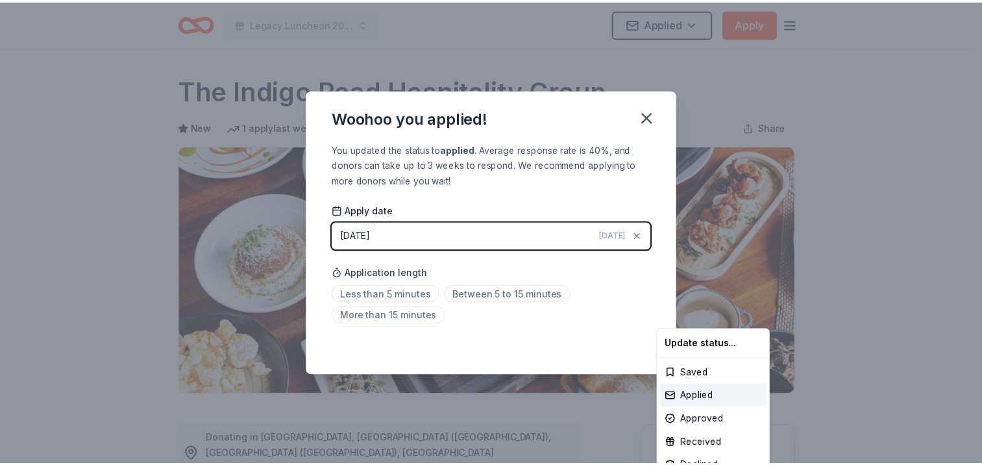
scroll to position [288, 0]
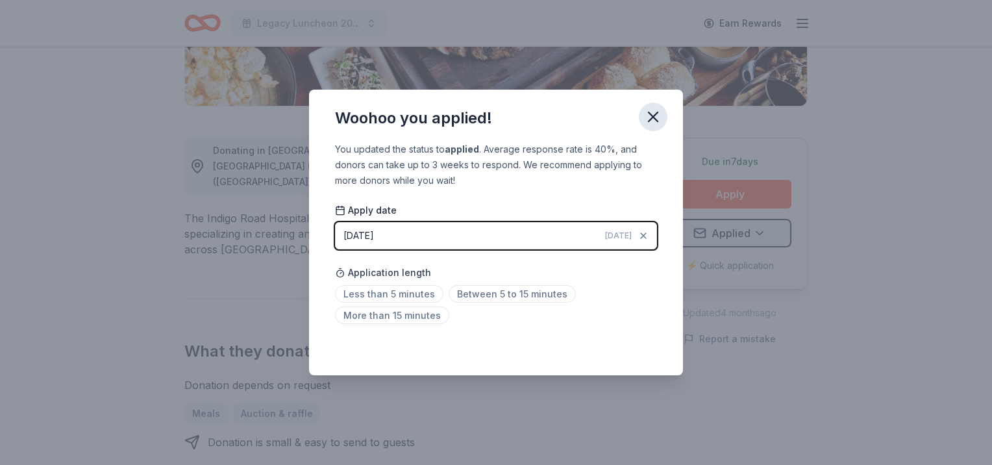
click at [648, 118] on icon "button" at bounding box center [653, 117] width 18 height 18
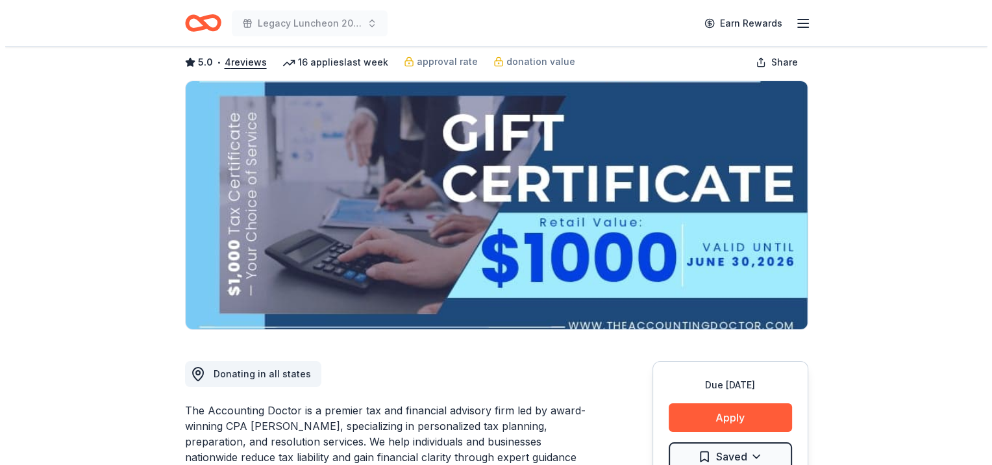
scroll to position [130, 0]
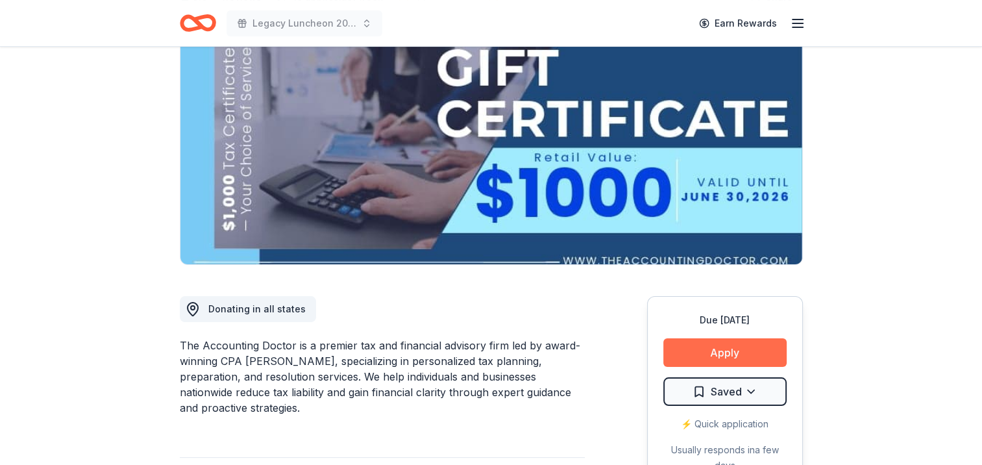
click at [712, 354] on button "Apply" at bounding box center [725, 352] width 123 height 29
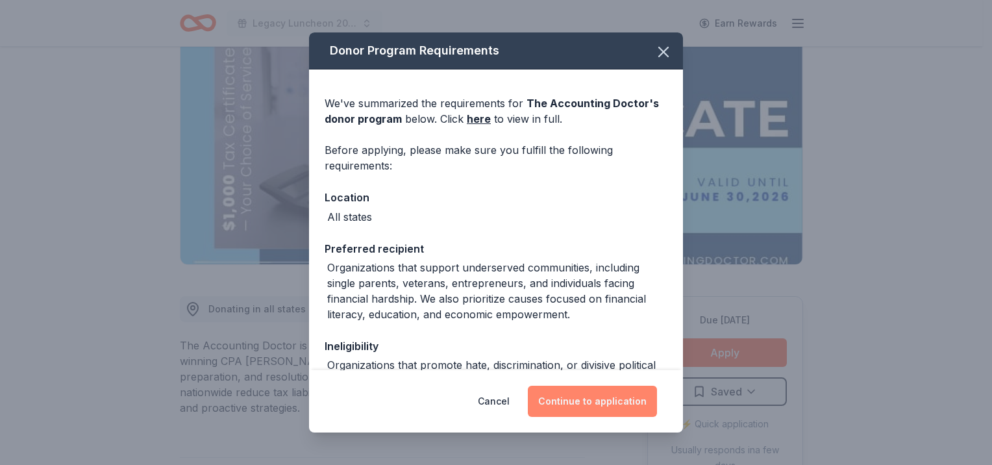
click at [644, 405] on button "Continue to application" at bounding box center [592, 401] width 129 height 31
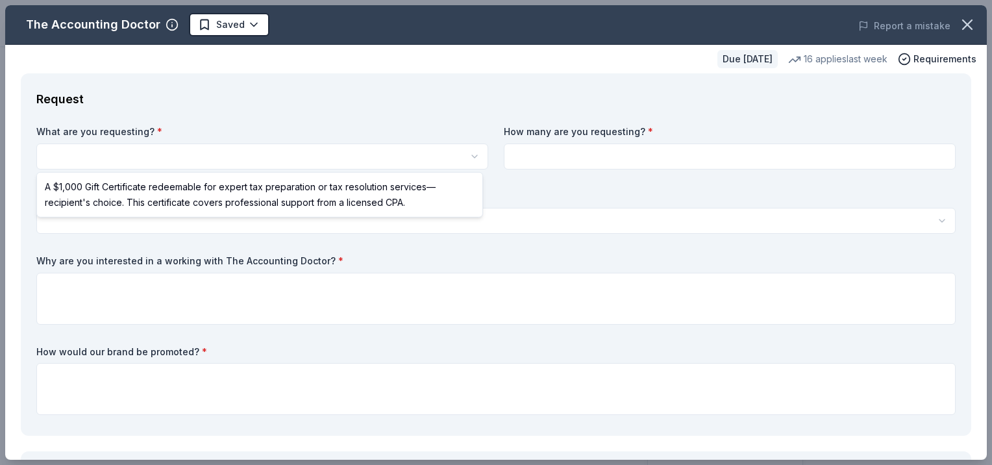
scroll to position [0, 0]
click at [278, 164] on html "Legacy Luncheon 2025 Saved Apply Due in 30 days Share The Accounting Doctor 5.0…" at bounding box center [496, 232] width 992 height 465
select select "A $1,000 Gift Certificate redeemable for expert tax preparation or tax resoluti…"
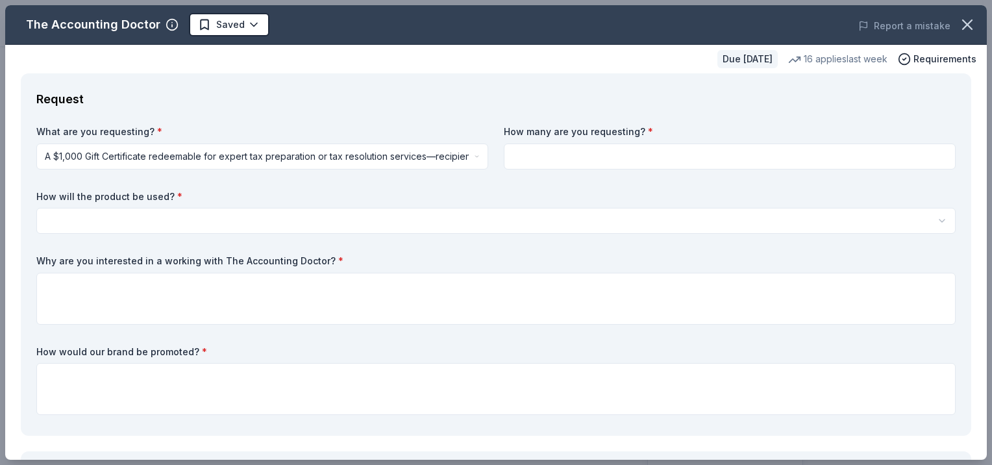
click at [727, 152] on input at bounding box center [730, 156] width 452 height 26
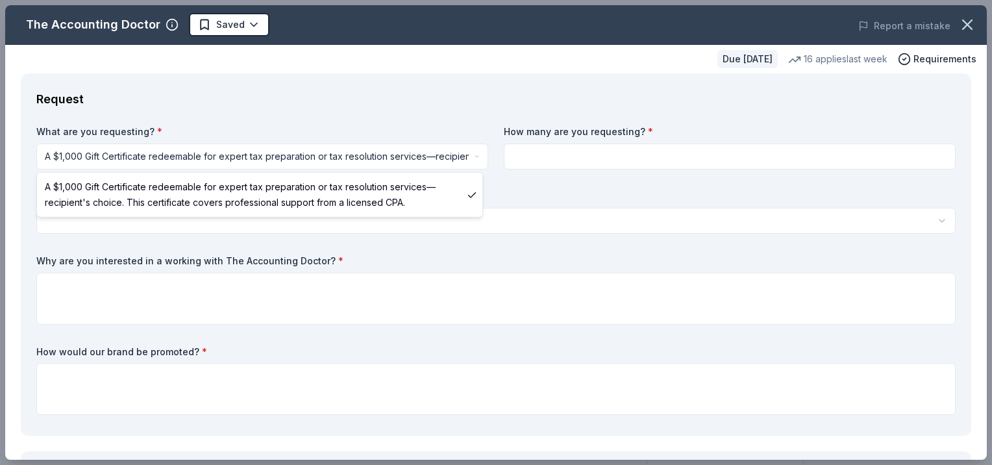
click at [351, 157] on html "Legacy Luncheon 2025 Saved Apply Due in 30 days Share The Accounting Doctor 5.0…" at bounding box center [496, 232] width 992 height 465
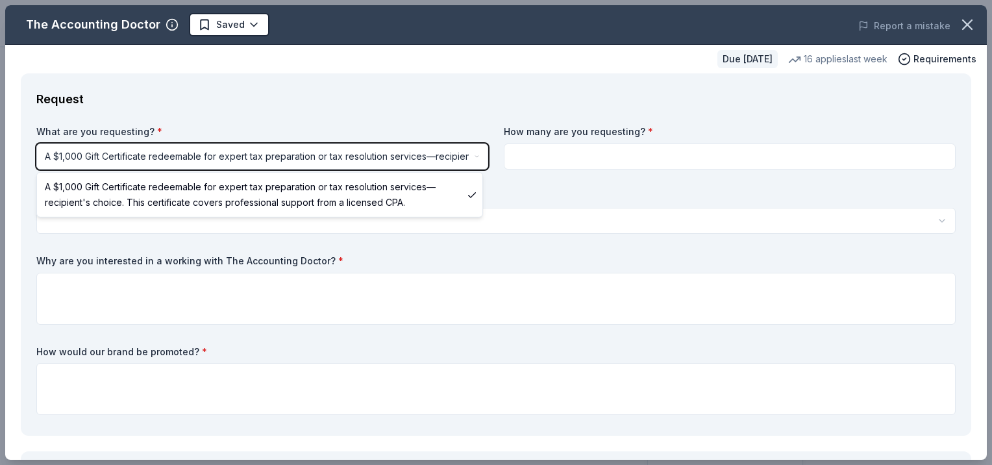
click at [669, 151] on html "Legacy Luncheon 2025 Saved Apply Due in 30 days Share The Accounting Doctor 5.0…" at bounding box center [496, 232] width 992 height 465
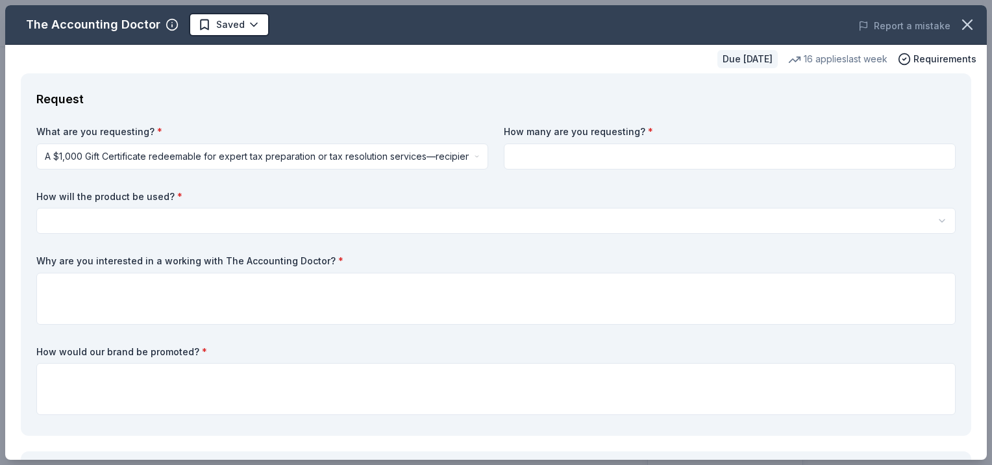
click at [573, 158] on input at bounding box center [730, 156] width 452 height 26
type input "2"
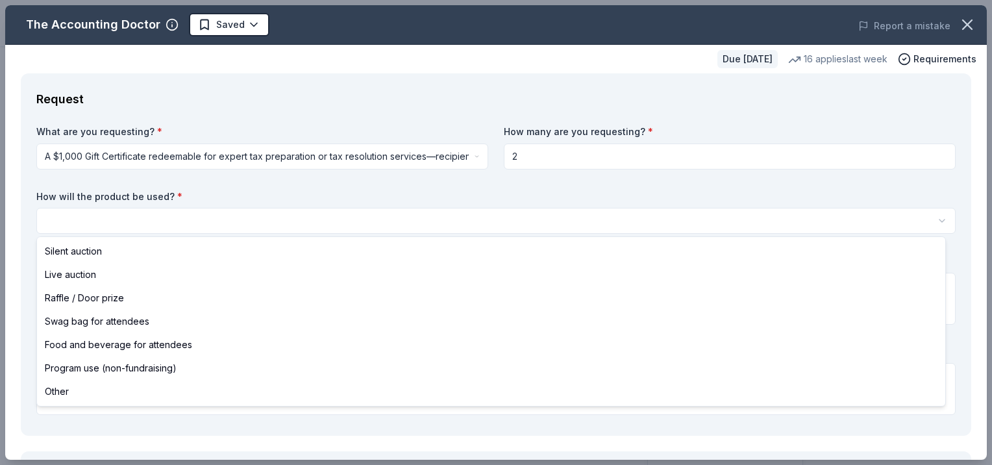
click at [358, 218] on html "Legacy Luncheon 2025 Saved Apply Due in 30 days Share The Accounting Doctor 5.0…" at bounding box center [496, 232] width 992 height 465
select select "silentAuction"
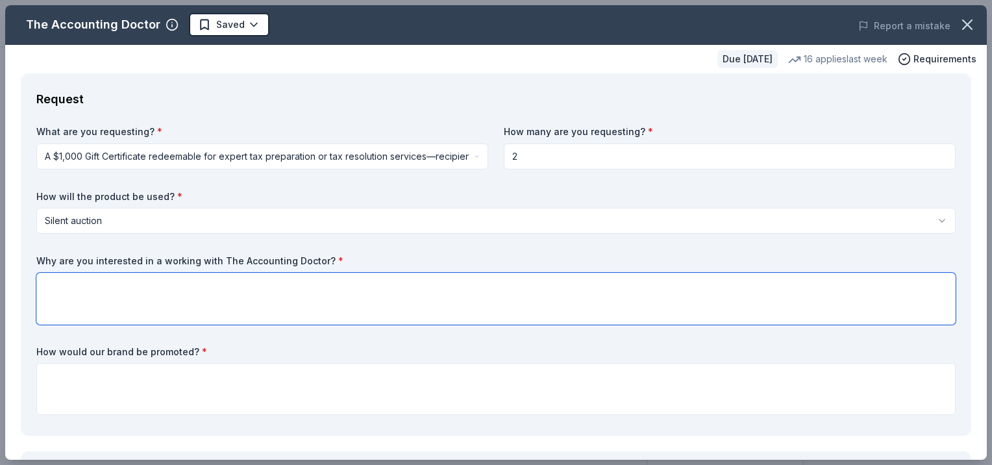
click at [320, 301] on textarea at bounding box center [495, 299] width 919 height 52
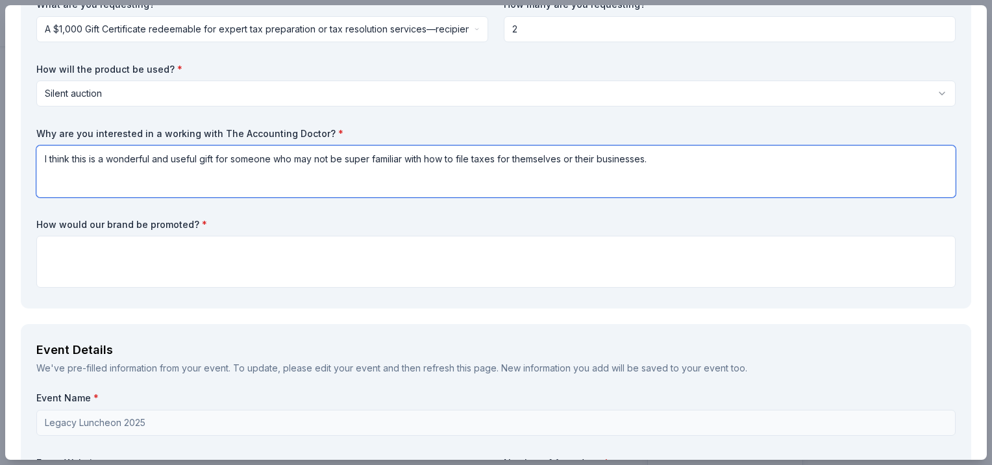
scroll to position [130, 0]
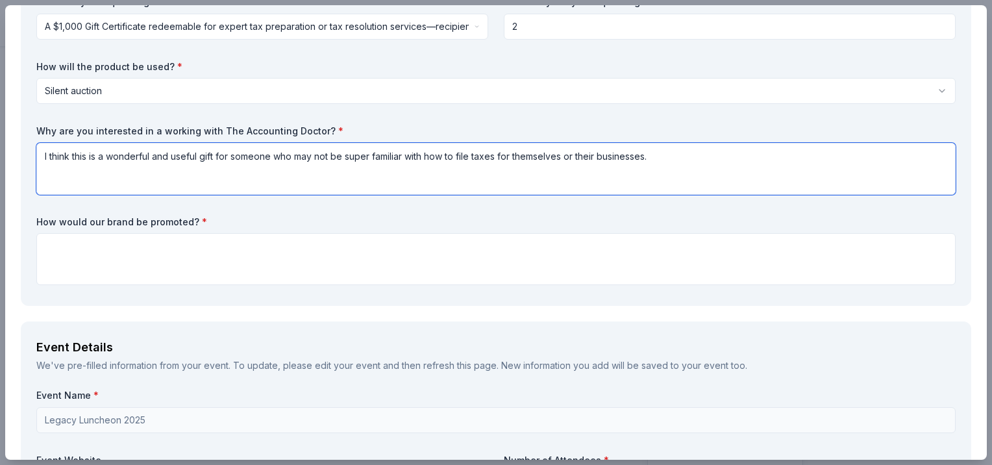
type textarea "I think this is a wonderful and useful gift for someone who may not be super fa…"
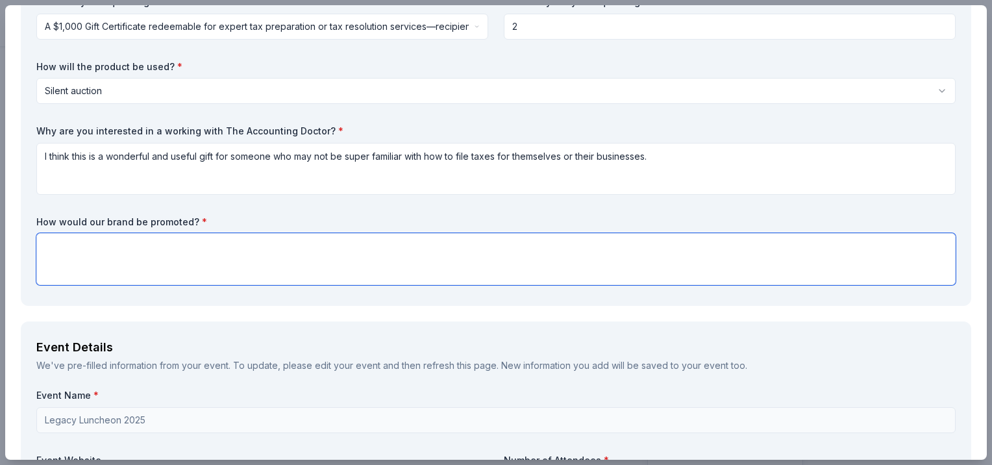
click at [385, 256] on textarea at bounding box center [495, 259] width 919 height 52
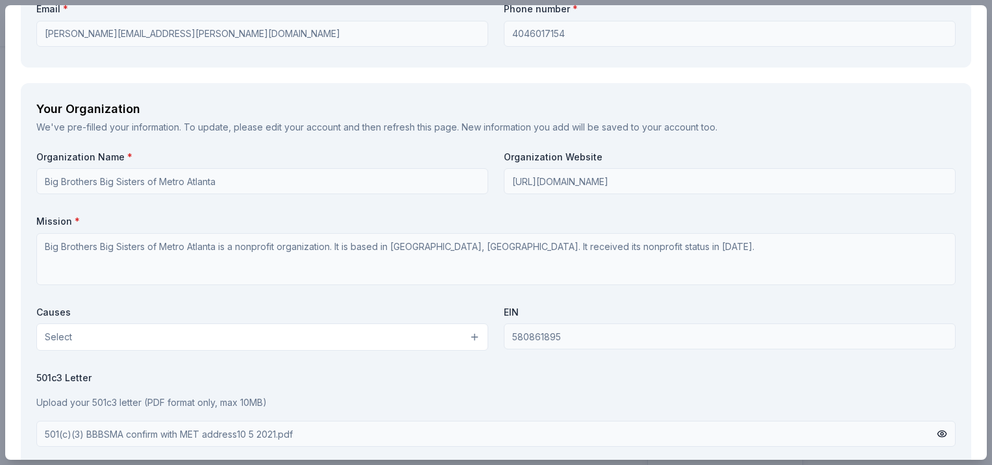
scroll to position [1039, 0]
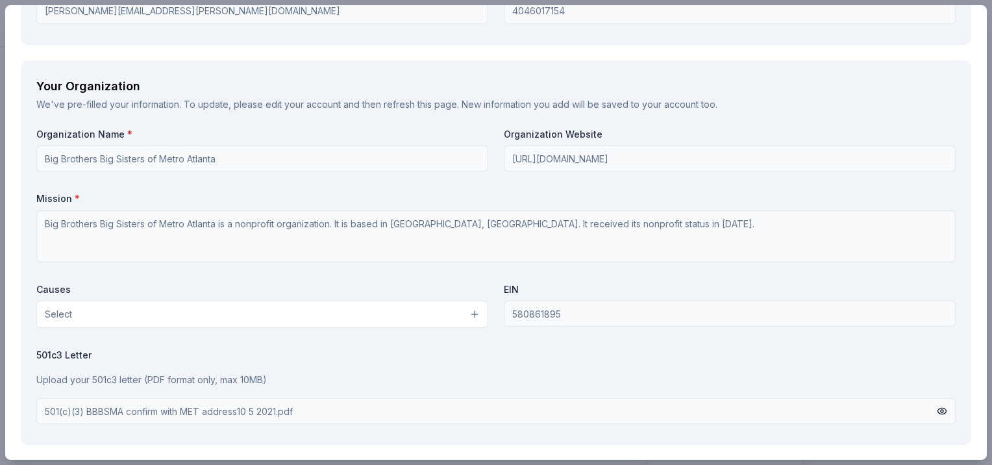
type textarea "In event signage, printed event materials, and on the bidding platform."
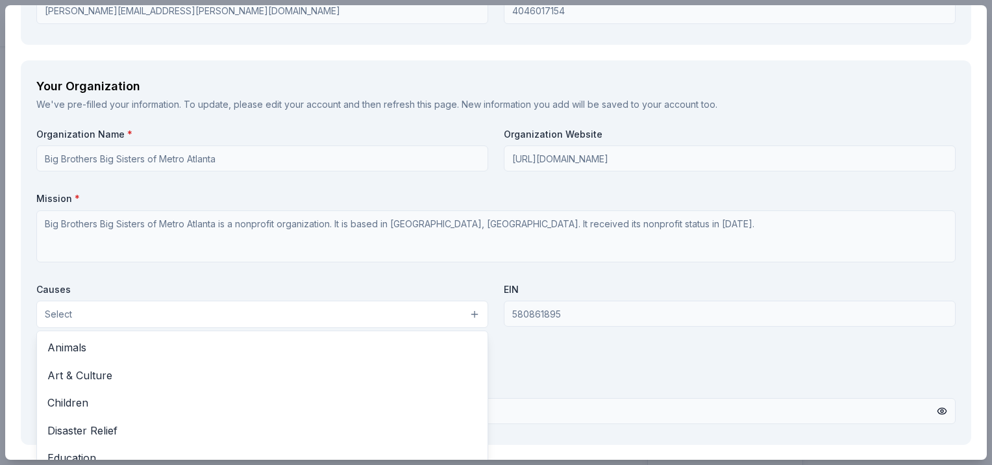
click at [467, 317] on button "Select" at bounding box center [262, 314] width 452 height 27
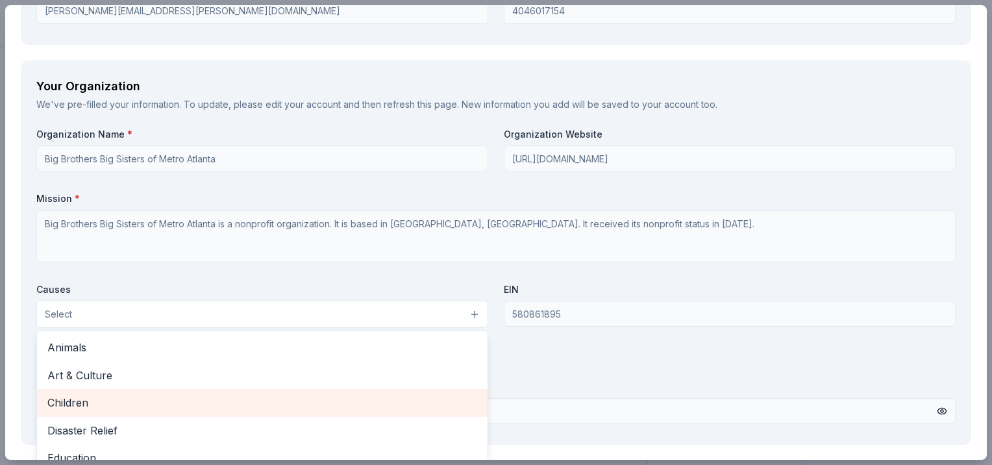
click at [73, 404] on span "Children" at bounding box center [262, 402] width 430 height 17
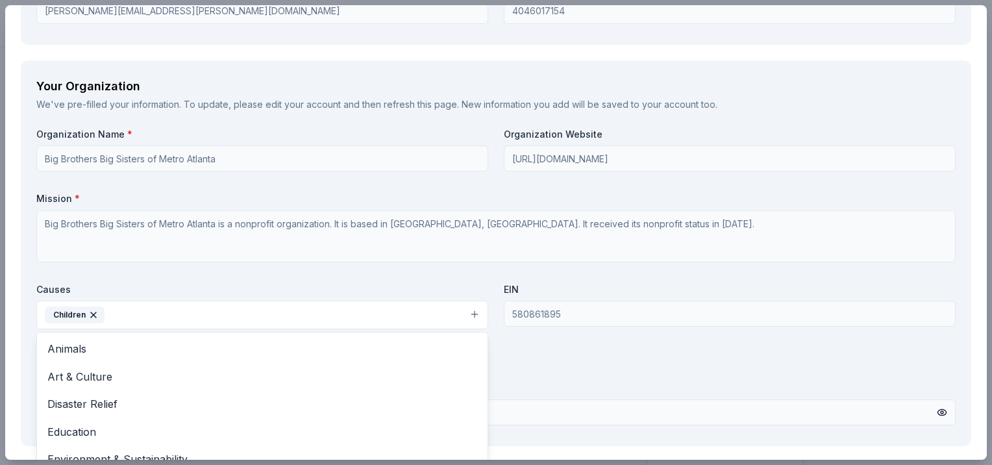
click at [597, 357] on div "Organization Name * Big Brothers Big Sisters of Metro Atlanta Organization Webs…" at bounding box center [495, 279] width 919 height 303
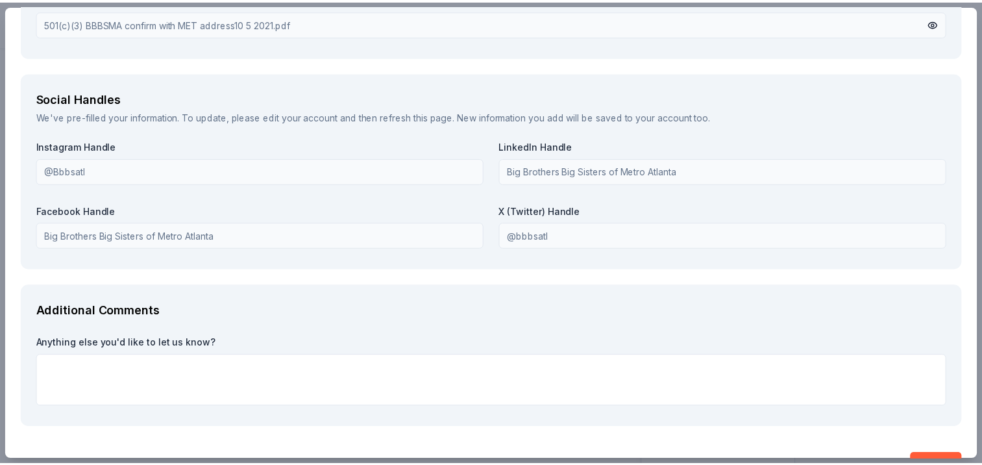
scroll to position [1462, 0]
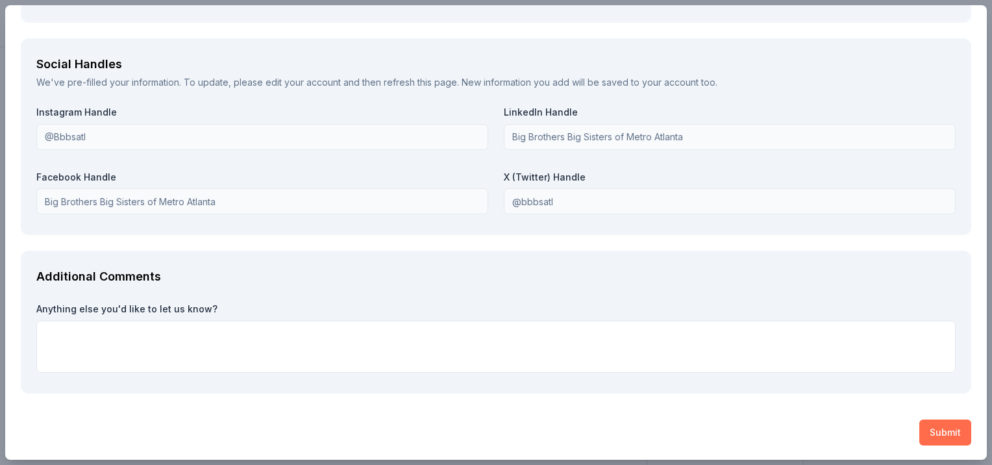
click at [945, 432] on button "Submit" at bounding box center [945, 432] width 52 height 26
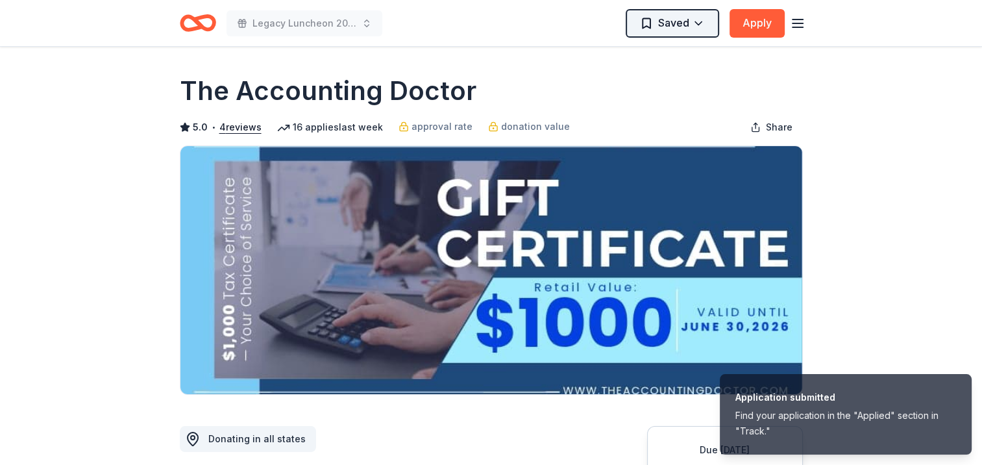
click at [699, 19] on html "Application submitted Find your application in the "Applied" section in "Track.…" at bounding box center [491, 232] width 982 height 465
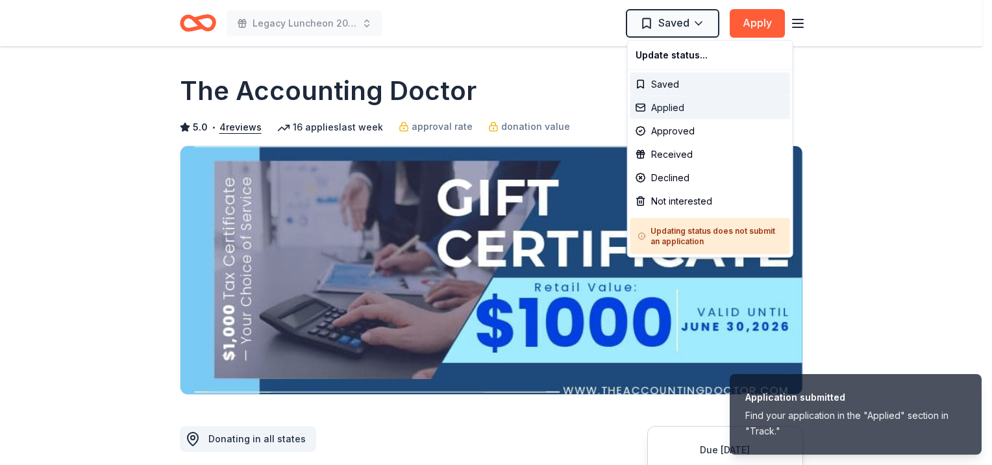
click at [662, 107] on div "Applied" at bounding box center [710, 107] width 160 height 23
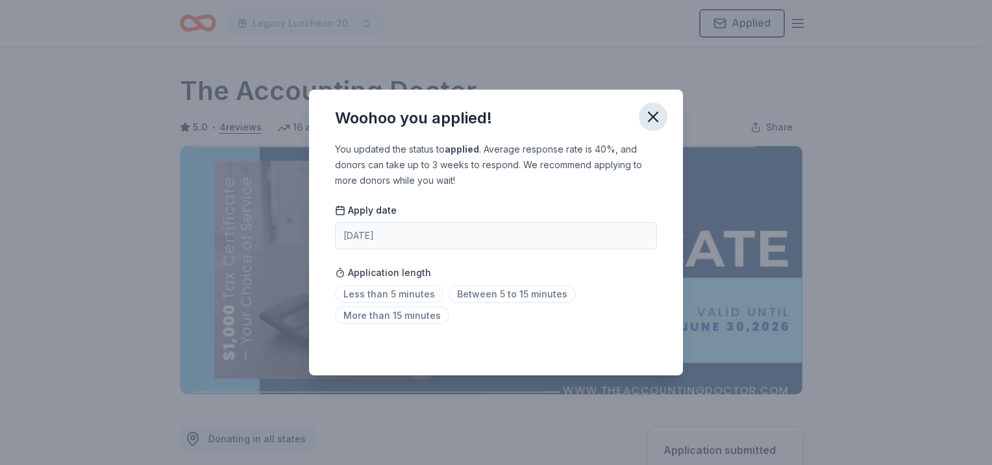
click at [651, 112] on icon "button" at bounding box center [653, 117] width 18 height 18
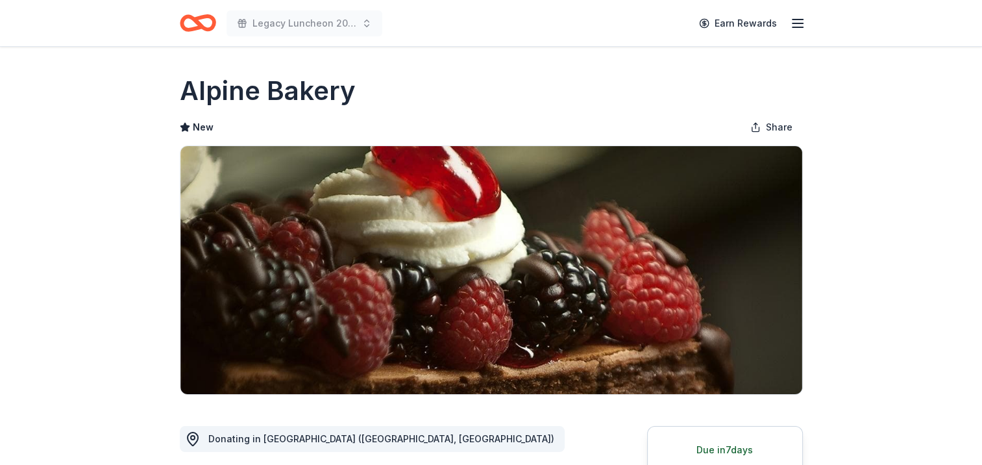
scroll to position [130, 0]
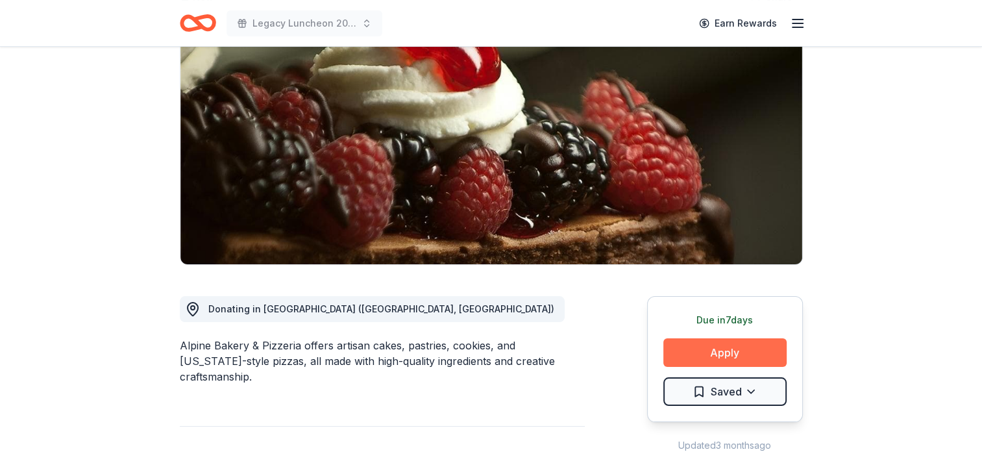
click at [684, 341] on button "Apply" at bounding box center [725, 352] width 123 height 29
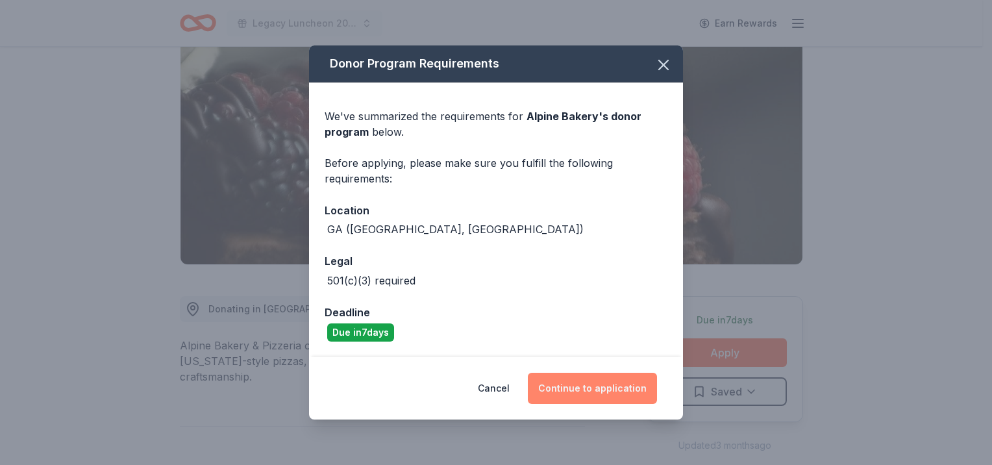
click at [619, 394] on button "Continue to application" at bounding box center [592, 388] width 129 height 31
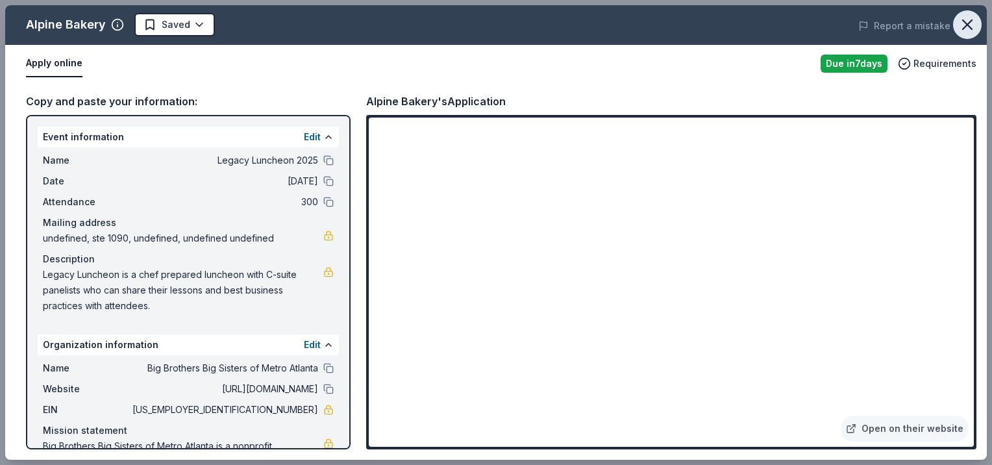
click at [958, 25] on icon "button" at bounding box center [967, 25] width 18 height 18
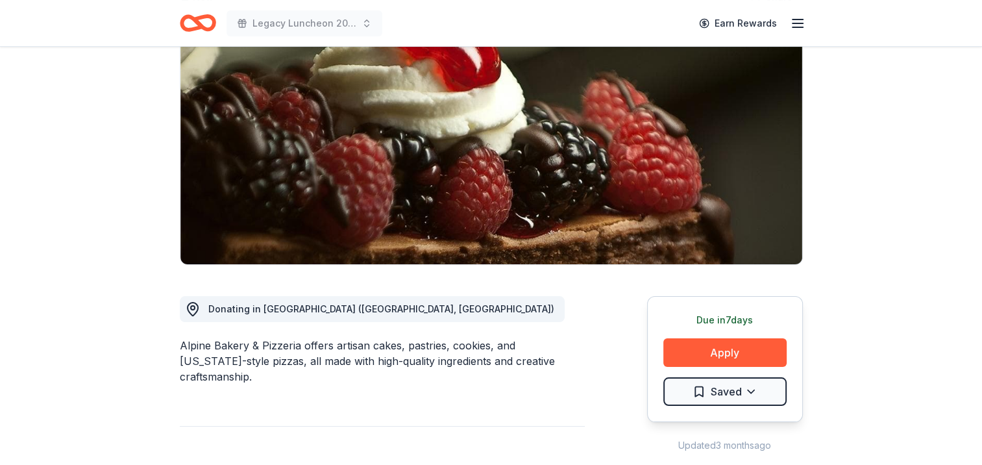
scroll to position [0, 0]
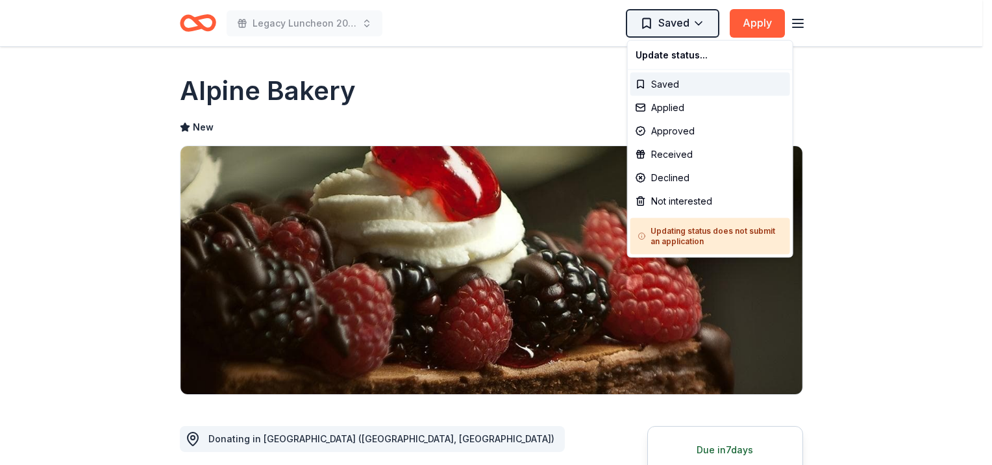
click at [670, 26] on html "Legacy Luncheon 2025 Saved Apply Due [DATE] Share Alpine Bakery New Share Donat…" at bounding box center [496, 232] width 992 height 465
click at [667, 115] on div "Applied" at bounding box center [710, 107] width 160 height 23
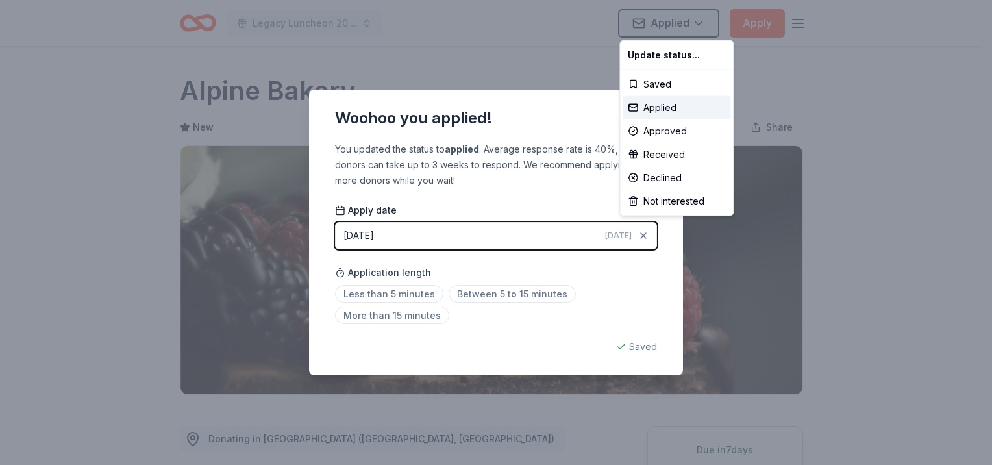
click at [578, 117] on html "Legacy Luncheon 2025 Applied Apply Due [DATE] Share Alpine Bakery New Share Don…" at bounding box center [496, 232] width 992 height 465
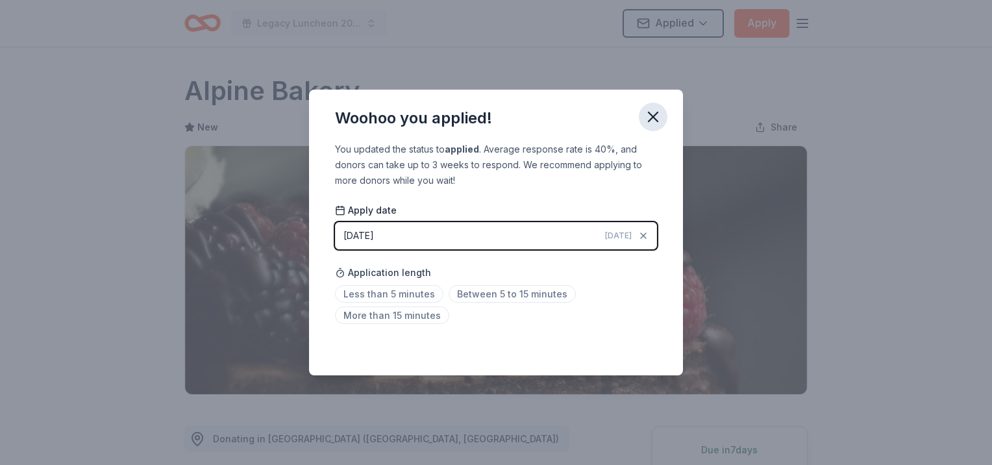
click at [655, 119] on icon "button" at bounding box center [653, 116] width 9 height 9
